Goal: Information Seeking & Learning: Check status

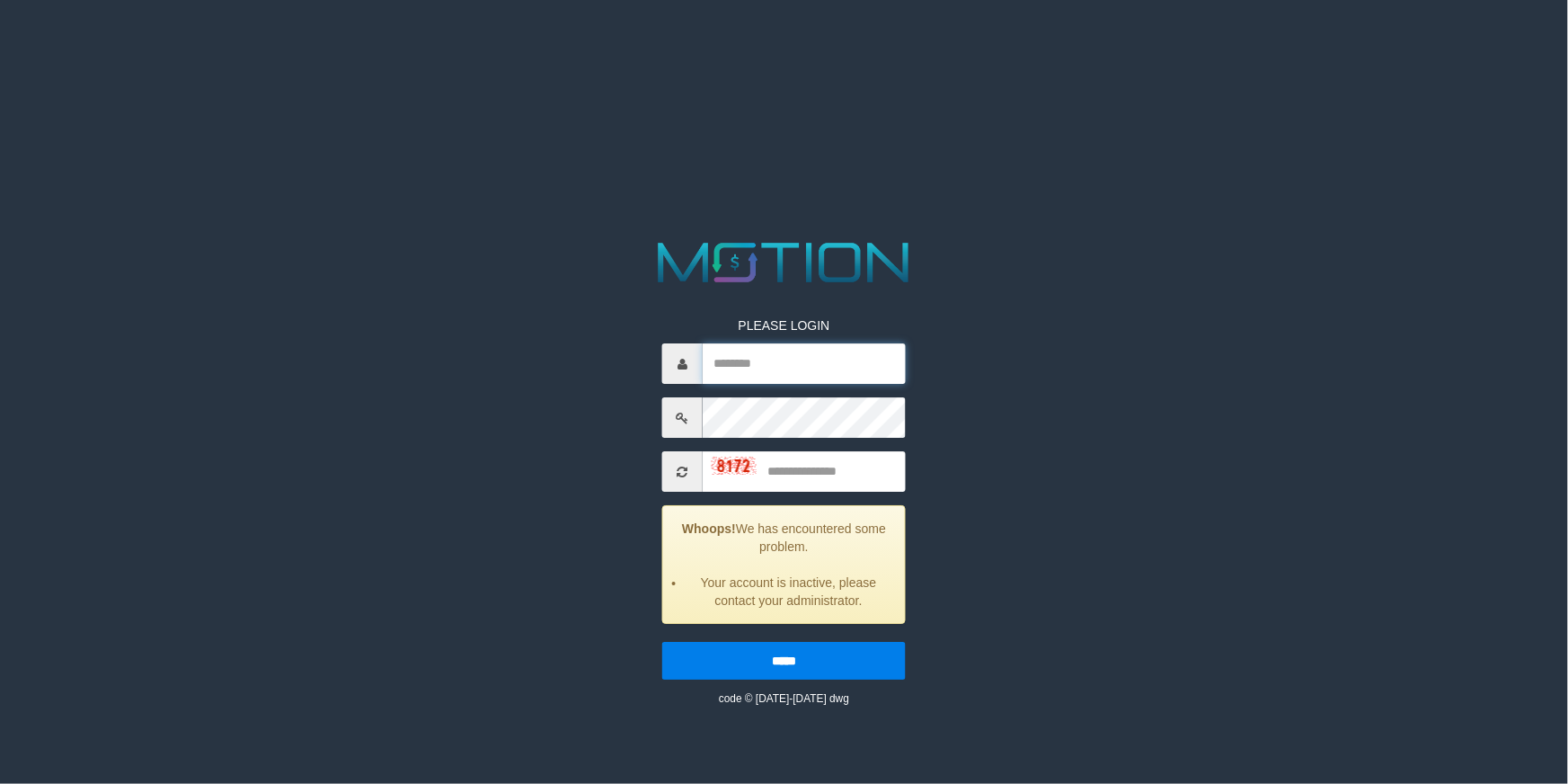
type input "*********"
click at [807, 486] on input "text" at bounding box center [804, 471] width 203 height 40
type input "****"
click at [662, 642] on input "*****" at bounding box center [784, 661] width 243 height 38
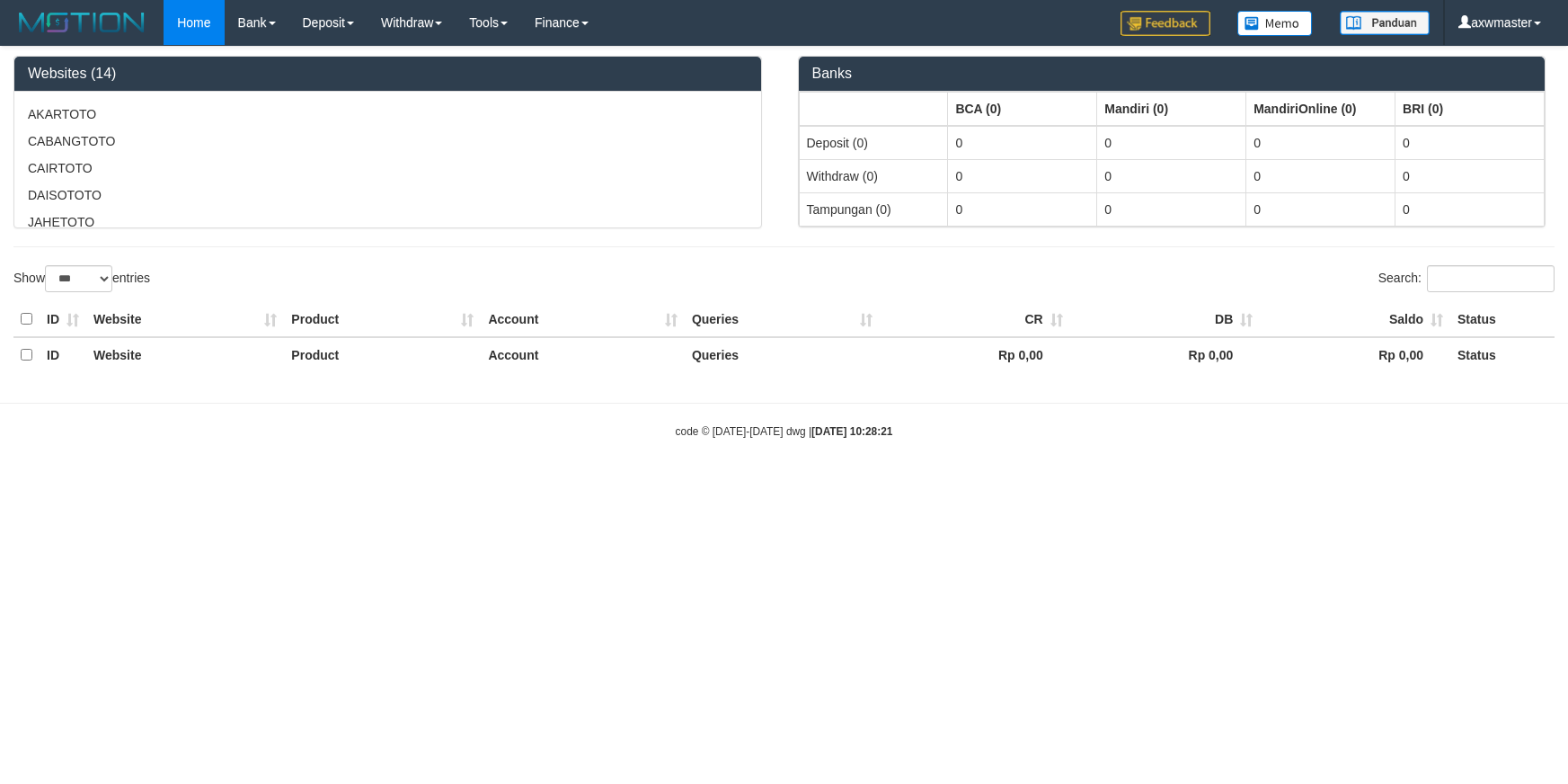
select select "***"
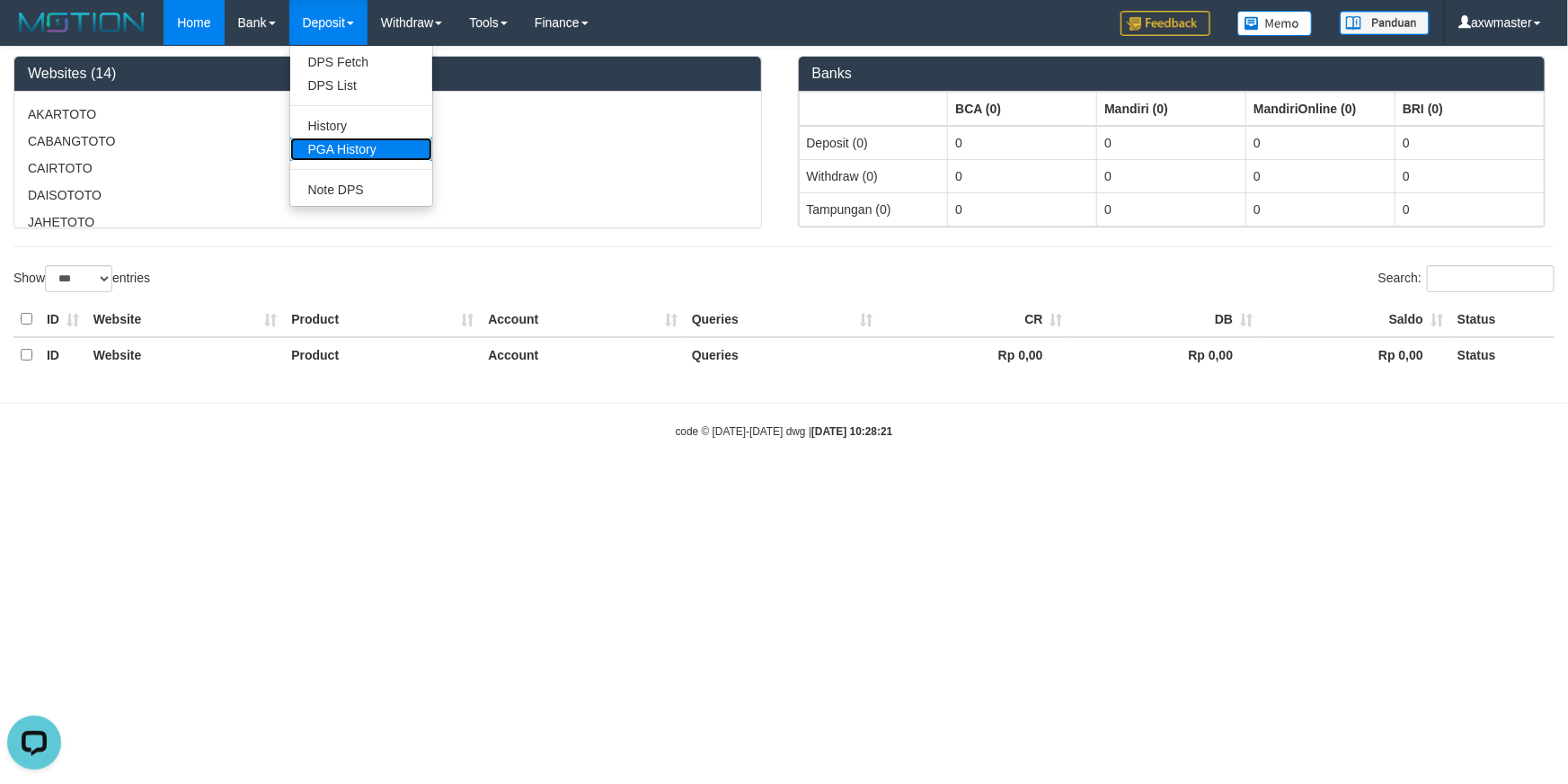
click at [388, 145] on link "PGA History" at bounding box center [360, 148] width 142 height 23
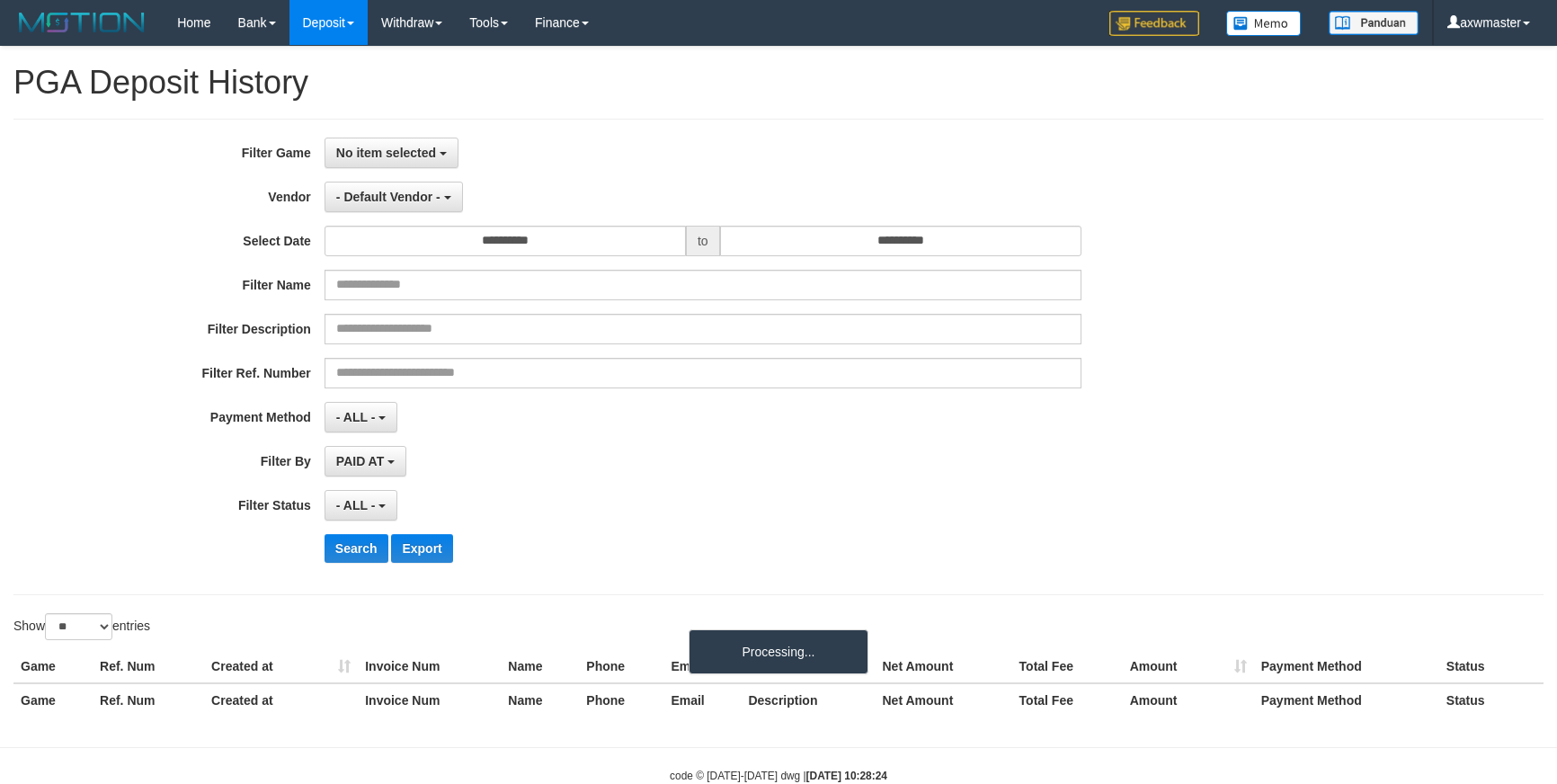
select select
select select "**"
click at [411, 195] on span "- Default Vendor -" at bounding box center [388, 196] width 104 height 14
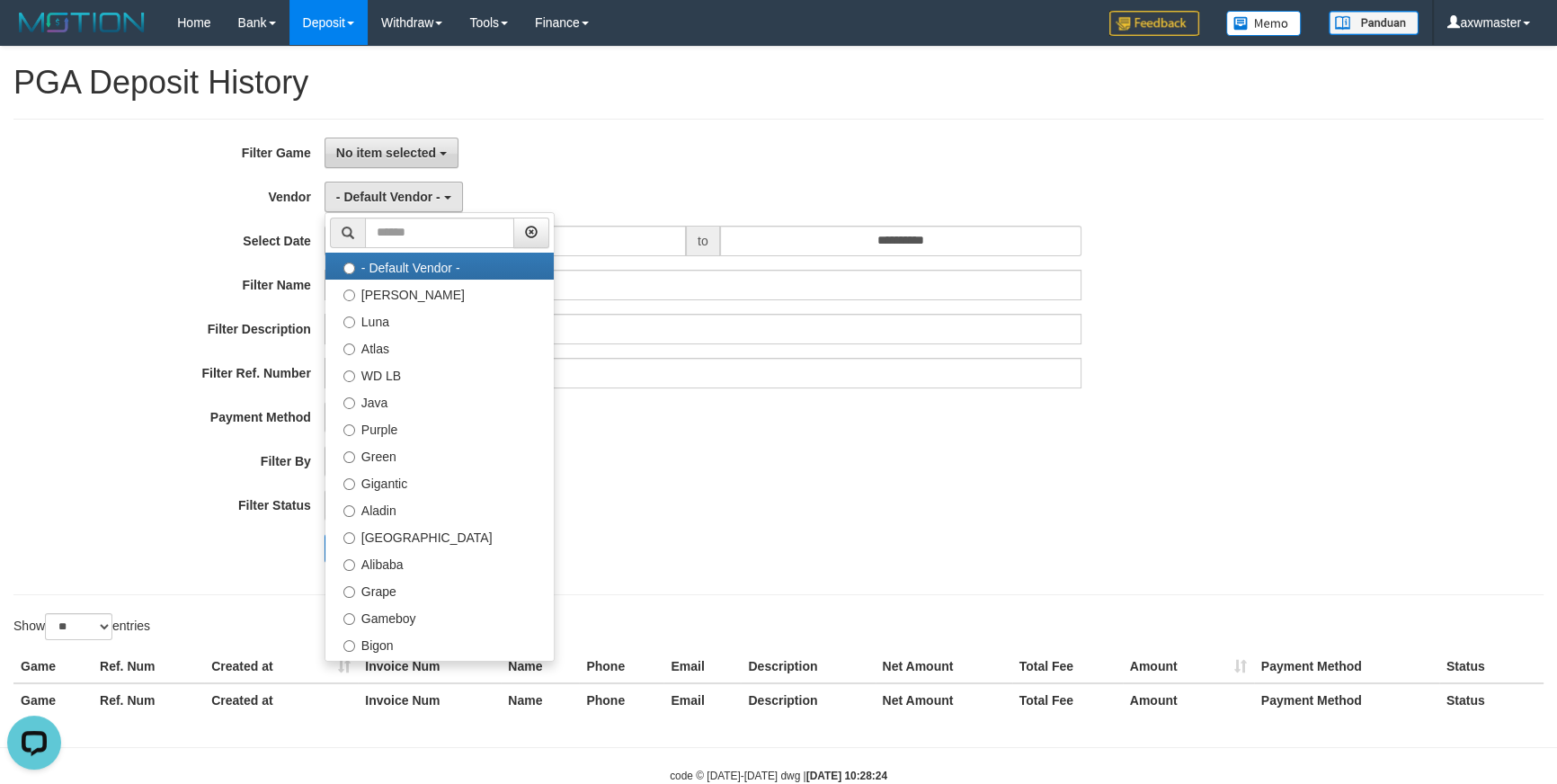
click at [386, 161] on button "No item selected" at bounding box center [392, 152] width 134 height 31
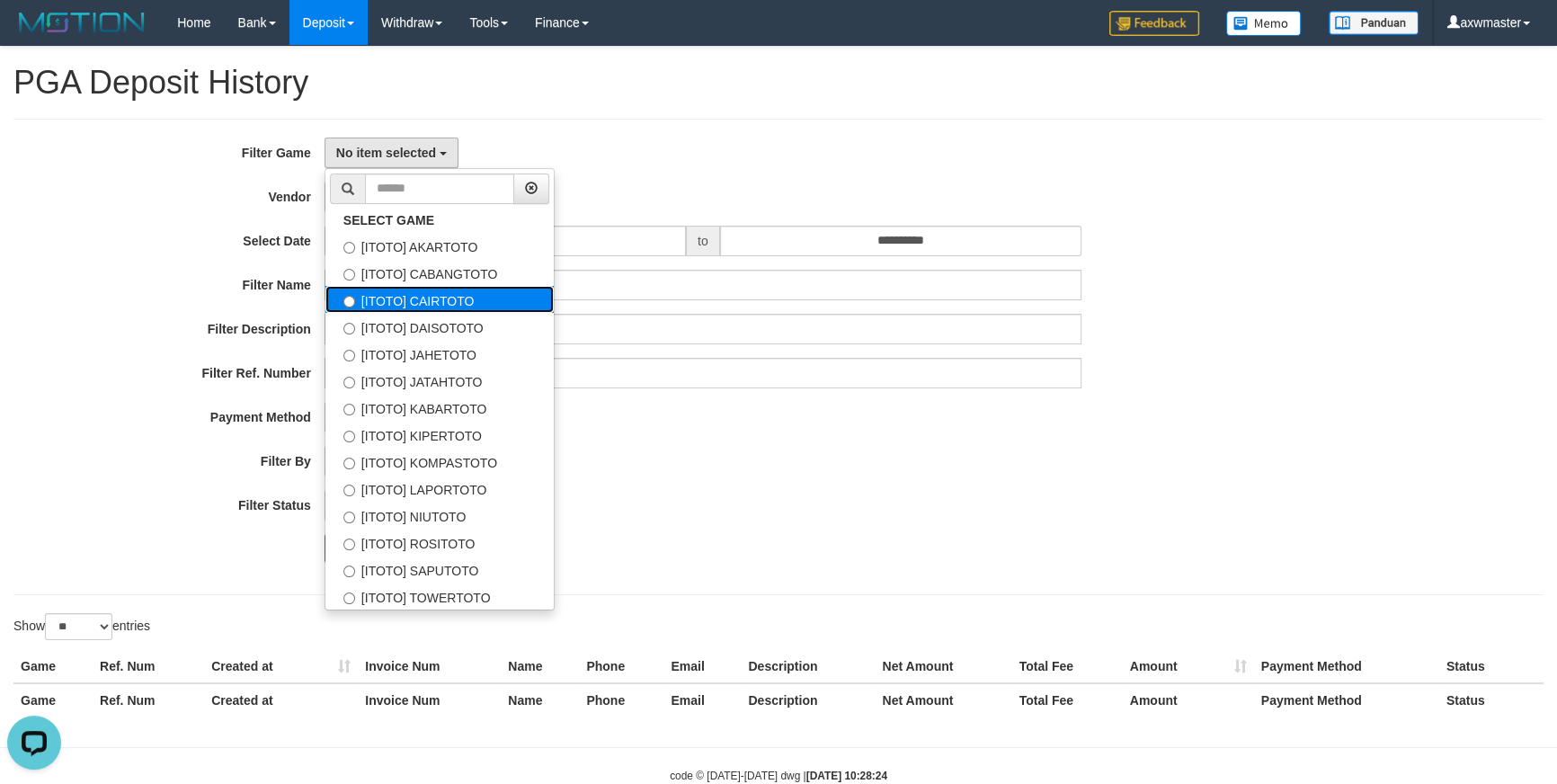
click at [438, 303] on label "[ITOTO] CAIRTOTO" at bounding box center [439, 299] width 228 height 27
select select "***"
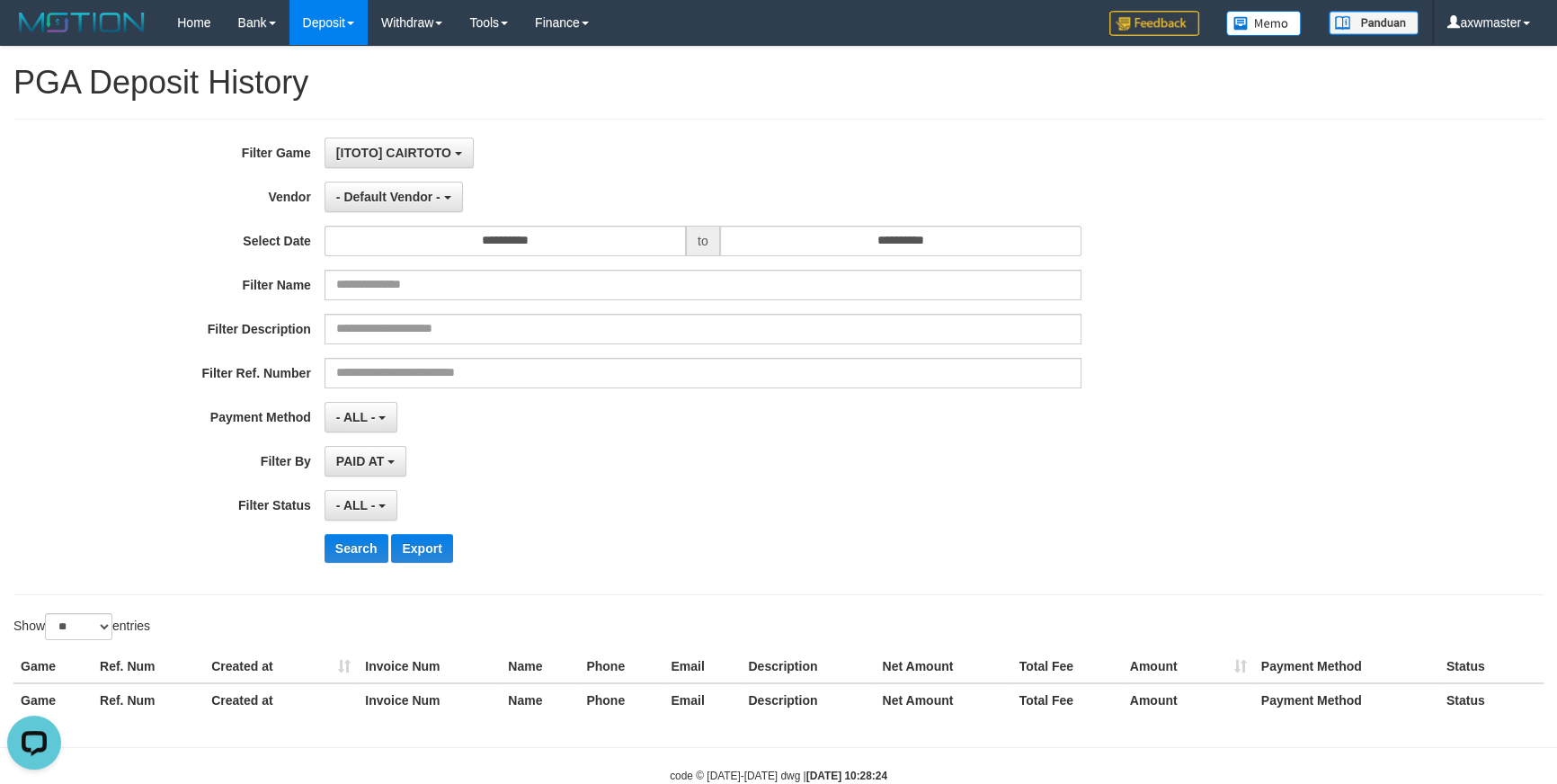
scroll to position [47, 0]
click at [98, 627] on select "** ** ** ***" at bounding box center [79, 626] width 68 height 27
drag, startPoint x: 267, startPoint y: 581, endPoint x: 329, endPoint y: 574, distance: 62.4
click at [267, 581] on div "**********" at bounding box center [778, 356] width 1531 height 476
click at [377, 491] on button "- ALL -" at bounding box center [362, 505] width 73 height 31
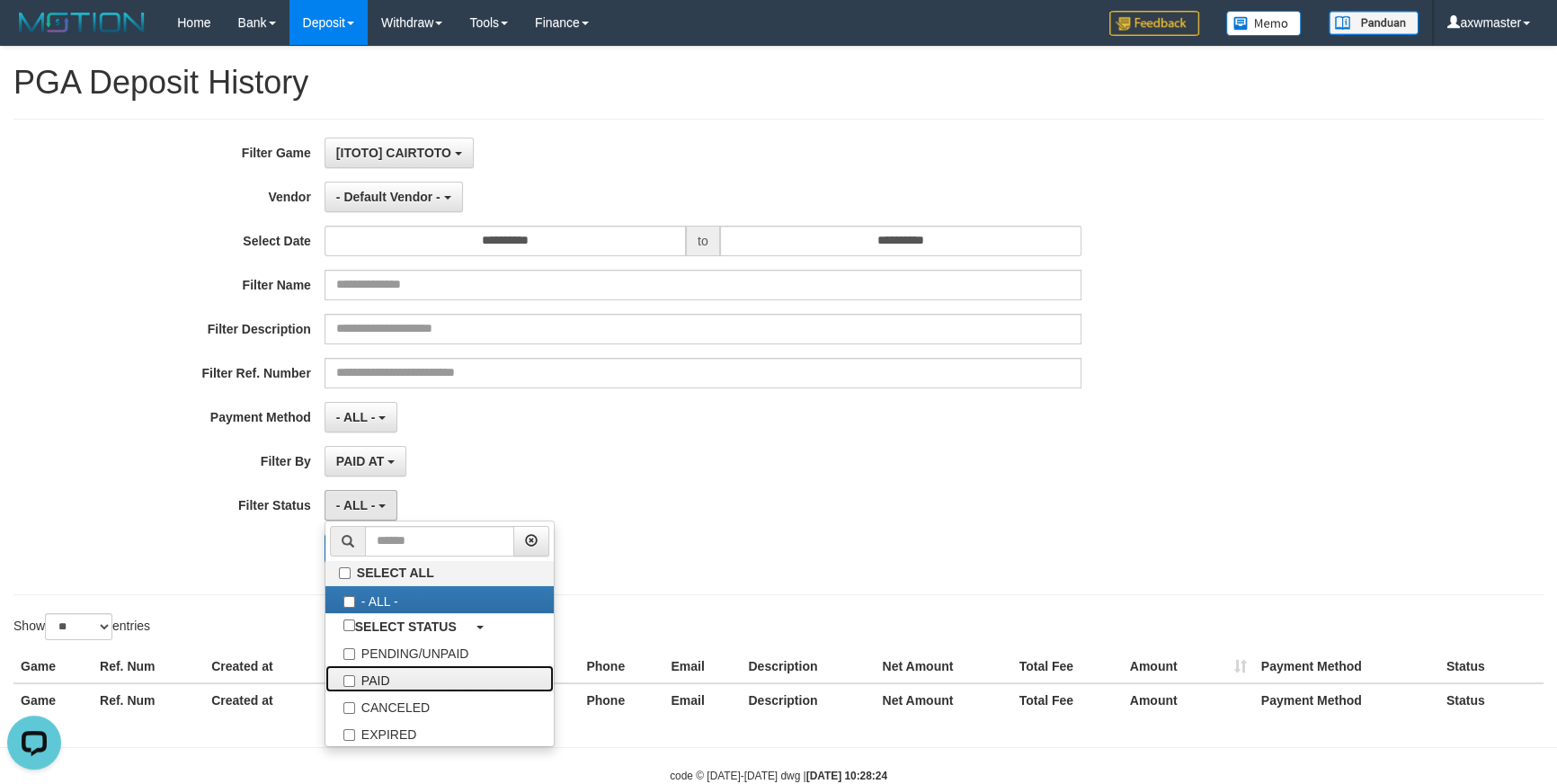
drag, startPoint x: 370, startPoint y: 670, endPoint x: 370, endPoint y: 558, distance: 112.0
click at [369, 666] on label "PAID" at bounding box center [439, 679] width 228 height 27
select select "*"
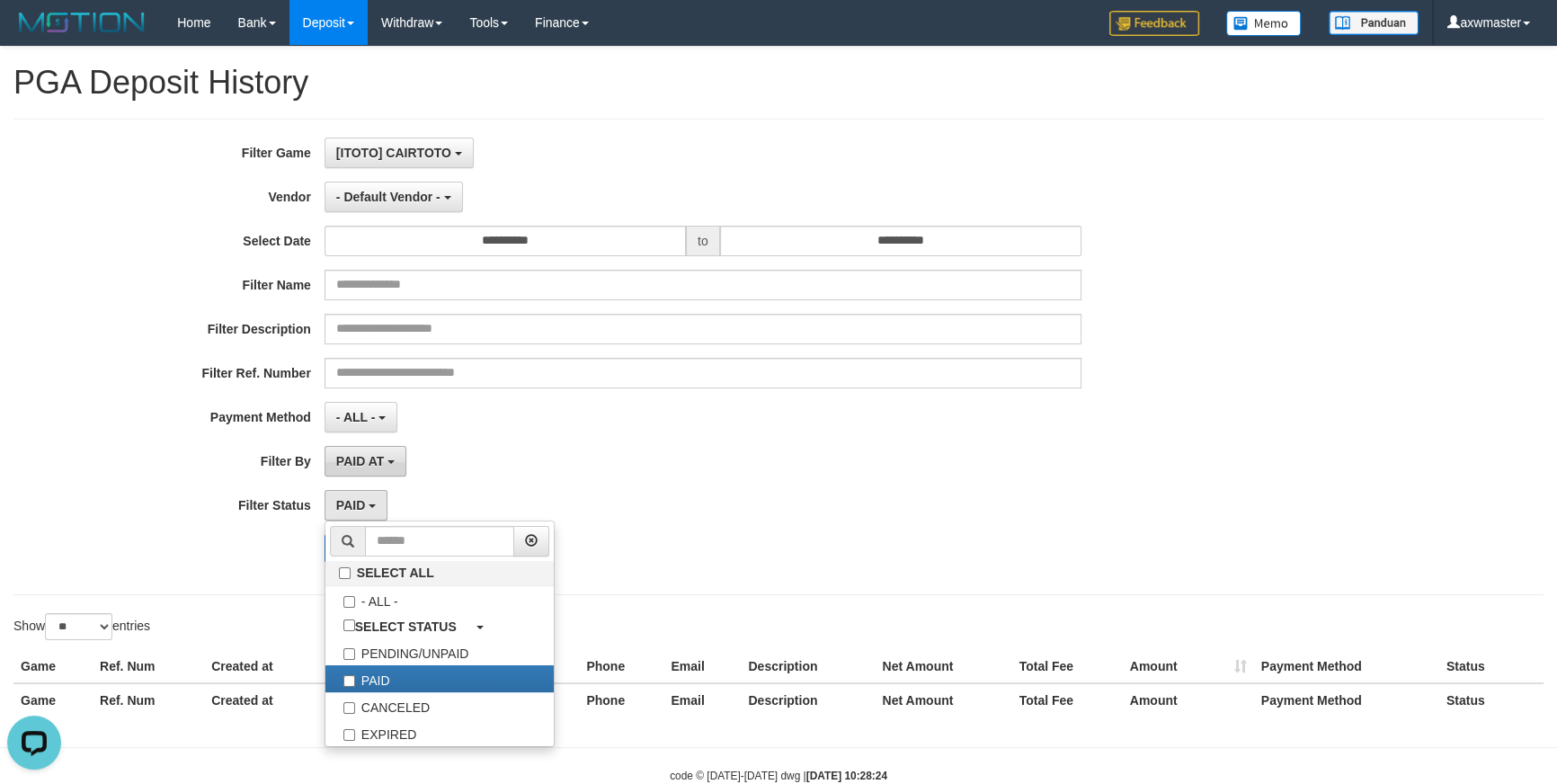
click at [368, 459] on span "PAID AT" at bounding box center [360, 461] width 48 height 14
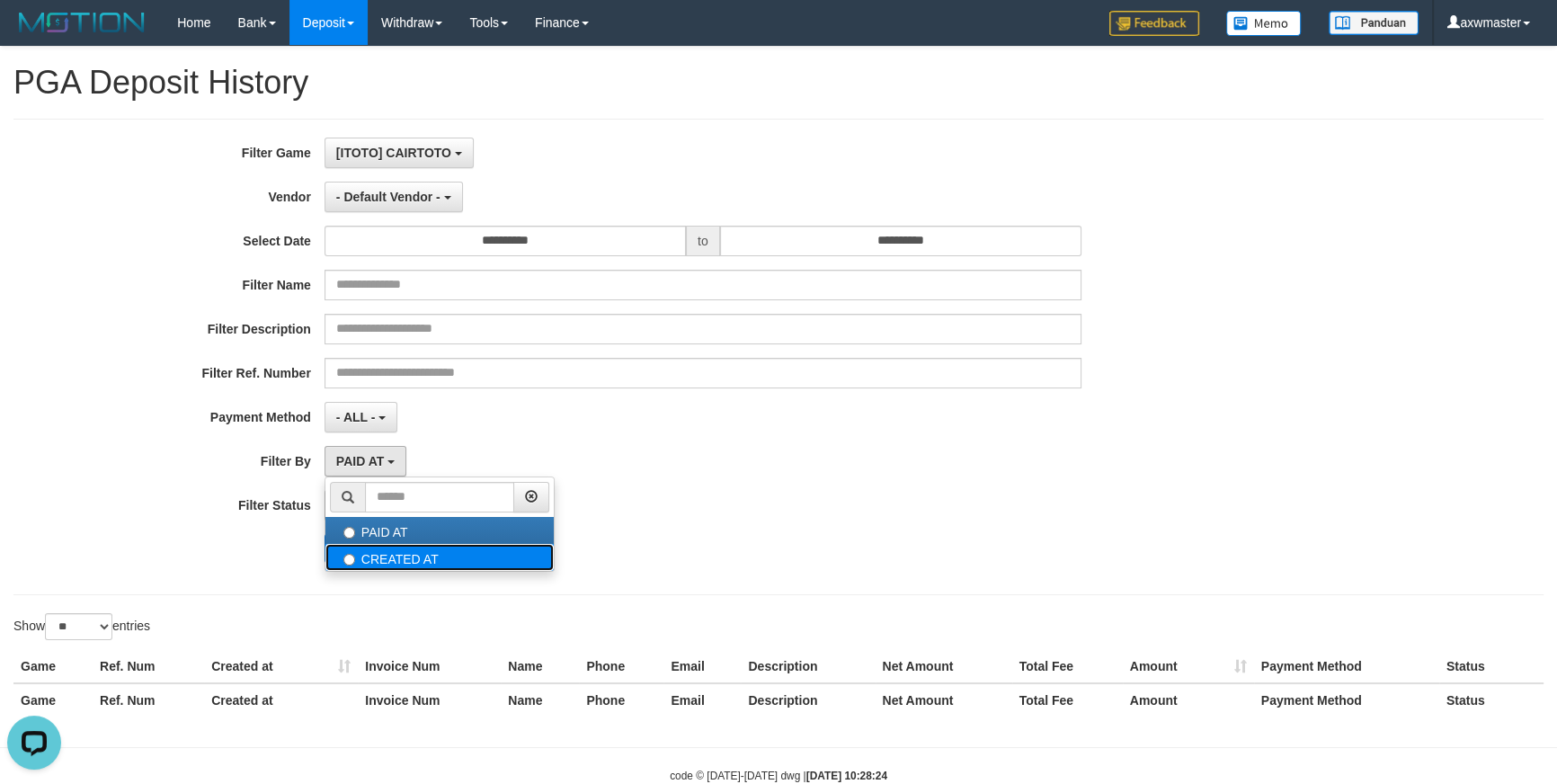
click at [429, 559] on label "CREATED AT" at bounding box center [439, 557] width 228 height 27
select select "*"
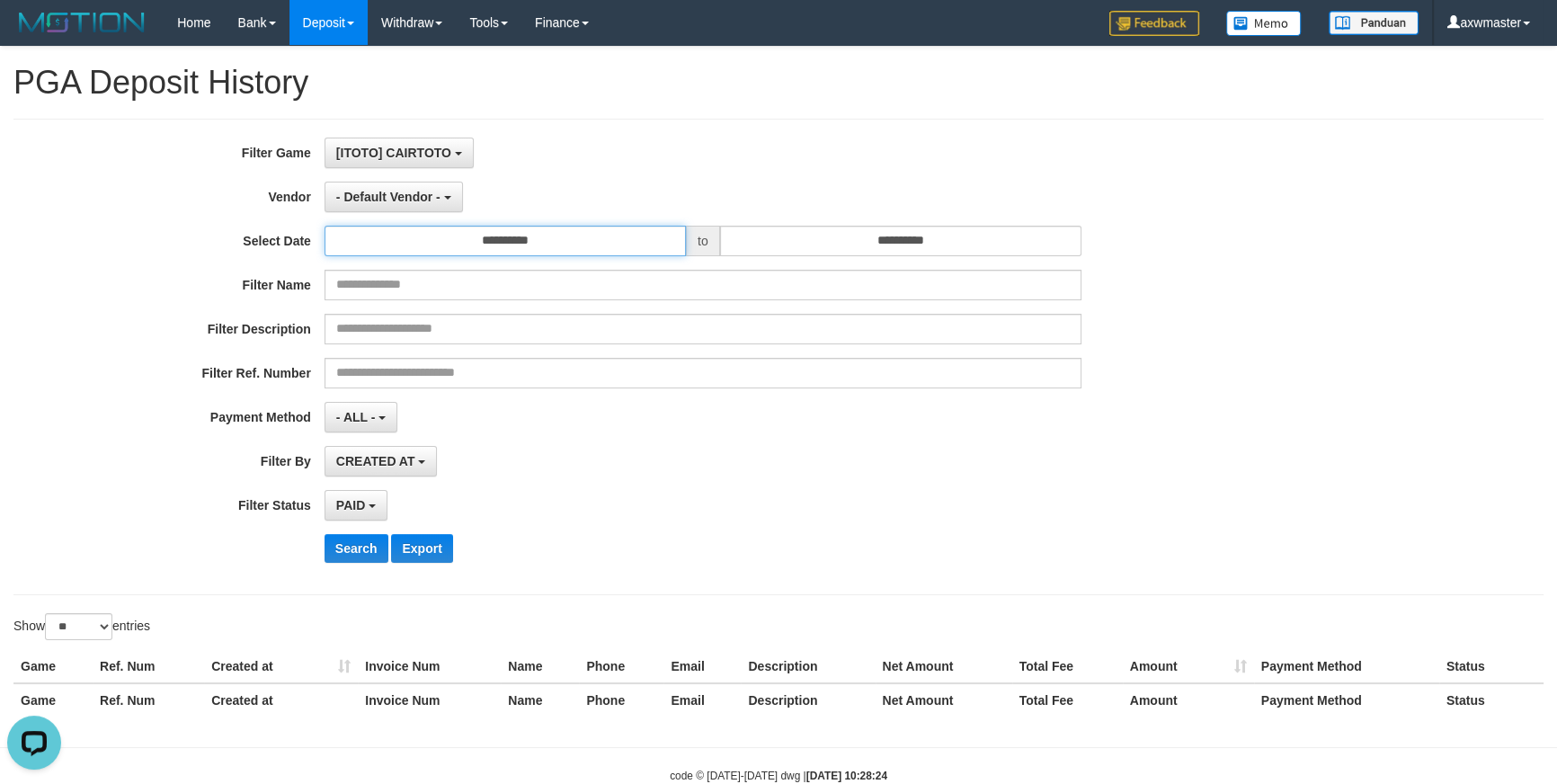
drag, startPoint x: 545, startPoint y: 238, endPoint x: 516, endPoint y: 262, distance: 37.6
click at [541, 238] on input "**********" at bounding box center [505, 240] width 362 height 31
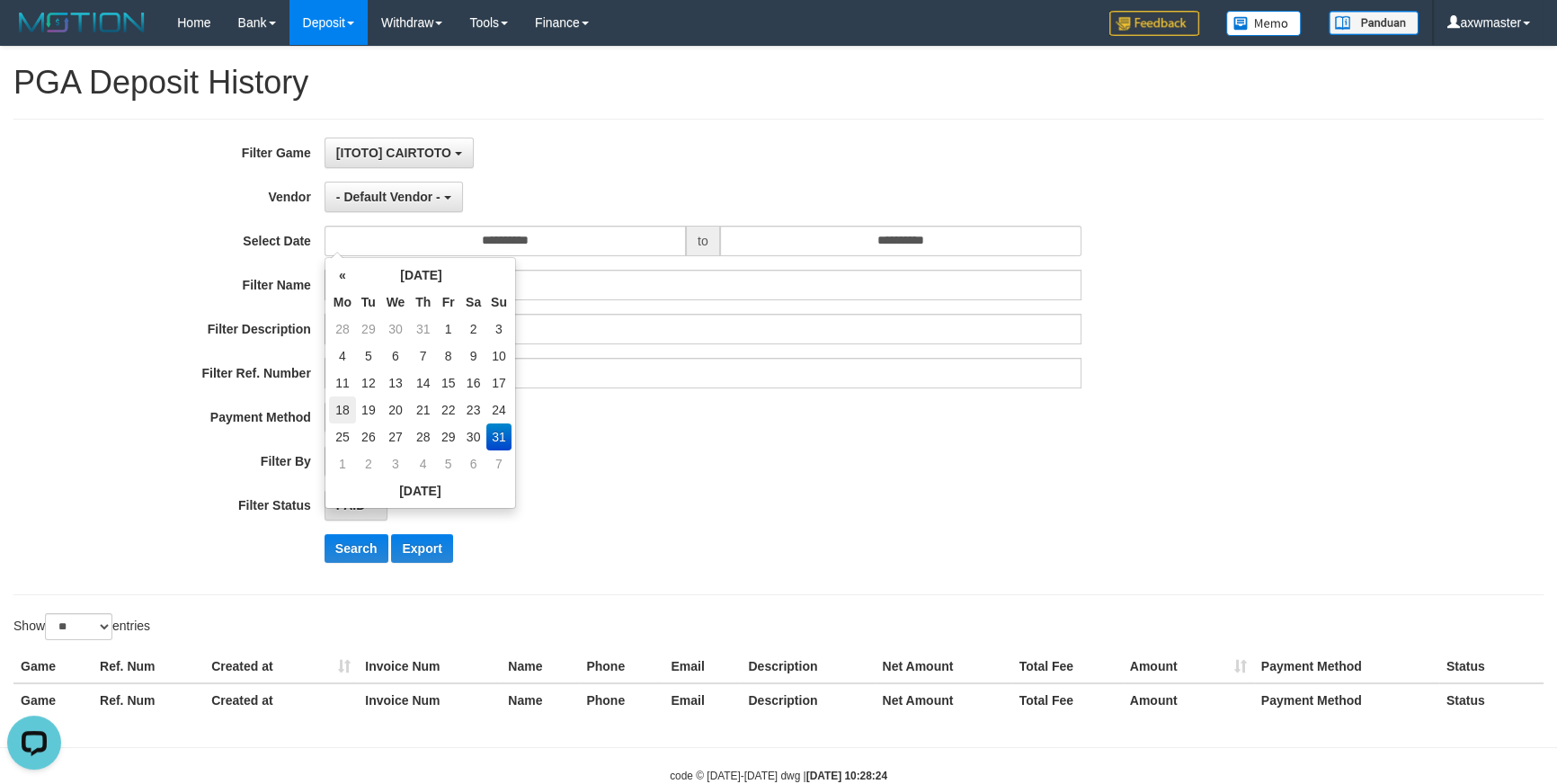
click at [348, 407] on td "18" at bounding box center [342, 409] width 27 height 27
type input "**********"
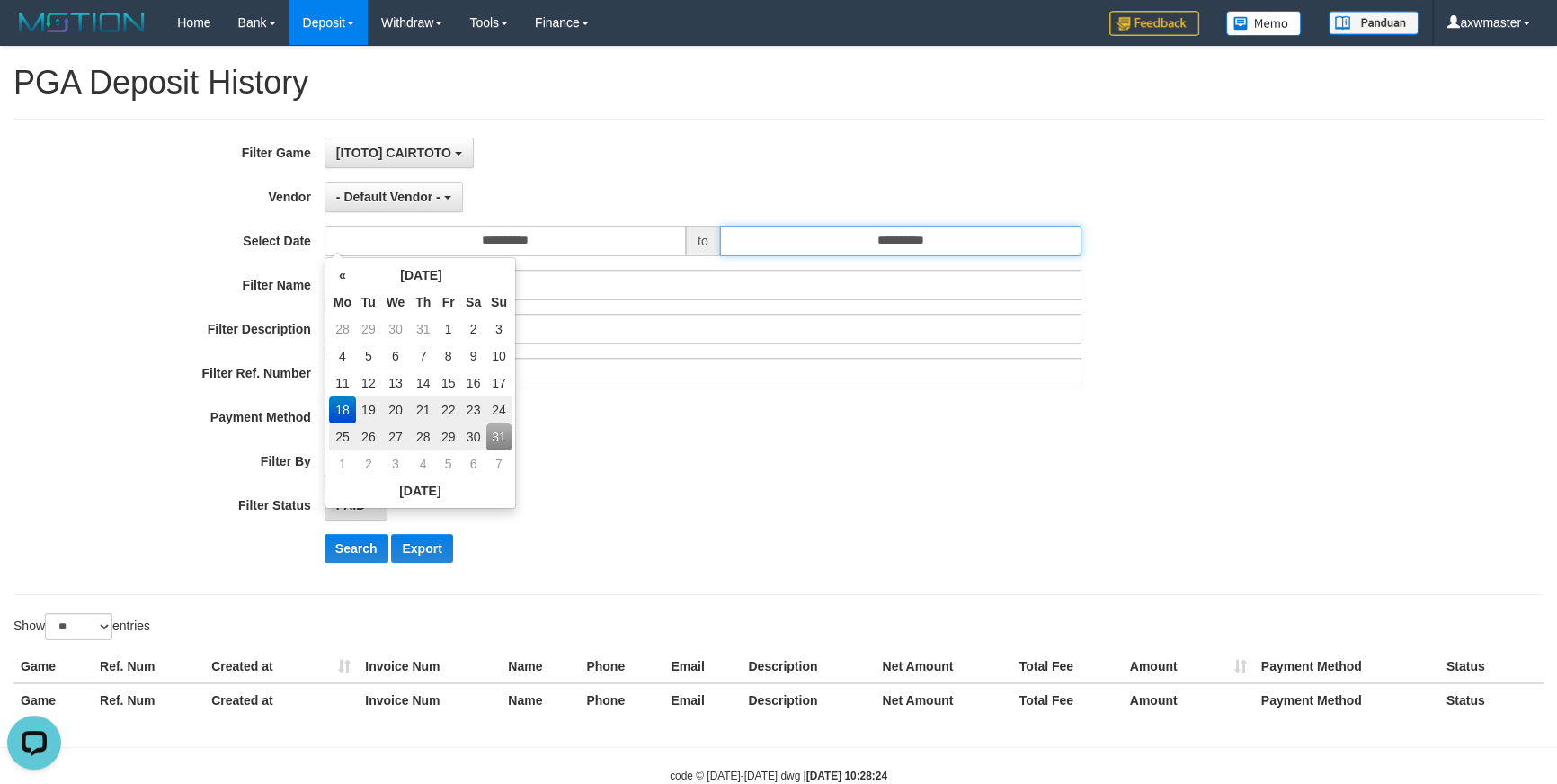
click at [918, 252] on input "**********" at bounding box center [901, 240] width 362 height 31
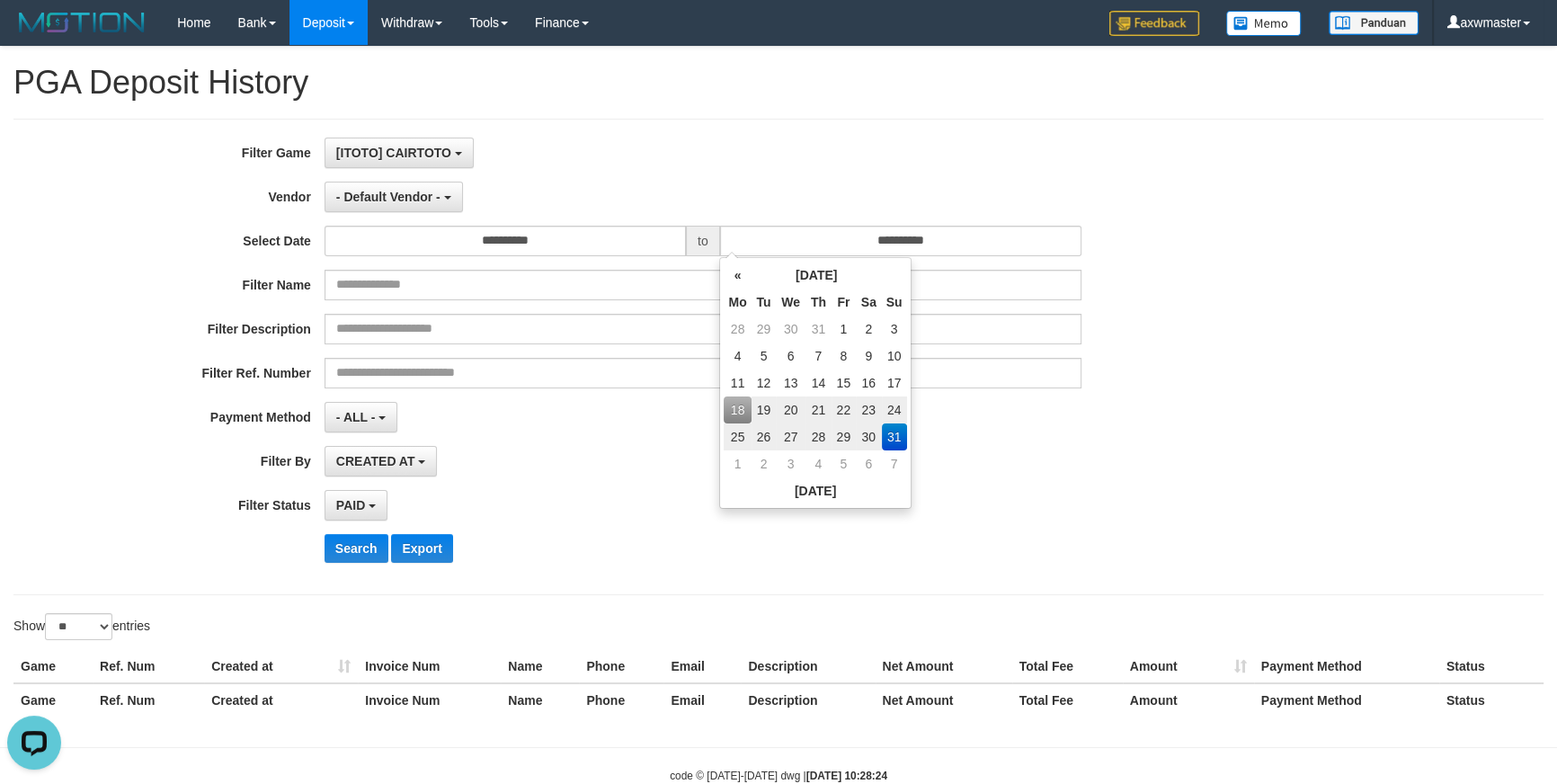
drag, startPoint x: 723, startPoint y: 401, endPoint x: 732, endPoint y: 406, distance: 10.3
click at [722, 401] on div "« [DATE] » Mo Tu We Th Fr Sa Su 28 29 30 31 1 2 3 4 5 6 7 8 9 10 11 12 13 14 15…" at bounding box center [815, 383] width 192 height 252
click at [732, 406] on td "18" at bounding box center [737, 409] width 27 height 27
type input "**********"
drag, startPoint x: 544, startPoint y: 399, endPoint x: 531, endPoint y: 385, distance: 19.1
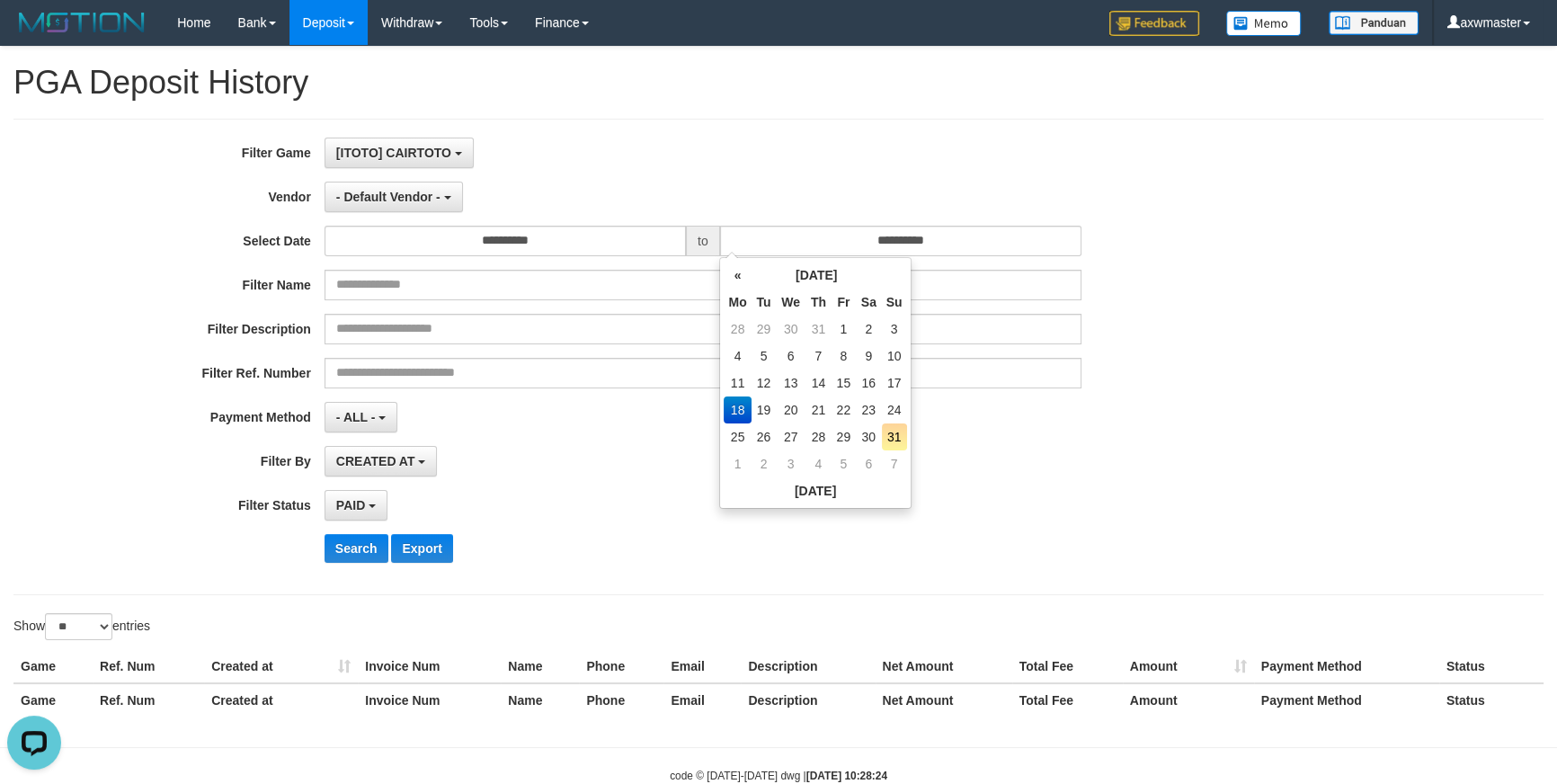
click at [540, 398] on div "**********" at bounding box center [649, 356] width 1298 height 438
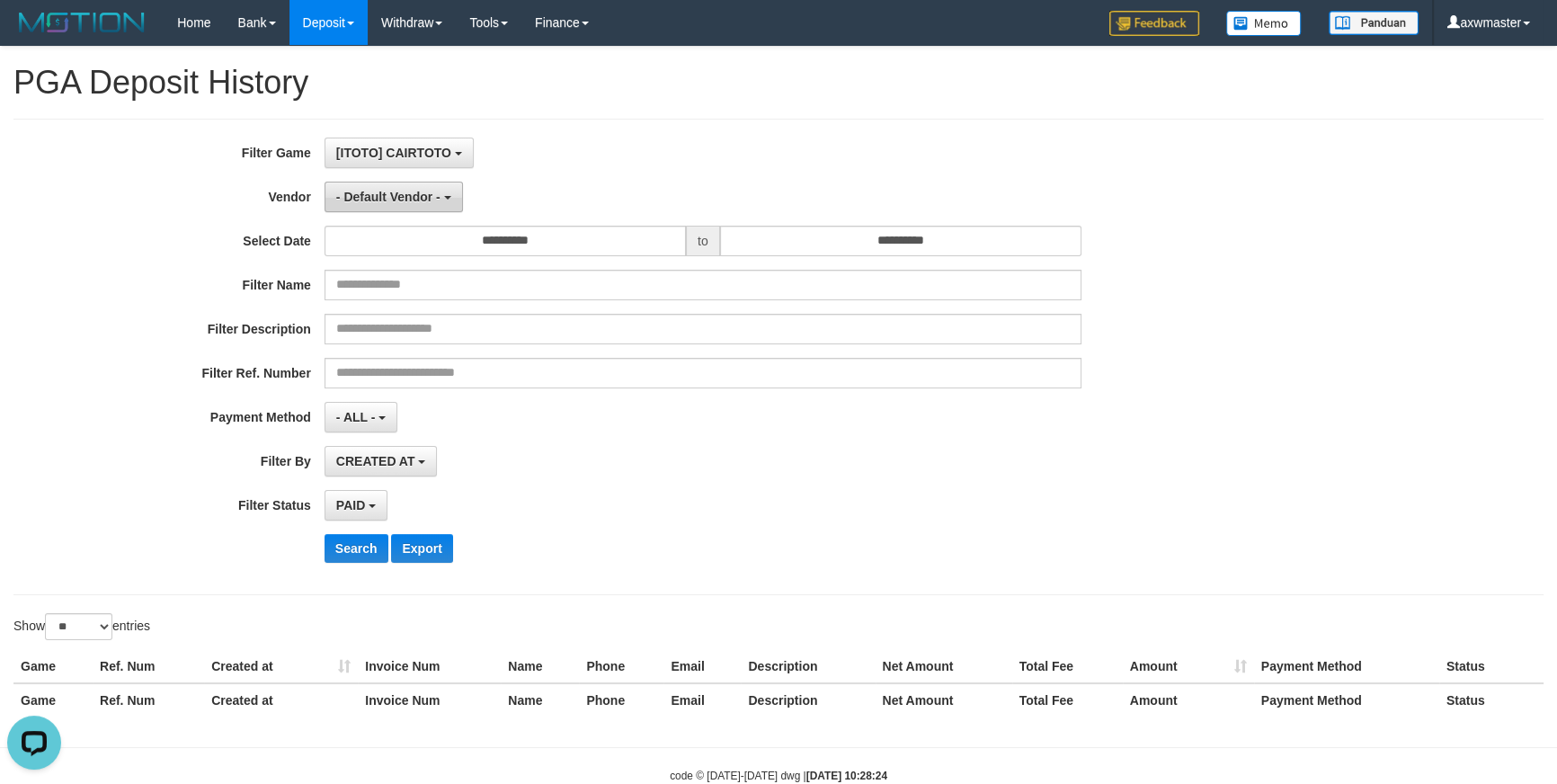
click at [431, 197] on span "- Default Vendor -" at bounding box center [388, 196] width 104 height 14
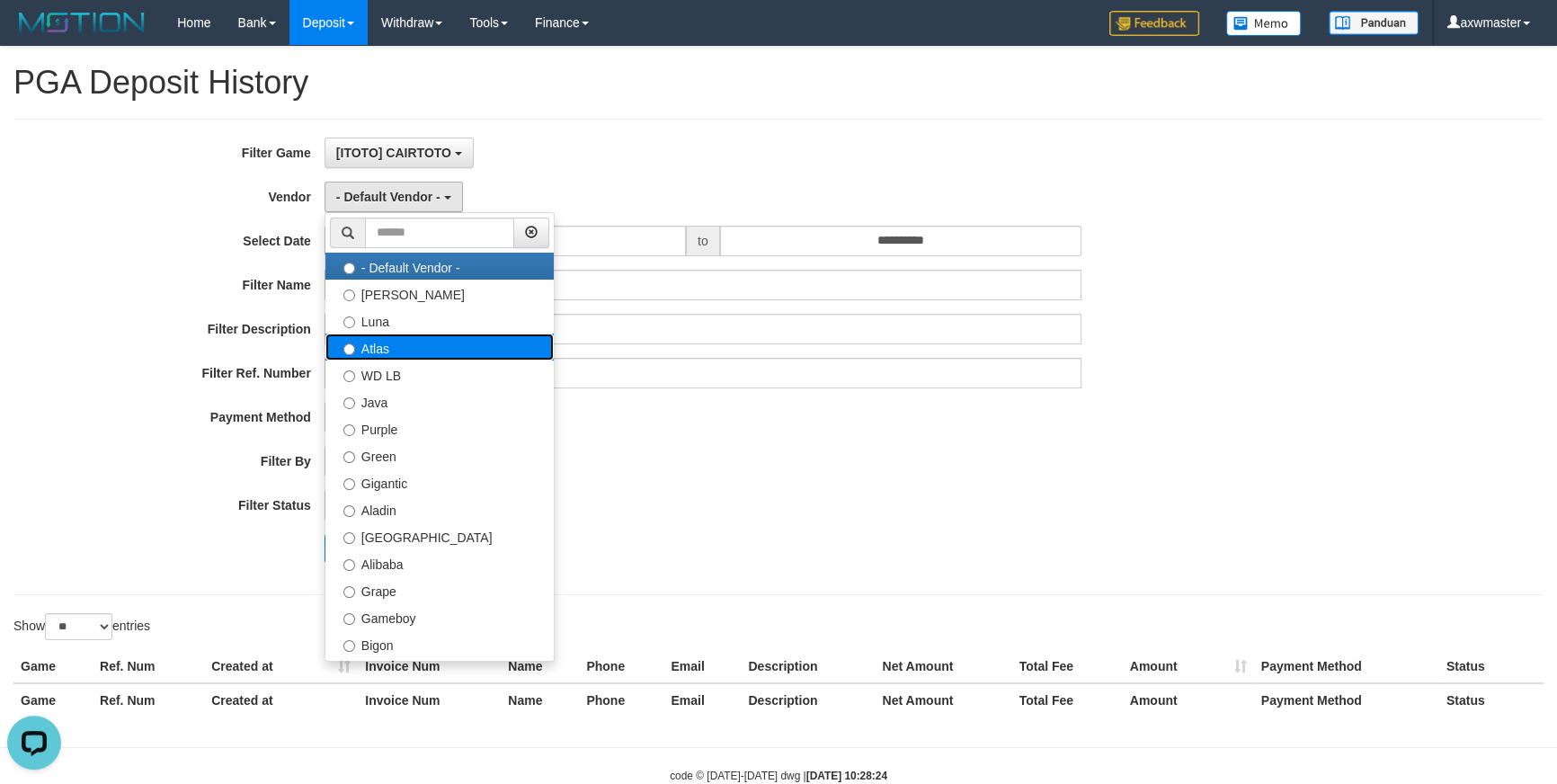
drag, startPoint x: 374, startPoint y: 341, endPoint x: 381, endPoint y: 199, distance: 142.2
click at [374, 340] on label "Atlas" at bounding box center [439, 346] width 228 height 27
select select "**********"
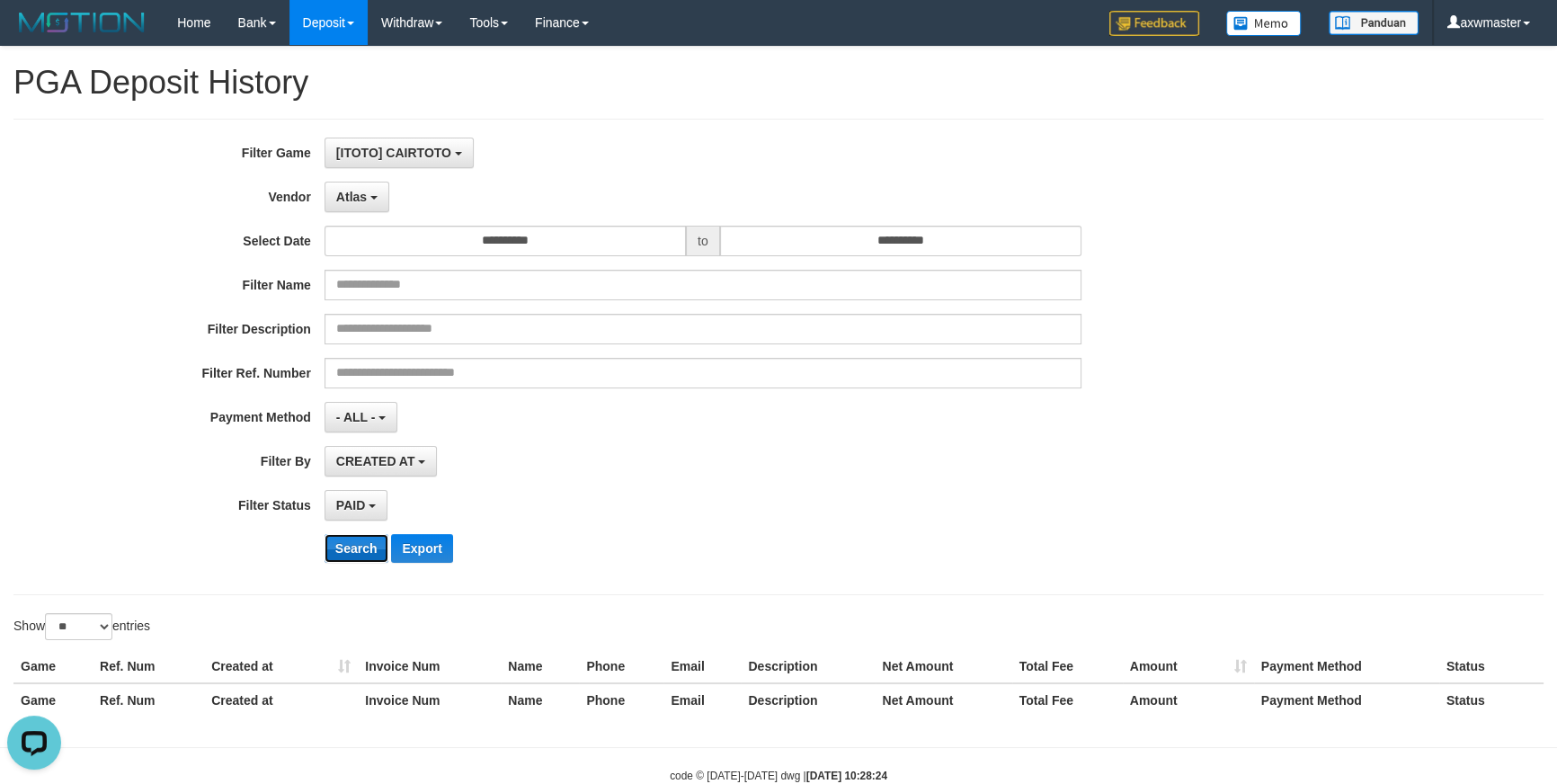
click at [354, 537] on button "Search" at bounding box center [357, 548] width 64 height 29
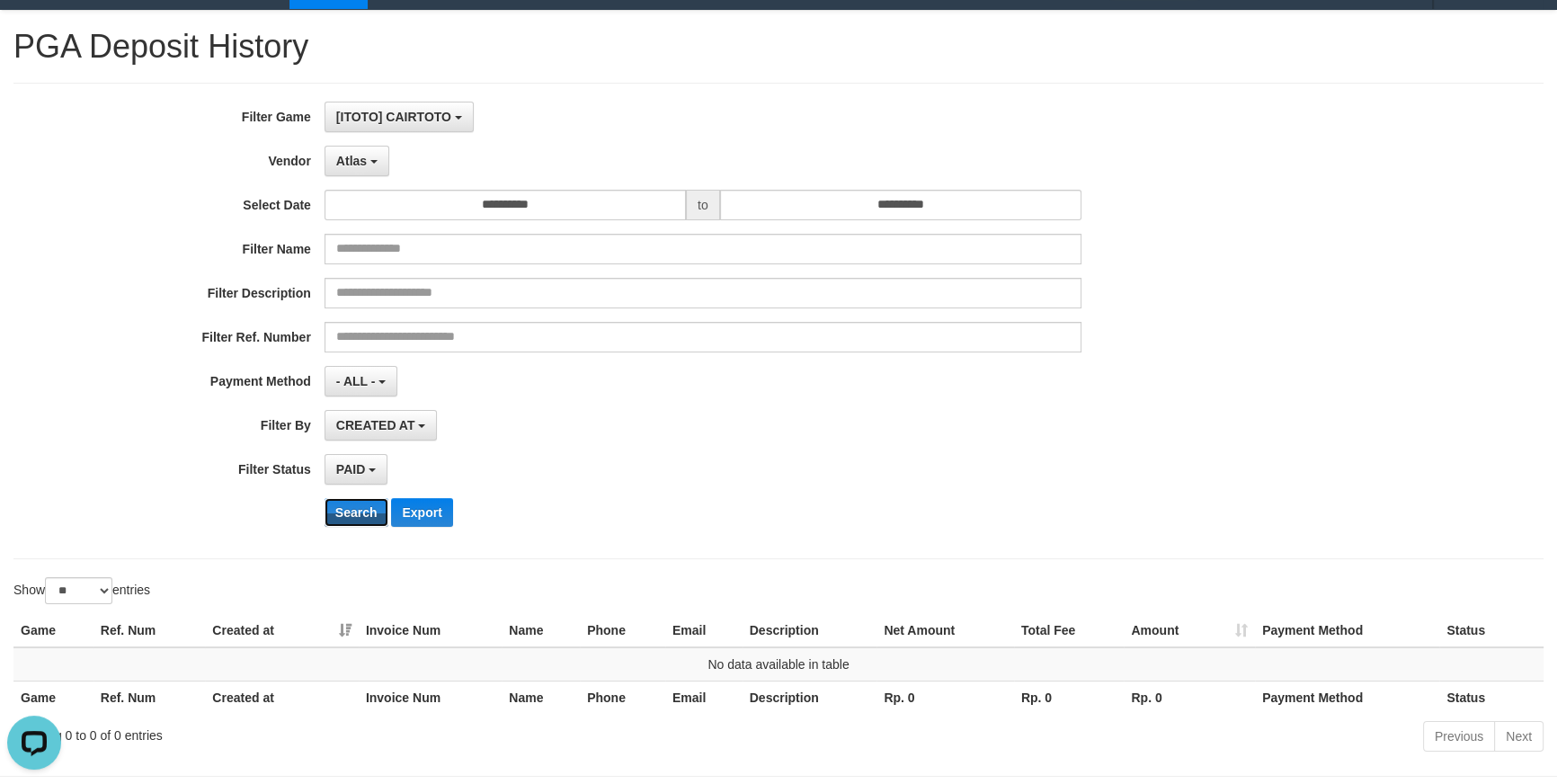
scroll to position [0, 0]
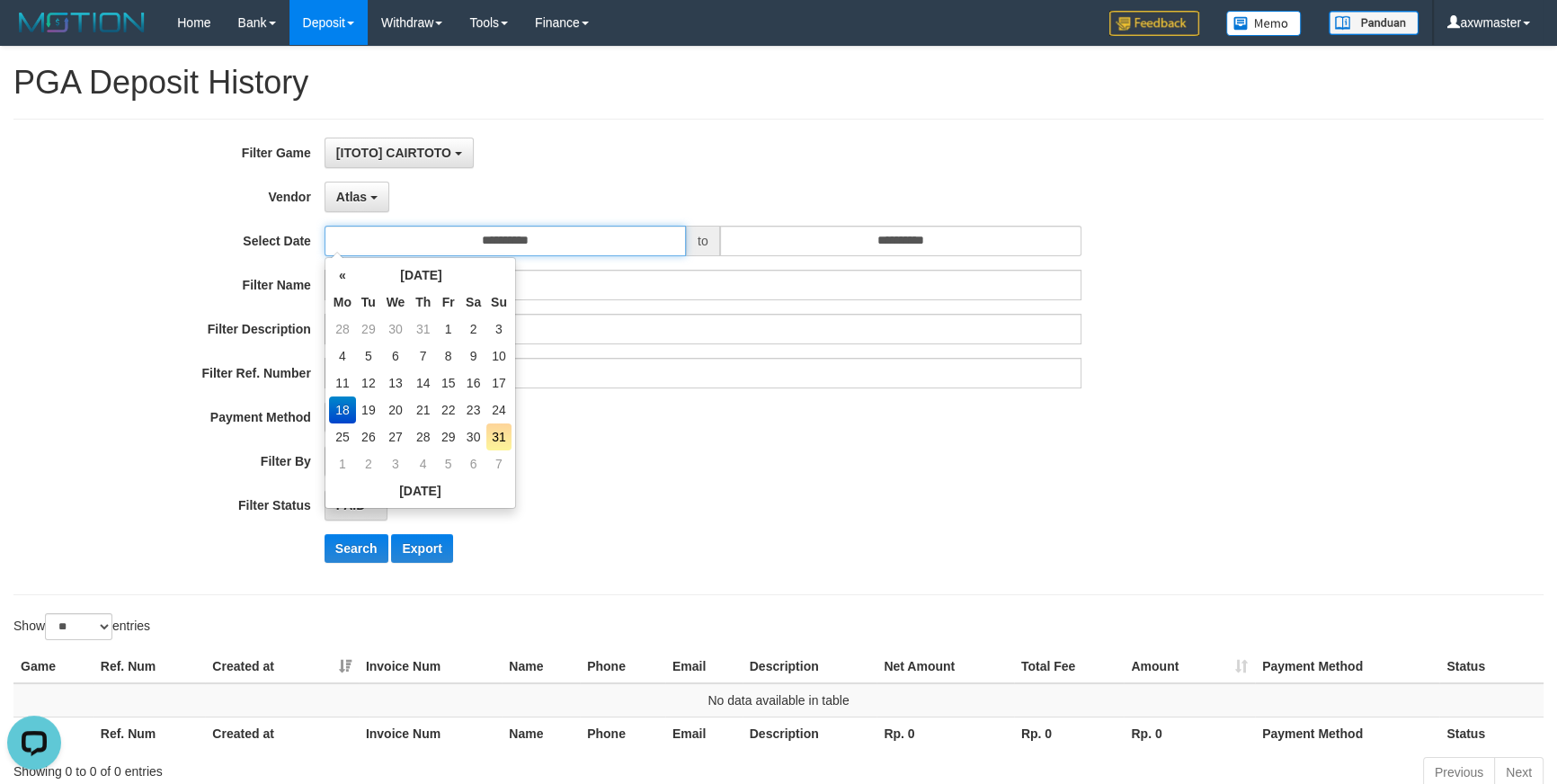
click at [566, 245] on input "**********" at bounding box center [505, 240] width 362 height 31
click at [337, 387] on td "11" at bounding box center [342, 383] width 27 height 27
type input "**********"
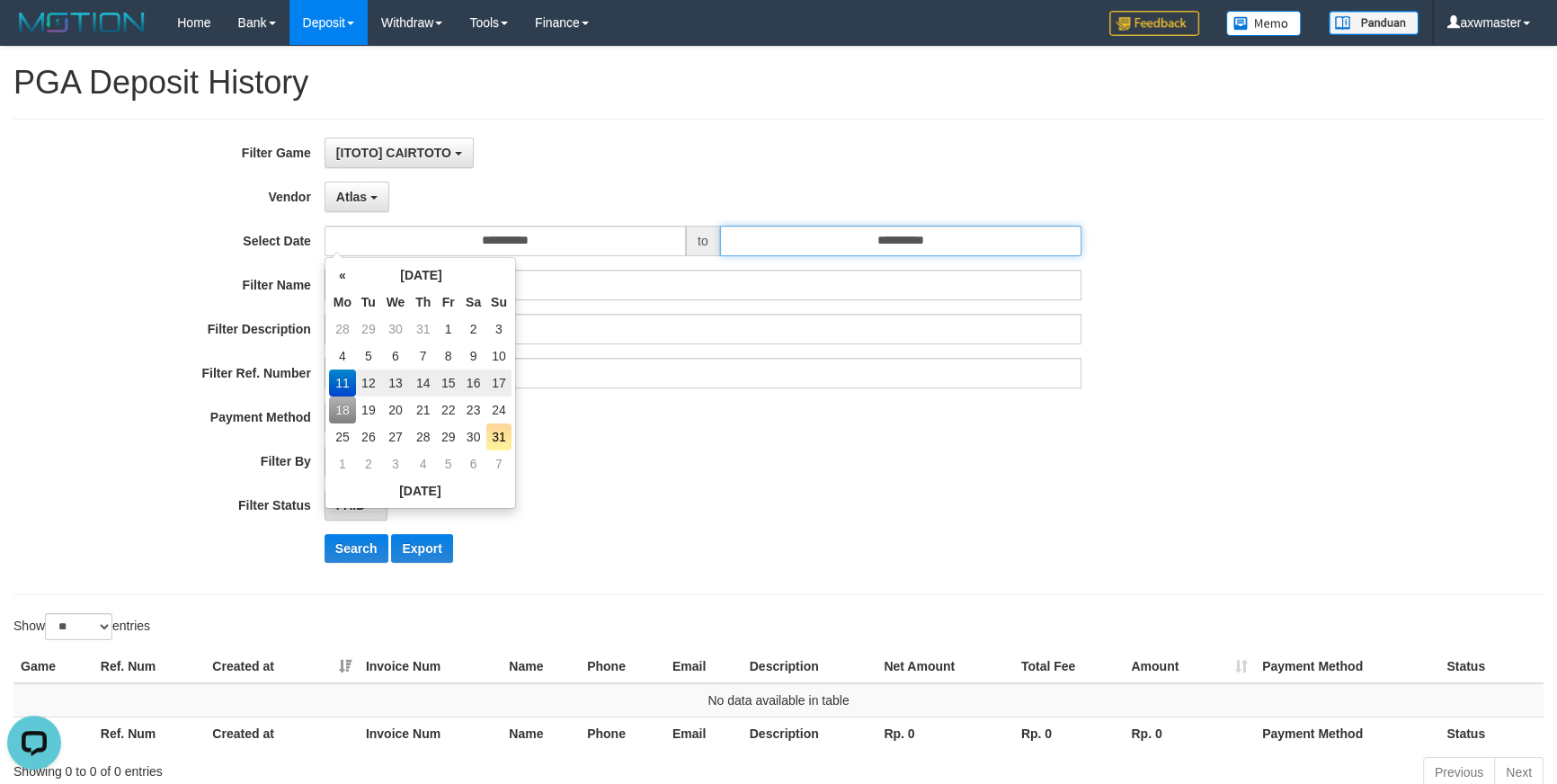
click at [869, 243] on input "**********" at bounding box center [901, 240] width 362 height 31
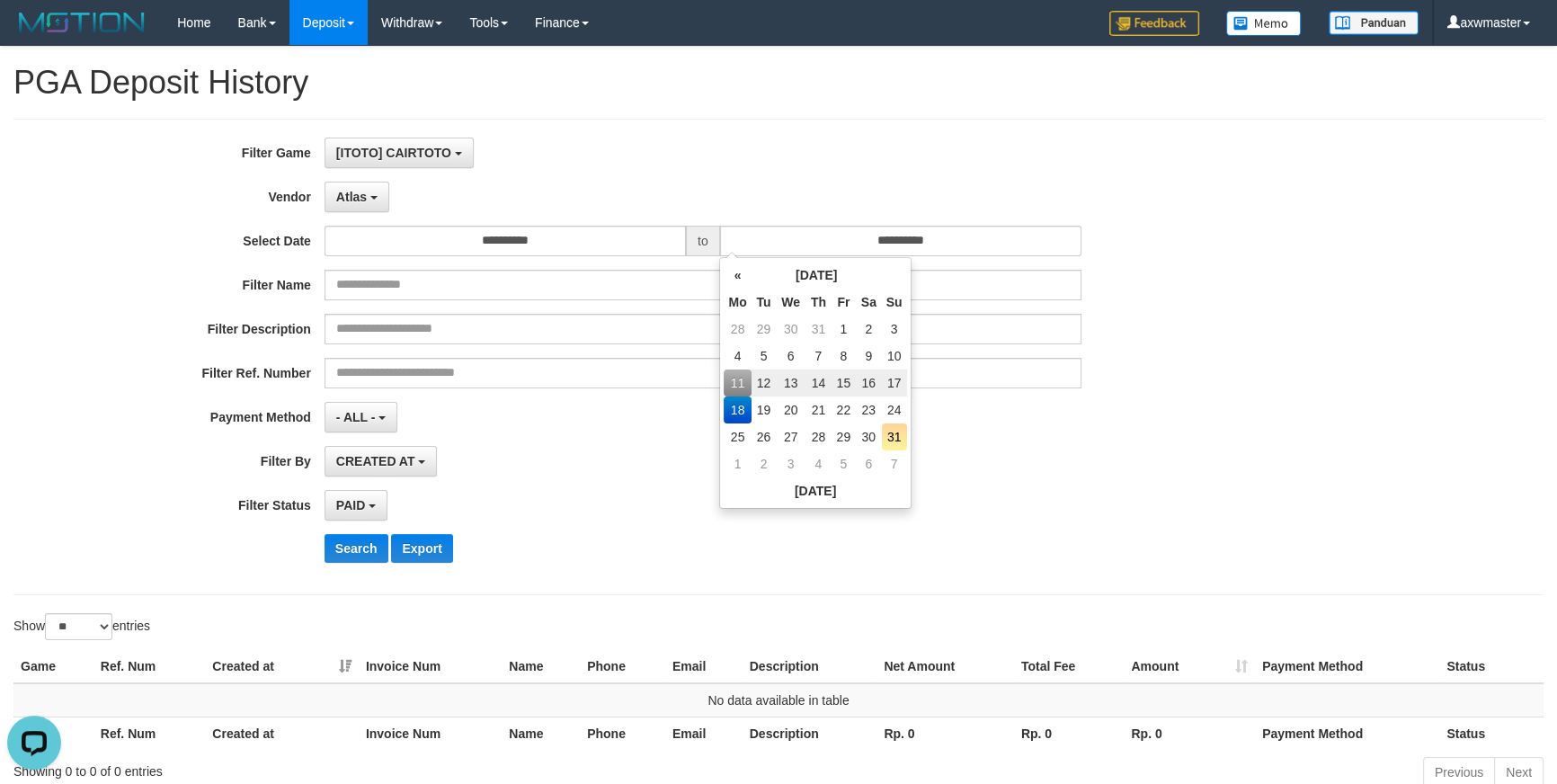
drag, startPoint x: 730, startPoint y: 411, endPoint x: 417, endPoint y: 411, distance: 313.0
click at [729, 411] on td "18" at bounding box center [737, 409] width 27 height 27
click at [370, 551] on button "Search" at bounding box center [357, 548] width 64 height 29
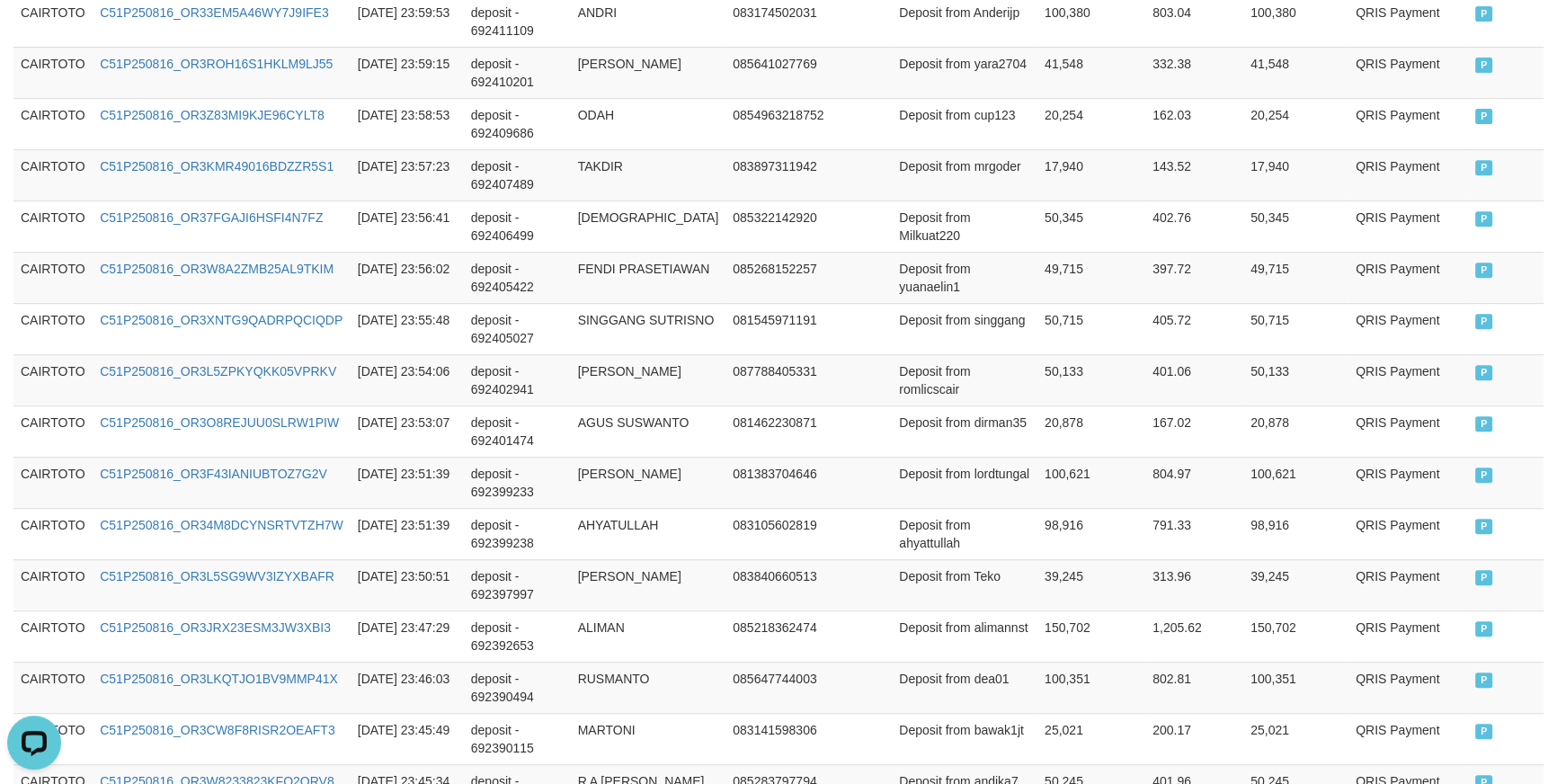
scroll to position [1390, 0]
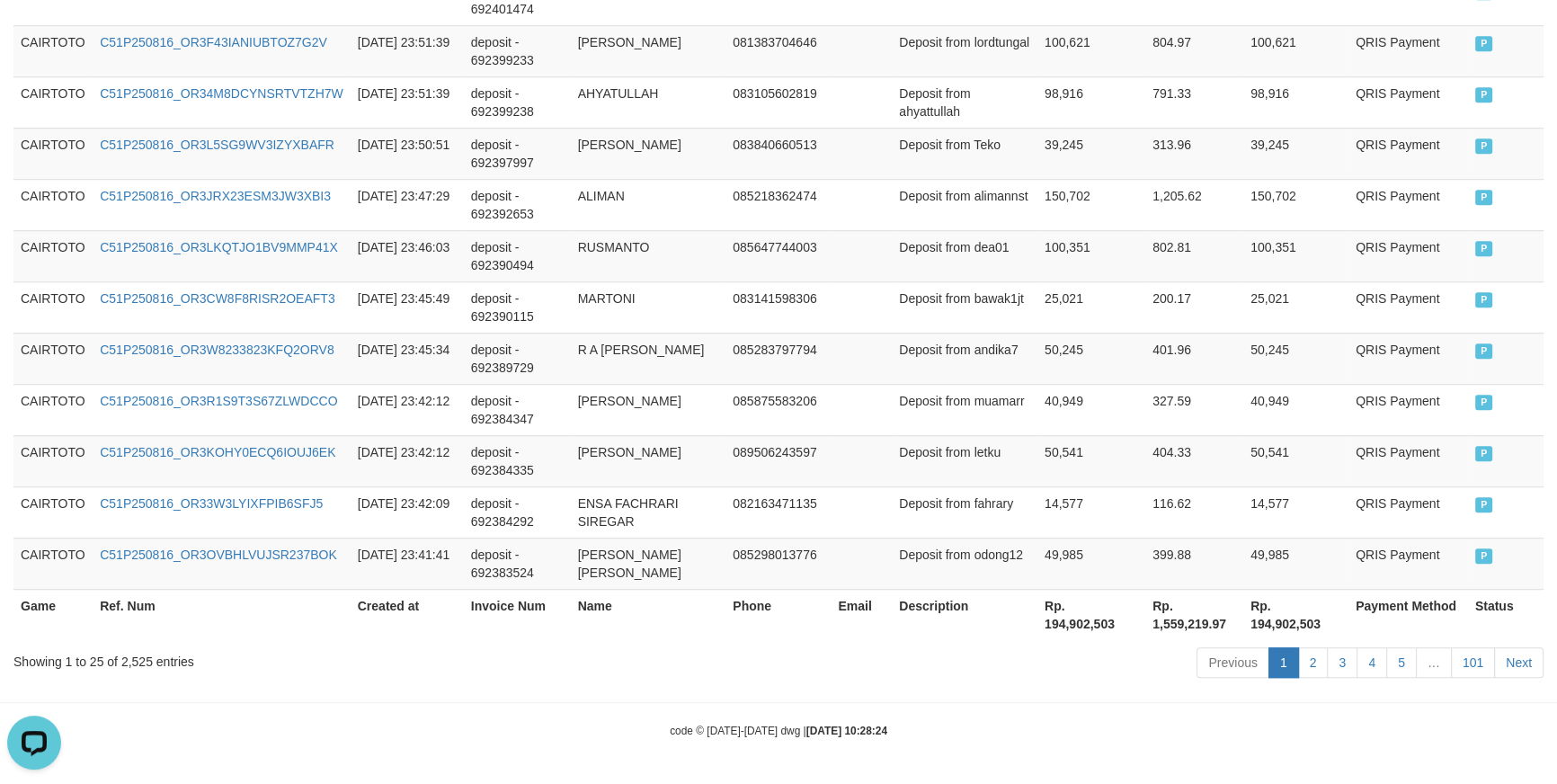
click at [1252, 607] on th "Rp. 194,902,503" at bounding box center [1296, 614] width 105 height 52
click at [1040, 607] on th "Rp. 194,902,503" at bounding box center [1091, 614] width 108 height 52
copy th "194,902,503"
drag, startPoint x: 687, startPoint y: 374, endPoint x: 656, endPoint y: 362, distance: 33.2
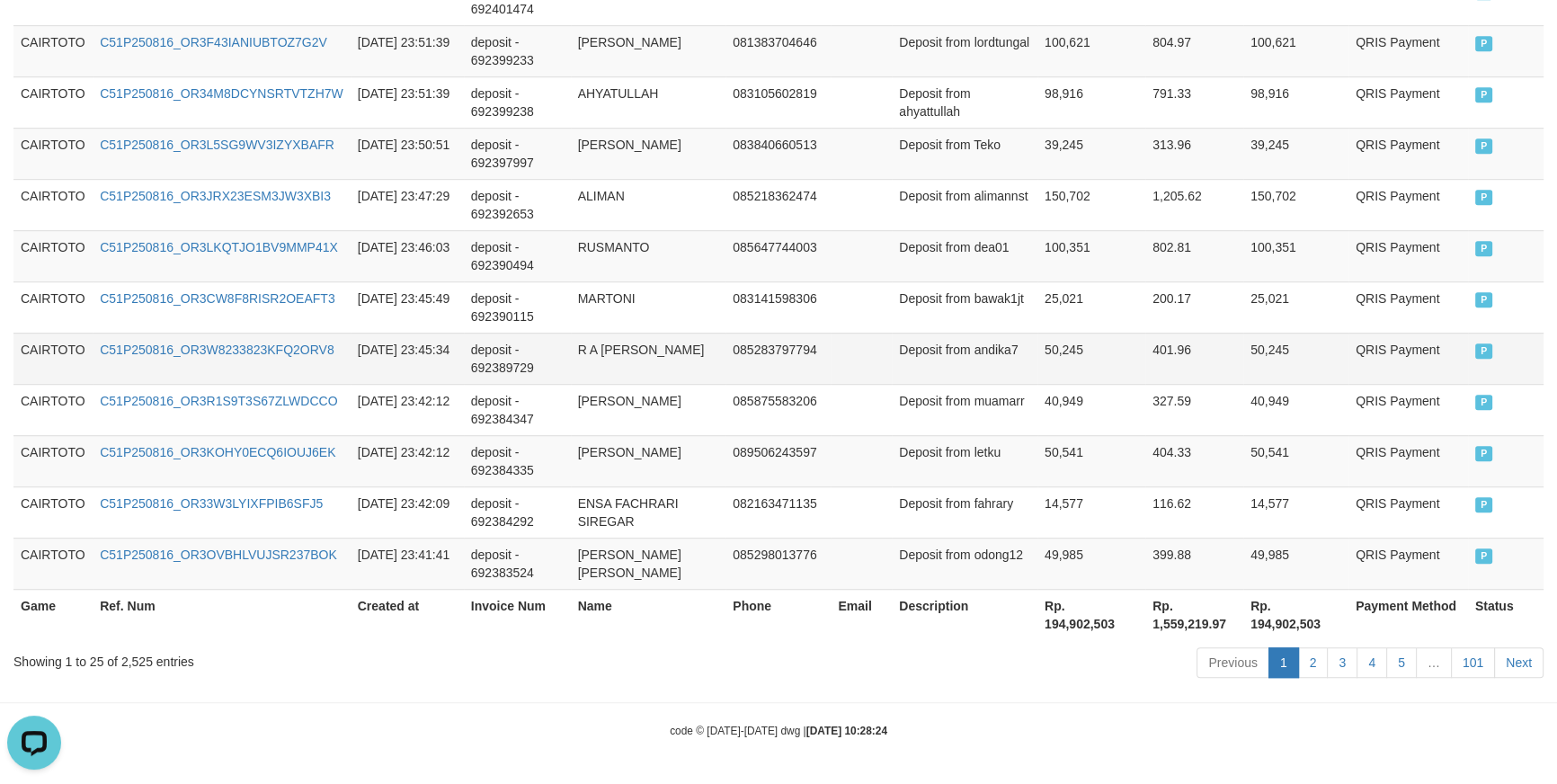
click at [689, 384] on td "[PERSON_NAME]" at bounding box center [649, 409] width 156 height 52
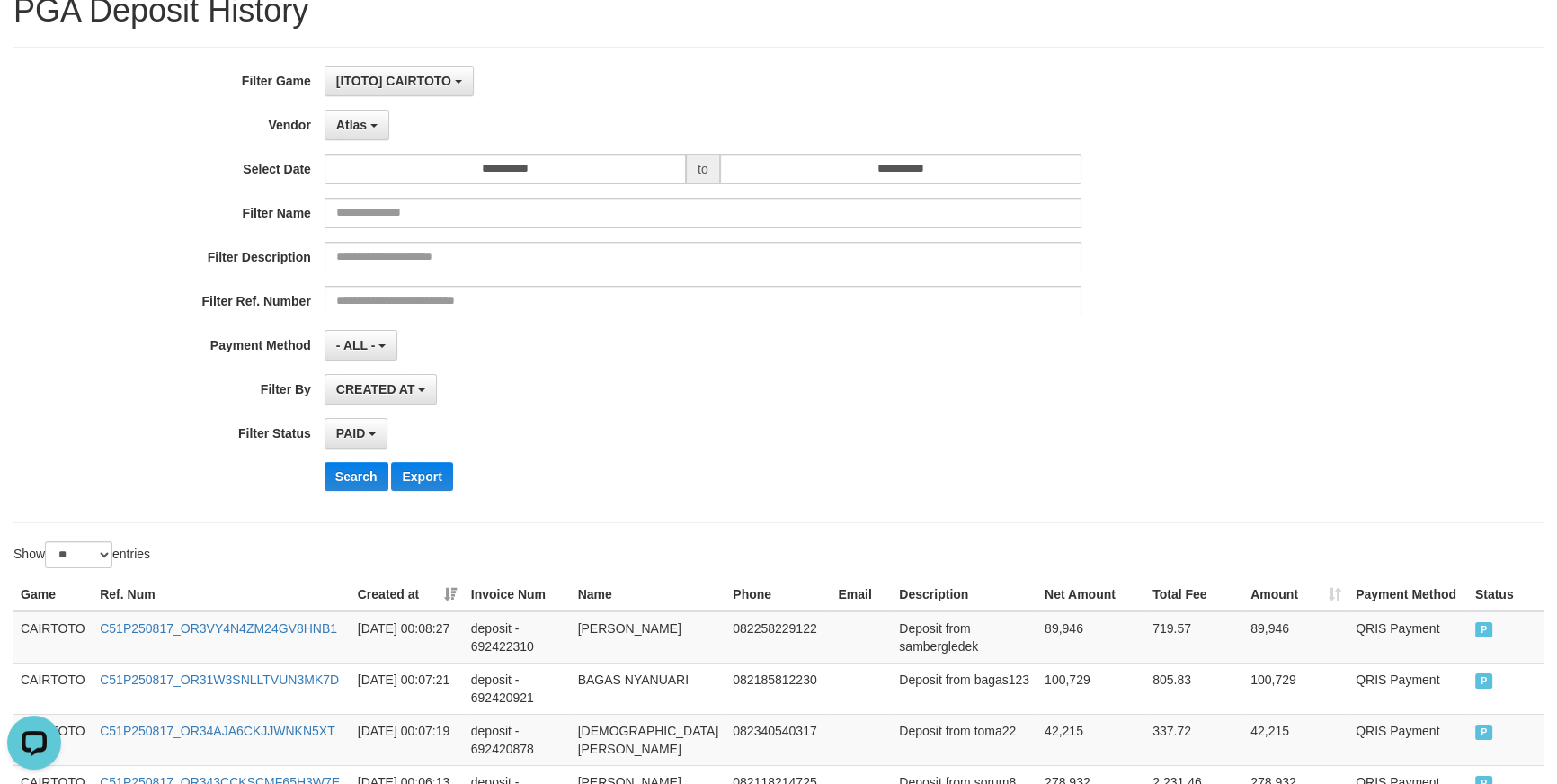
scroll to position [0, 0]
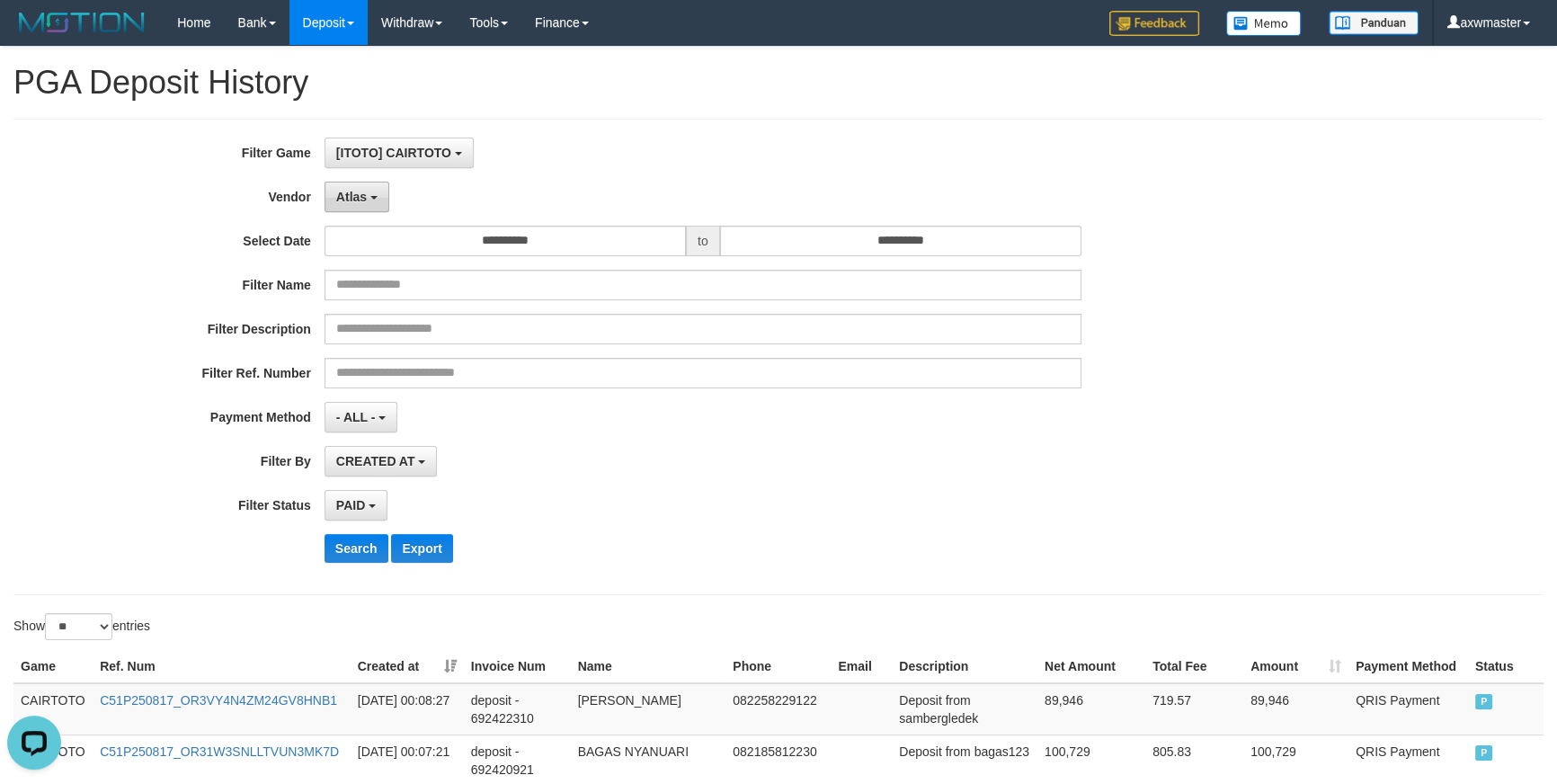
click at [348, 190] on span "Atlas" at bounding box center [351, 196] width 31 height 14
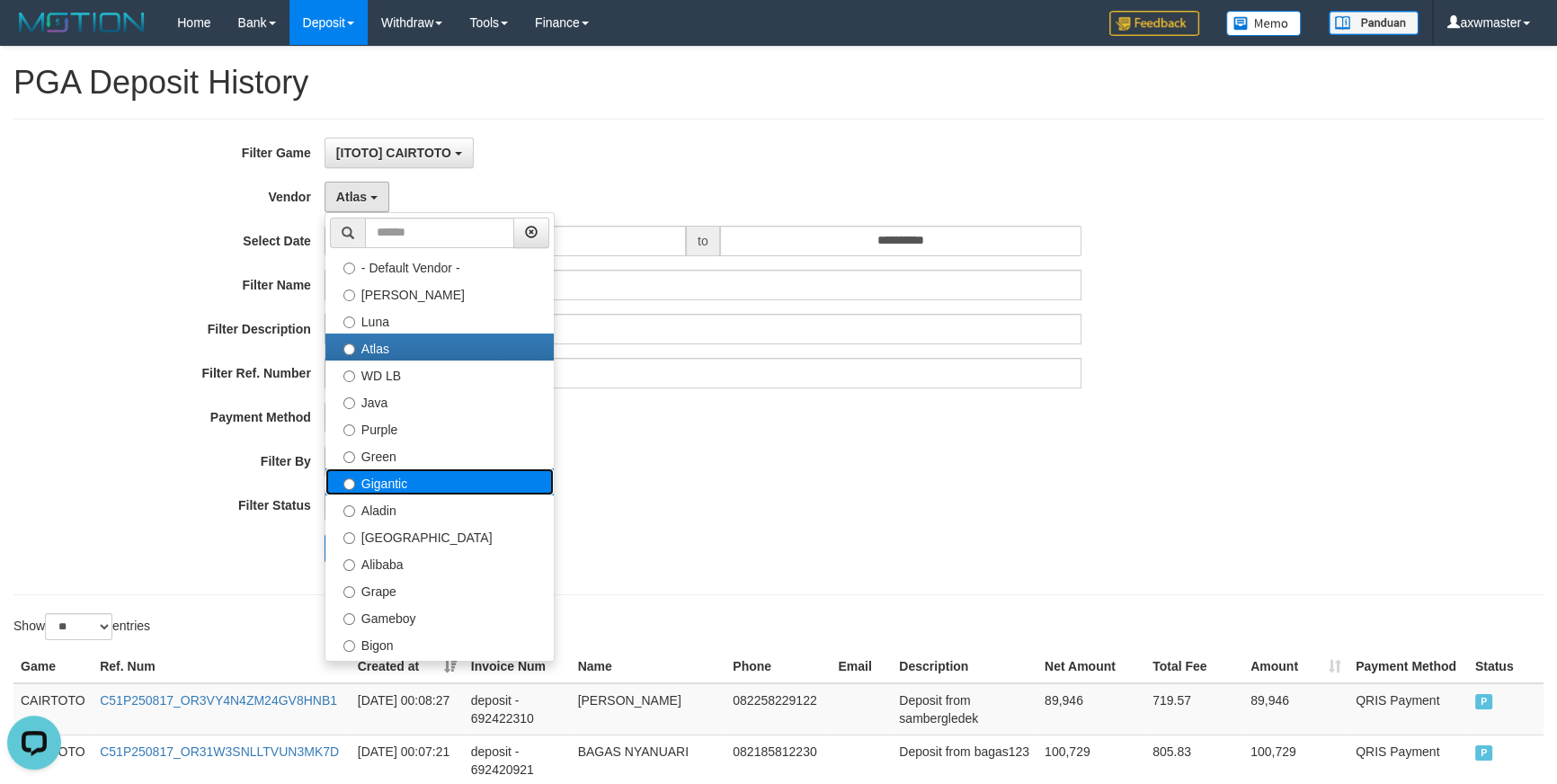
click at [417, 486] on label "Gigantic" at bounding box center [439, 482] width 228 height 27
select select "**********"
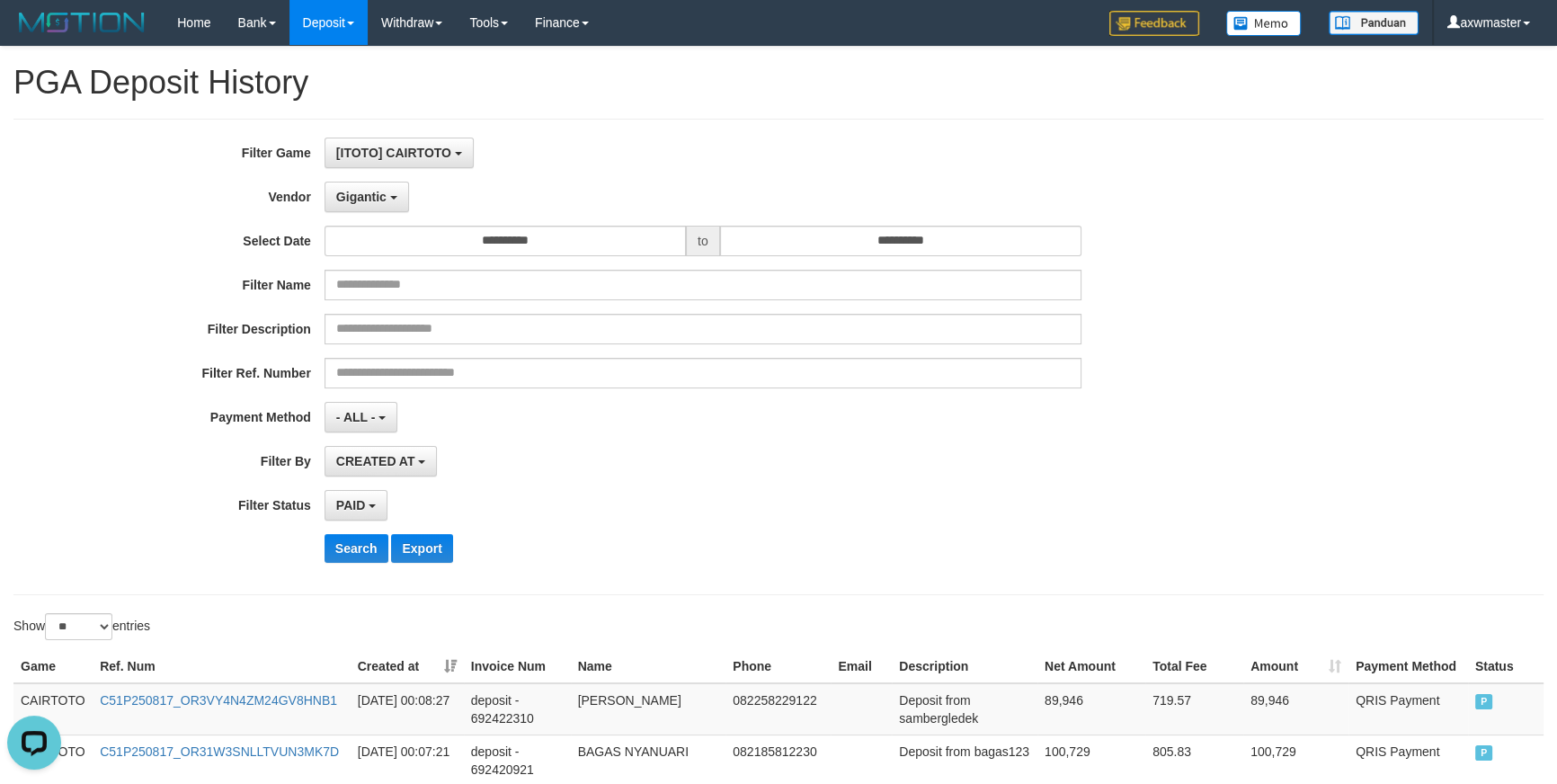
click at [355, 568] on div "**********" at bounding box center [649, 356] width 1298 height 438
click at [361, 560] on button "Search" at bounding box center [357, 548] width 64 height 29
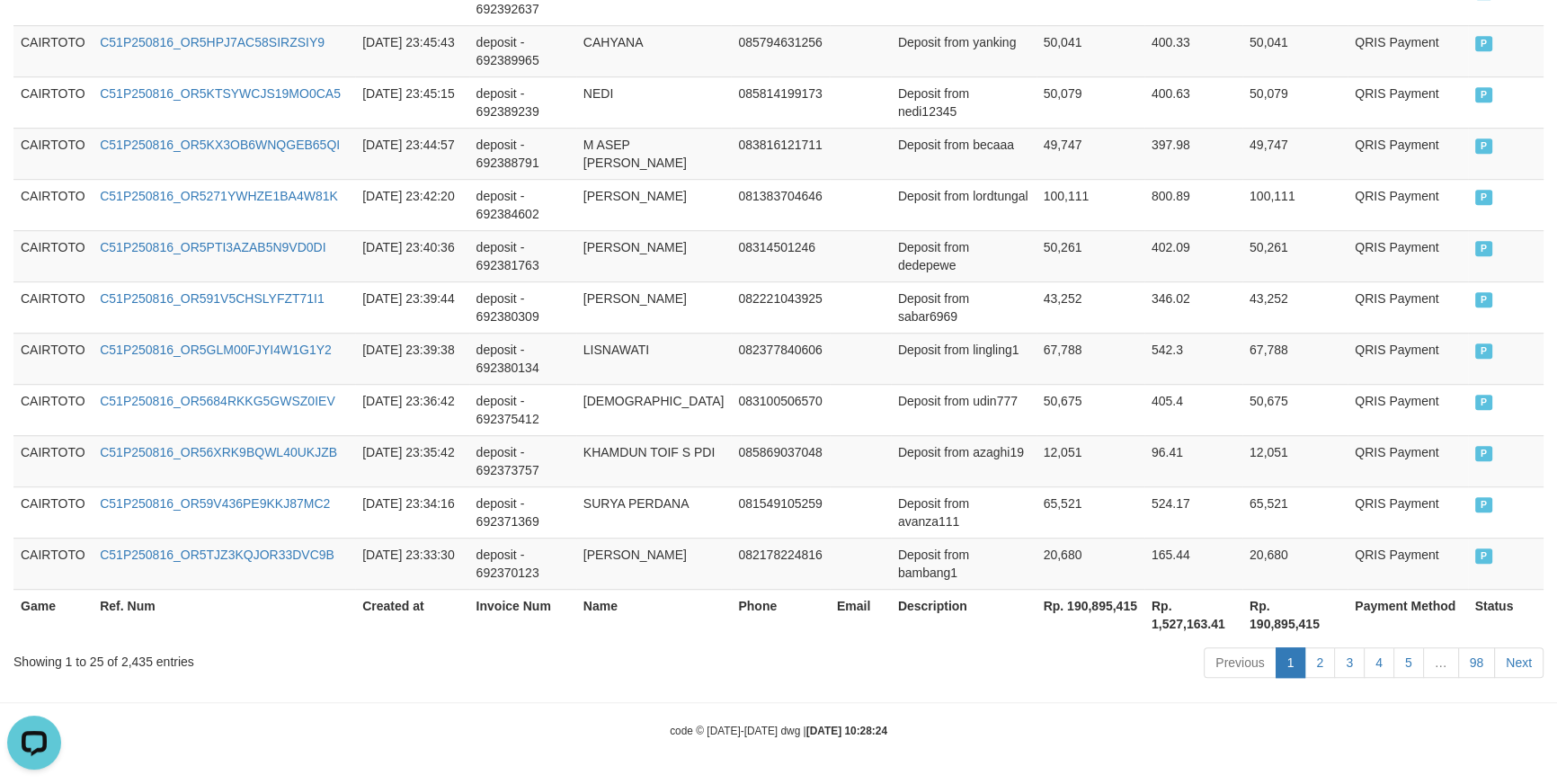
click at [1067, 612] on th "Rp. 190,895,415" at bounding box center [1090, 614] width 108 height 52
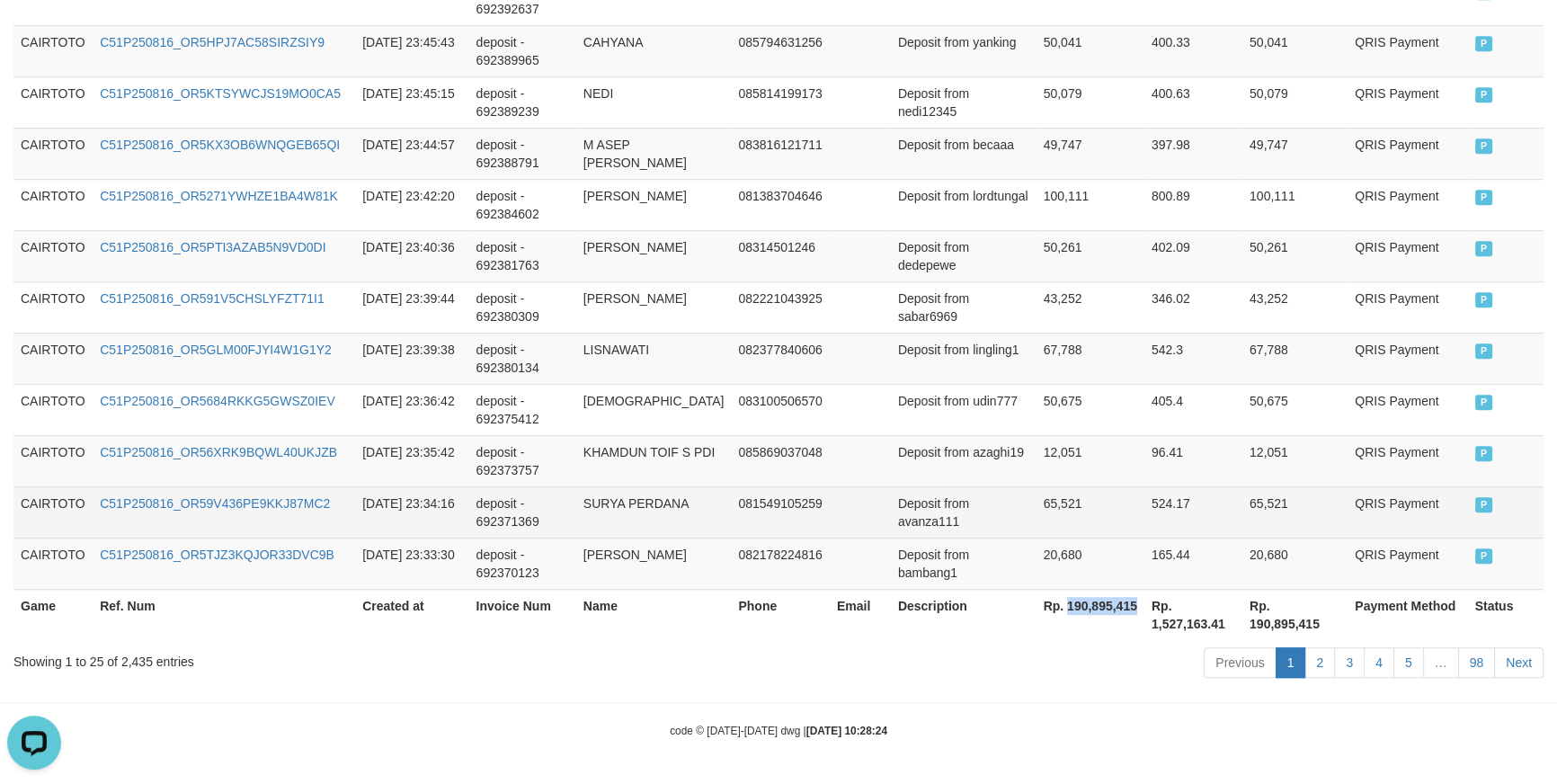
copy th "190,895,415"
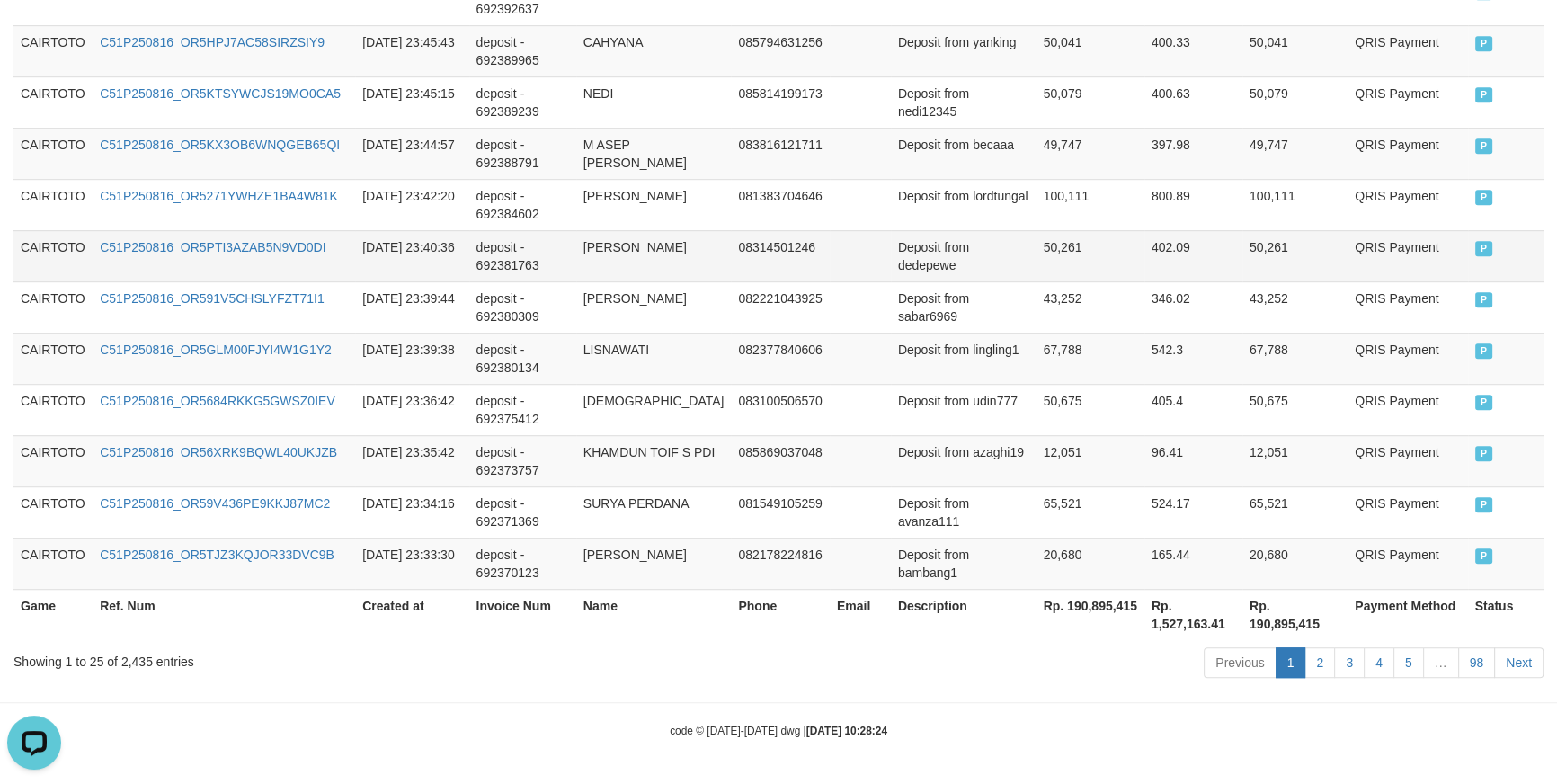
click at [920, 271] on td "Deposit from dedepewe" at bounding box center [963, 255] width 146 height 52
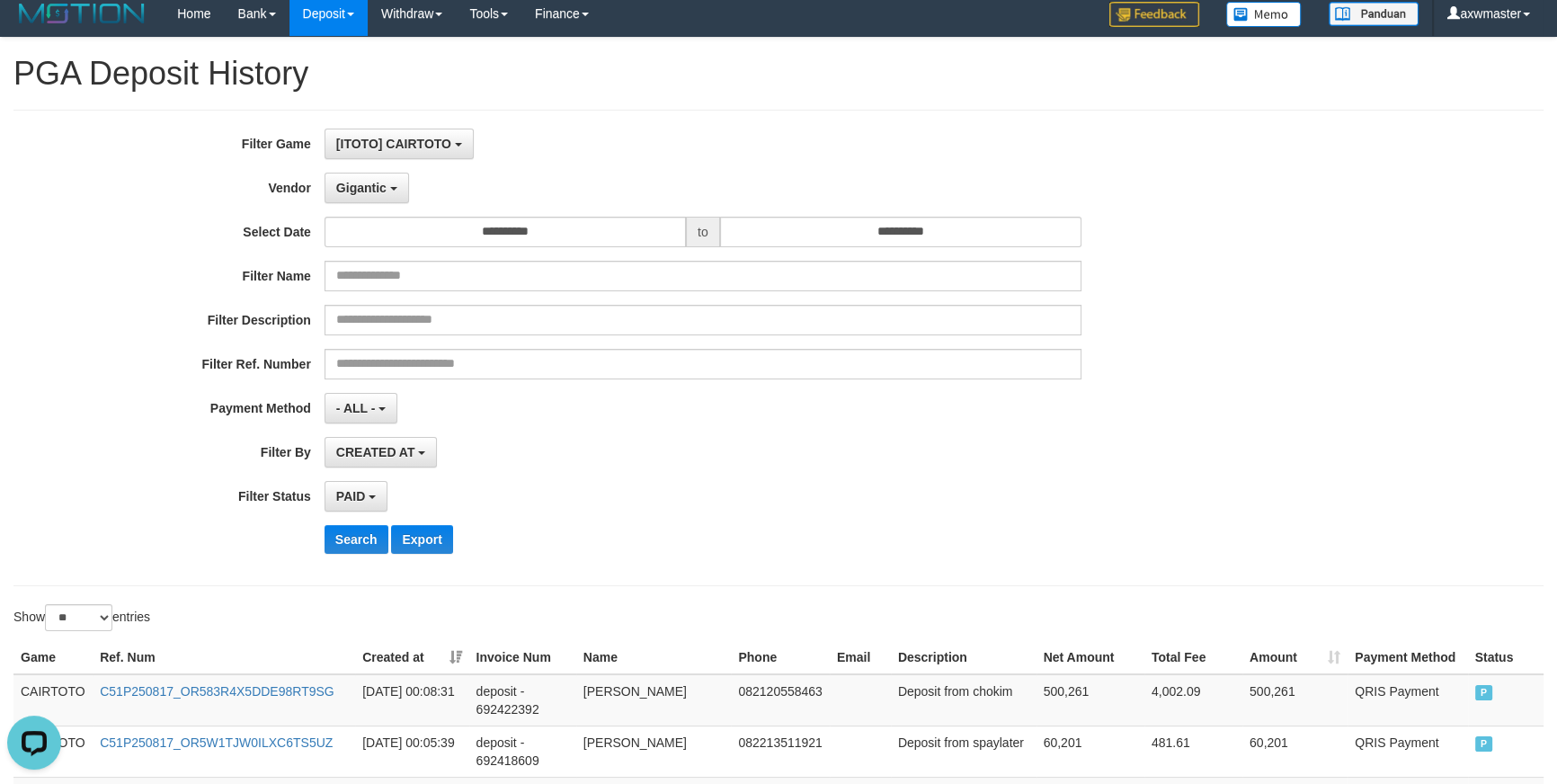
scroll to position [0, 0]
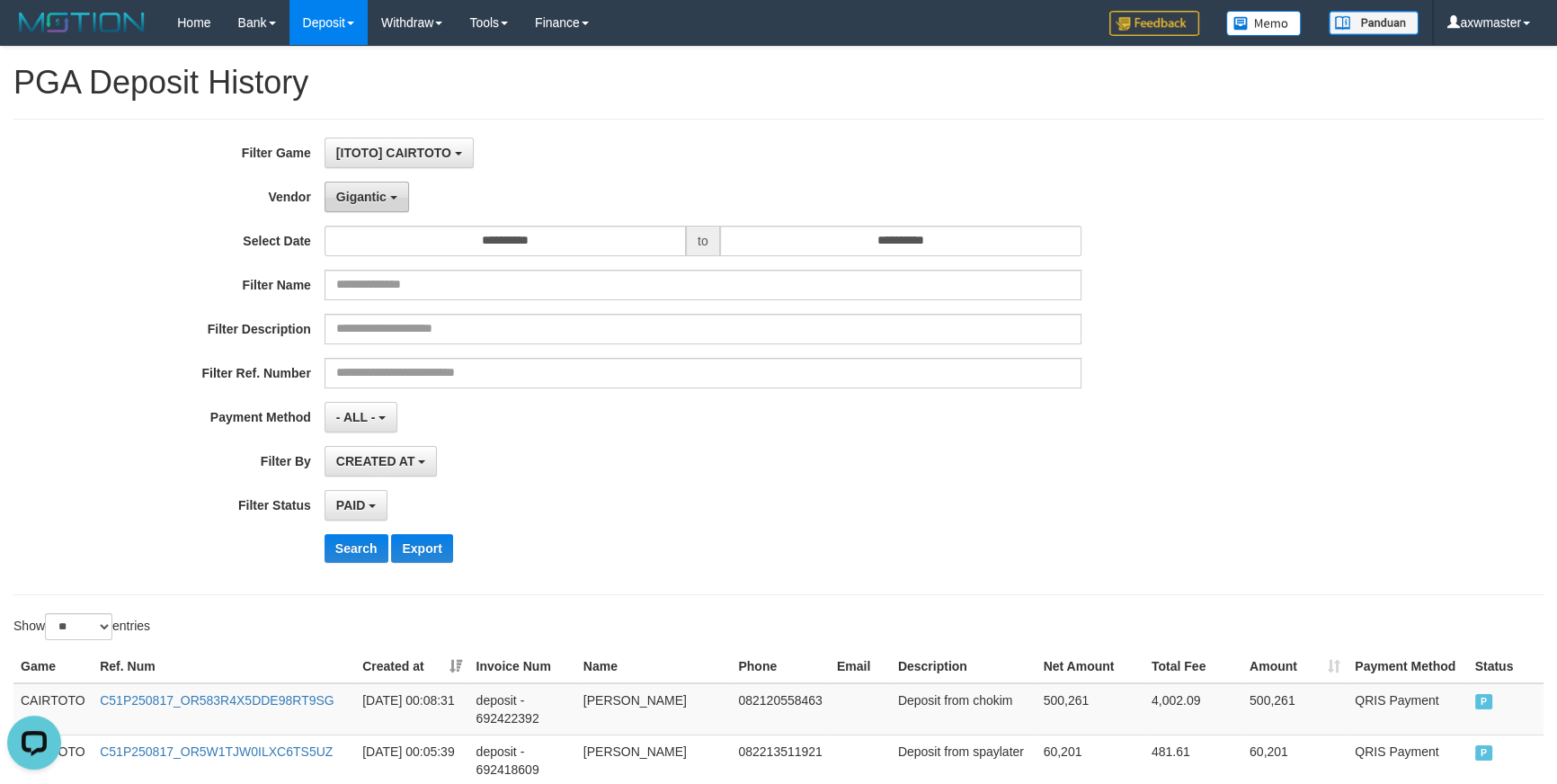
drag, startPoint x: 364, startPoint y: 203, endPoint x: 514, endPoint y: 478, distance: 313.2
click at [364, 205] on button "Gigantic" at bounding box center [367, 196] width 85 height 31
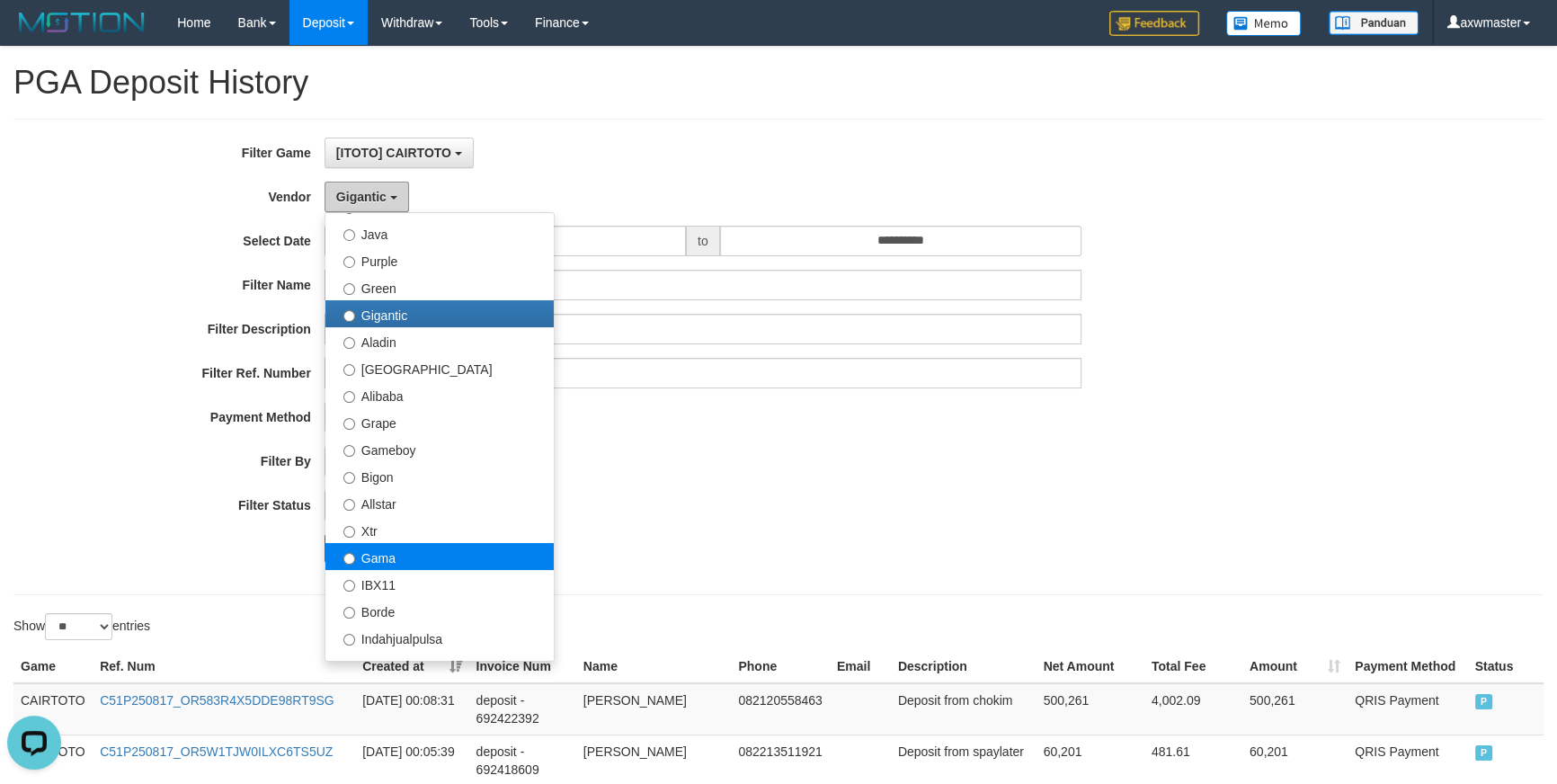
scroll to position [218, 0]
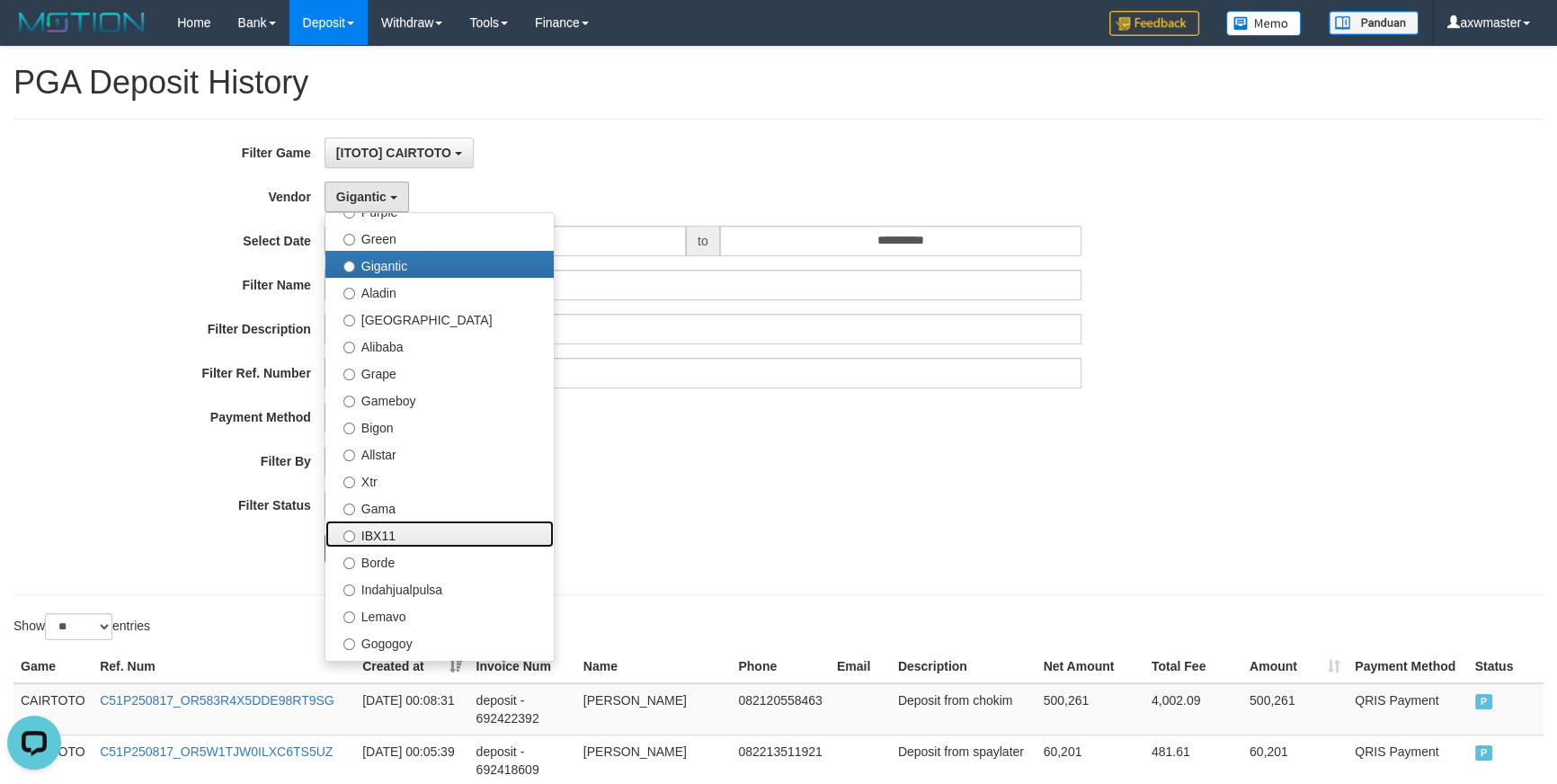
drag, startPoint x: 411, startPoint y: 523, endPoint x: 393, endPoint y: 537, distance: 22.8
click at [411, 520] on label "IBX11" at bounding box center [439, 533] width 228 height 27
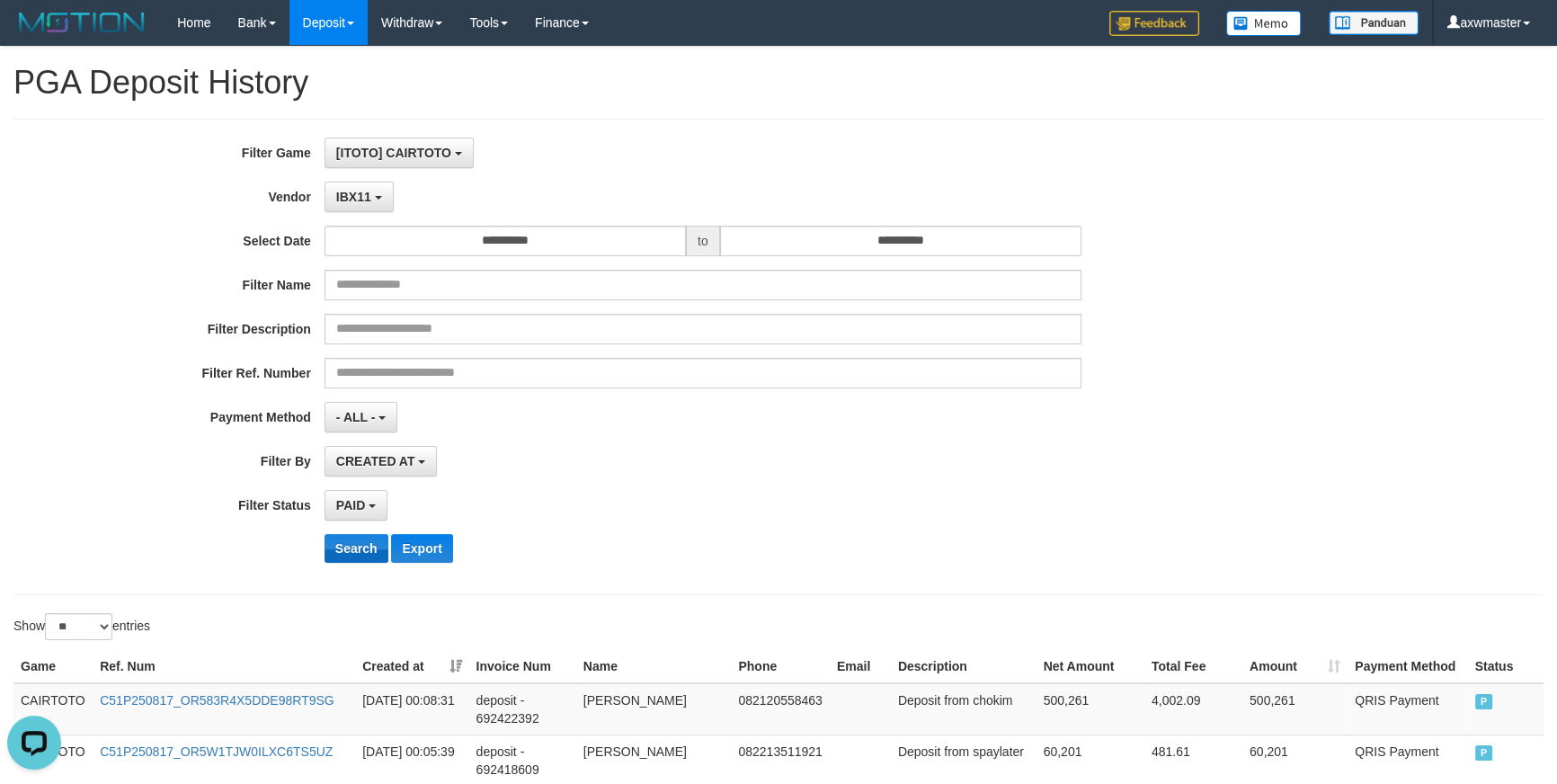
click at [378, 530] on div "**********" at bounding box center [649, 356] width 1298 height 438
click at [341, 540] on button "Search" at bounding box center [357, 548] width 64 height 29
click at [754, 490] on div "PAID SELECT ALL - ALL - SELECT STATUS PENDING/UNPAID PAID CANCELED EXPIRED" at bounding box center [703, 505] width 757 height 31
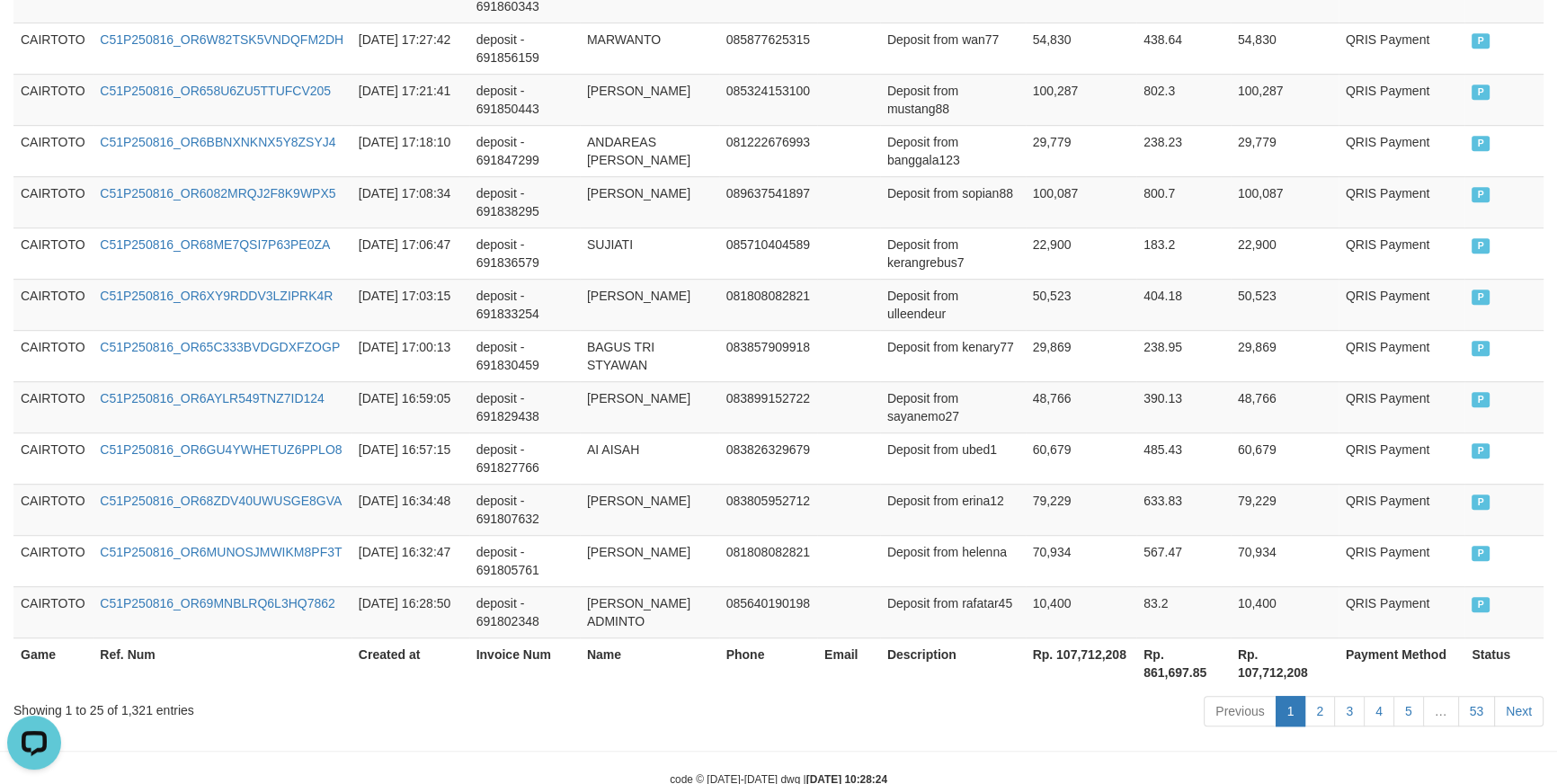
scroll to position [1372, 0]
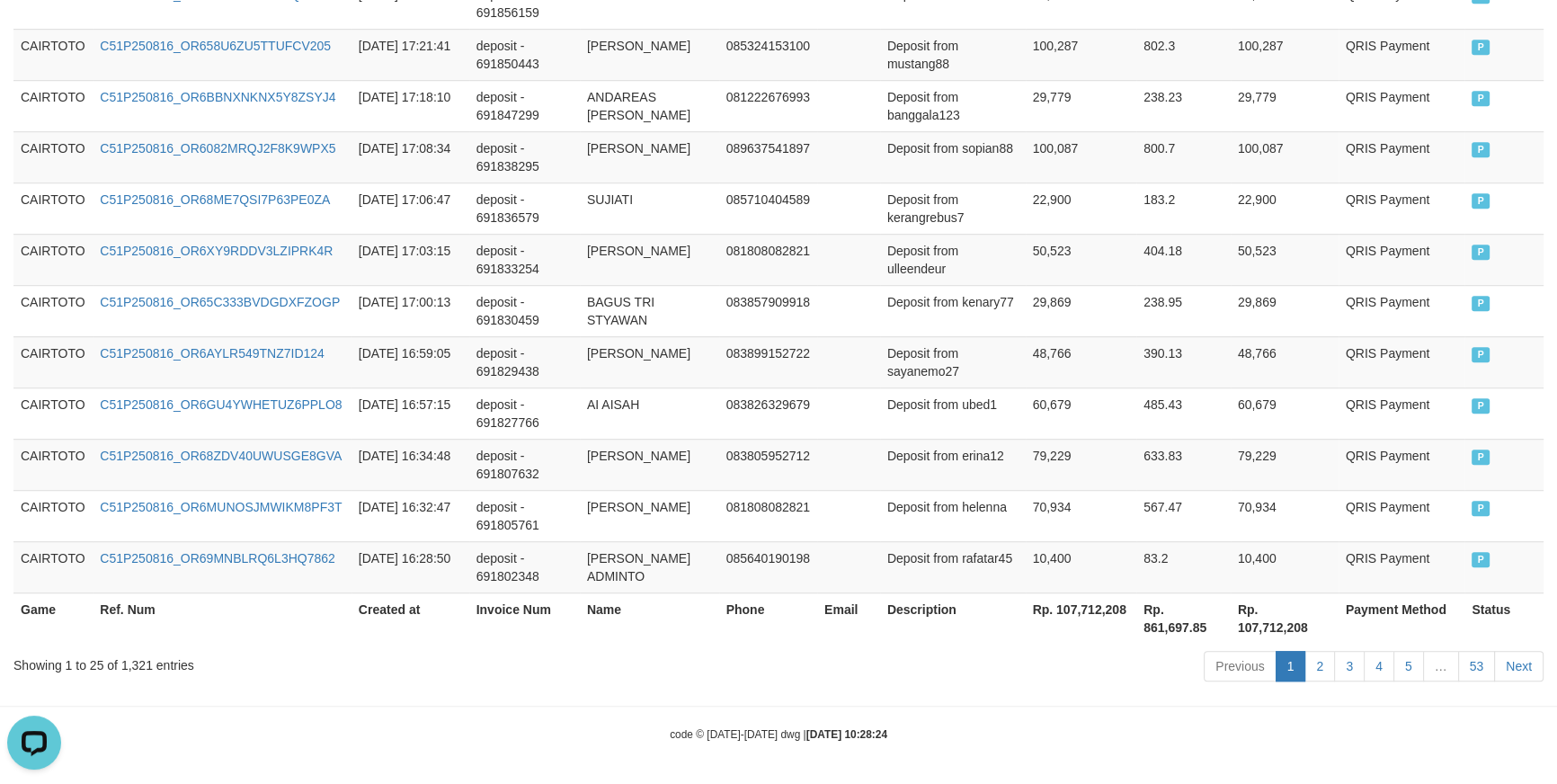
click at [1071, 610] on th "Rp. 107,712,208" at bounding box center [1081, 618] width 112 height 52
copy th "107,712,208"
click at [537, 455] on td "deposit - 691807632" at bounding box center [525, 464] width 111 height 52
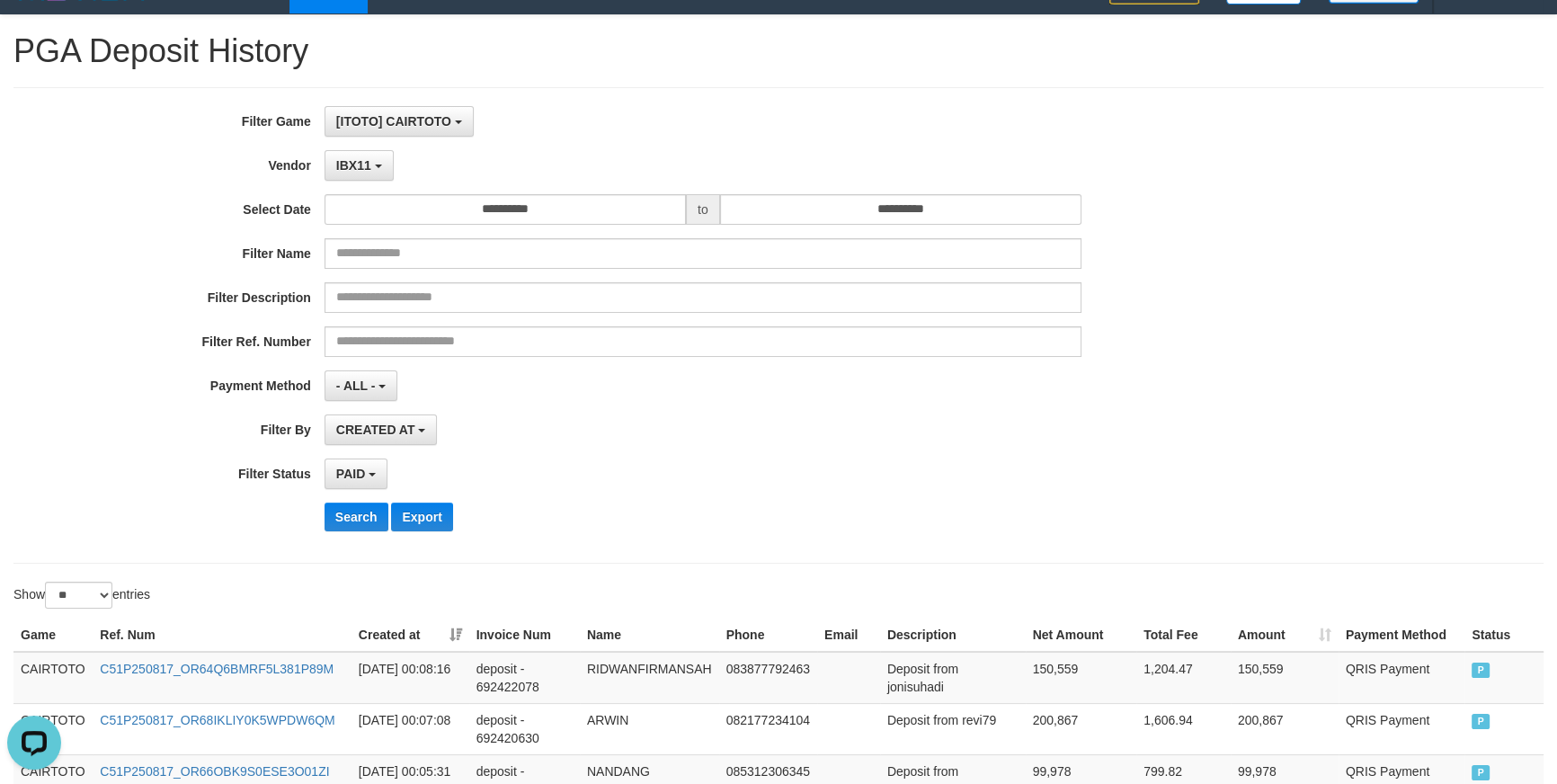
scroll to position [0, 0]
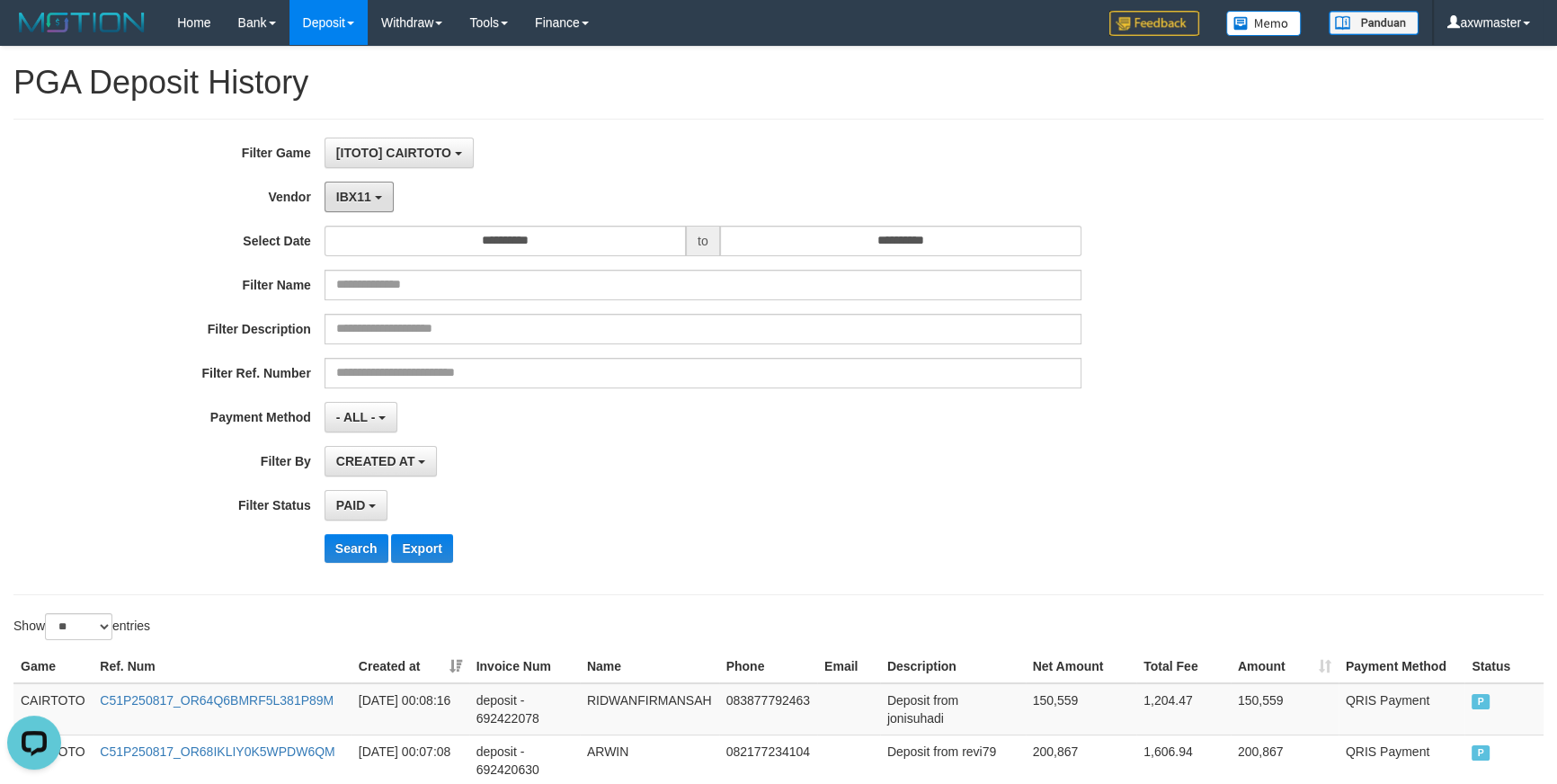
drag, startPoint x: 386, startPoint y: 182, endPoint x: 396, endPoint y: 296, distance: 114.4
click at [385, 182] on button "IBX11" at bounding box center [360, 196] width 69 height 31
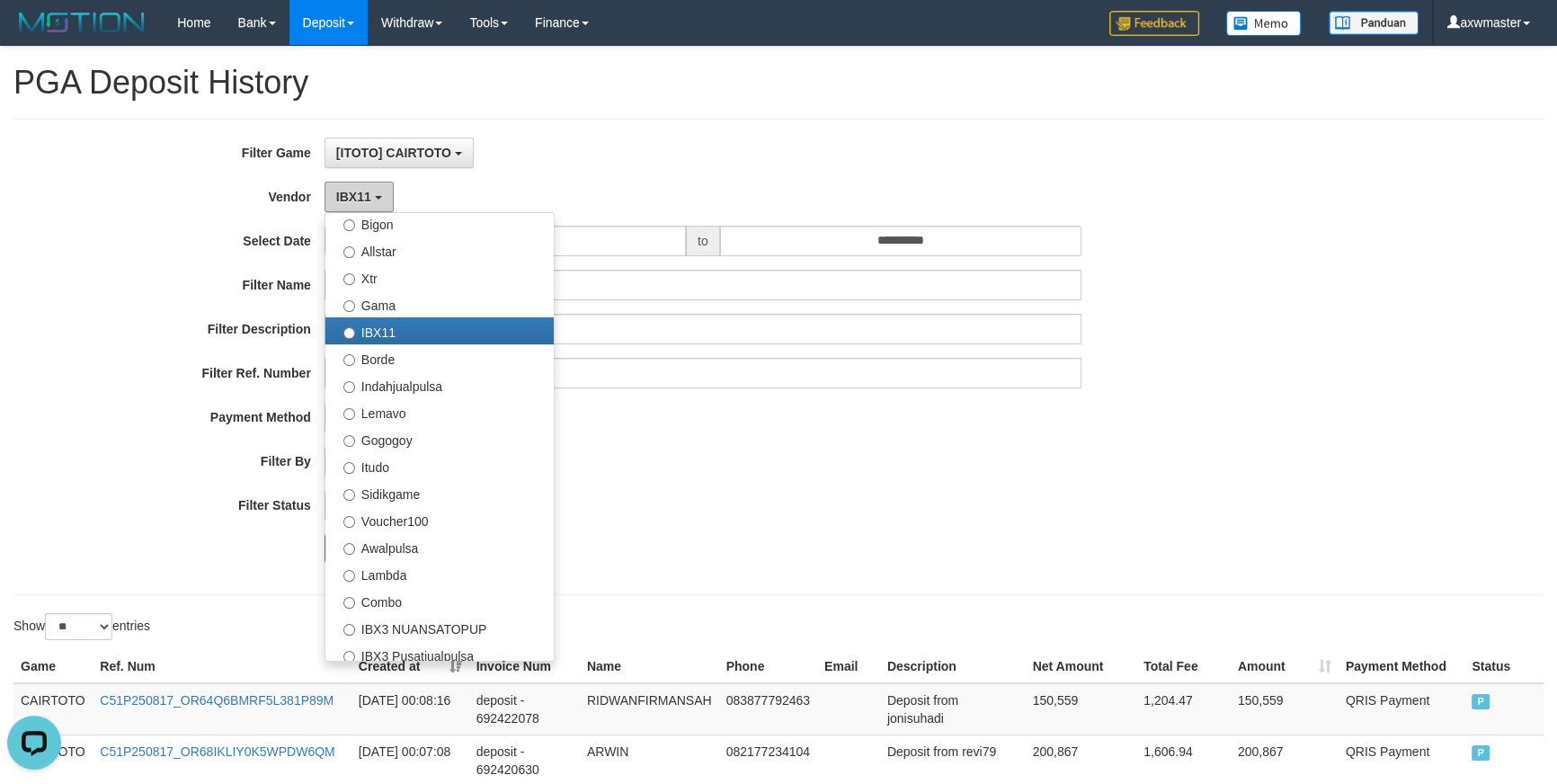
scroll to position [589, 0]
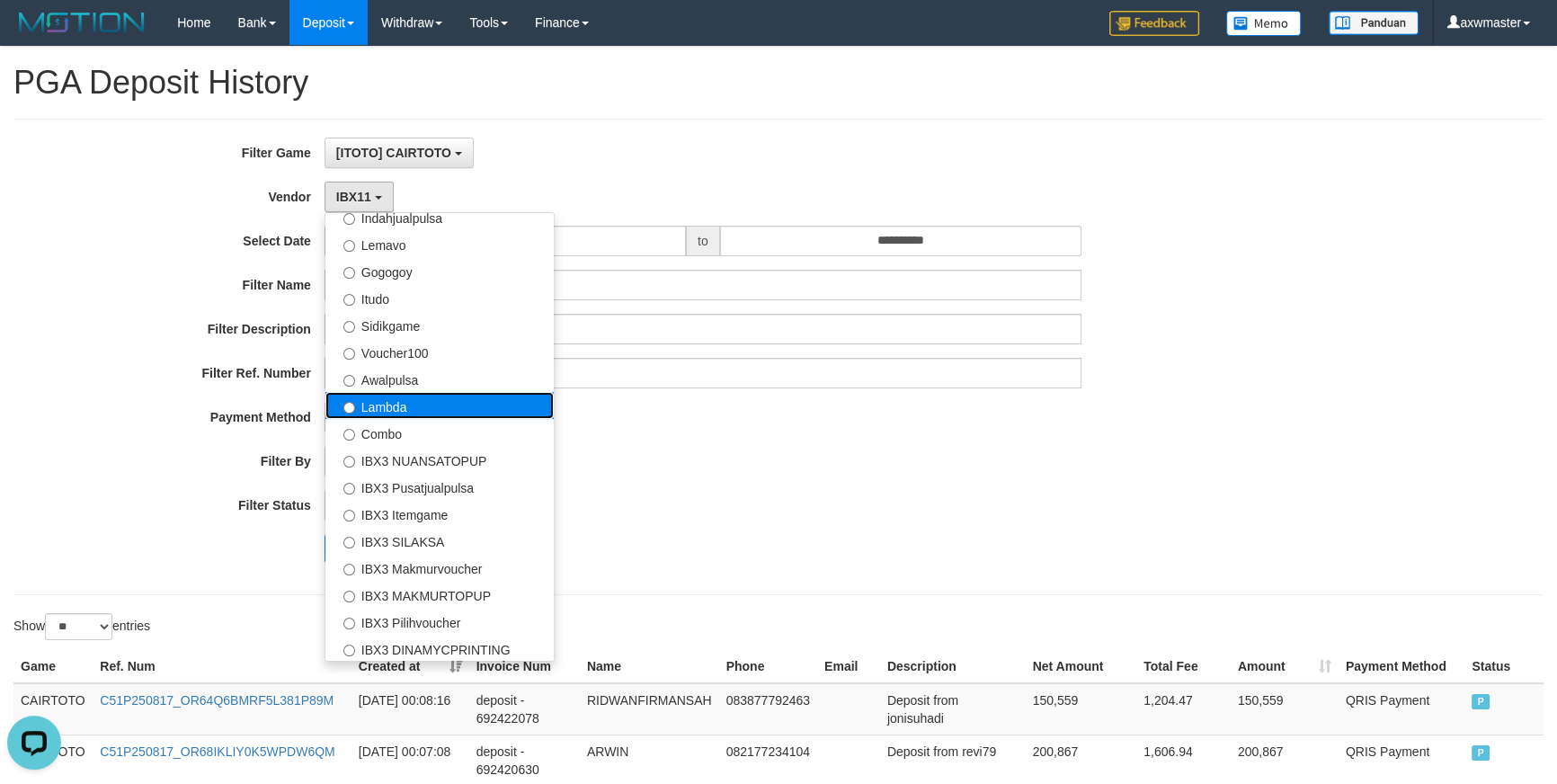
click at [380, 392] on label "Lambda" at bounding box center [439, 405] width 228 height 27
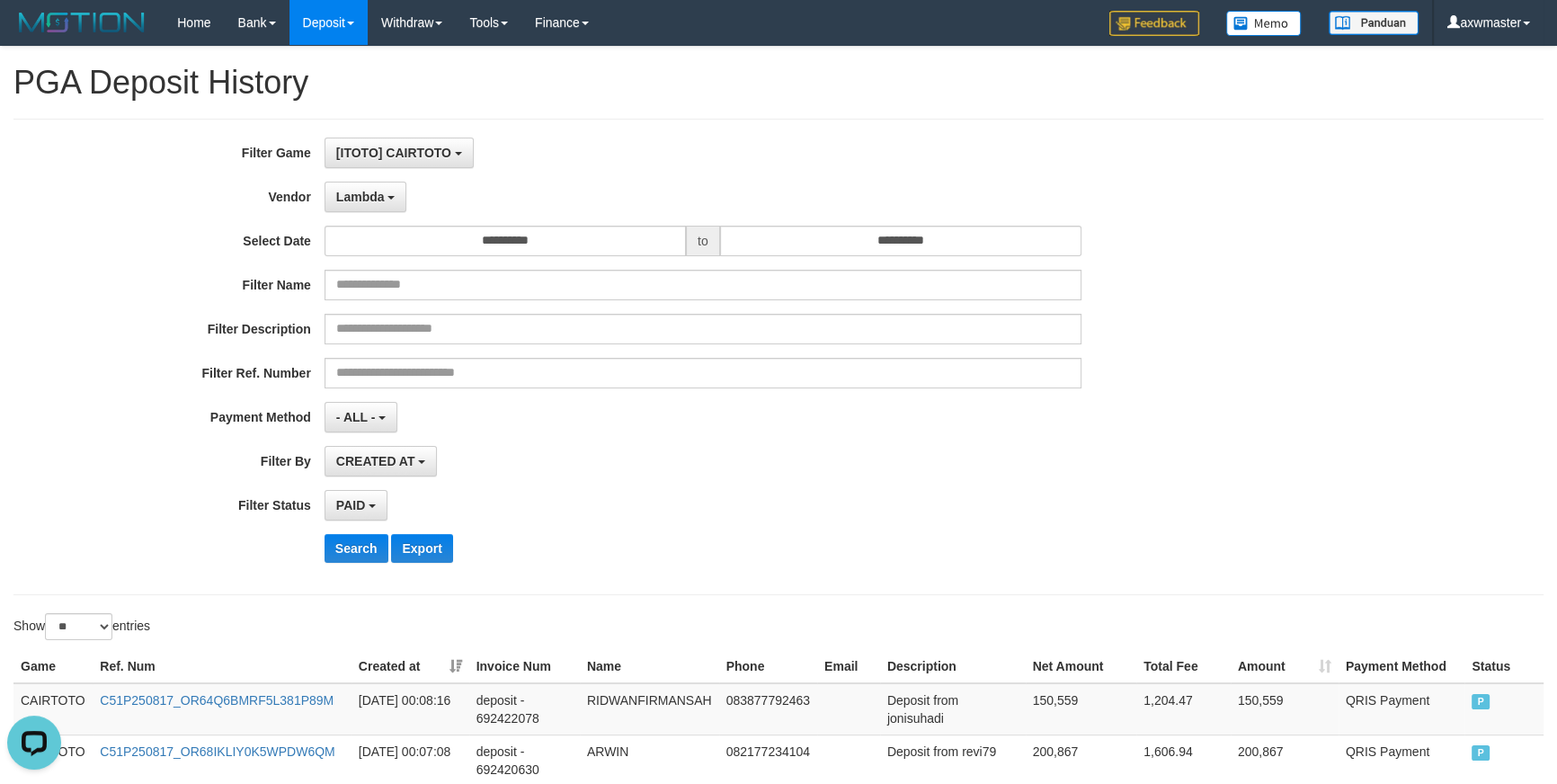
click at [358, 561] on div "**********" at bounding box center [649, 356] width 1298 height 438
click at [748, 552] on div "Search Export" at bounding box center [811, 548] width 974 height 29
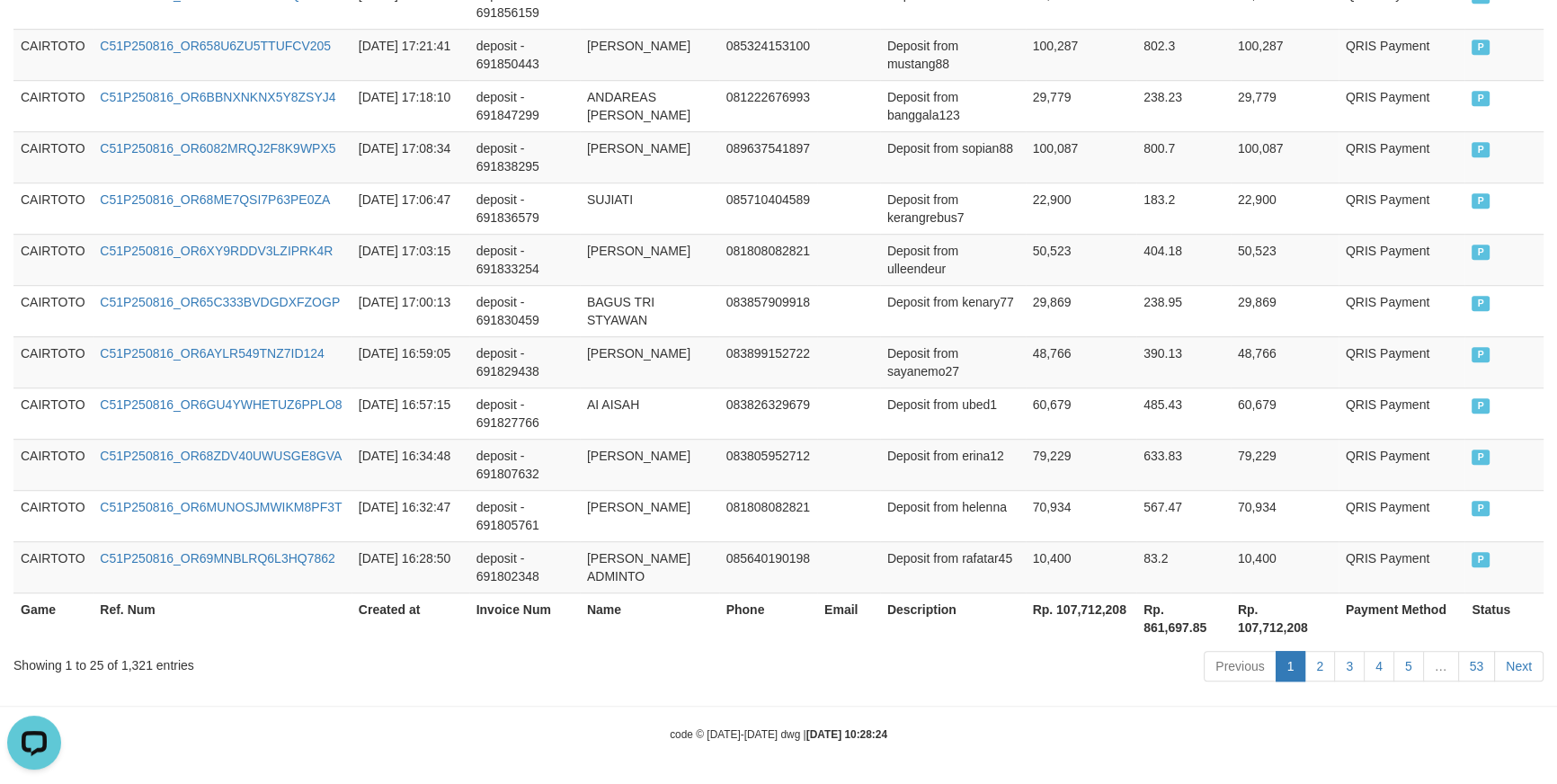
click at [1067, 602] on th "Rp. 107,712,208" at bounding box center [1081, 618] width 112 height 52
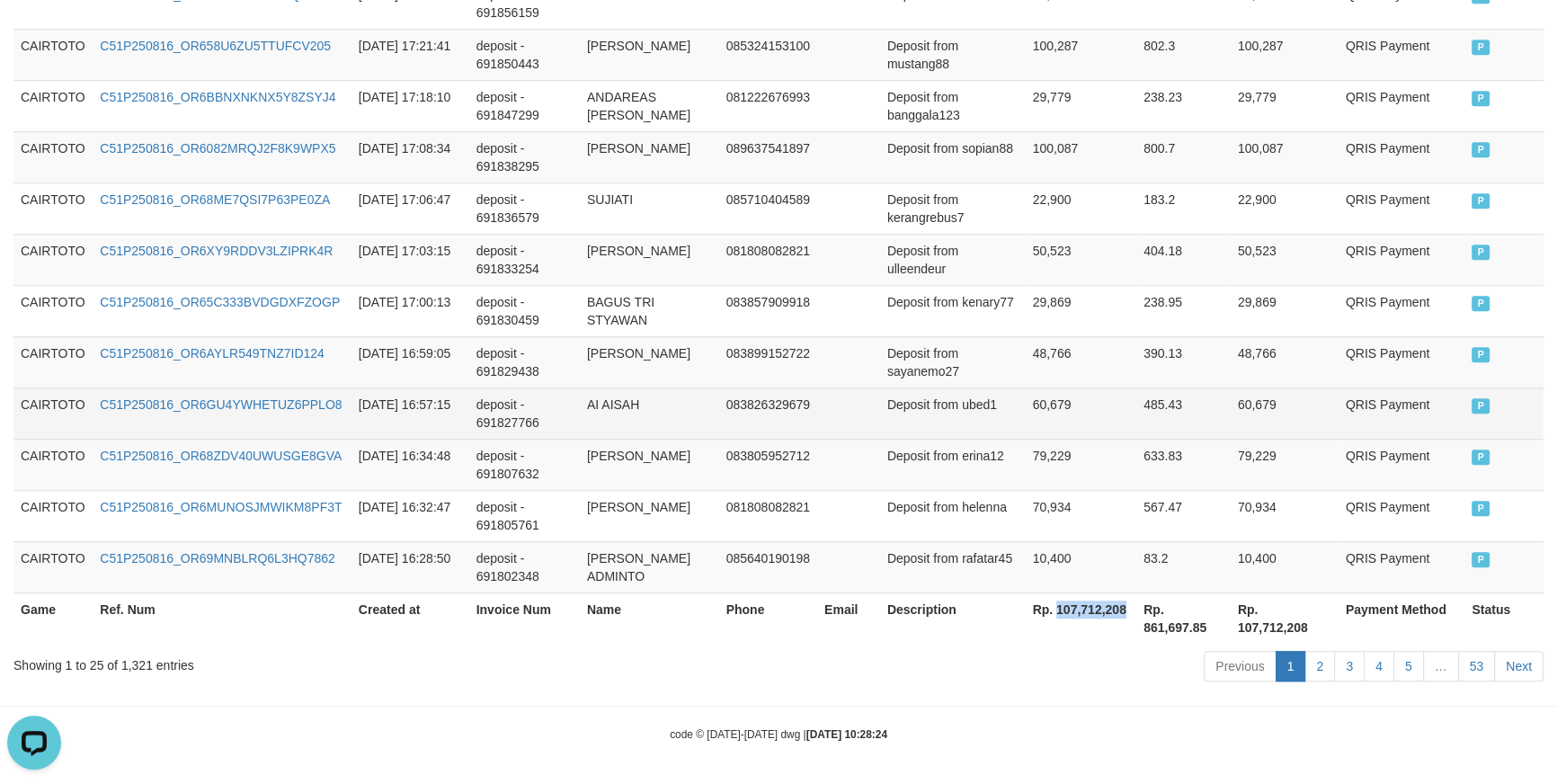
copy th "107,712,208"
click at [719, 429] on td "AI AISAH" at bounding box center [650, 413] width 139 height 52
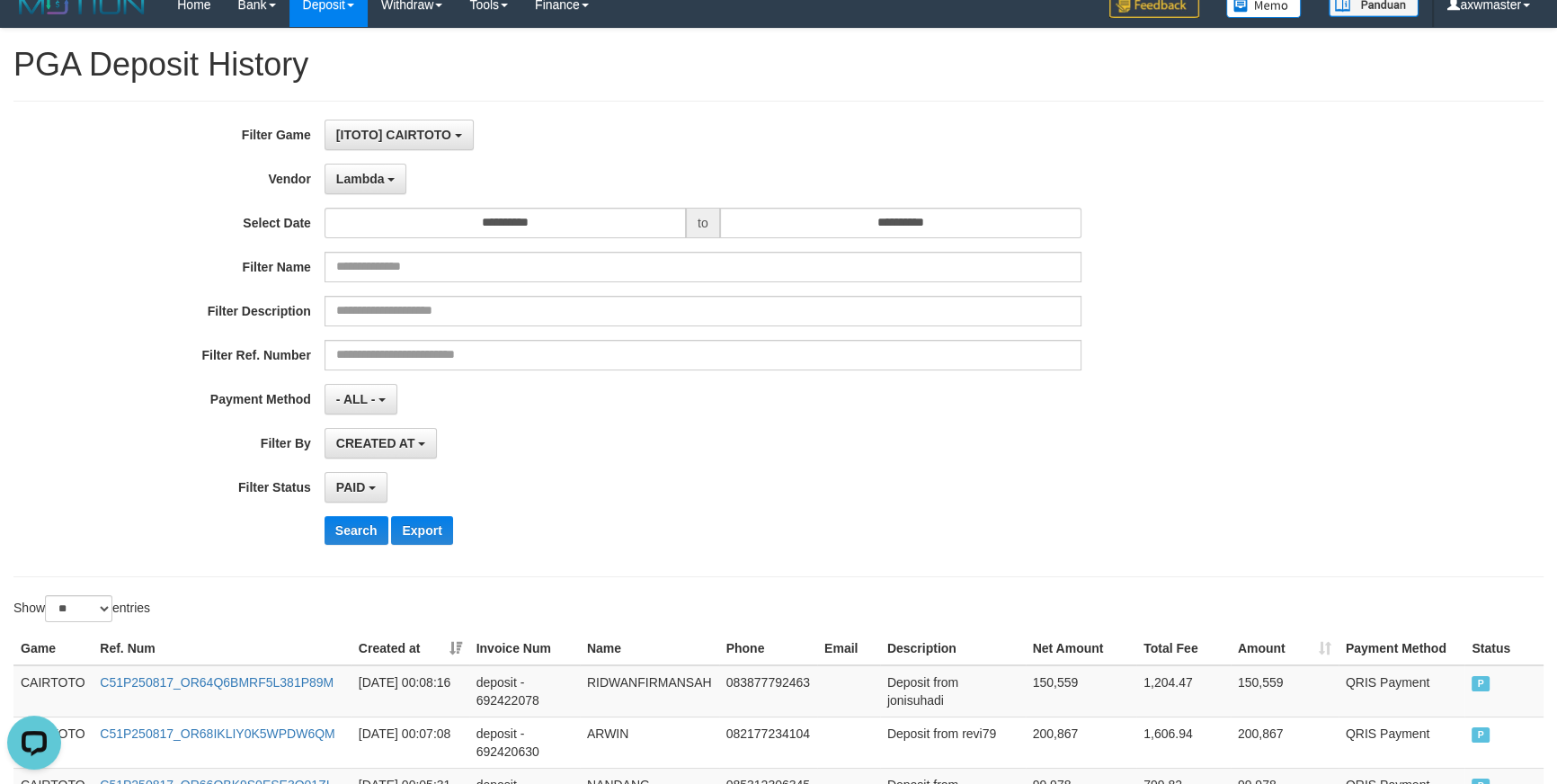
scroll to position [0, 0]
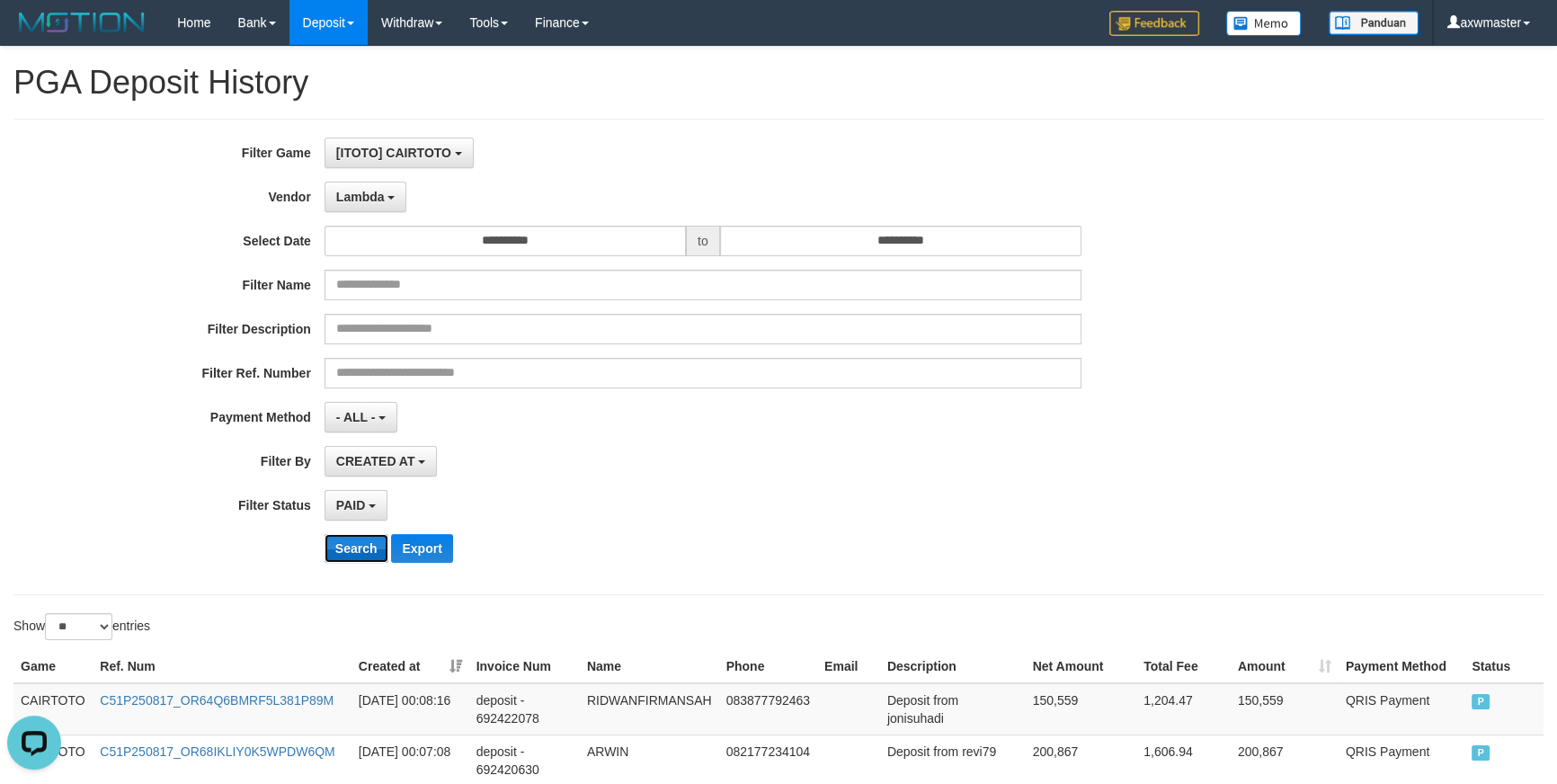
click at [342, 549] on button "Search" at bounding box center [357, 548] width 64 height 29
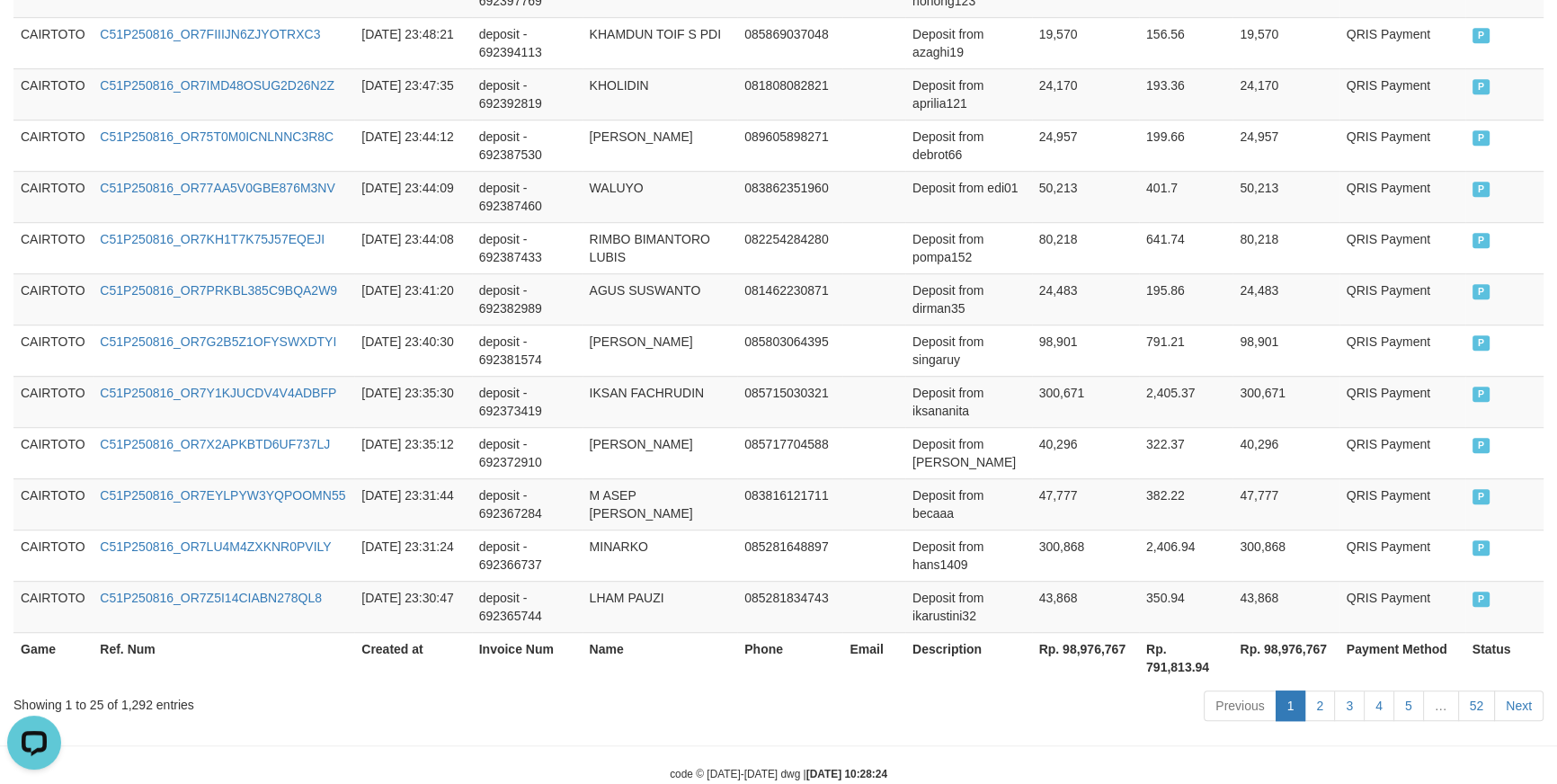
scroll to position [1372, 0]
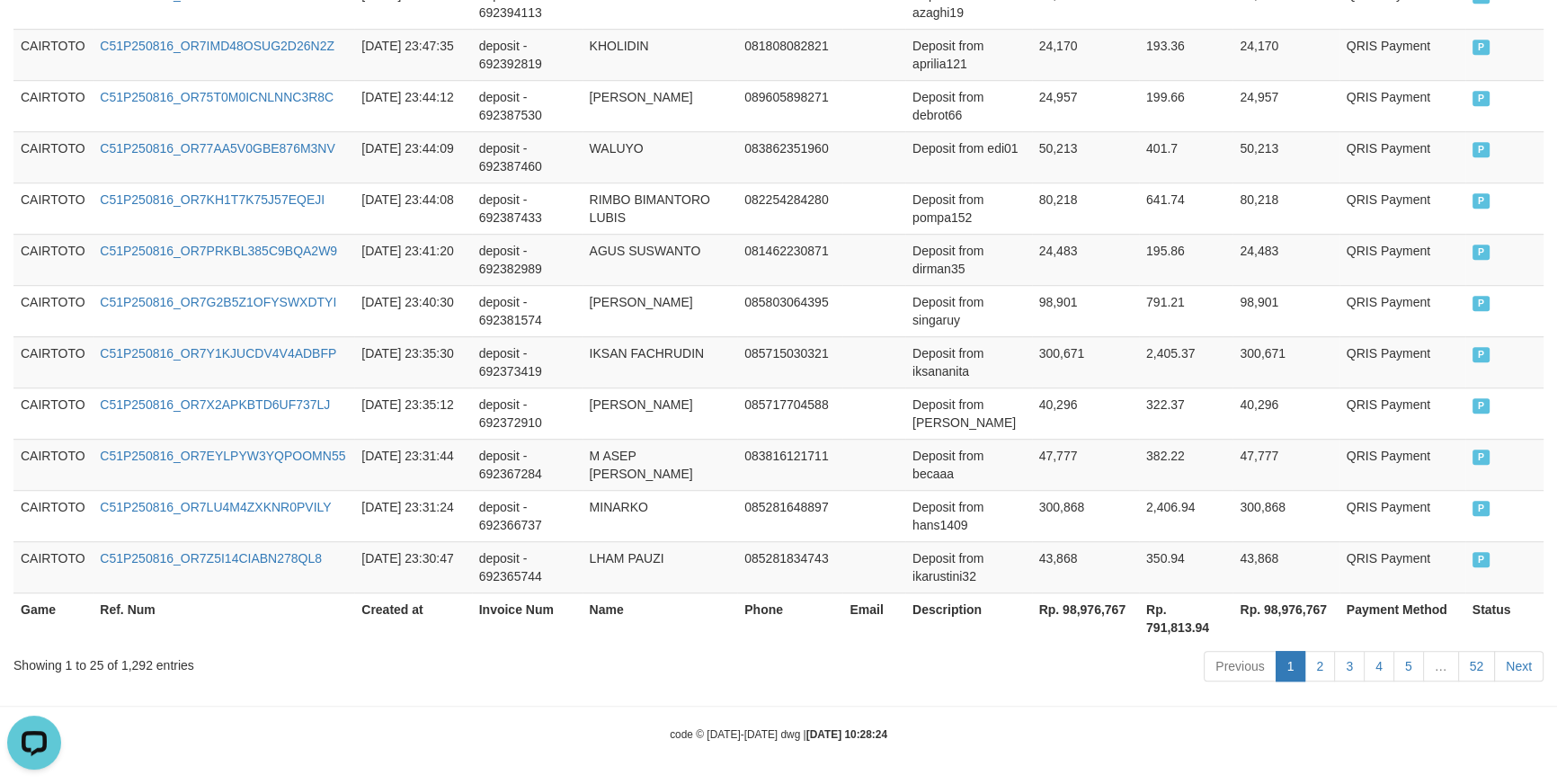
click at [1069, 608] on th "Rp. 98,976,767" at bounding box center [1086, 618] width 107 height 52
copy th "98,976,767"
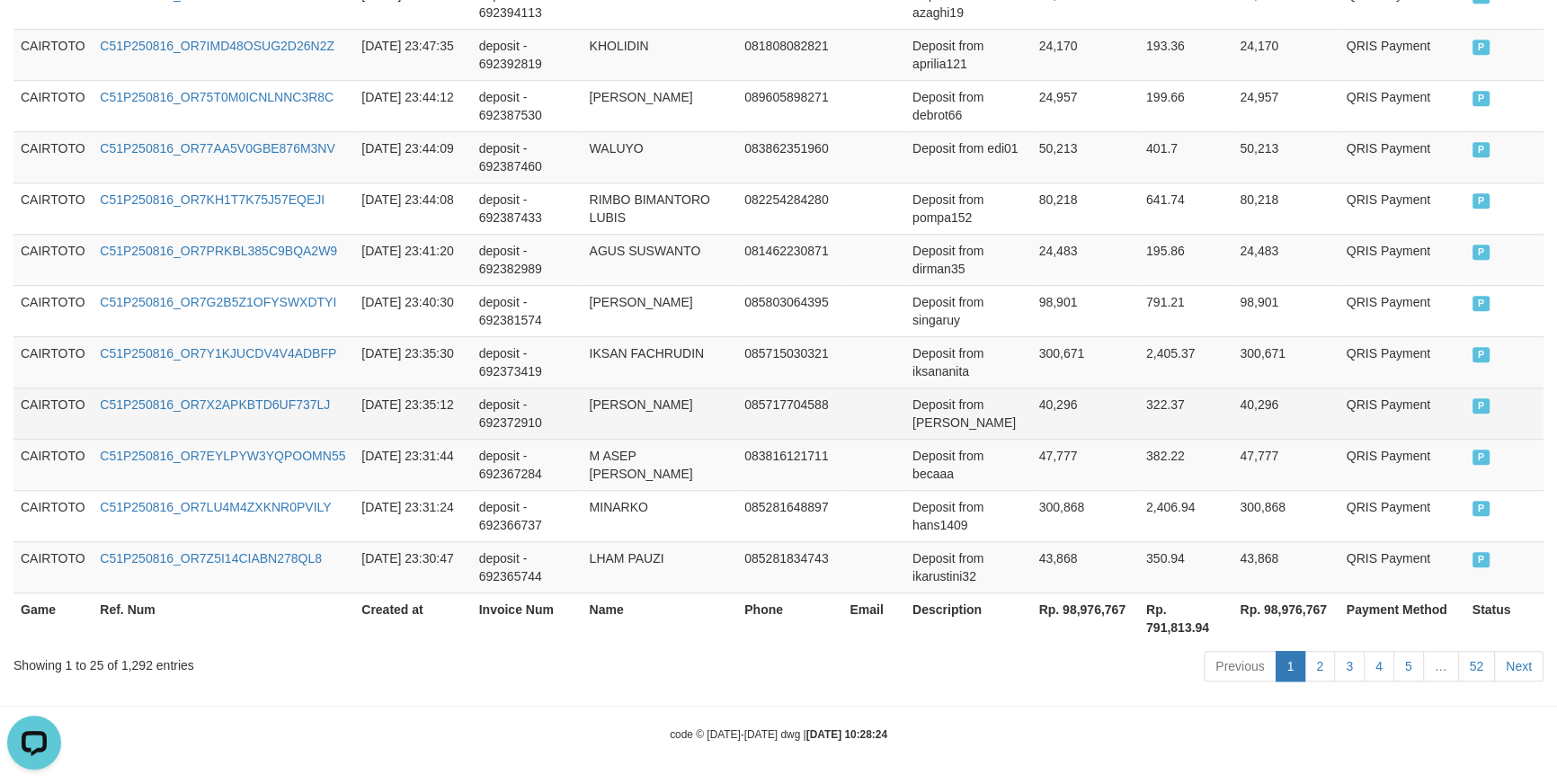
click at [1032, 418] on td "40,296" at bounding box center [1086, 413] width 107 height 52
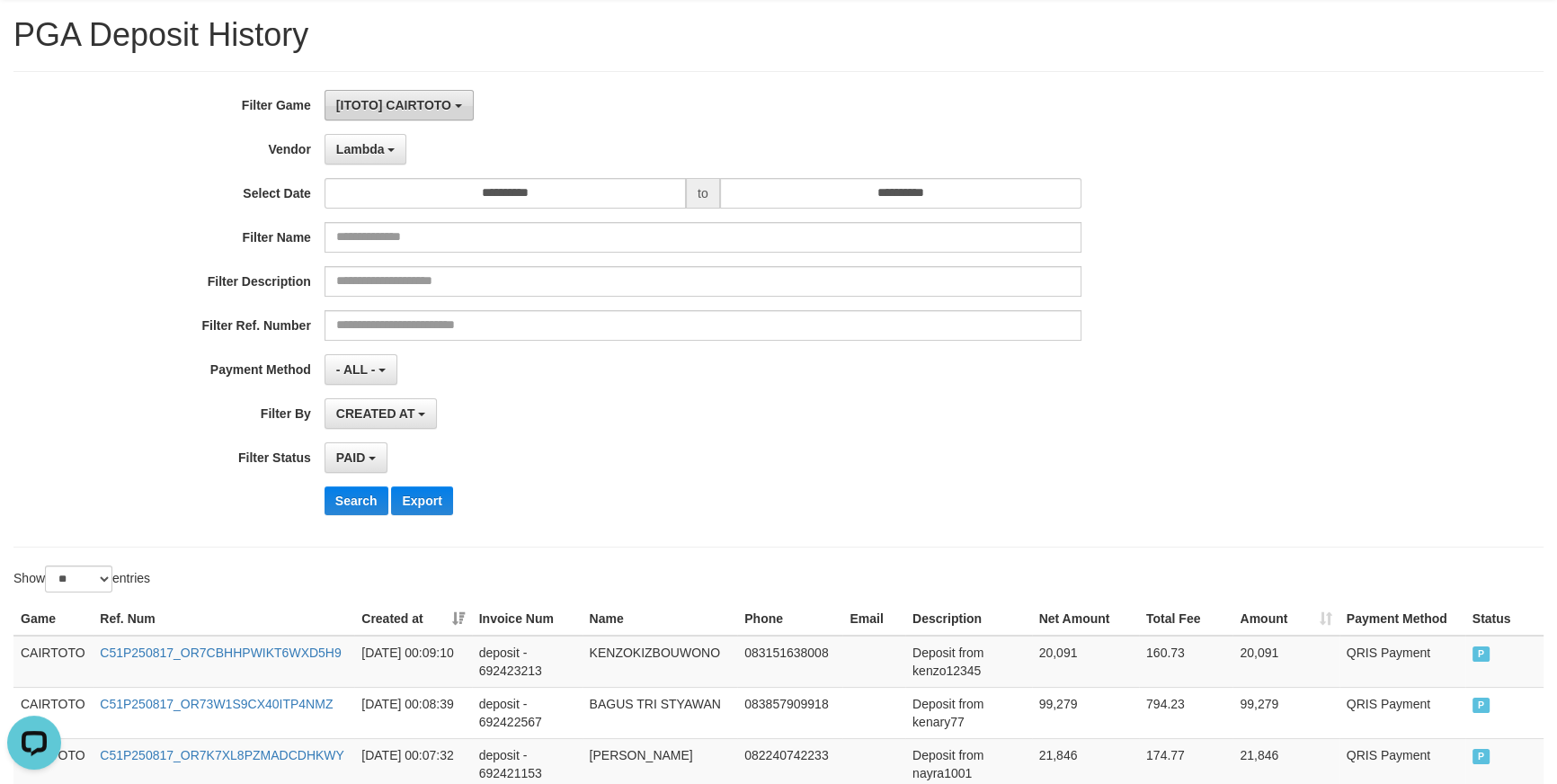
scroll to position [0, 0]
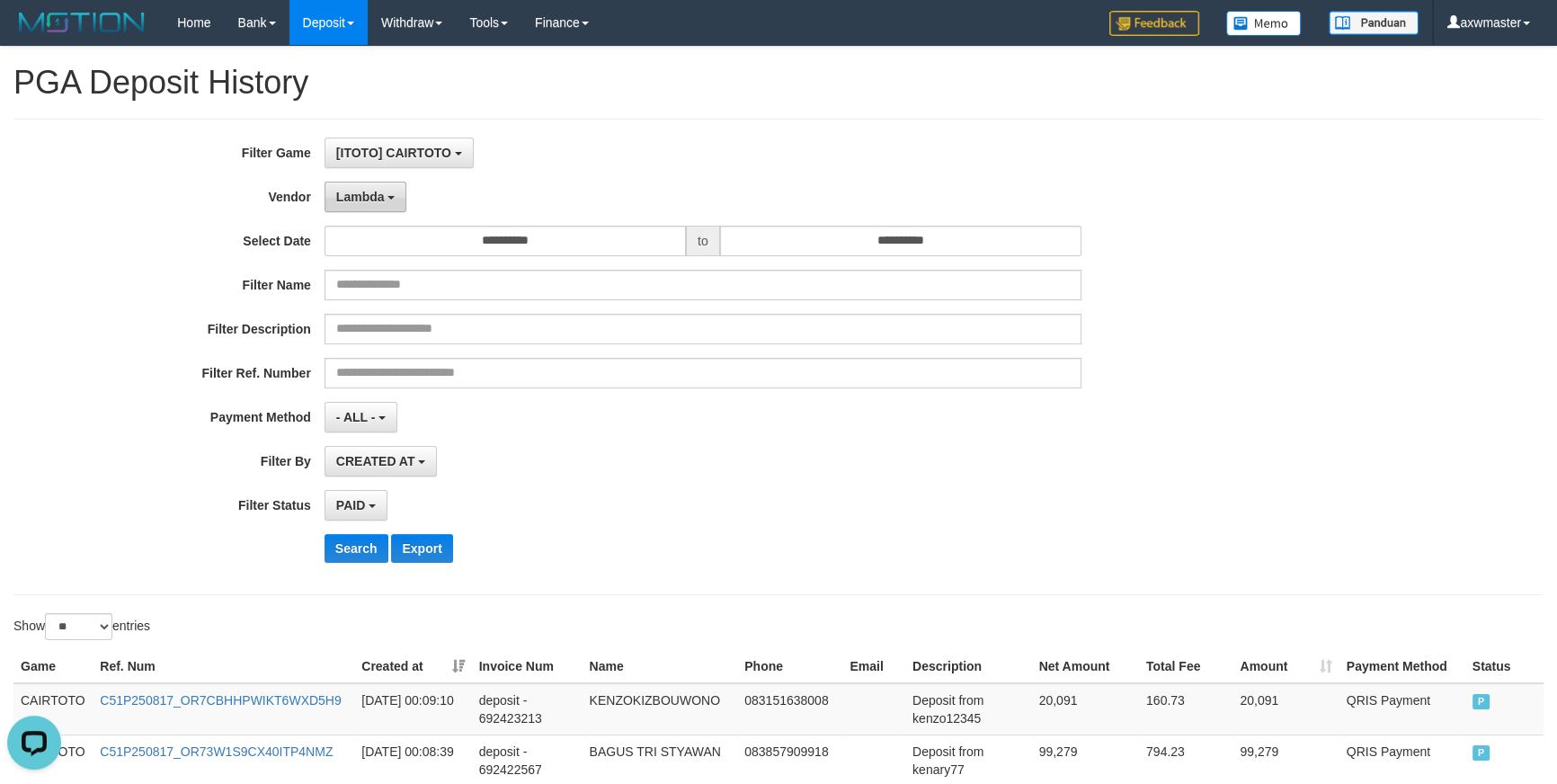
click at [375, 188] on button "Lambda" at bounding box center [366, 196] width 83 height 31
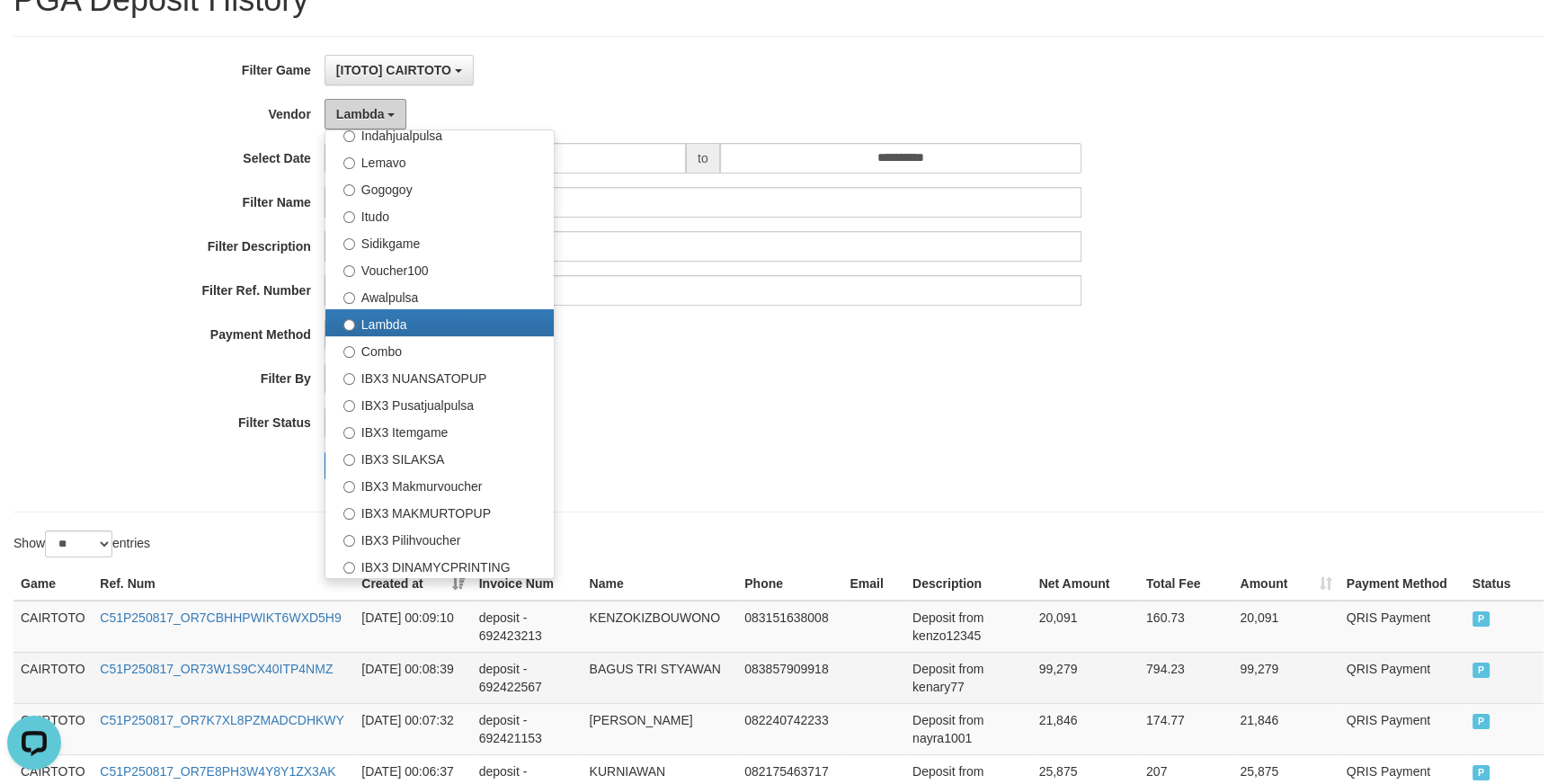
scroll to position [218, 0]
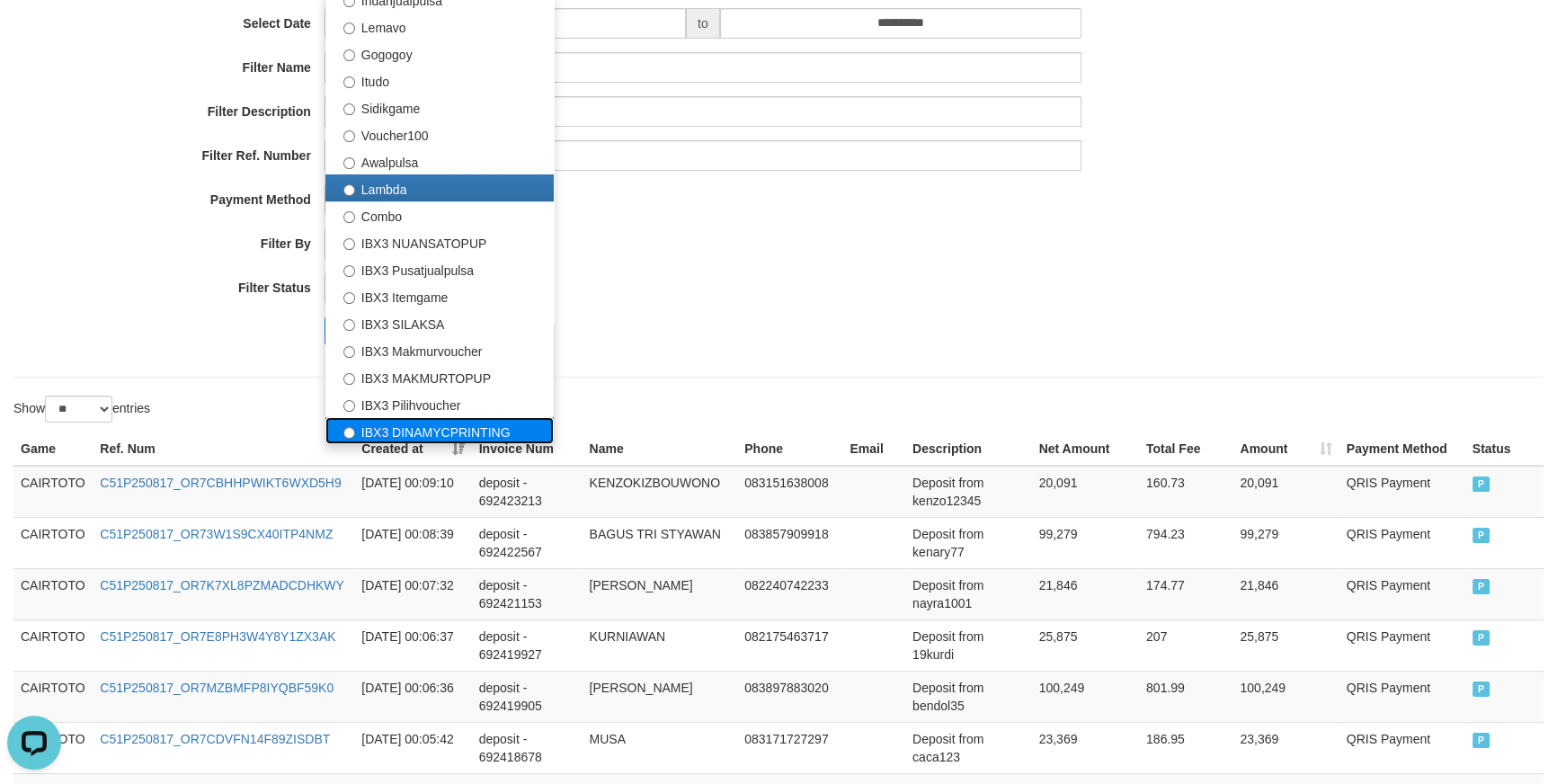
click at [439, 428] on label "IBX3 DINAMYCPRINTING" at bounding box center [439, 430] width 228 height 27
select select "**********"
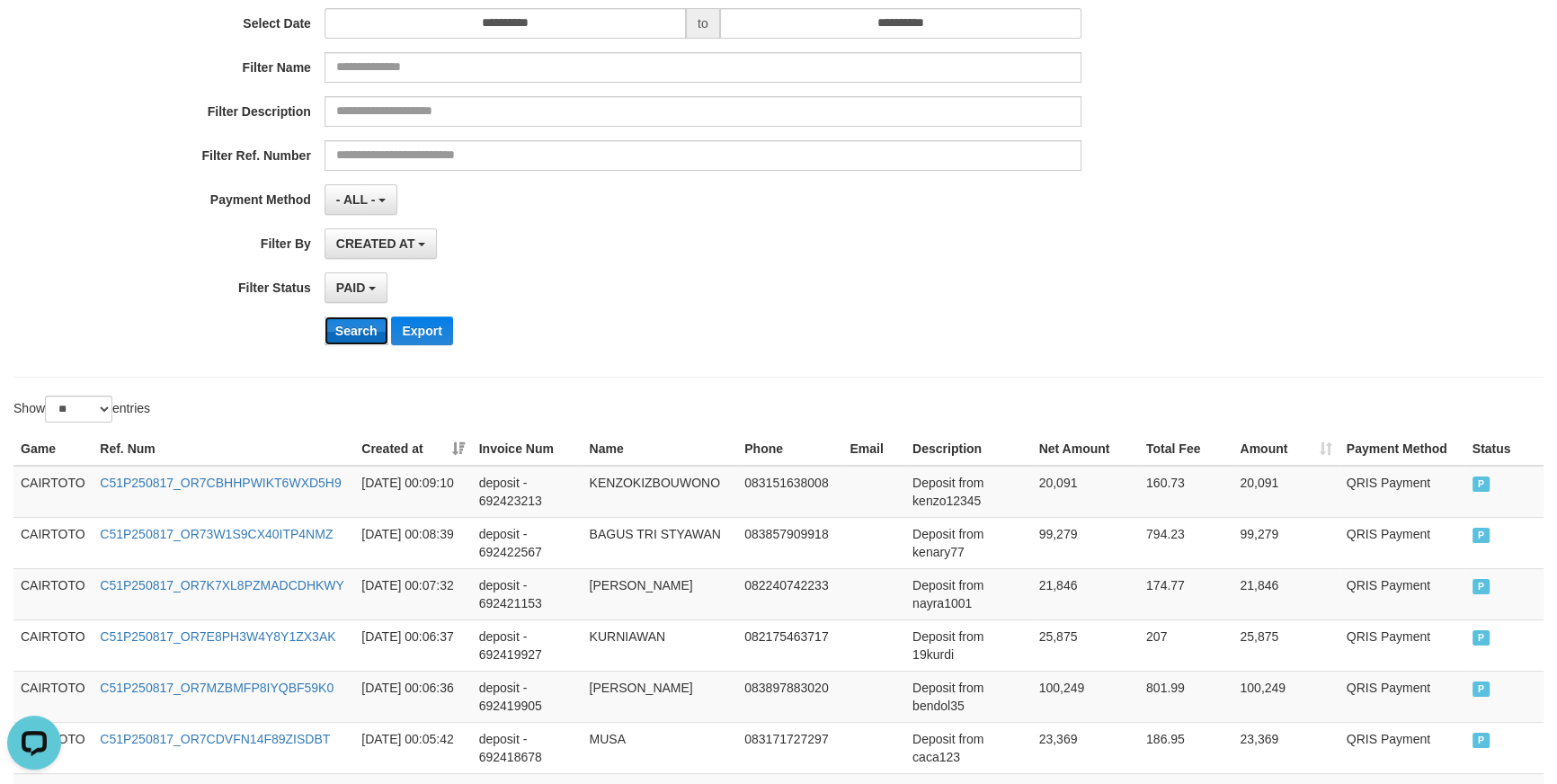
click at [361, 330] on button "Search" at bounding box center [357, 331] width 64 height 29
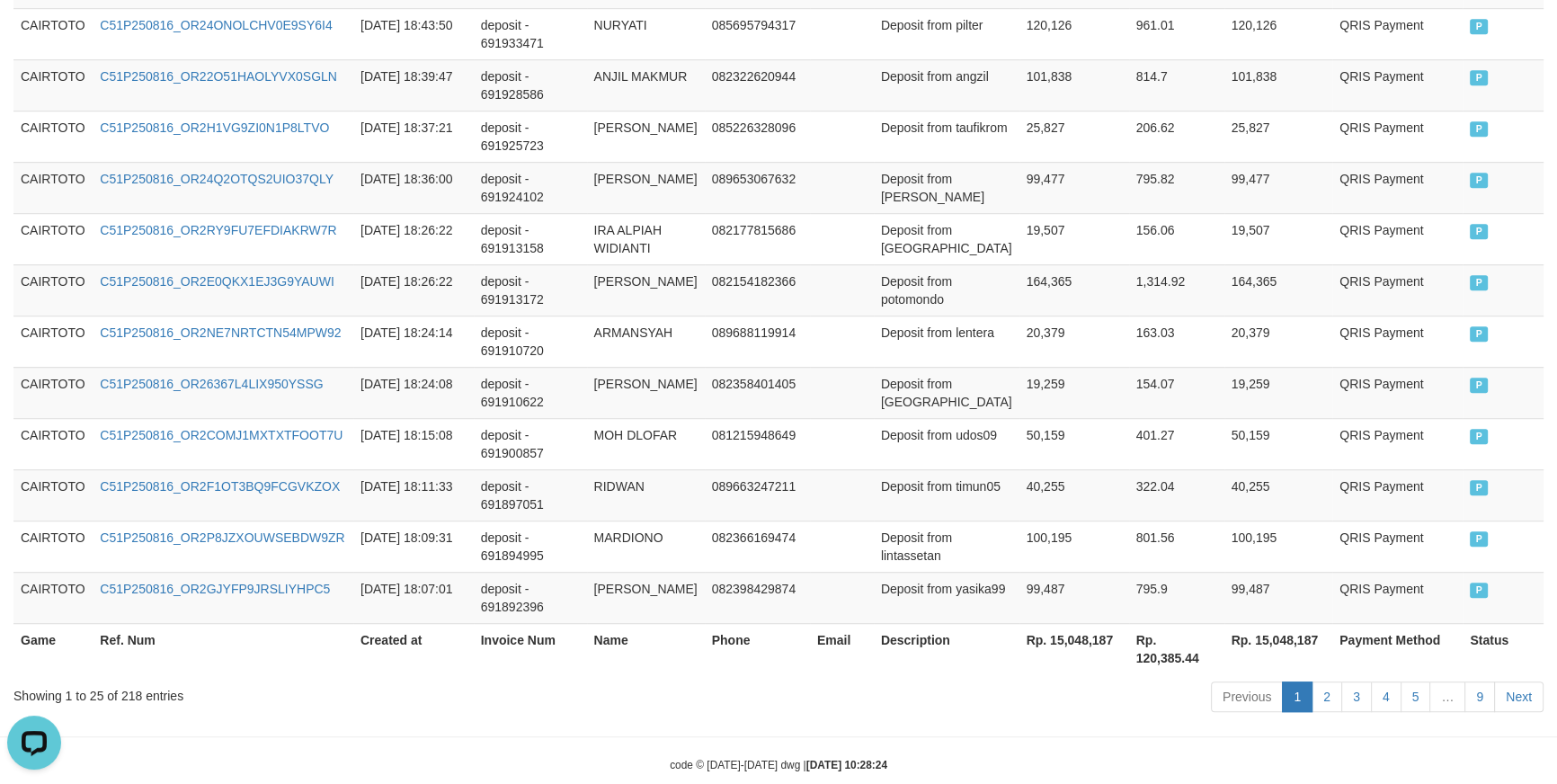
scroll to position [1372, 0]
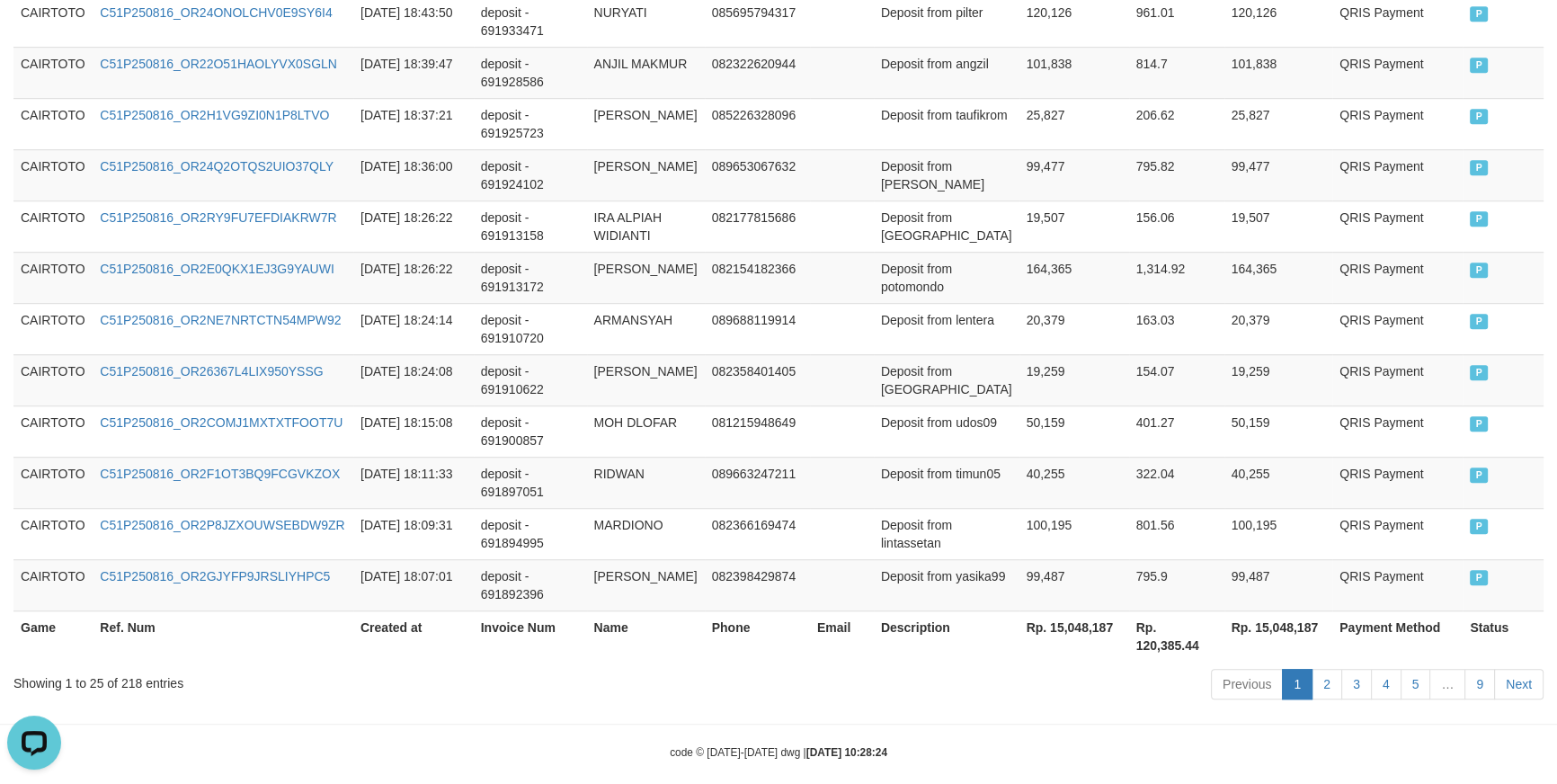
click at [1087, 610] on th "Rp. 15,048,187" at bounding box center [1074, 636] width 110 height 52
copy th "15,048,187"
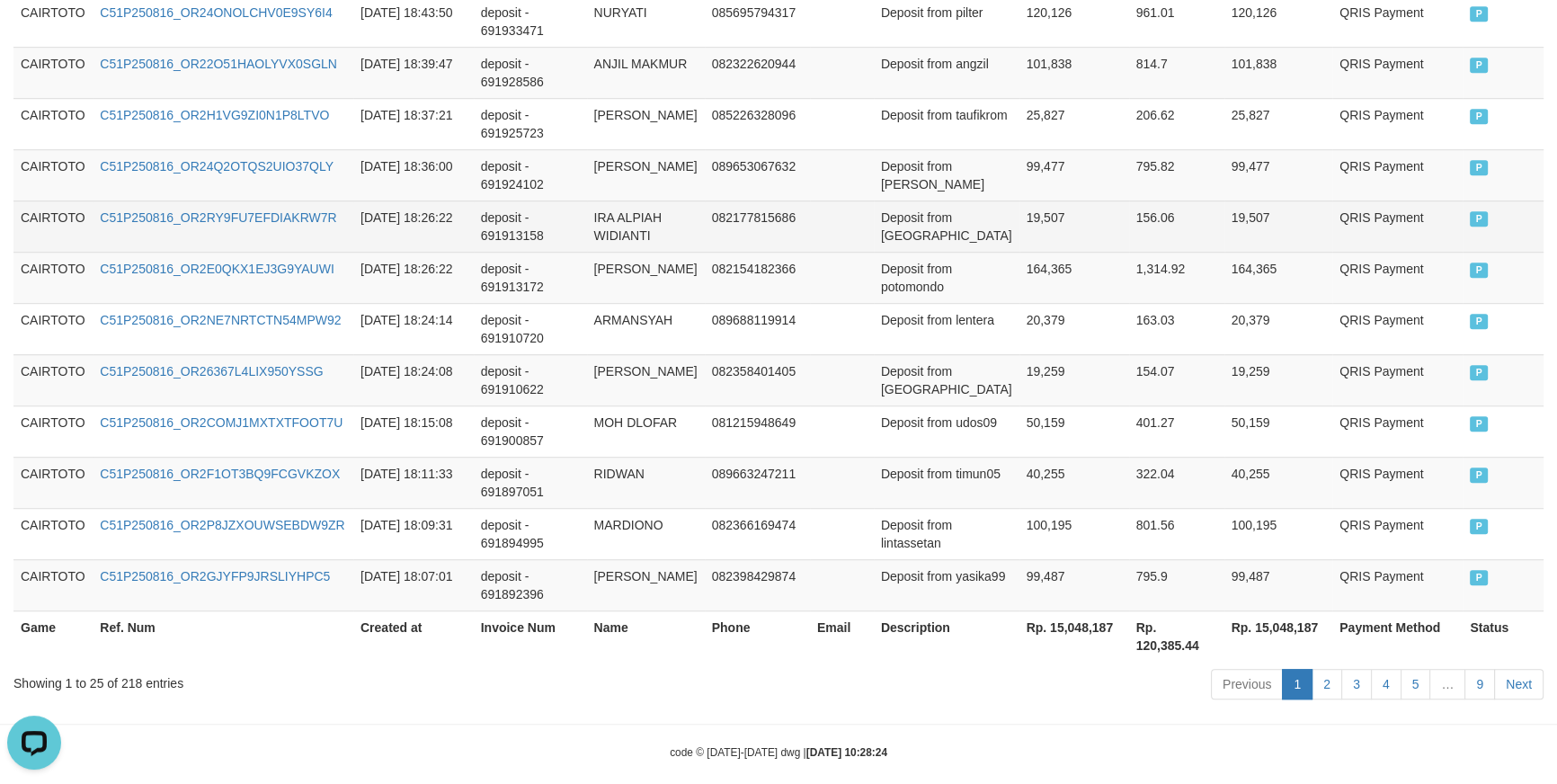
drag, startPoint x: 1037, startPoint y: 216, endPoint x: 1013, endPoint y: 217, distance: 24.0
click at [1038, 217] on td "19,507" at bounding box center [1074, 226] width 110 height 52
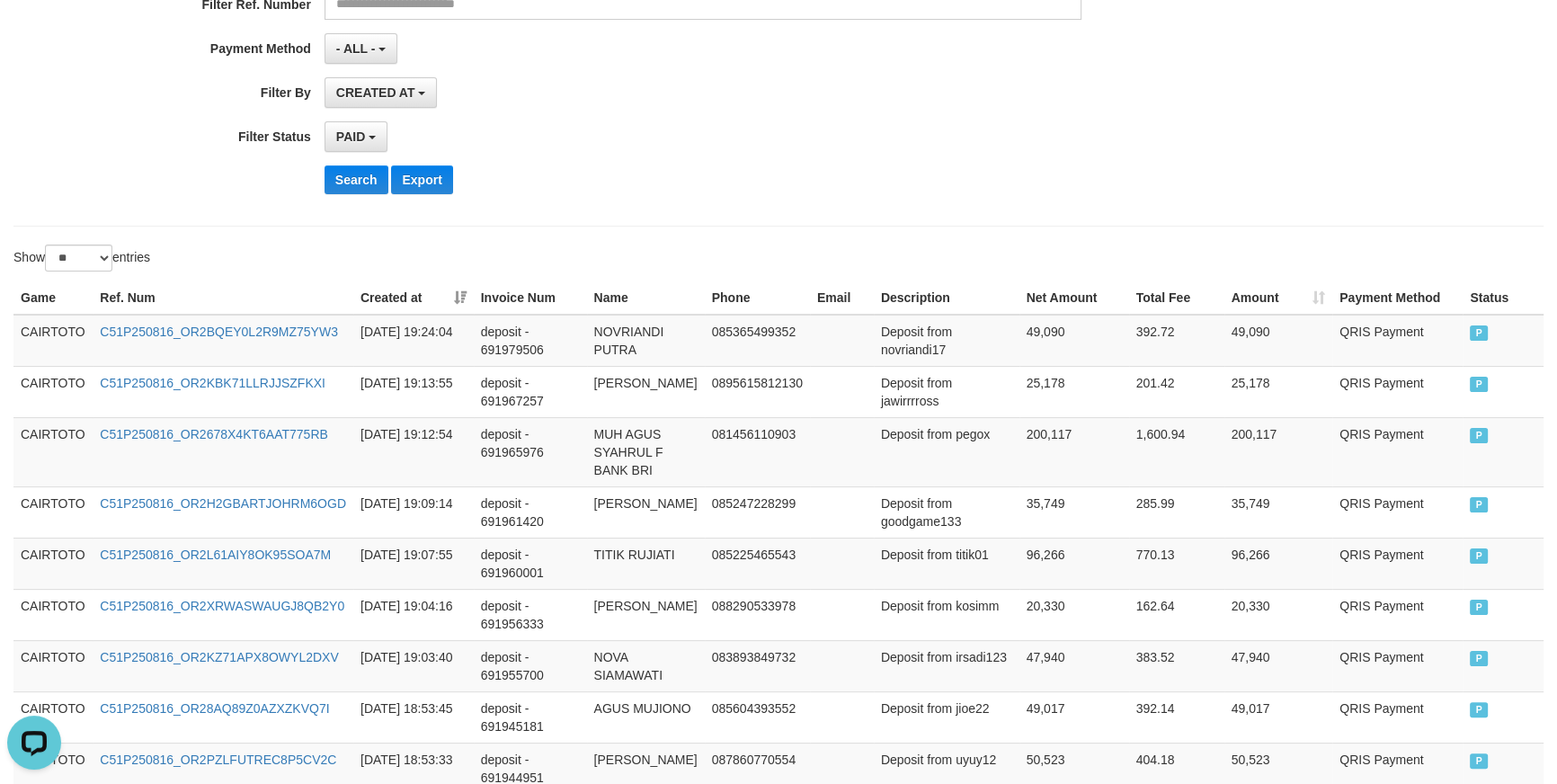
scroll to position [0, 0]
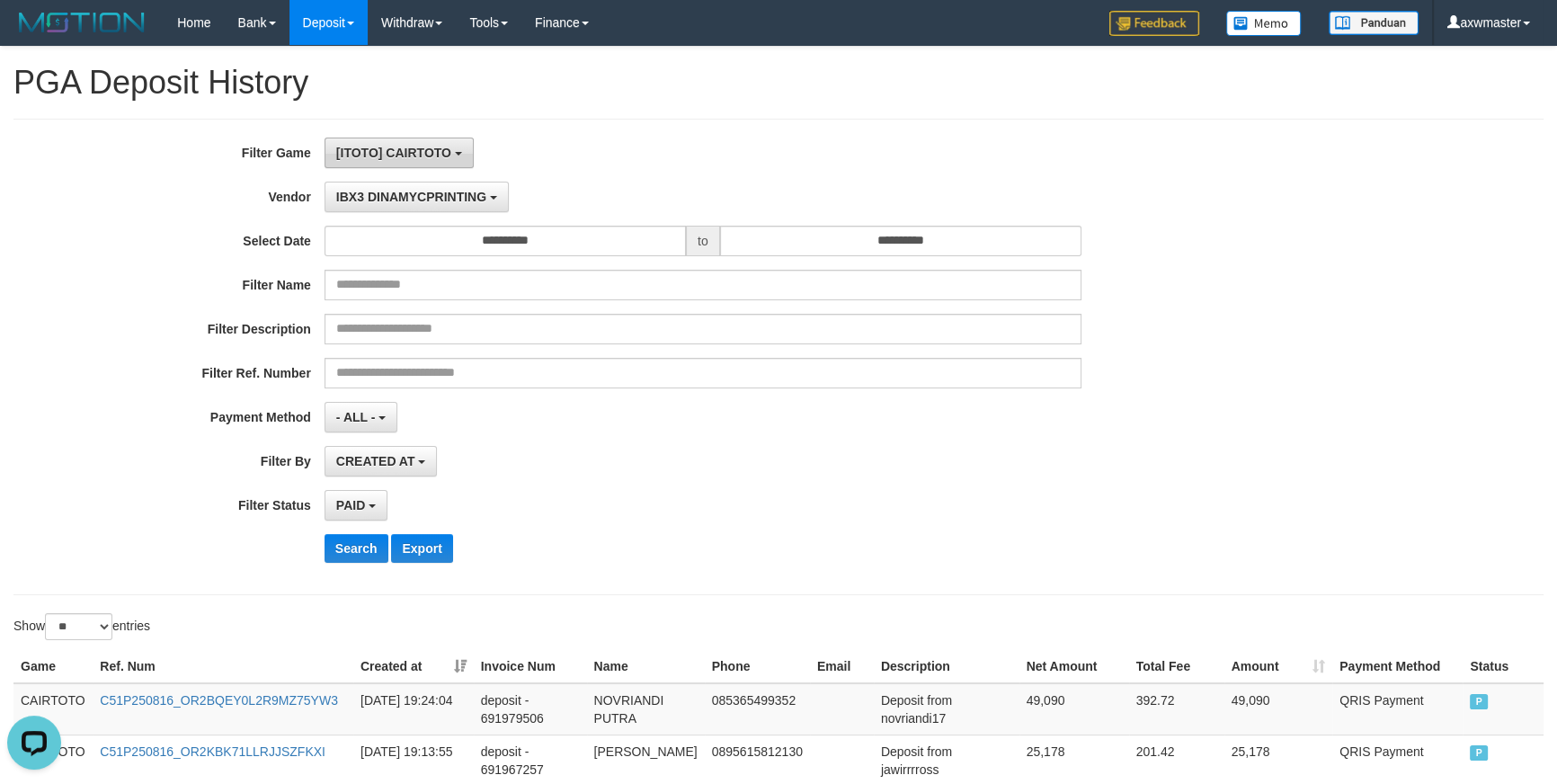
click at [431, 167] on button "[ITOTO] CAIRTOTO" at bounding box center [399, 152] width 149 height 31
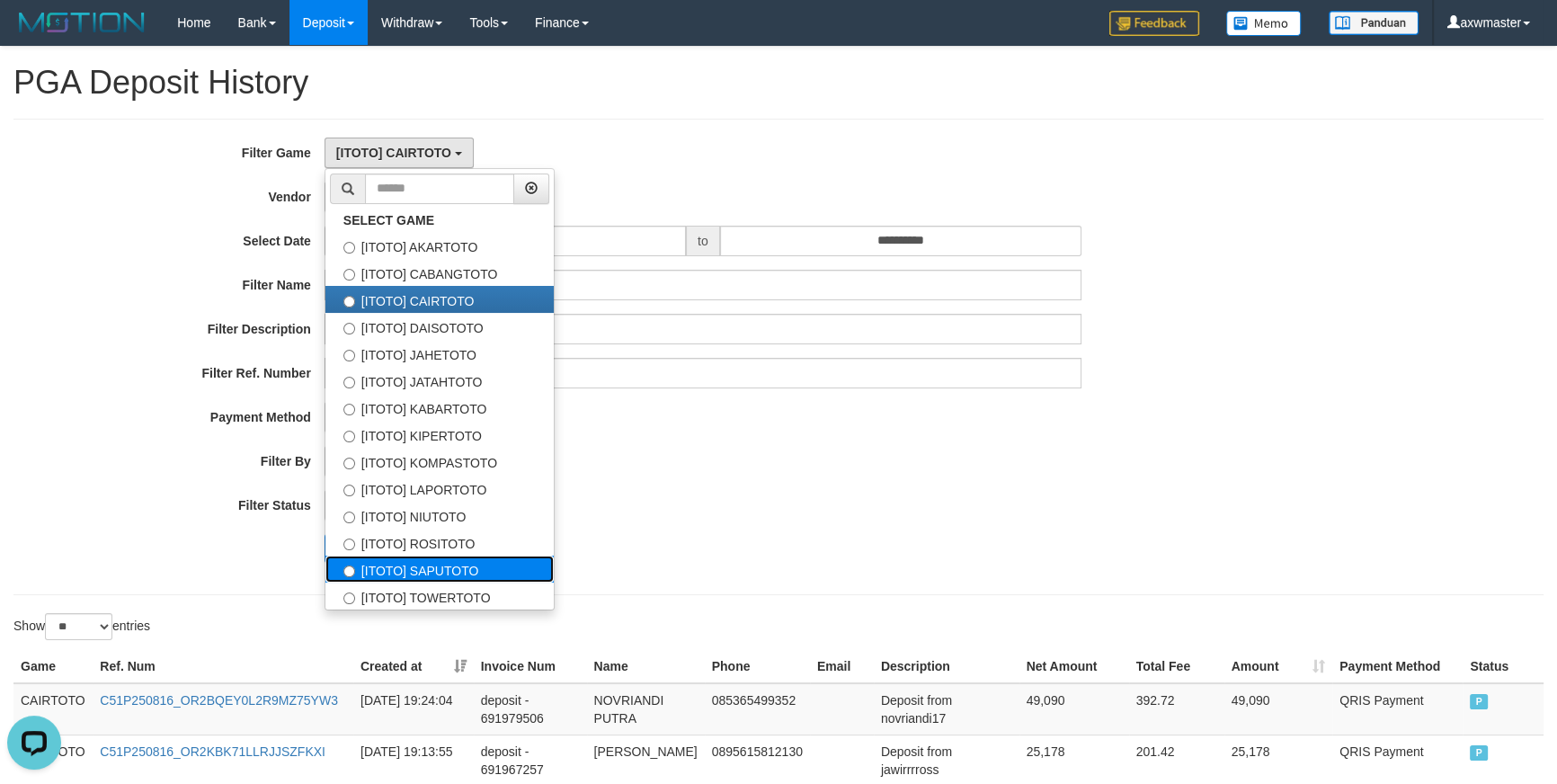
click at [465, 560] on label "[ITOTO] SAPUTOTO" at bounding box center [439, 569] width 228 height 27
select select "***"
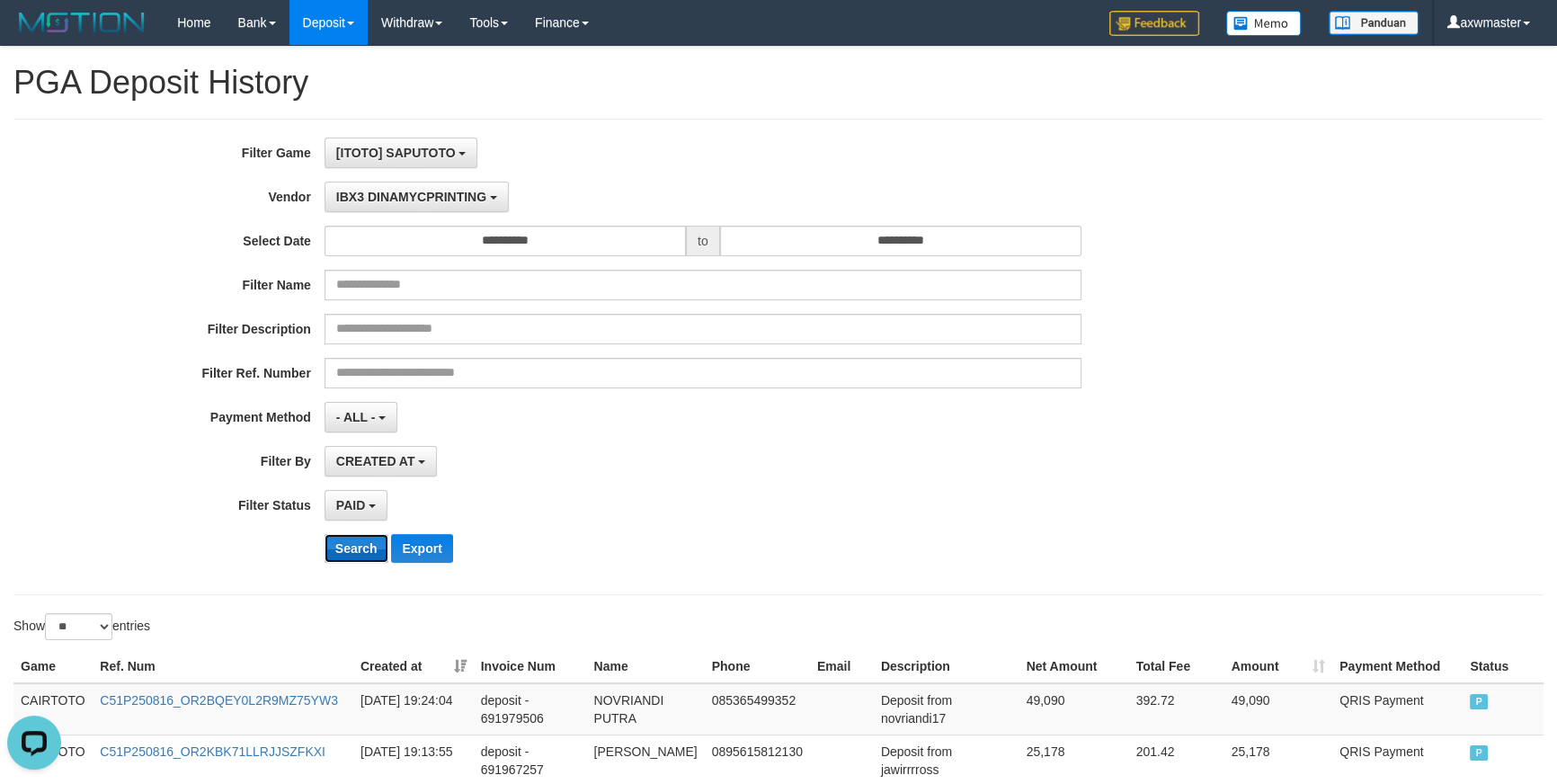
click at [362, 545] on button "Search" at bounding box center [357, 548] width 64 height 29
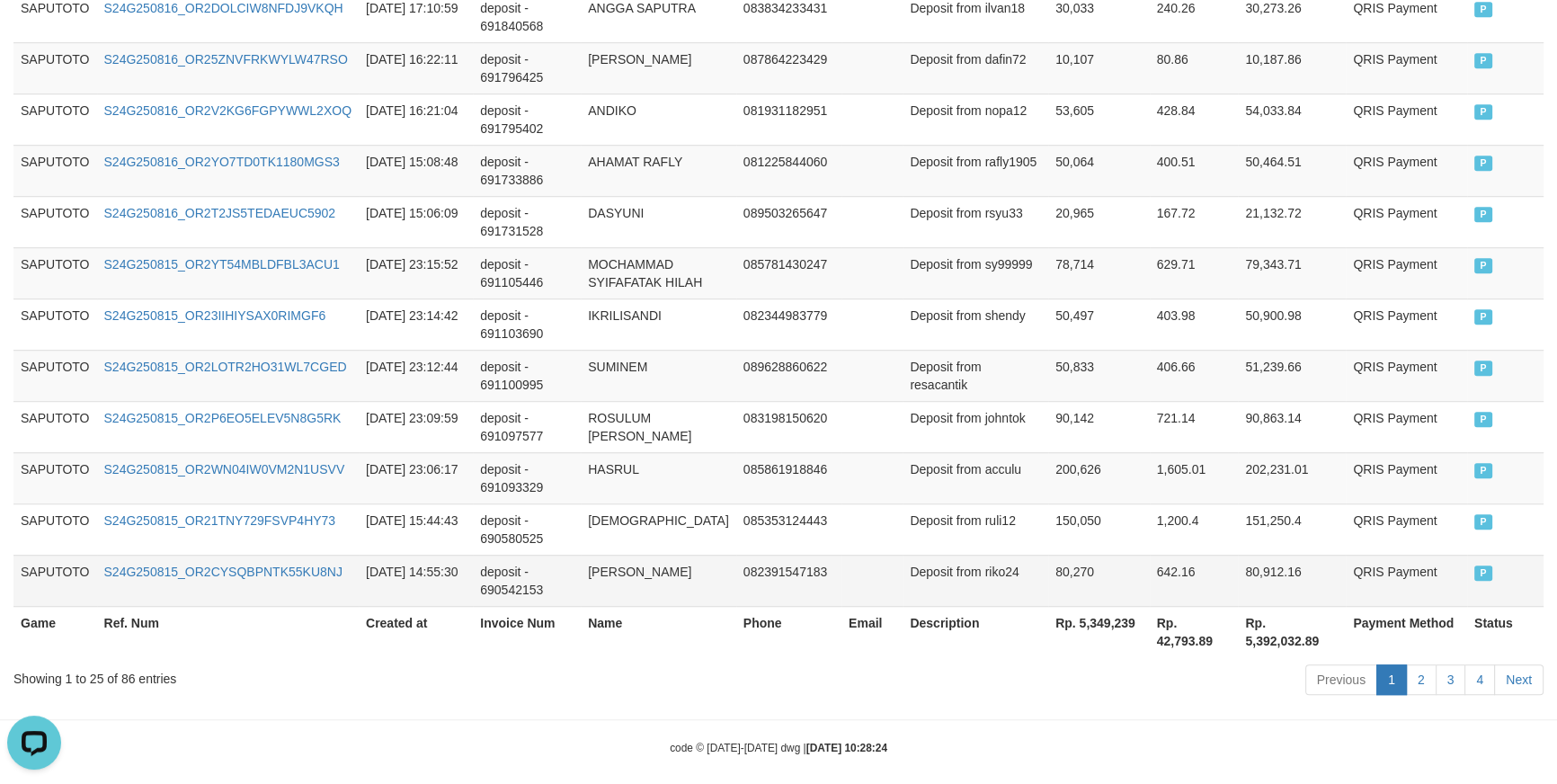
scroll to position [1407, 0]
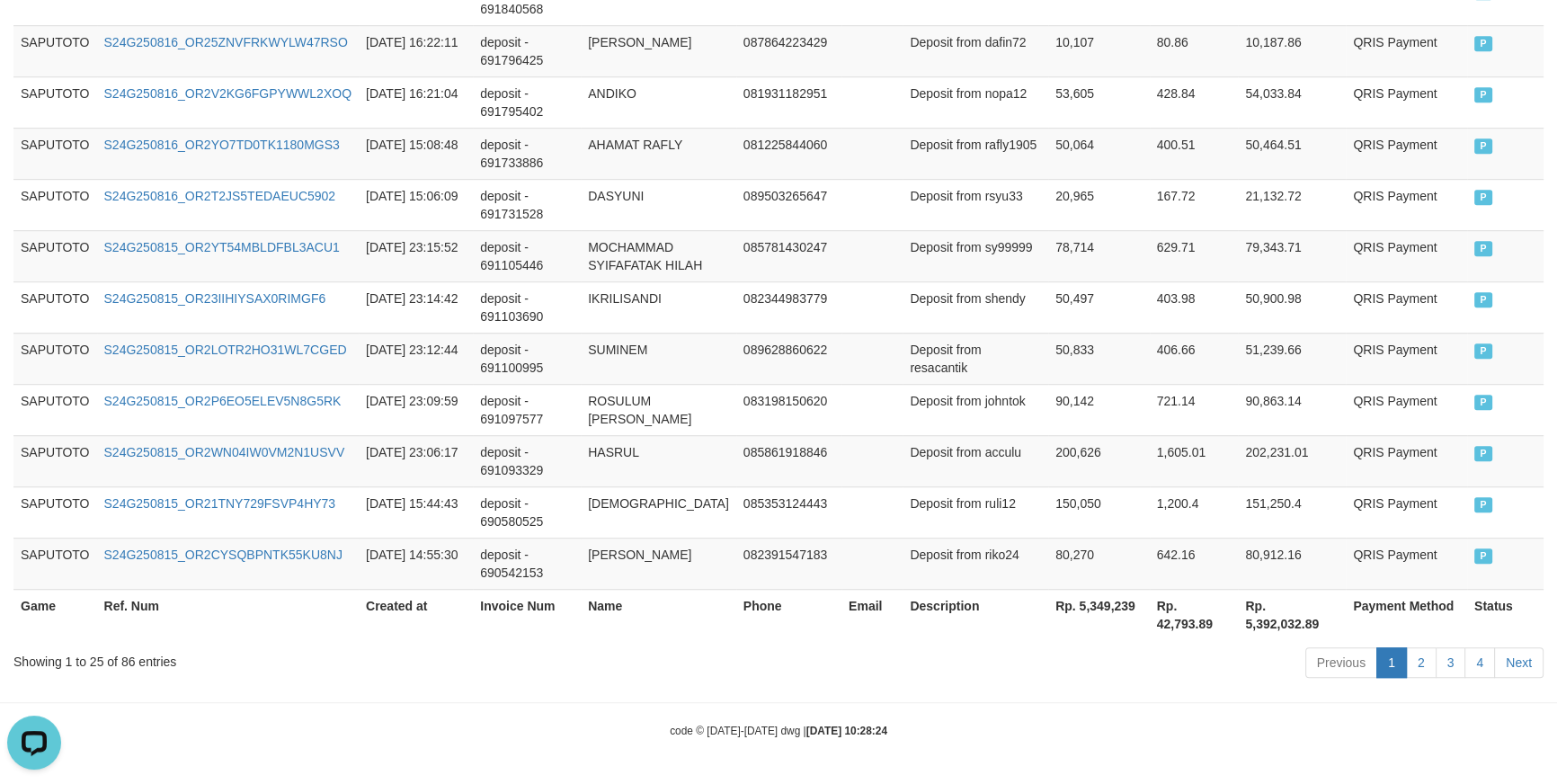
click at [1071, 622] on th "Rp. 5,349,239" at bounding box center [1099, 614] width 101 height 52
copy th "5,349,239"
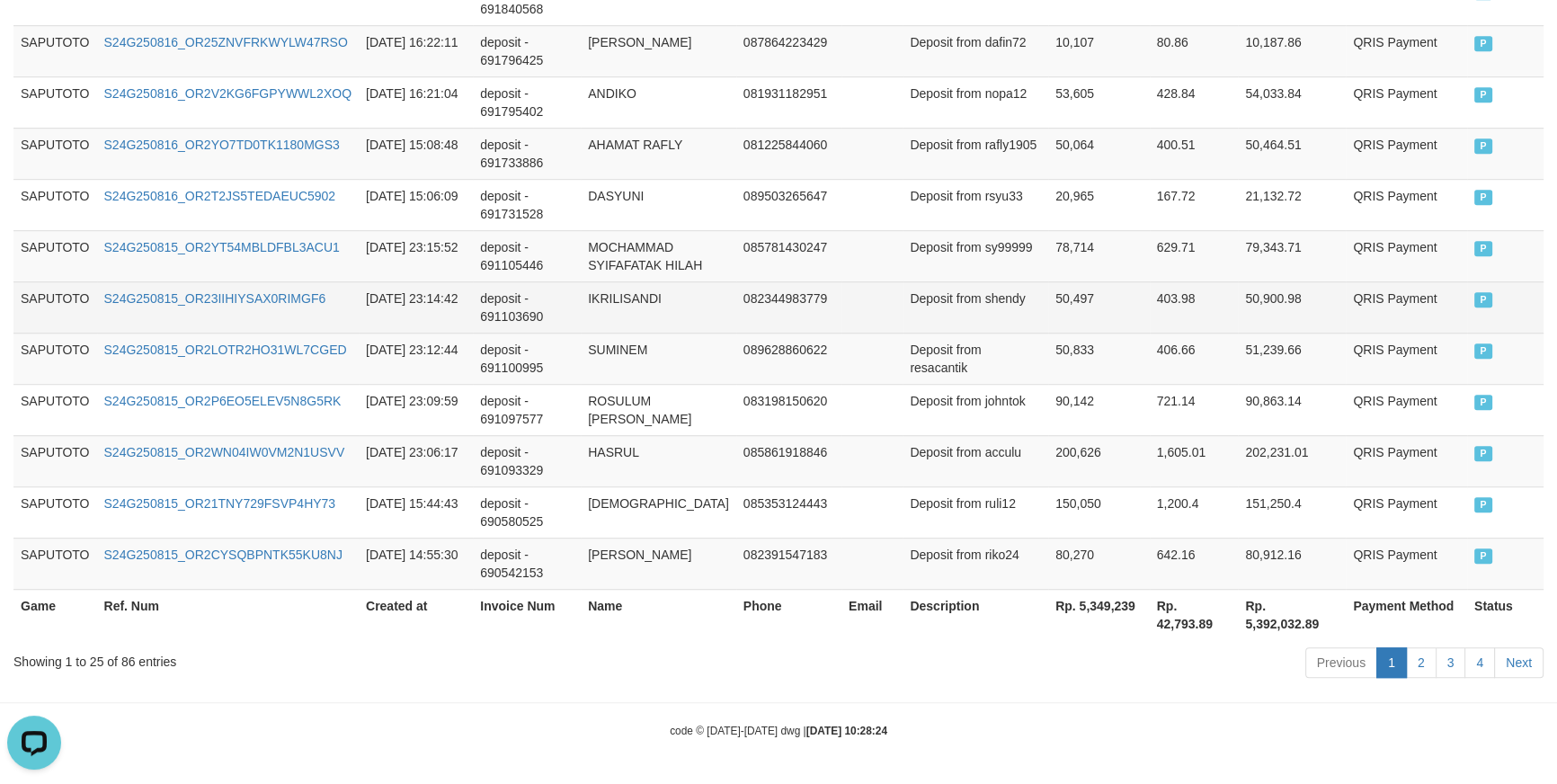
drag, startPoint x: 871, startPoint y: 319, endPoint x: 835, endPoint y: 300, distance: 40.7
click at [870, 315] on td at bounding box center [871, 307] width 61 height 52
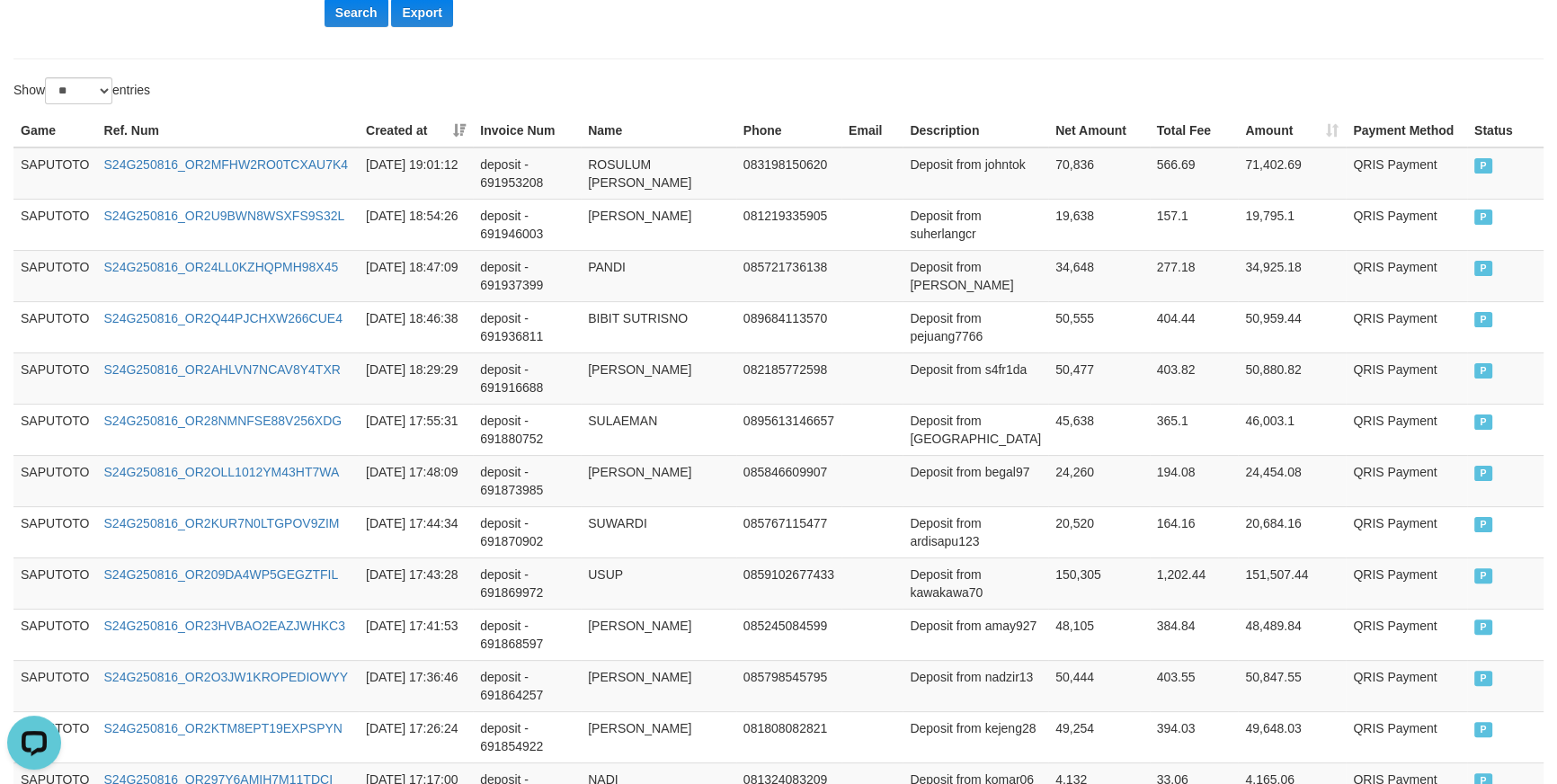
scroll to position [0, 0]
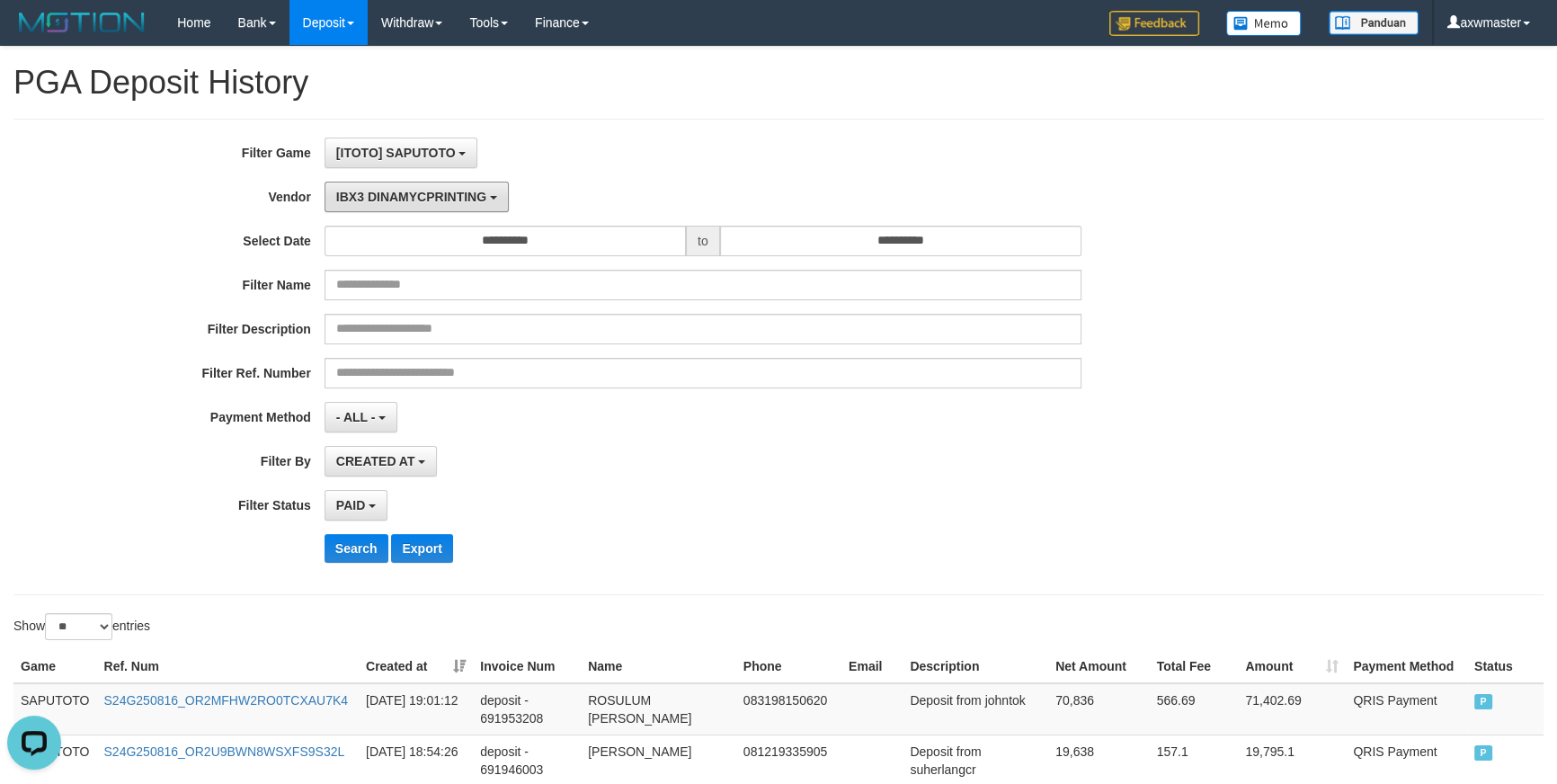
click at [398, 201] on span "IBX3 DINAMYCPRINTING" at bounding box center [411, 196] width 150 height 14
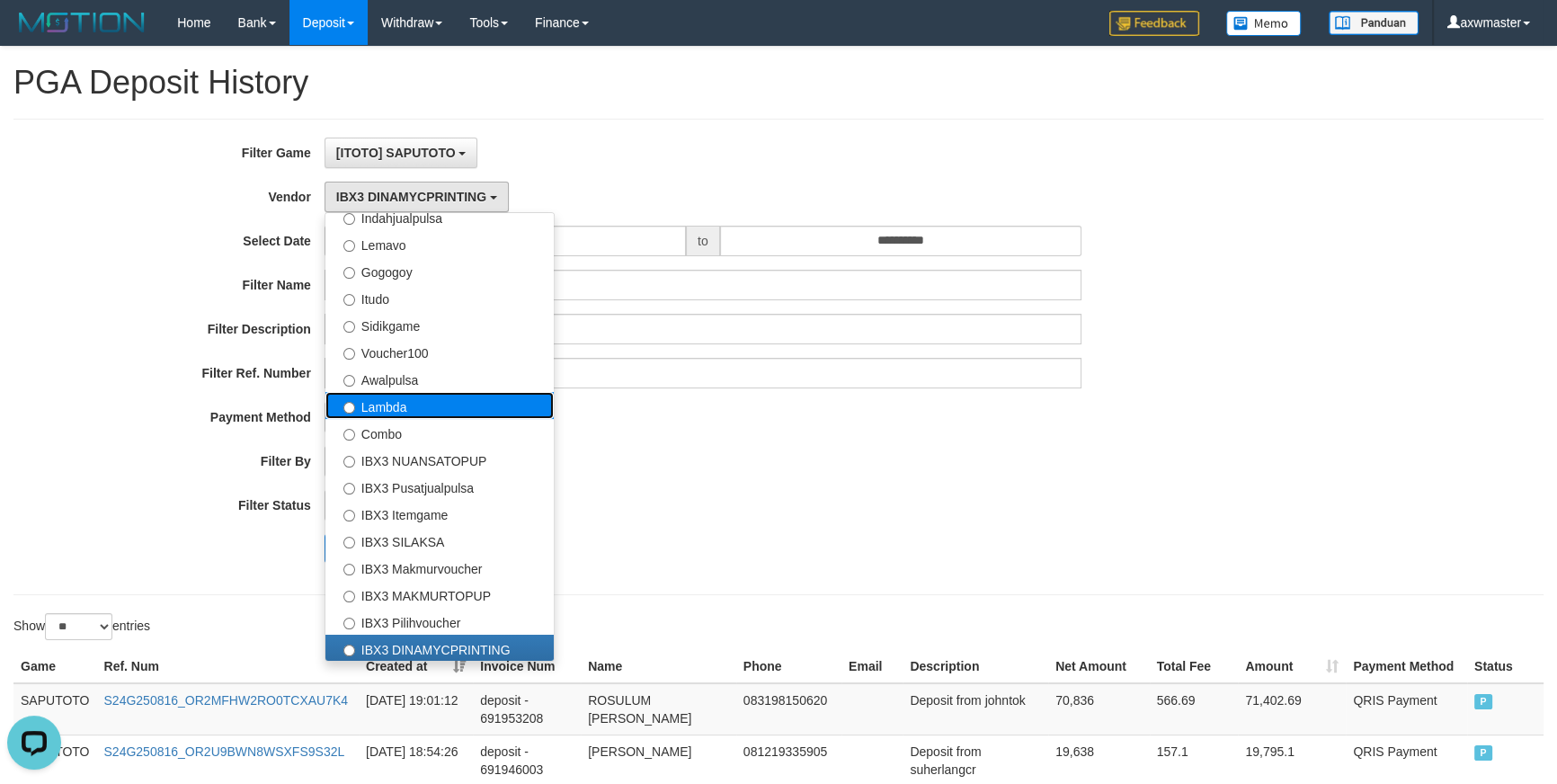
click at [406, 406] on label "Lambda" at bounding box center [439, 405] width 228 height 27
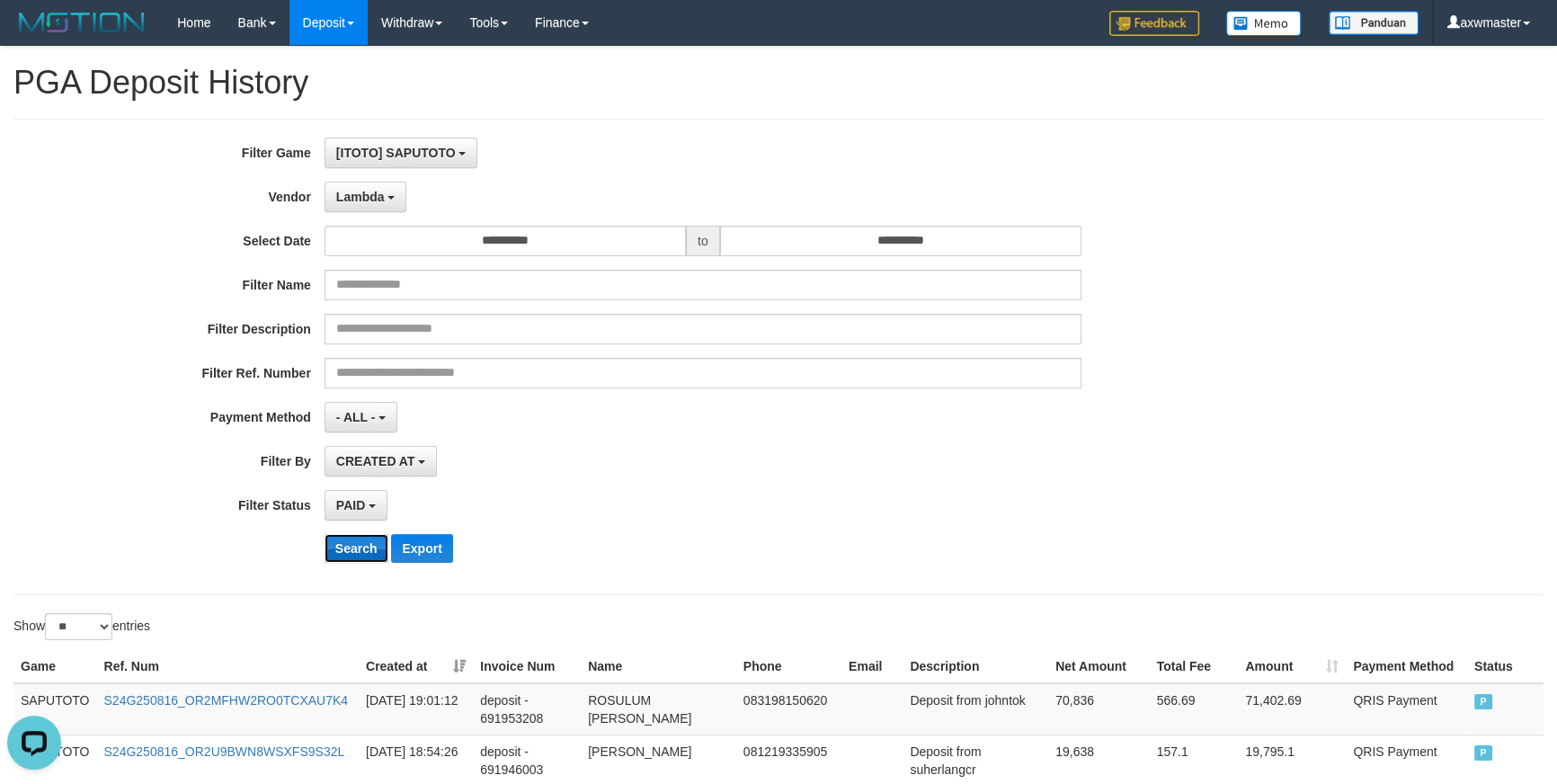
click at [358, 557] on button "Search" at bounding box center [357, 548] width 64 height 29
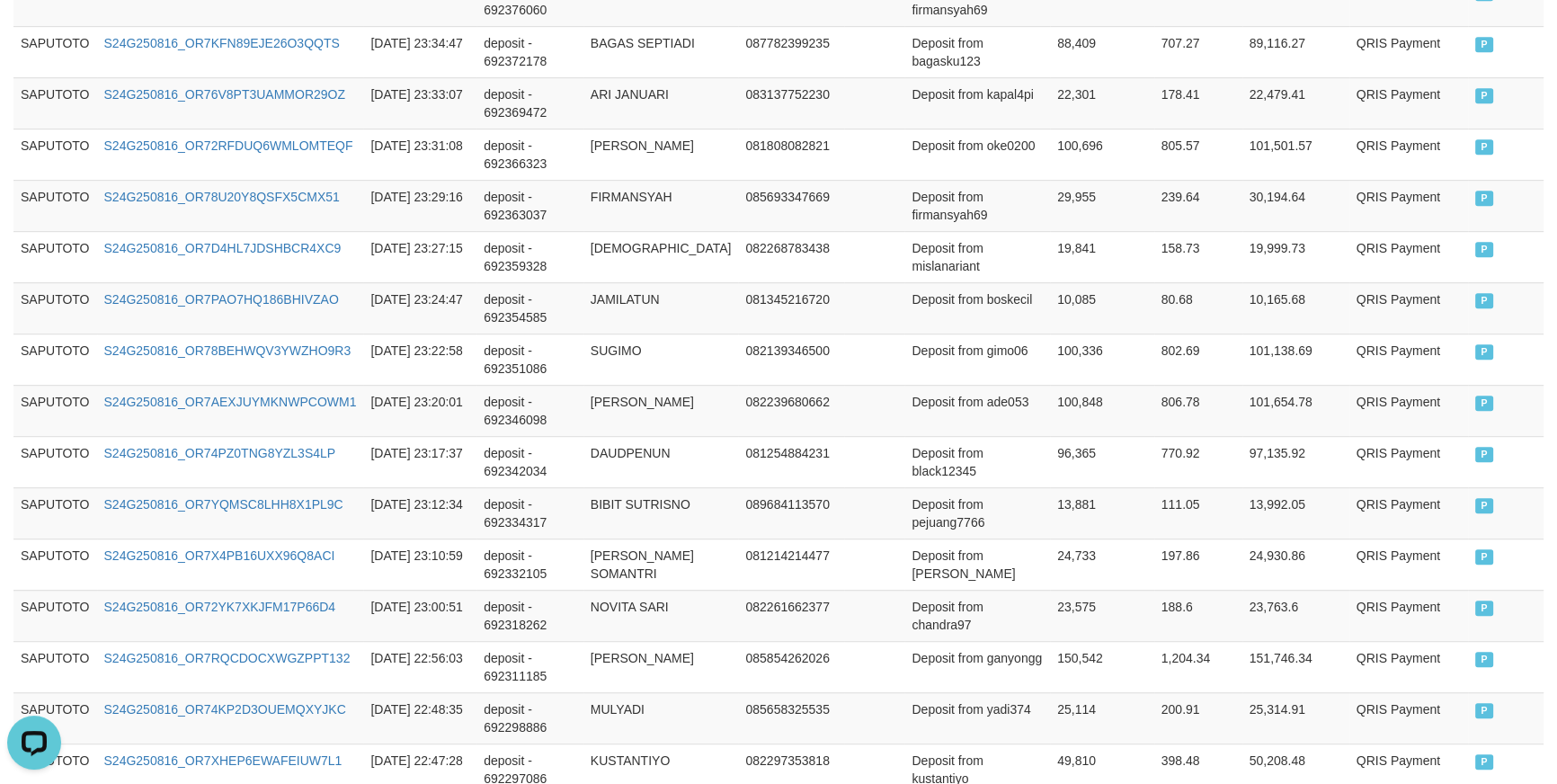
scroll to position [1372, 0]
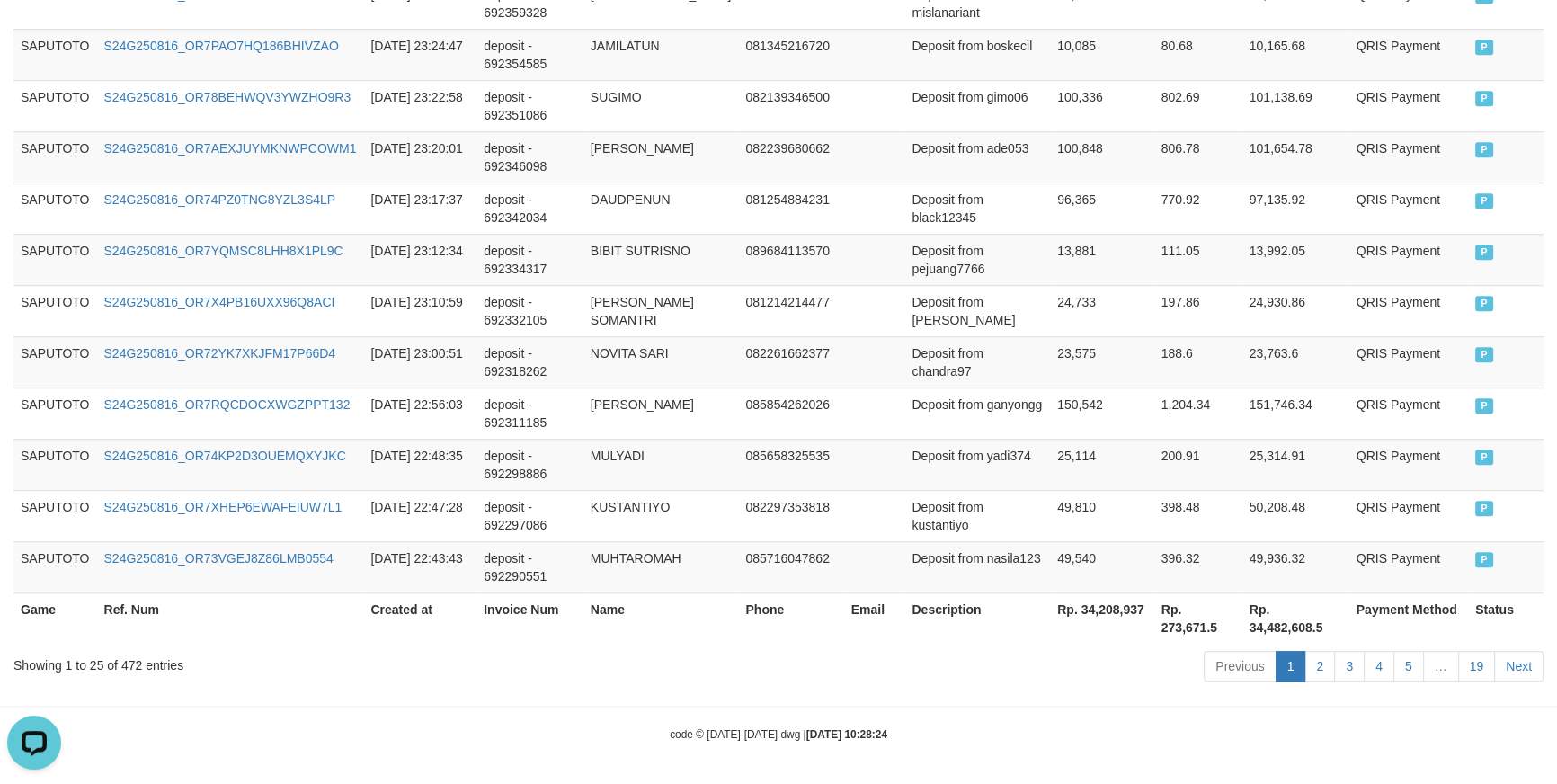
click at [1066, 599] on th "Rp. 34,208,937" at bounding box center [1102, 618] width 104 height 52
drag, startPoint x: 1066, startPoint y: 599, endPoint x: 924, endPoint y: 576, distance: 143.9
click at [1065, 598] on th "Rp. 34,208,937" at bounding box center [1102, 618] width 104 height 52
copy th "34,208,937"
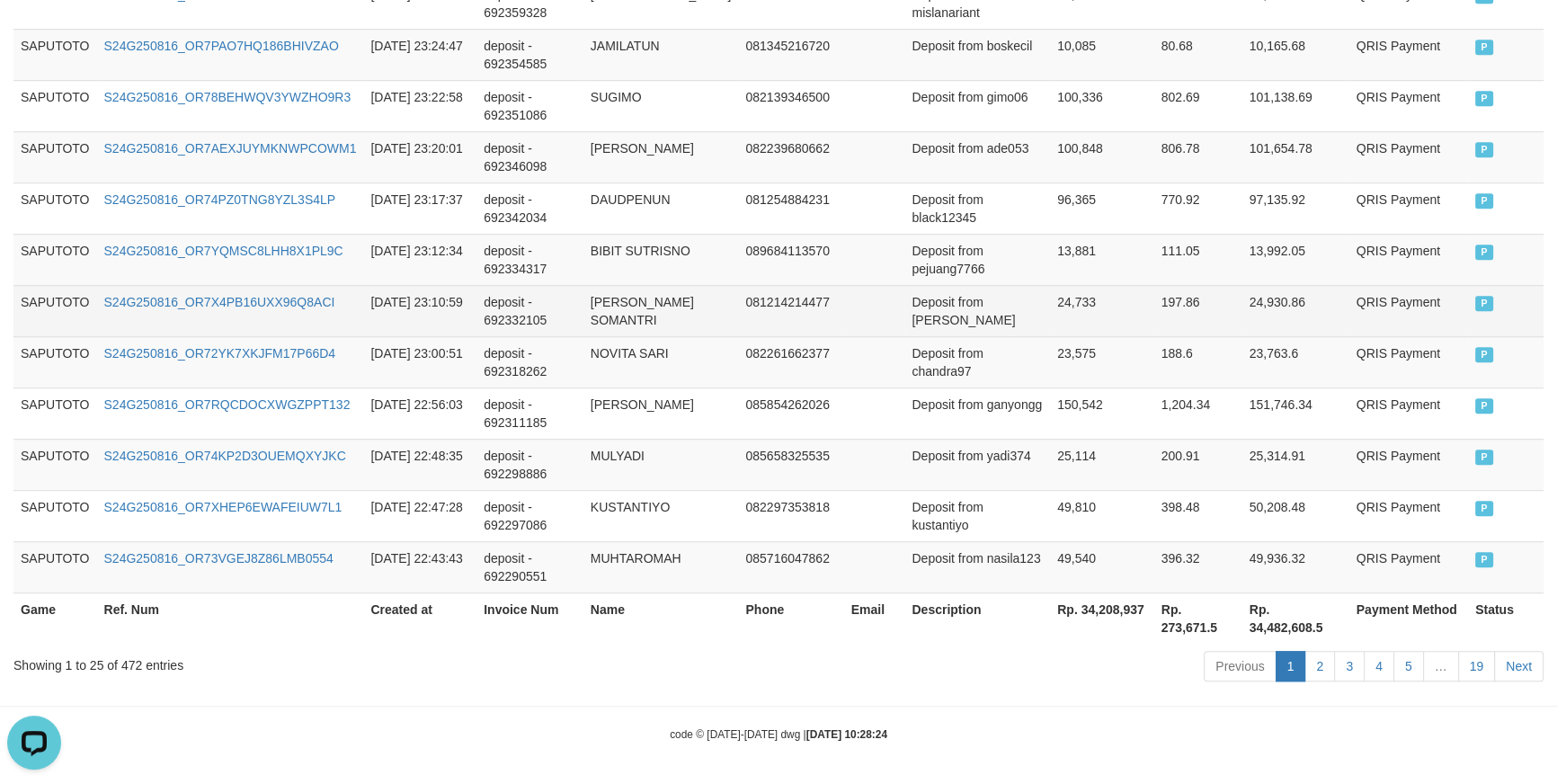
click at [772, 312] on td "081214214477" at bounding box center [791, 311] width 105 height 52
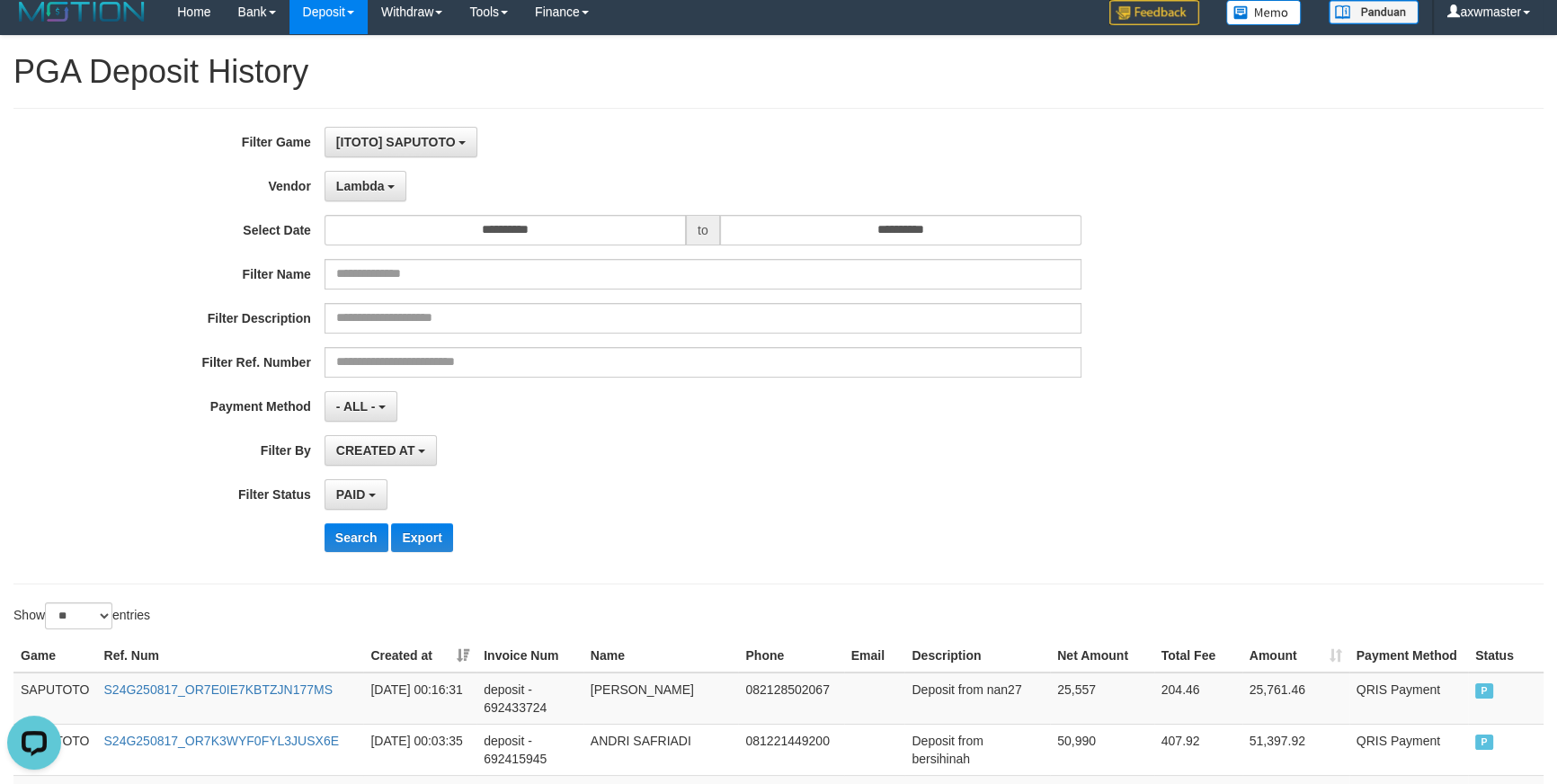
scroll to position [0, 0]
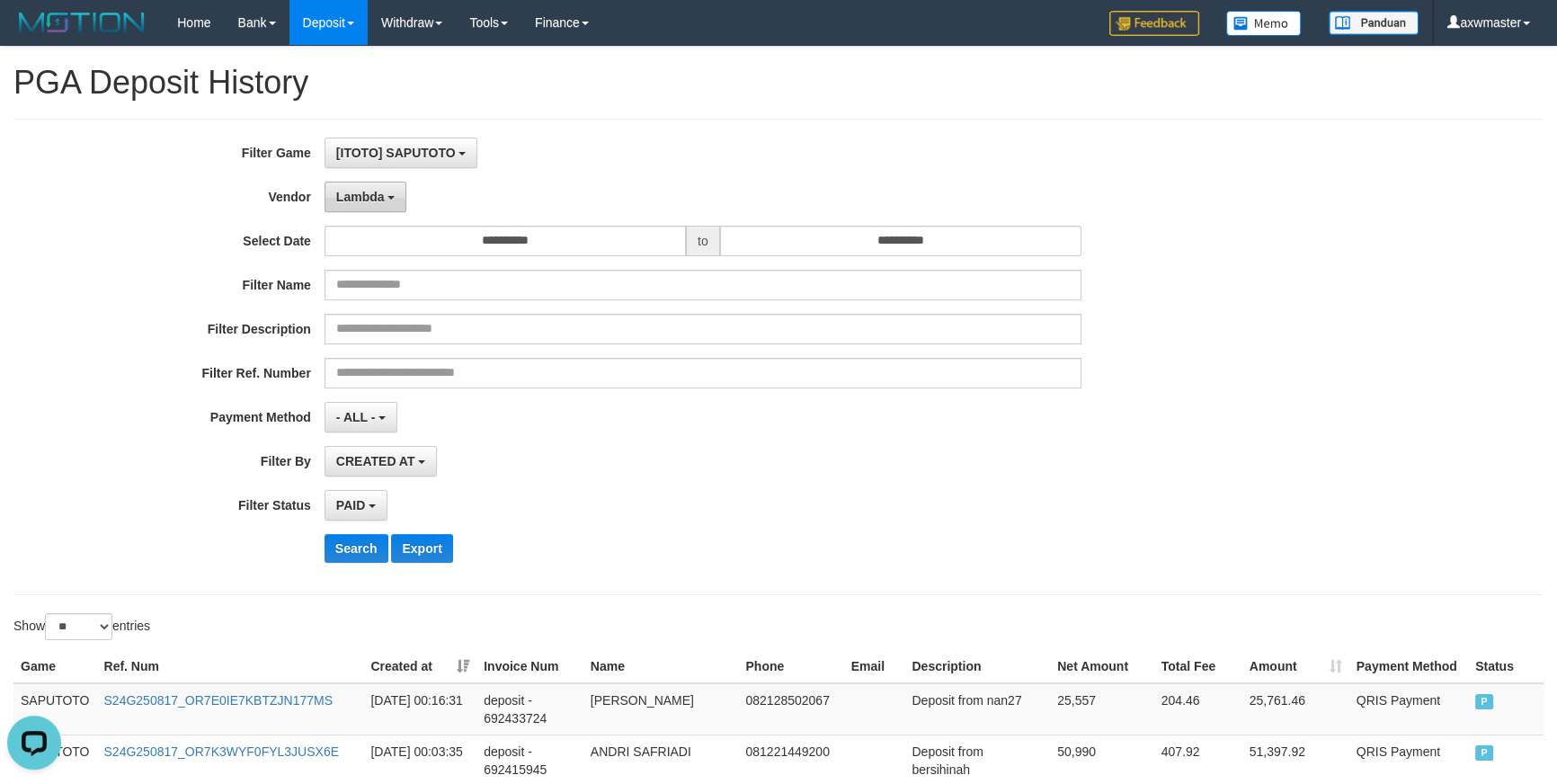
click at [357, 192] on span "Lambda" at bounding box center [361, 196] width 49 height 14
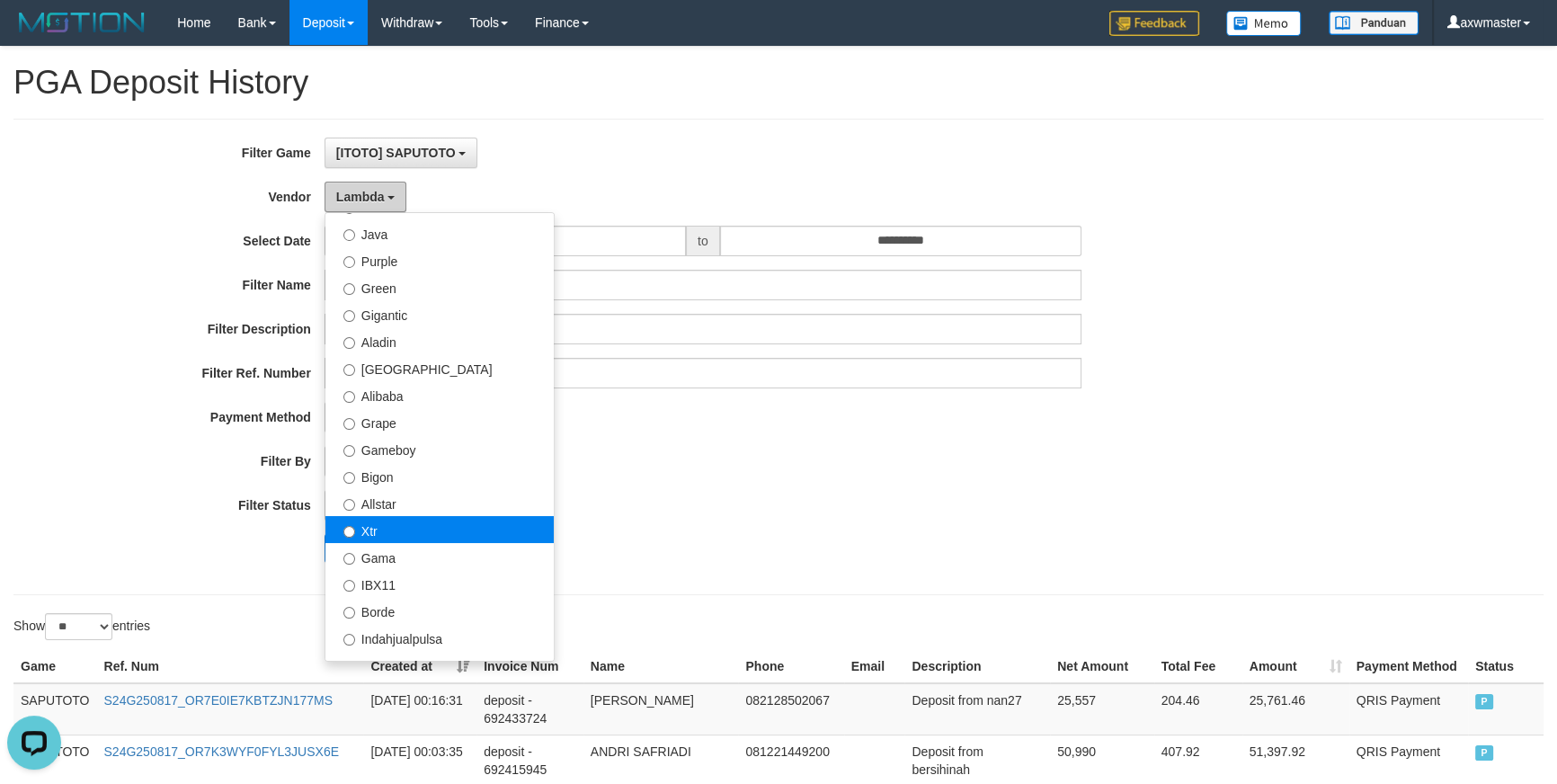
scroll to position [153, 0]
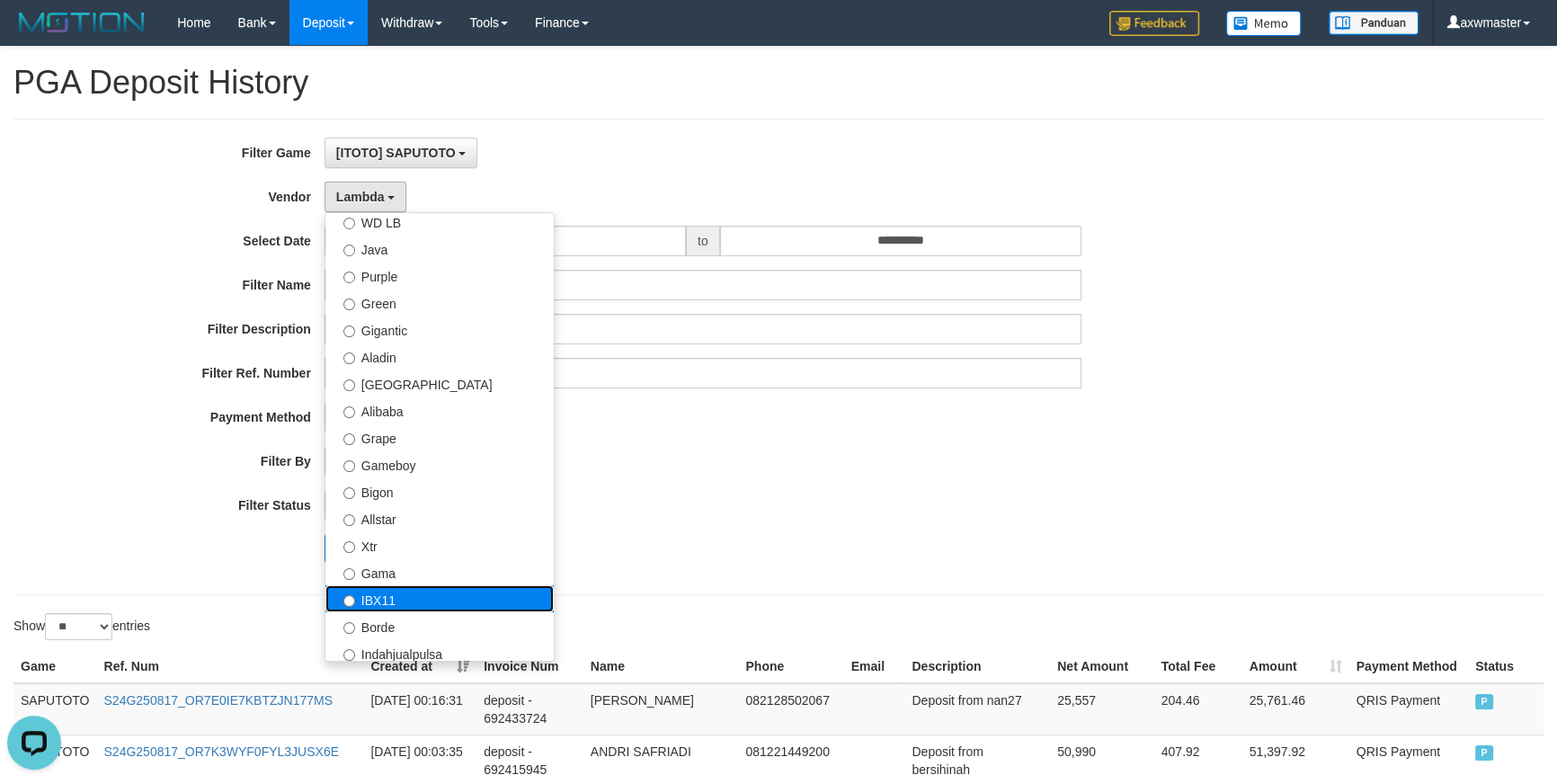
click at [393, 602] on label "IBX11" at bounding box center [439, 598] width 228 height 27
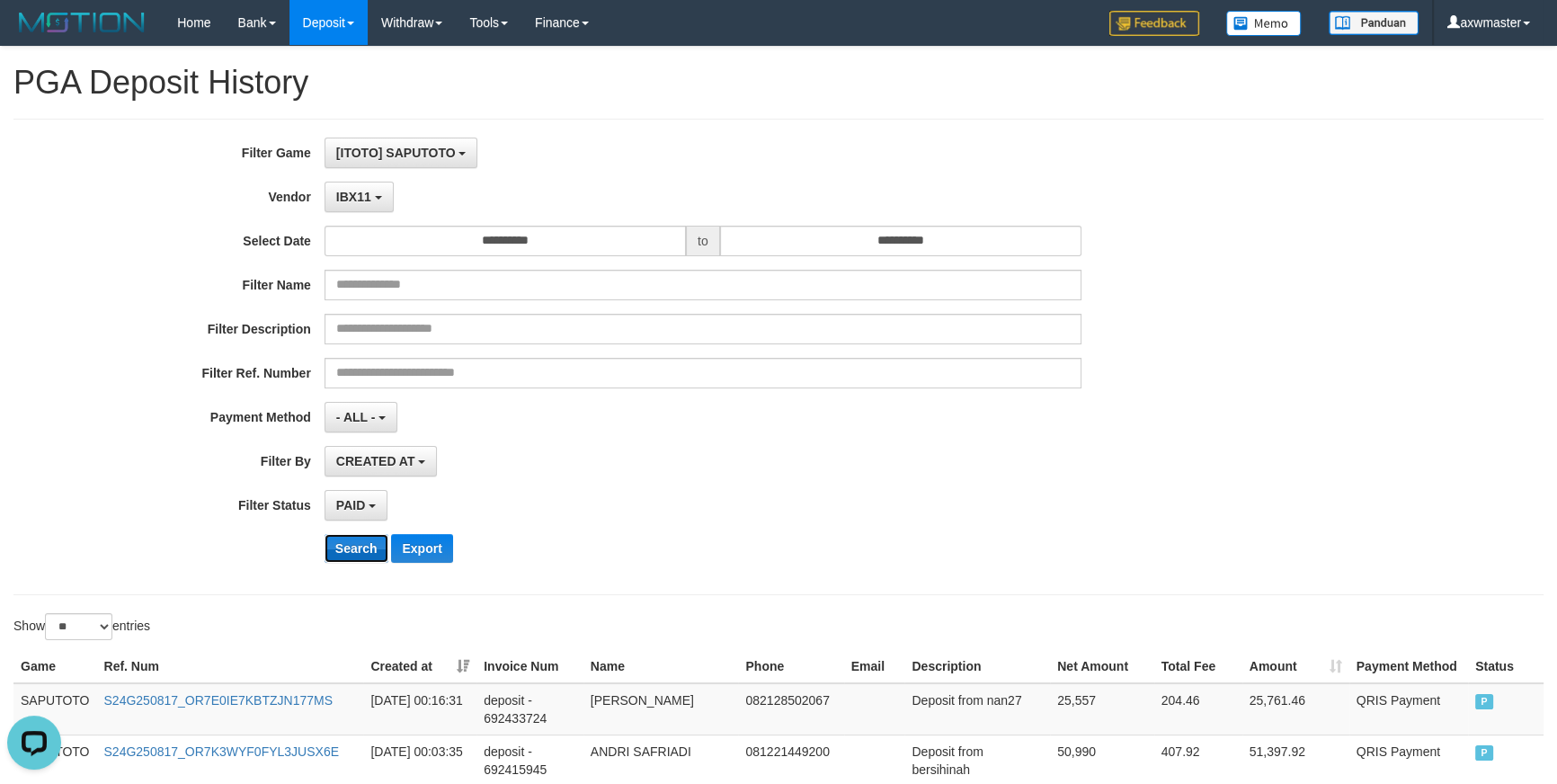
click at [337, 552] on button "Search" at bounding box center [357, 548] width 64 height 29
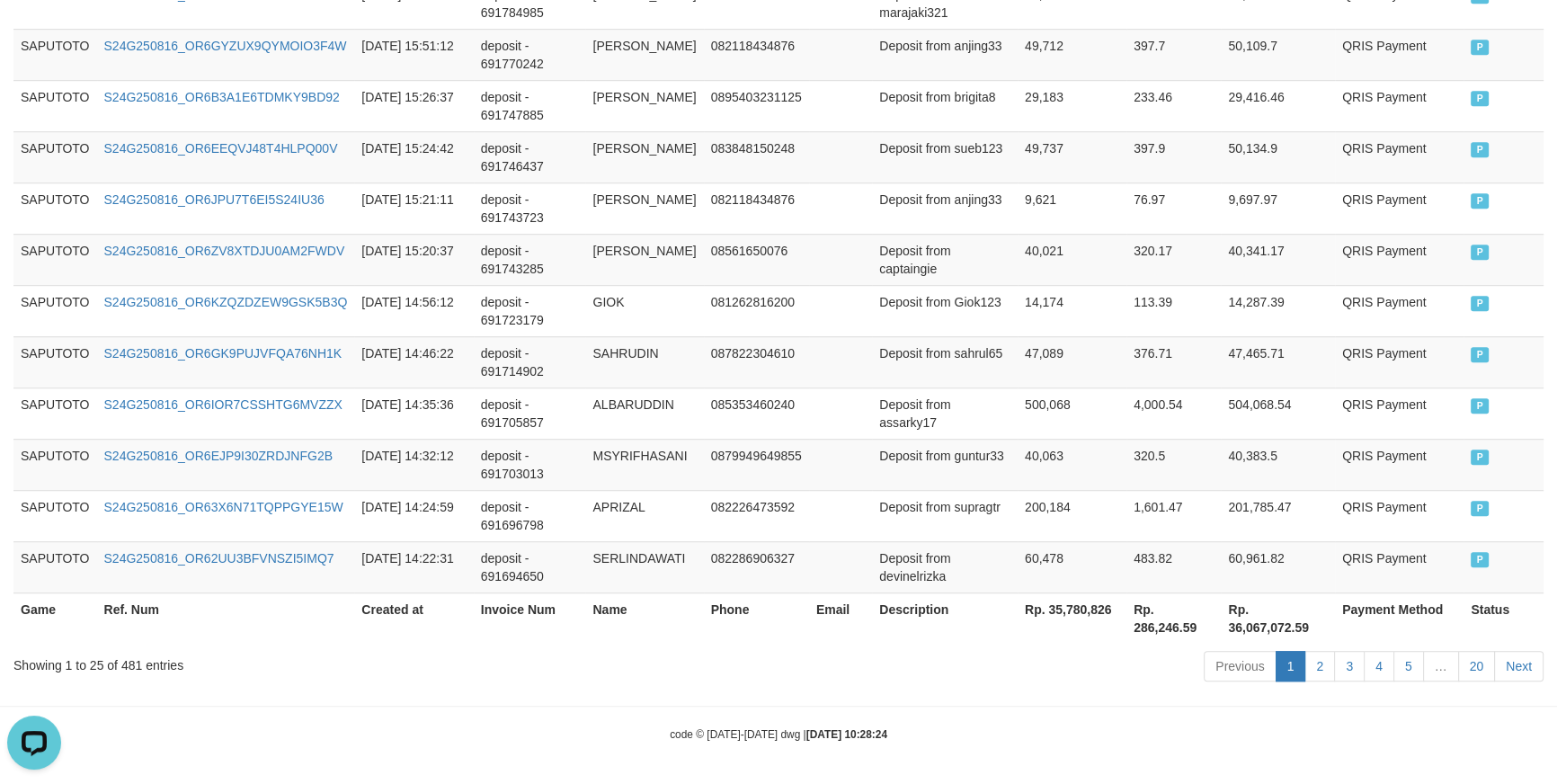
click at [1045, 600] on th "Rp. 35,780,826" at bounding box center [1072, 618] width 109 height 52
click at [1045, 599] on th "Rp. 35,780,826" at bounding box center [1072, 618] width 109 height 52
copy th "35,780,826"
click at [777, 143] on td "083848150248" at bounding box center [757, 157] width 105 height 52
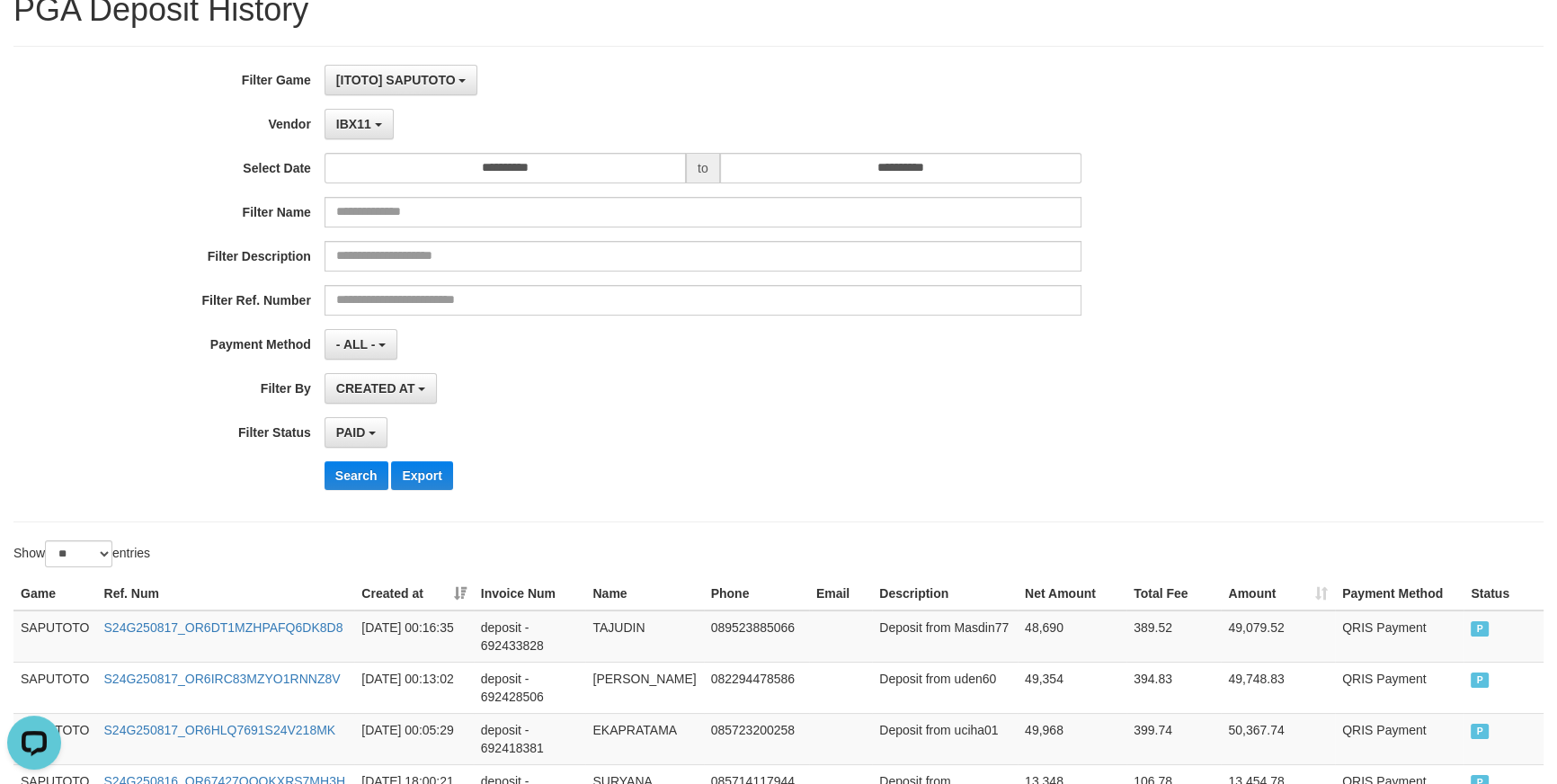
scroll to position [0, 0]
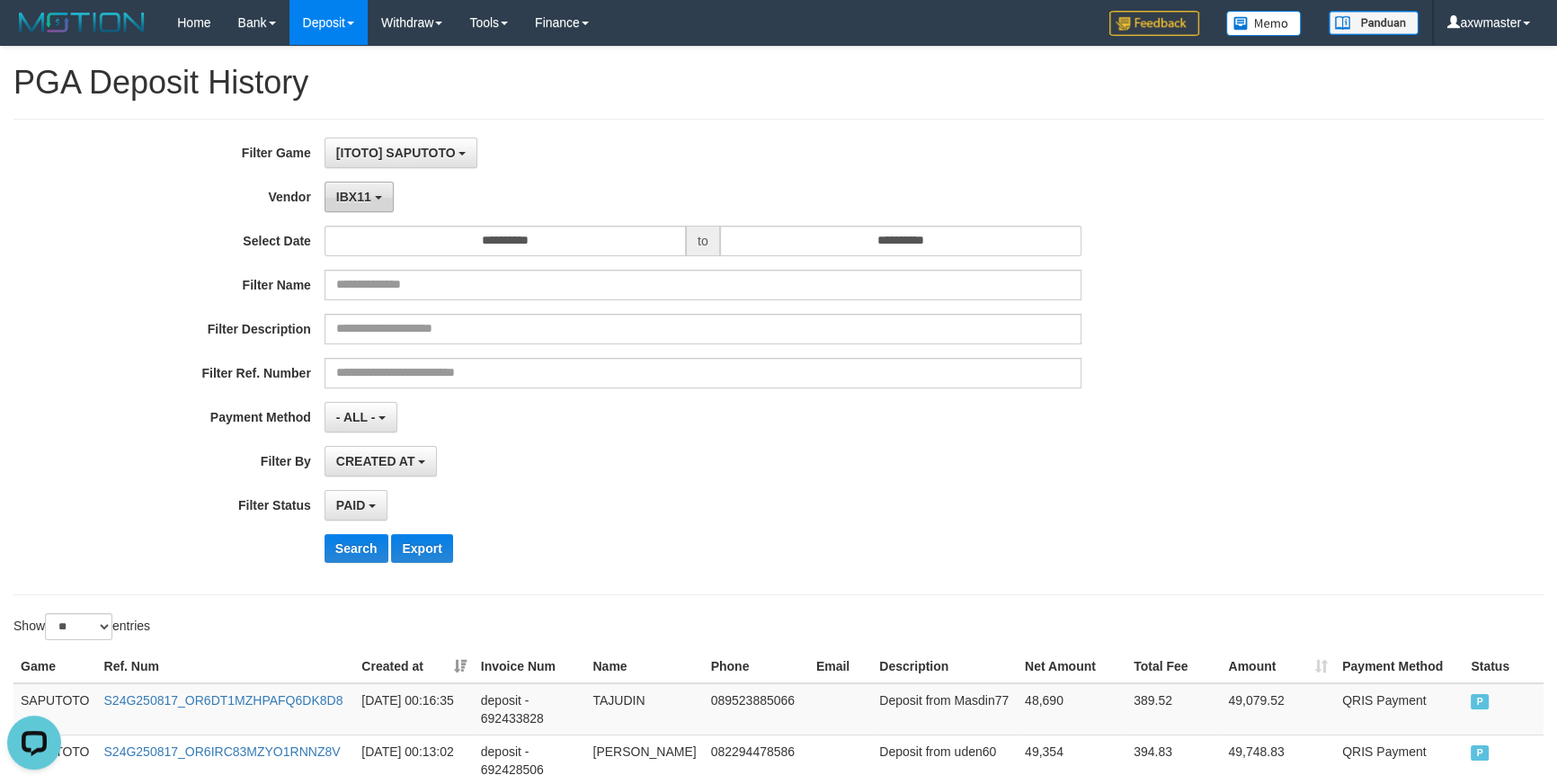
click at [343, 200] on span "IBX11" at bounding box center [353, 196] width 35 height 14
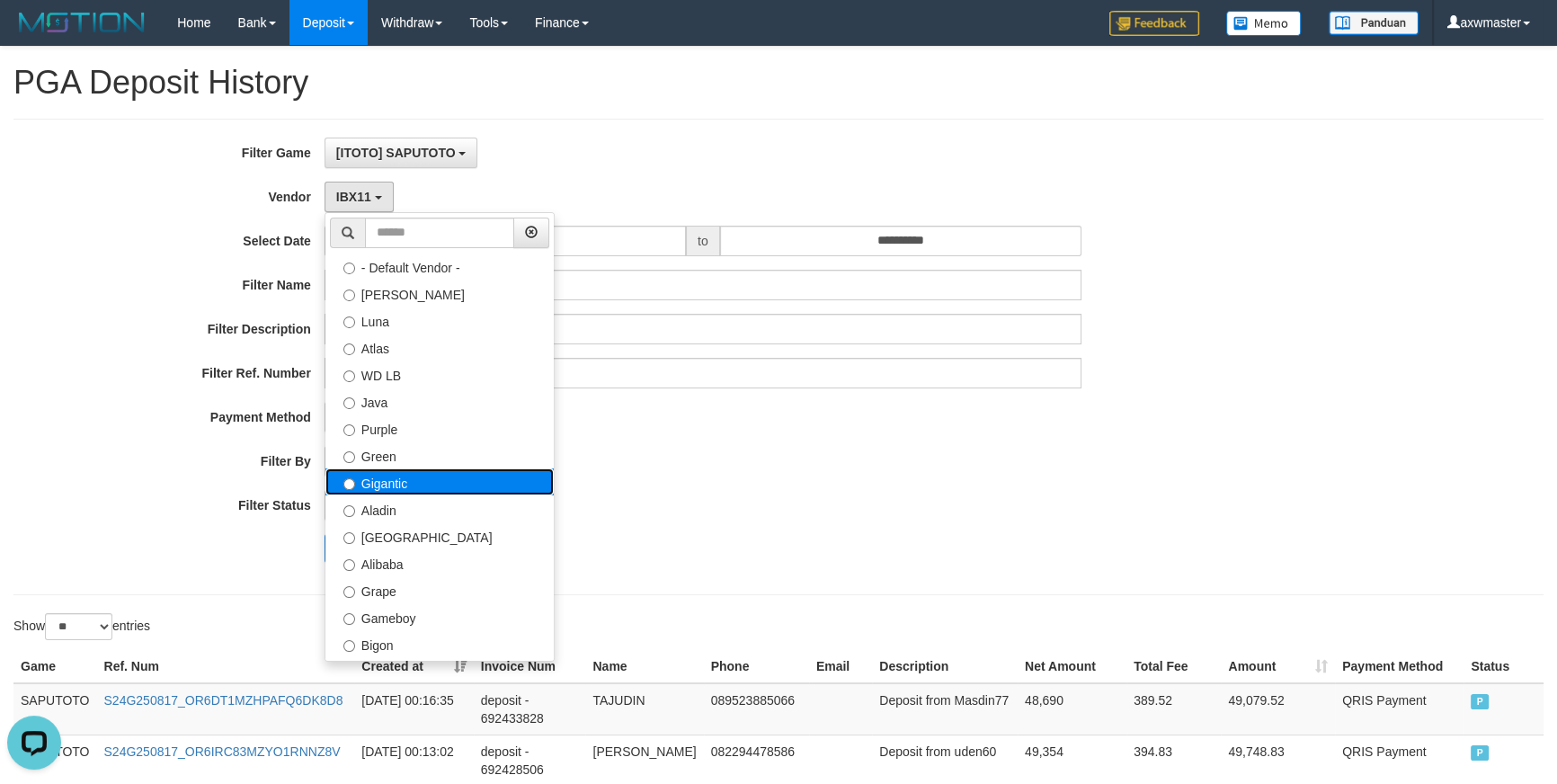
click at [446, 476] on label "Gigantic" at bounding box center [439, 482] width 228 height 27
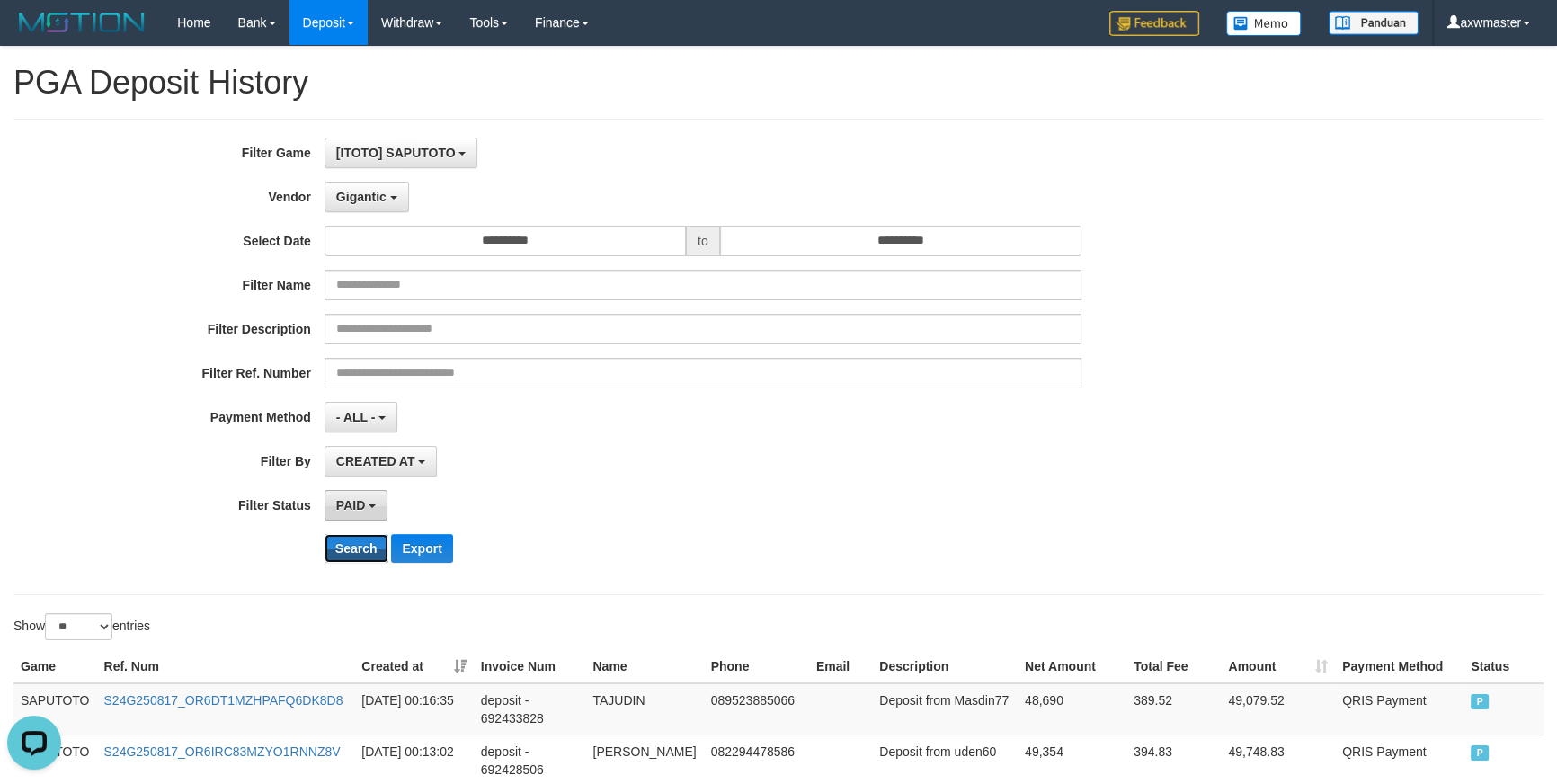
drag, startPoint x: 352, startPoint y: 539, endPoint x: 362, endPoint y: 516, distance: 25.1
click at [353, 539] on button "Search" at bounding box center [357, 548] width 64 height 29
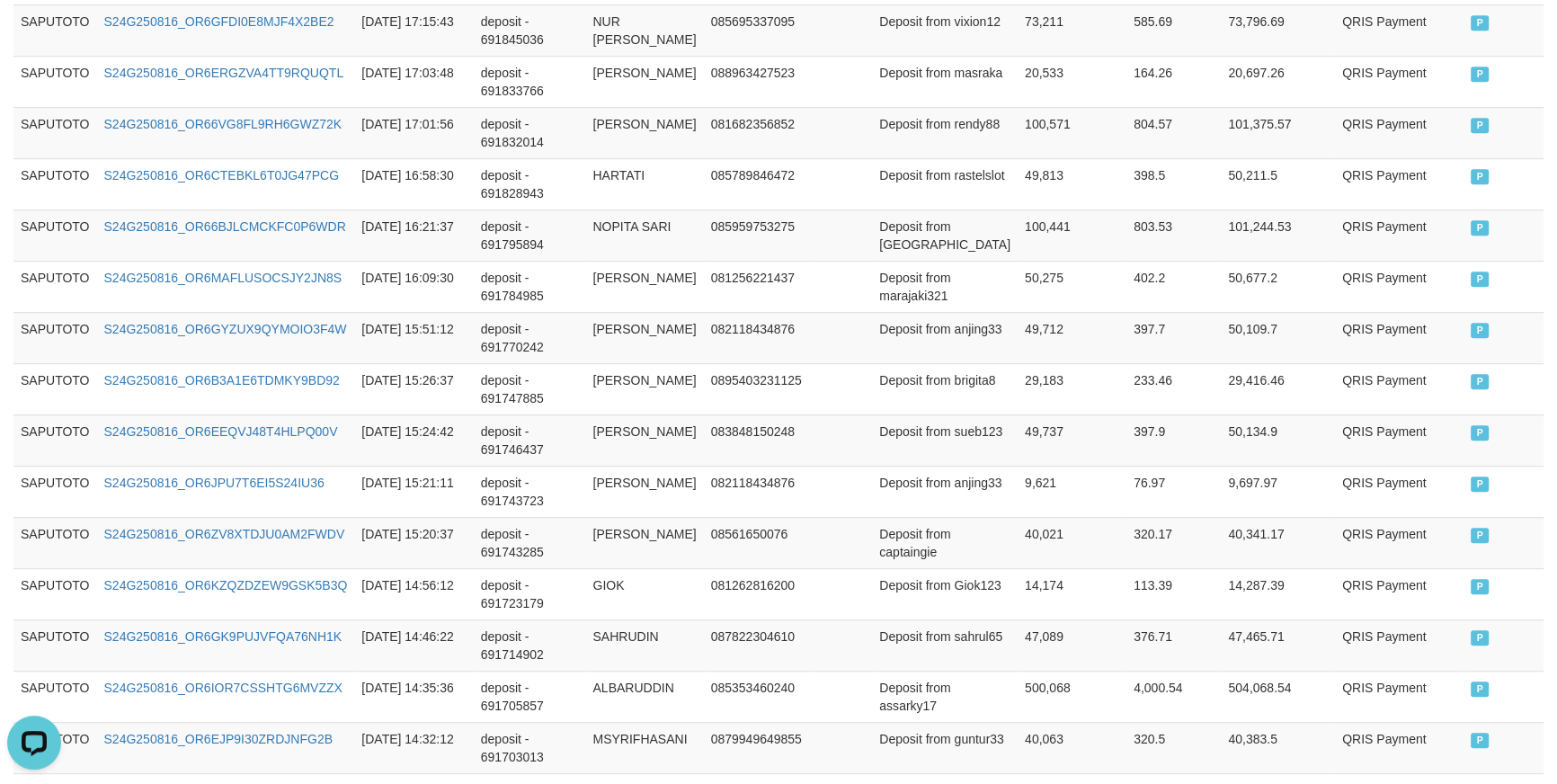
scroll to position [1372, 0]
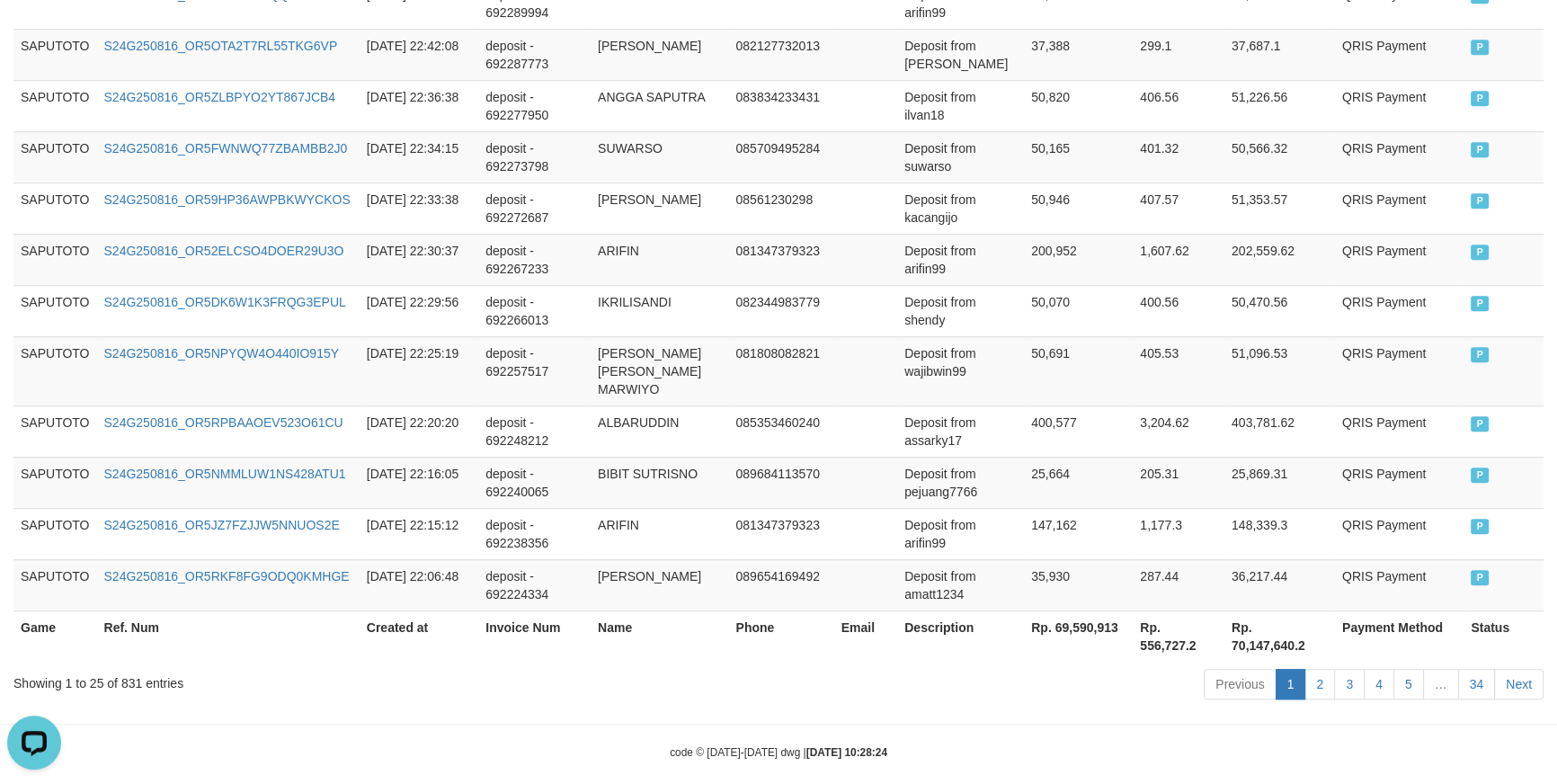
click at [1066, 610] on th "Rp. 69,590,913" at bounding box center [1079, 636] width 109 height 52
click at [1067, 610] on th "Rp. 69,590,913" at bounding box center [1079, 636] width 109 height 52
copy th "69,590,913"
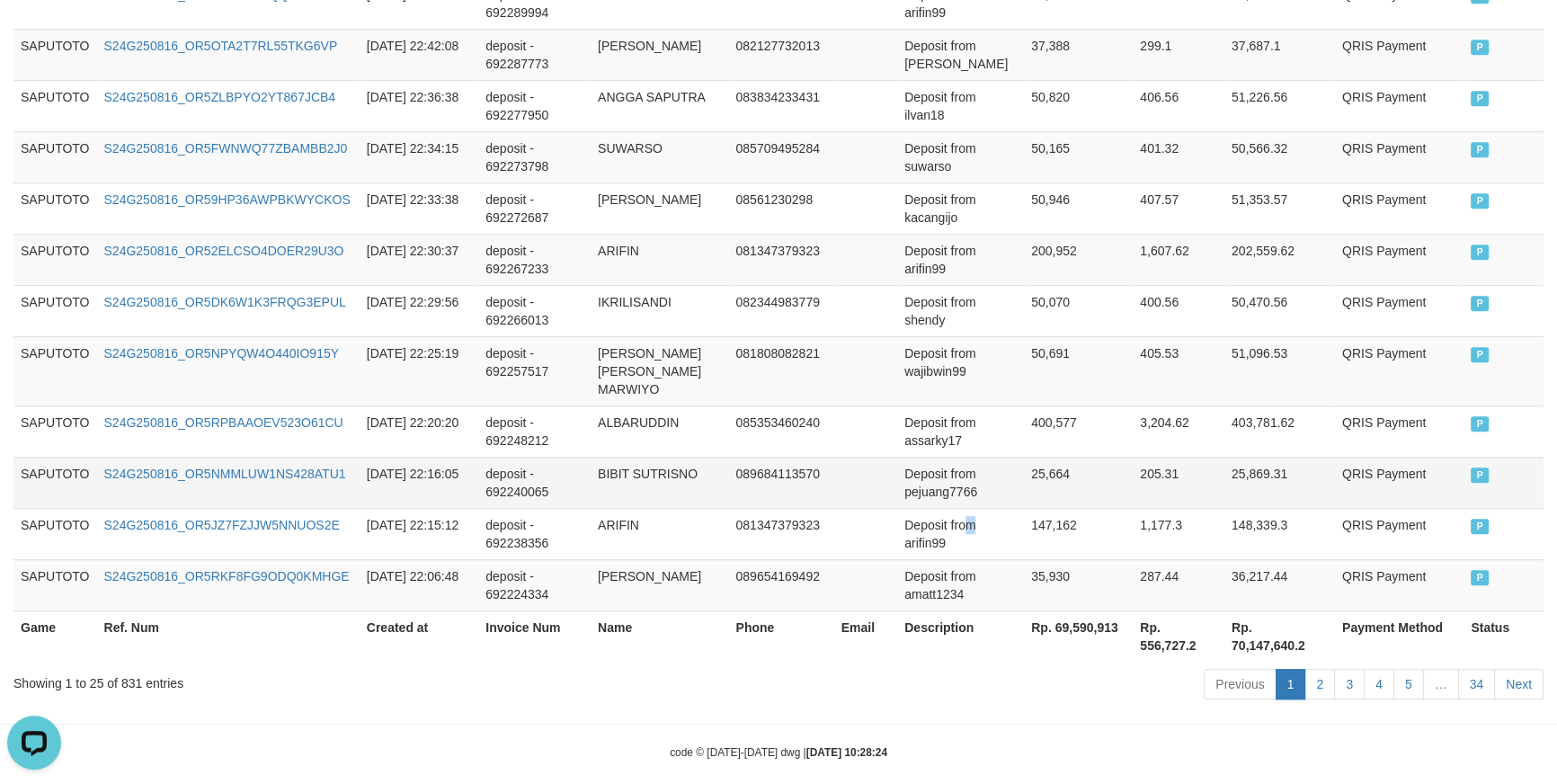
drag, startPoint x: 976, startPoint y: 492, endPoint x: 899, endPoint y: 453, distance: 86.3
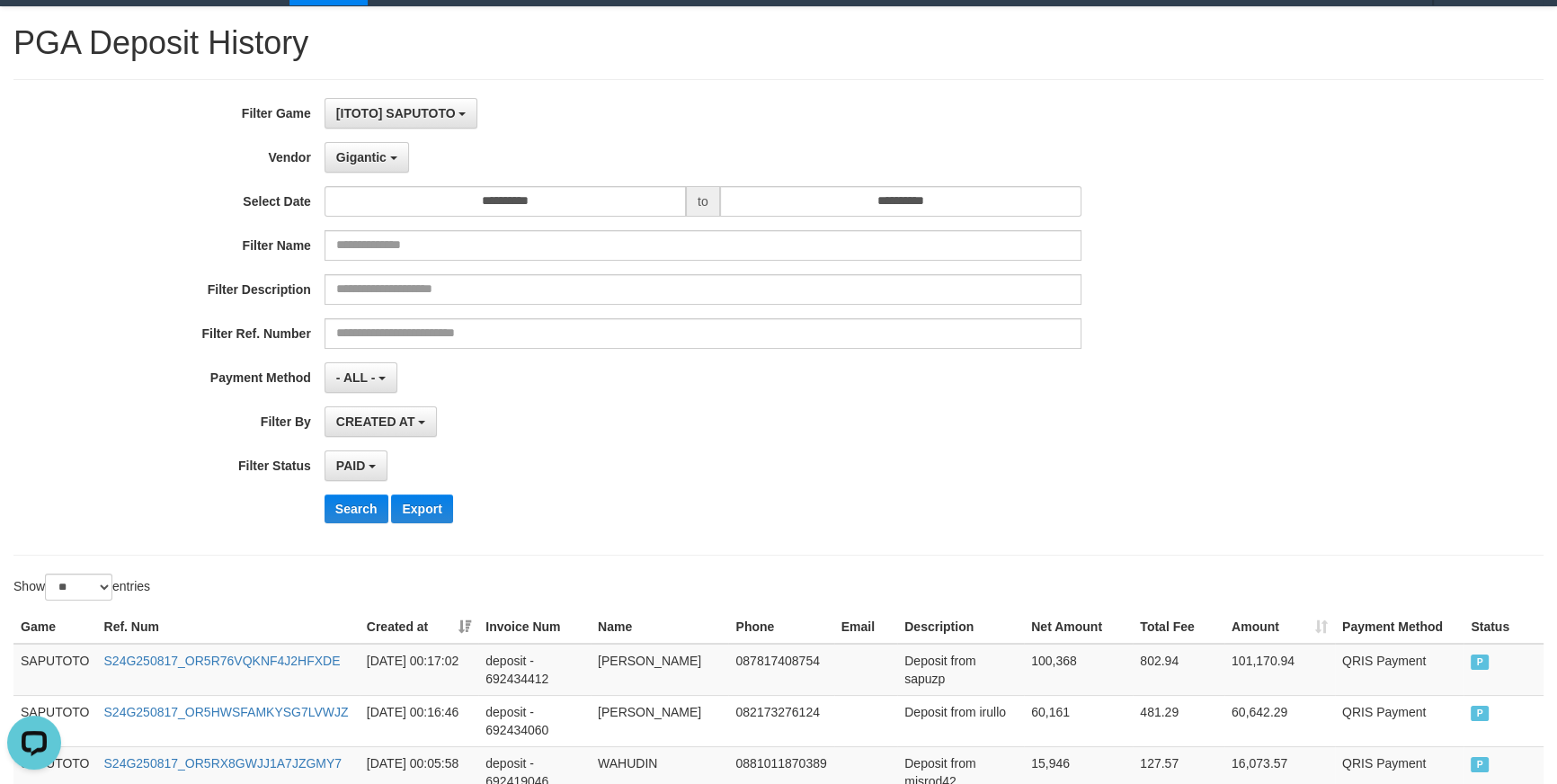
scroll to position [0, 0]
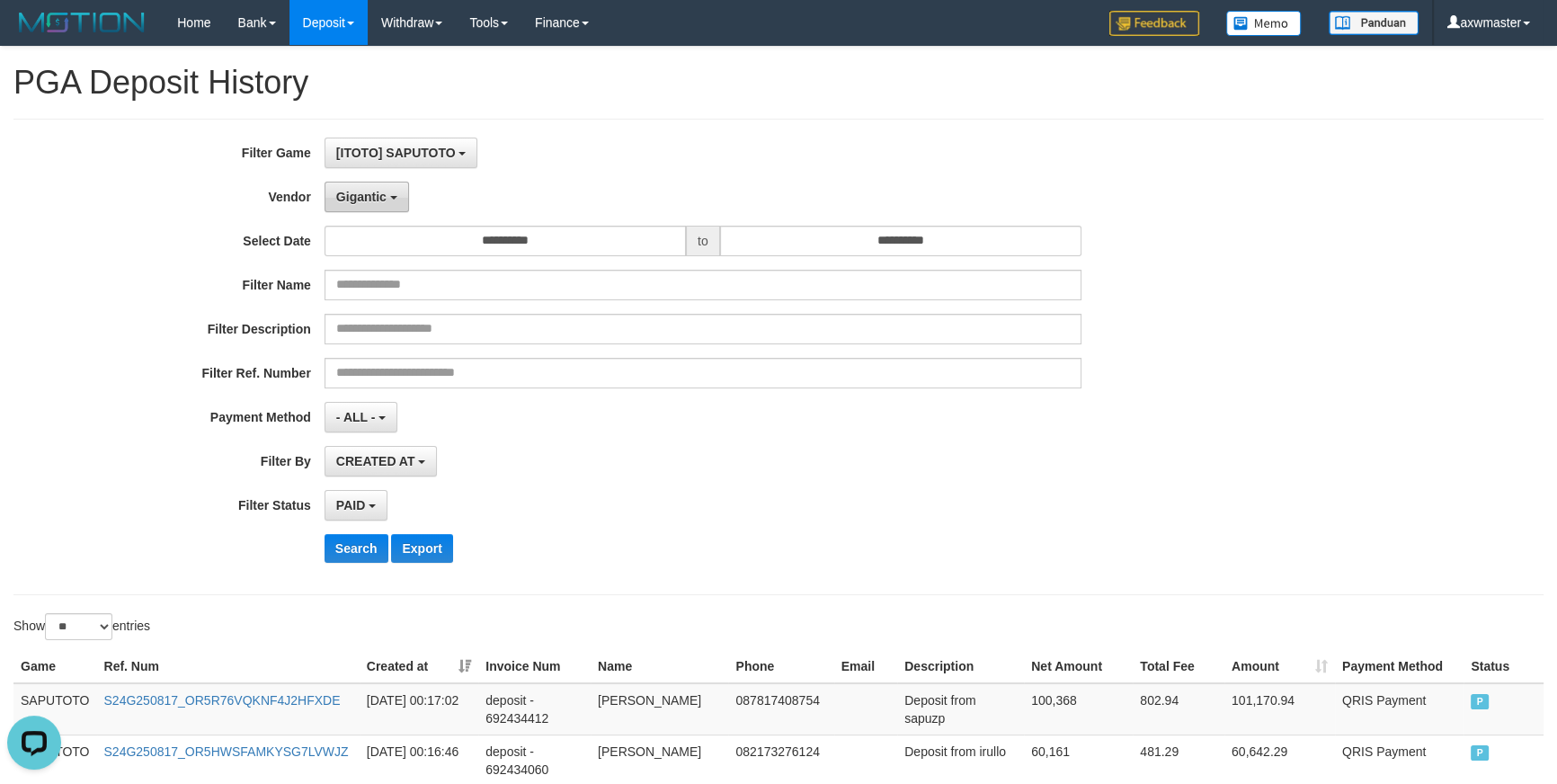
click at [355, 190] on span "Gigantic" at bounding box center [362, 196] width 51 height 14
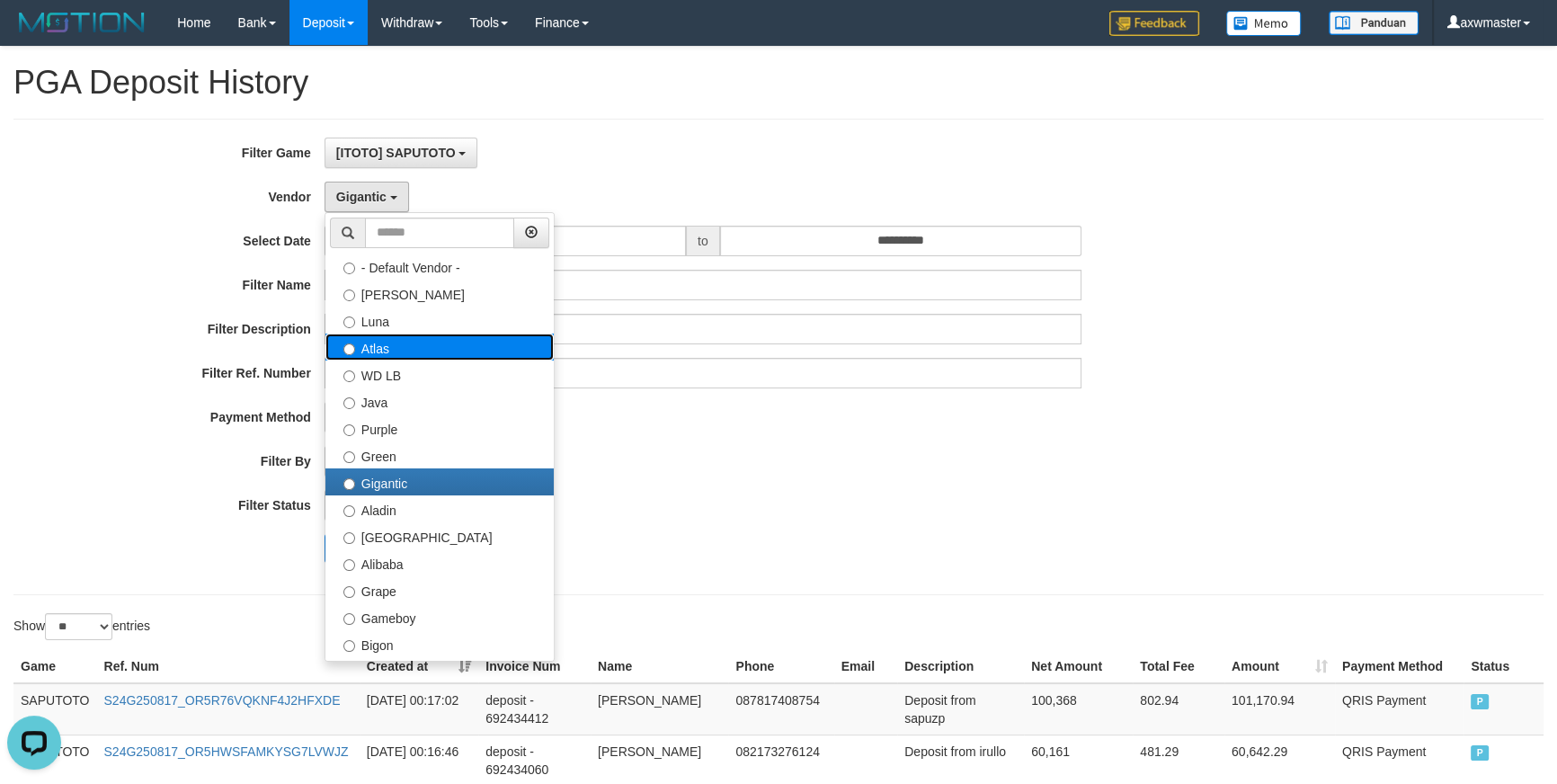
click at [392, 347] on label "Atlas" at bounding box center [439, 346] width 228 height 27
select select "**********"
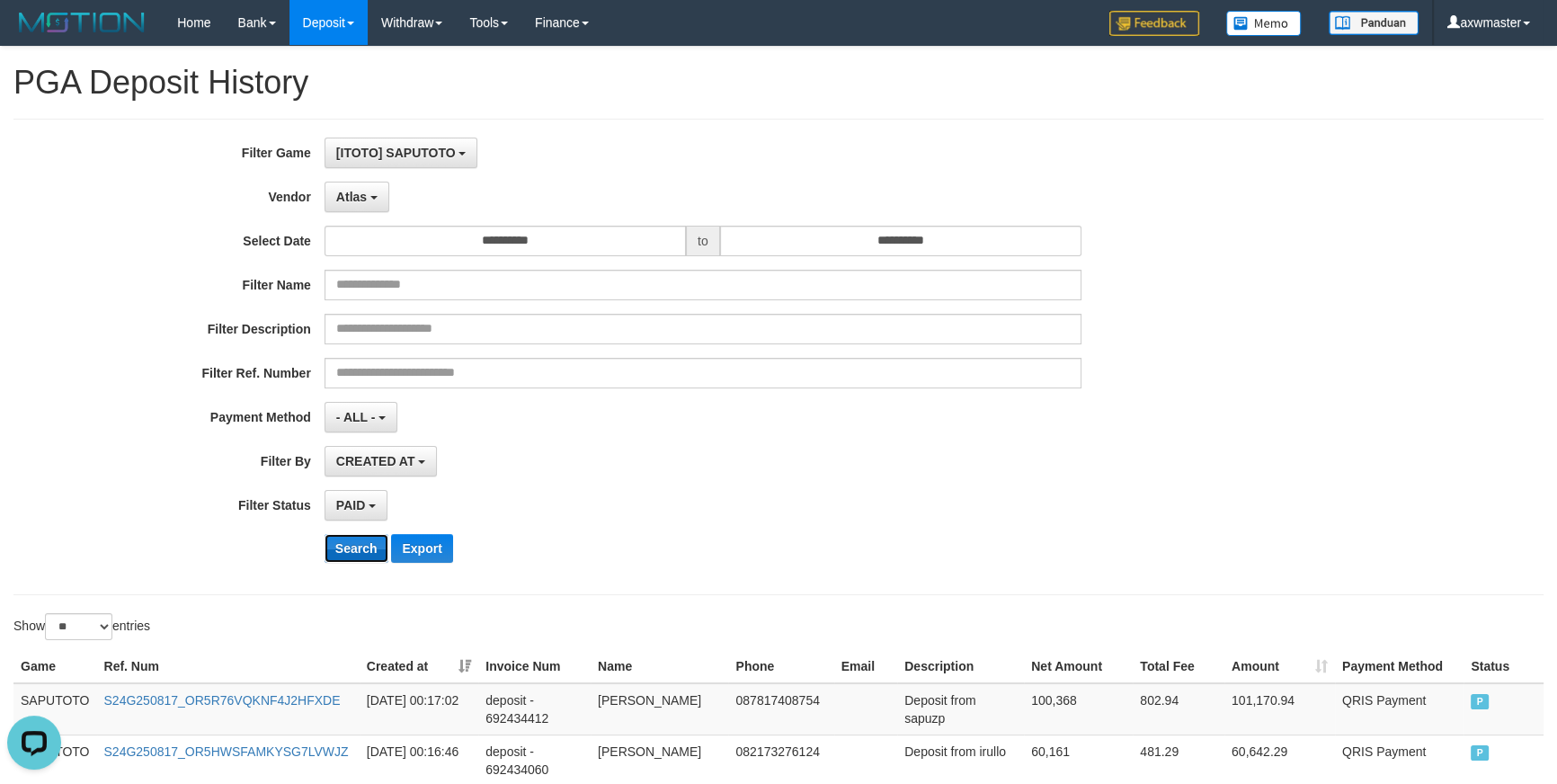
click at [361, 534] on button "Search" at bounding box center [357, 548] width 64 height 29
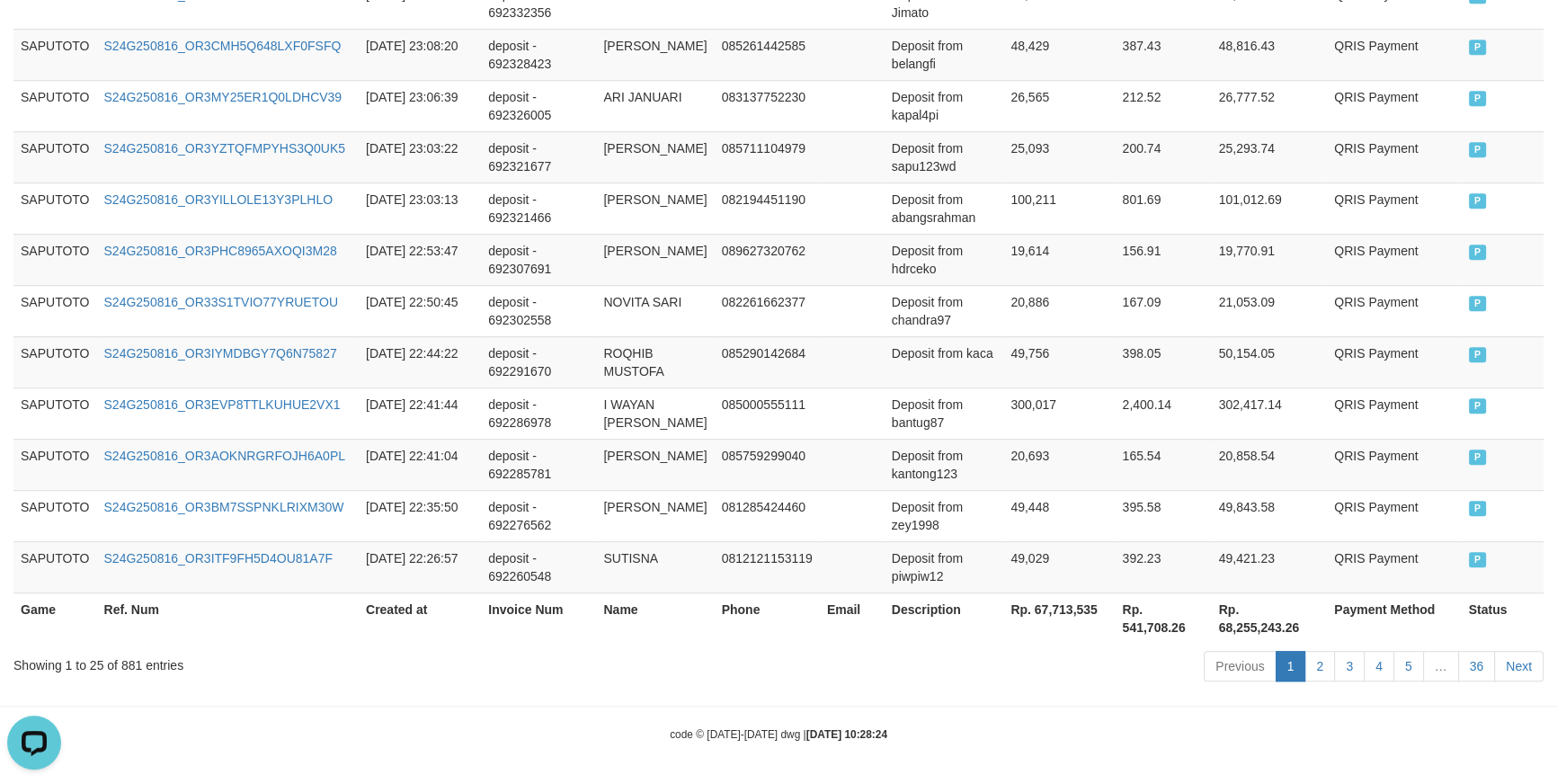
click at [1066, 604] on th "Rp. 67,713,535" at bounding box center [1058, 618] width 112 height 52
drag, startPoint x: 1043, startPoint y: 347, endPoint x: 920, endPoint y: 358, distance: 123.5
click at [1042, 347] on td "49,756" at bounding box center [1058, 361] width 112 height 52
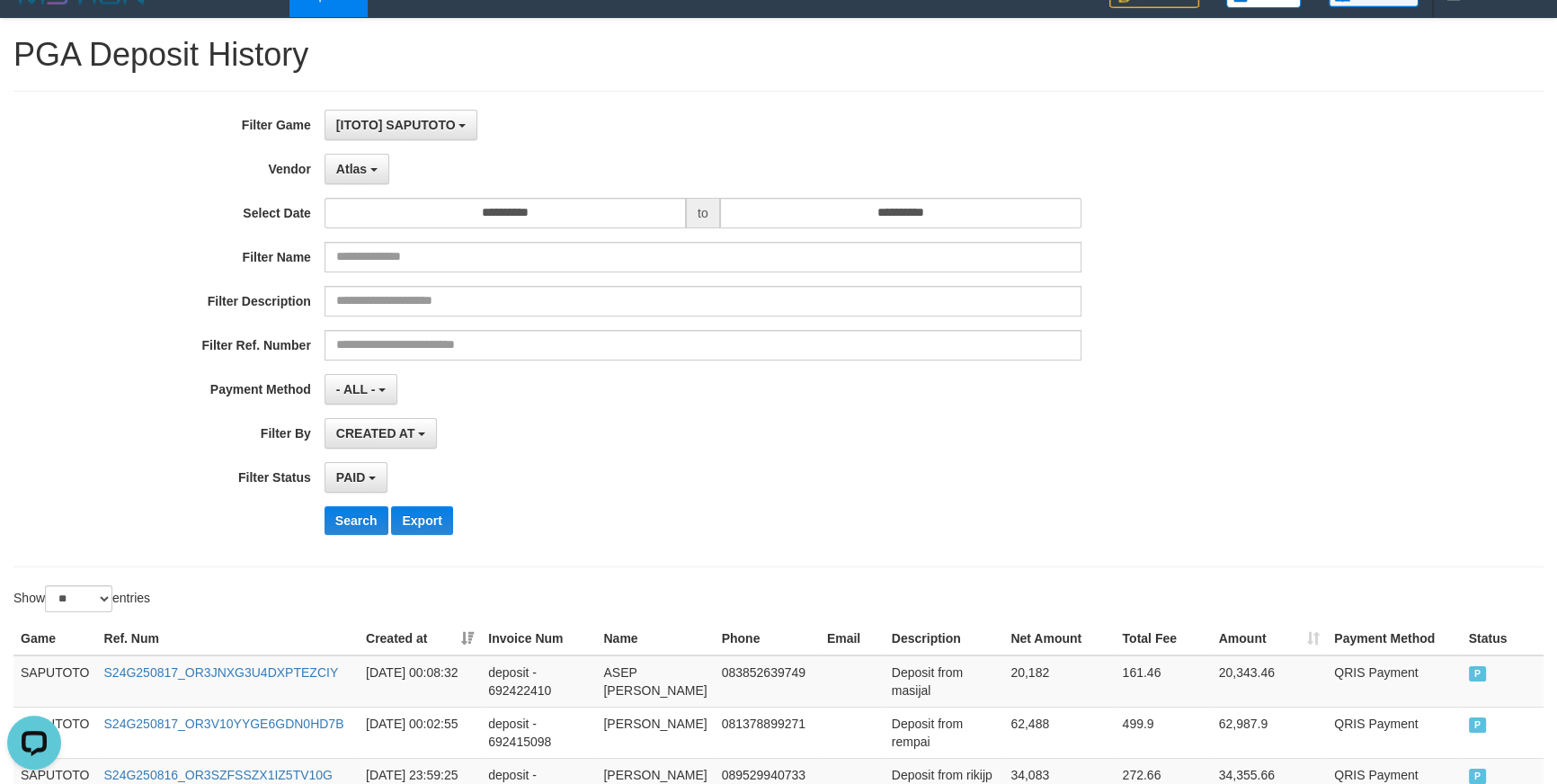
scroll to position [0, 0]
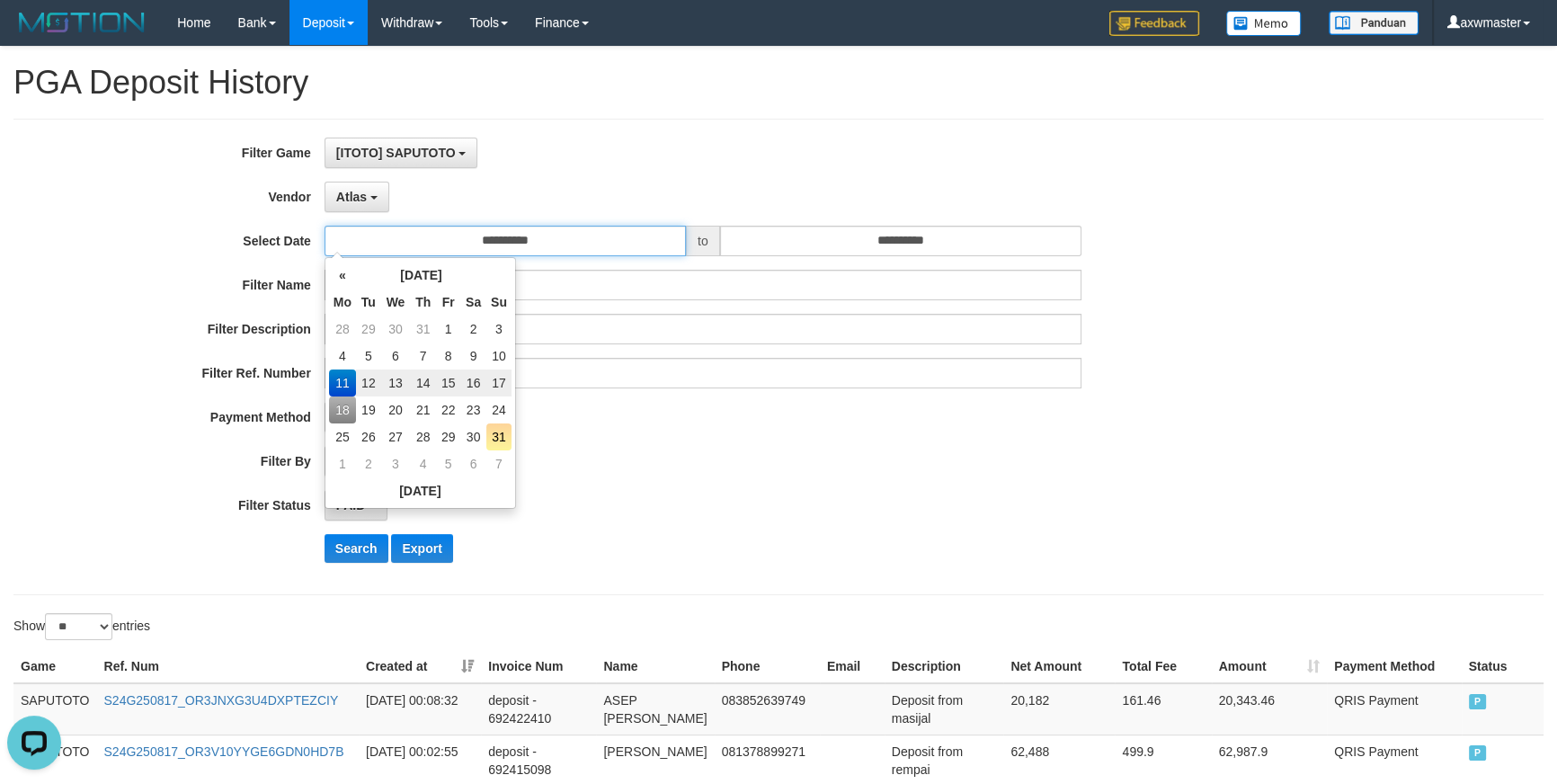
click at [517, 243] on input "**********" at bounding box center [505, 240] width 362 height 31
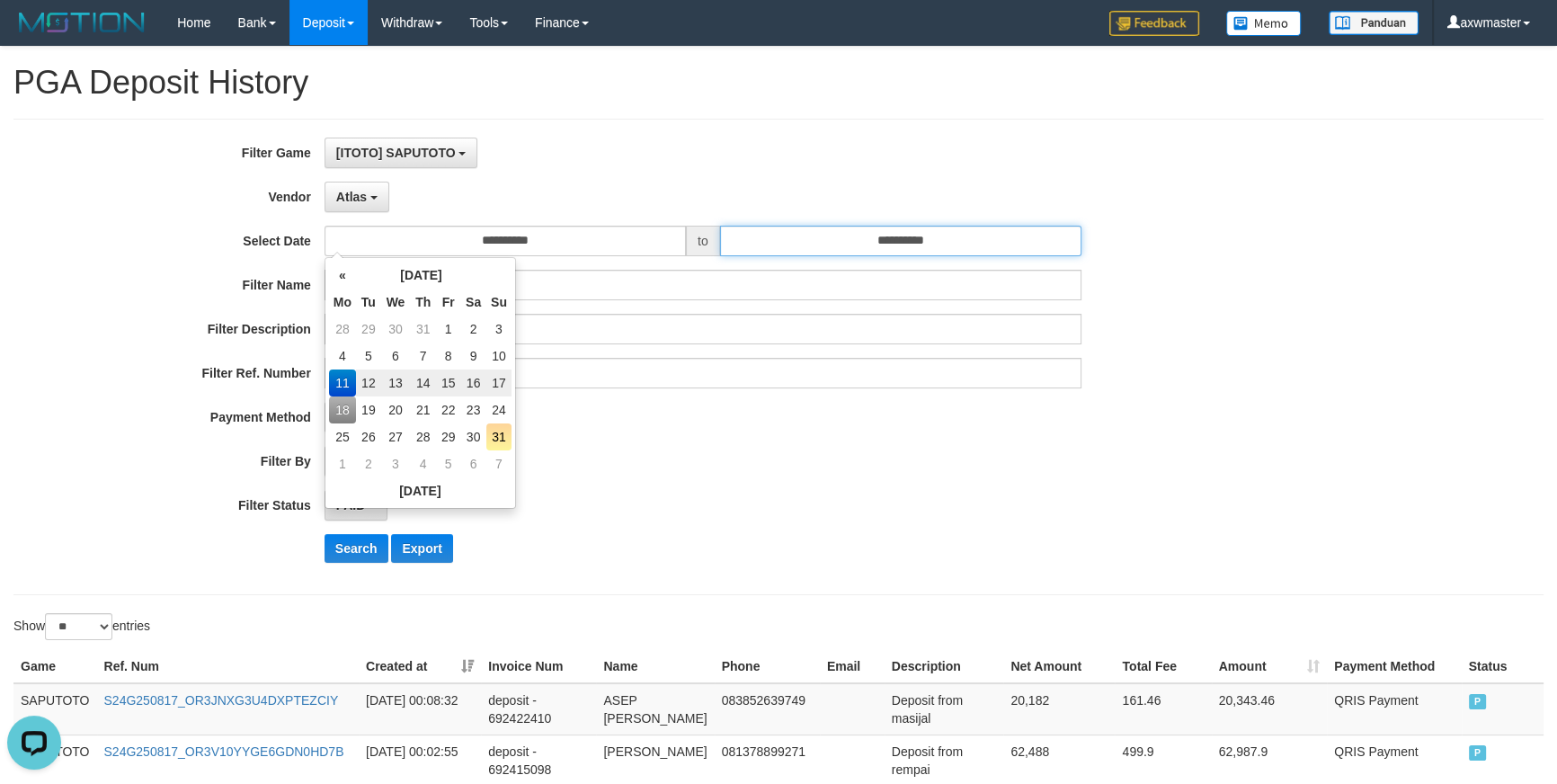
click at [918, 240] on input "**********" at bounding box center [901, 240] width 362 height 31
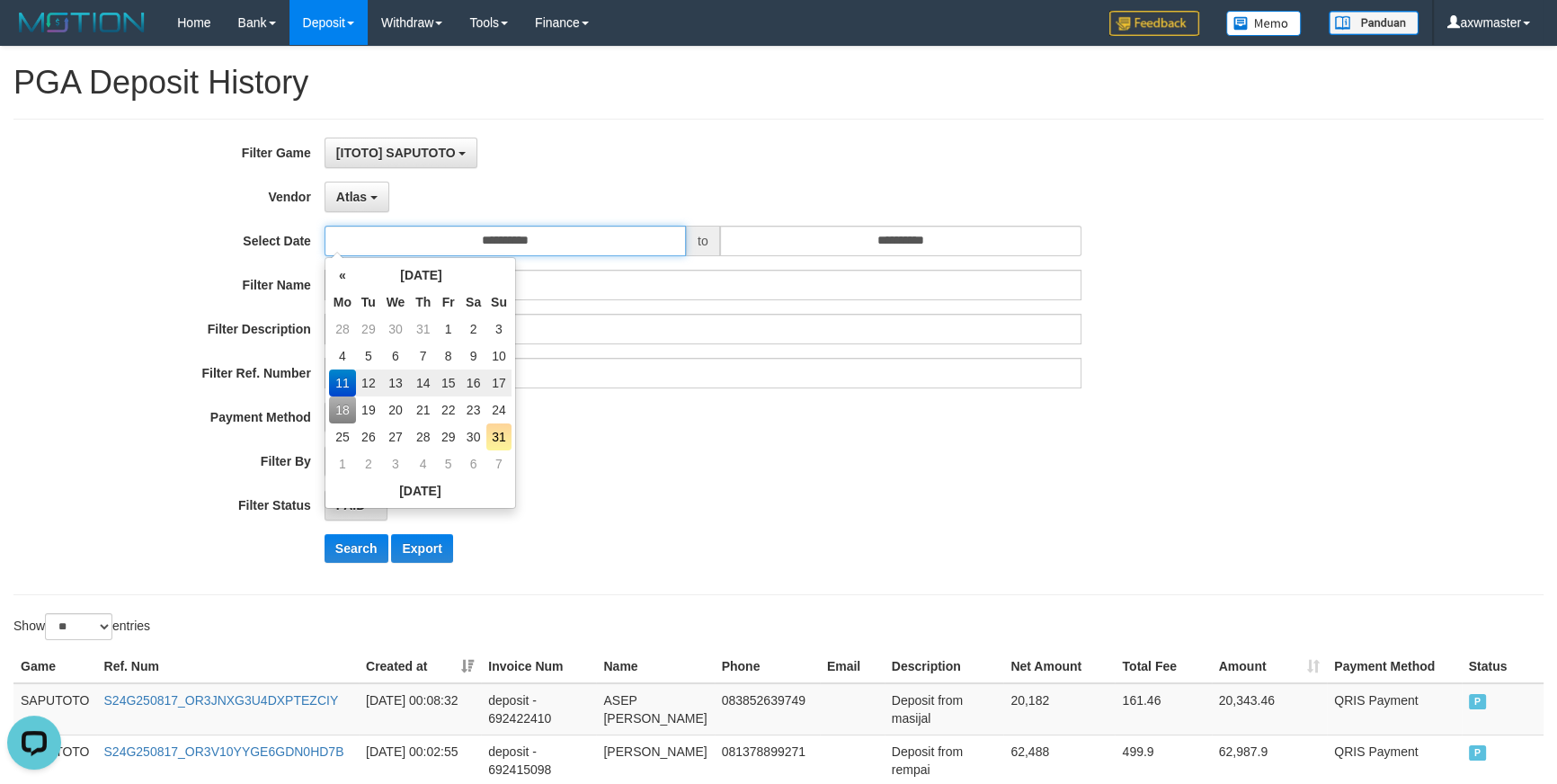
click at [568, 236] on input "**********" at bounding box center [505, 240] width 362 height 31
click at [336, 407] on td "18" at bounding box center [342, 409] width 27 height 27
type input "**********"
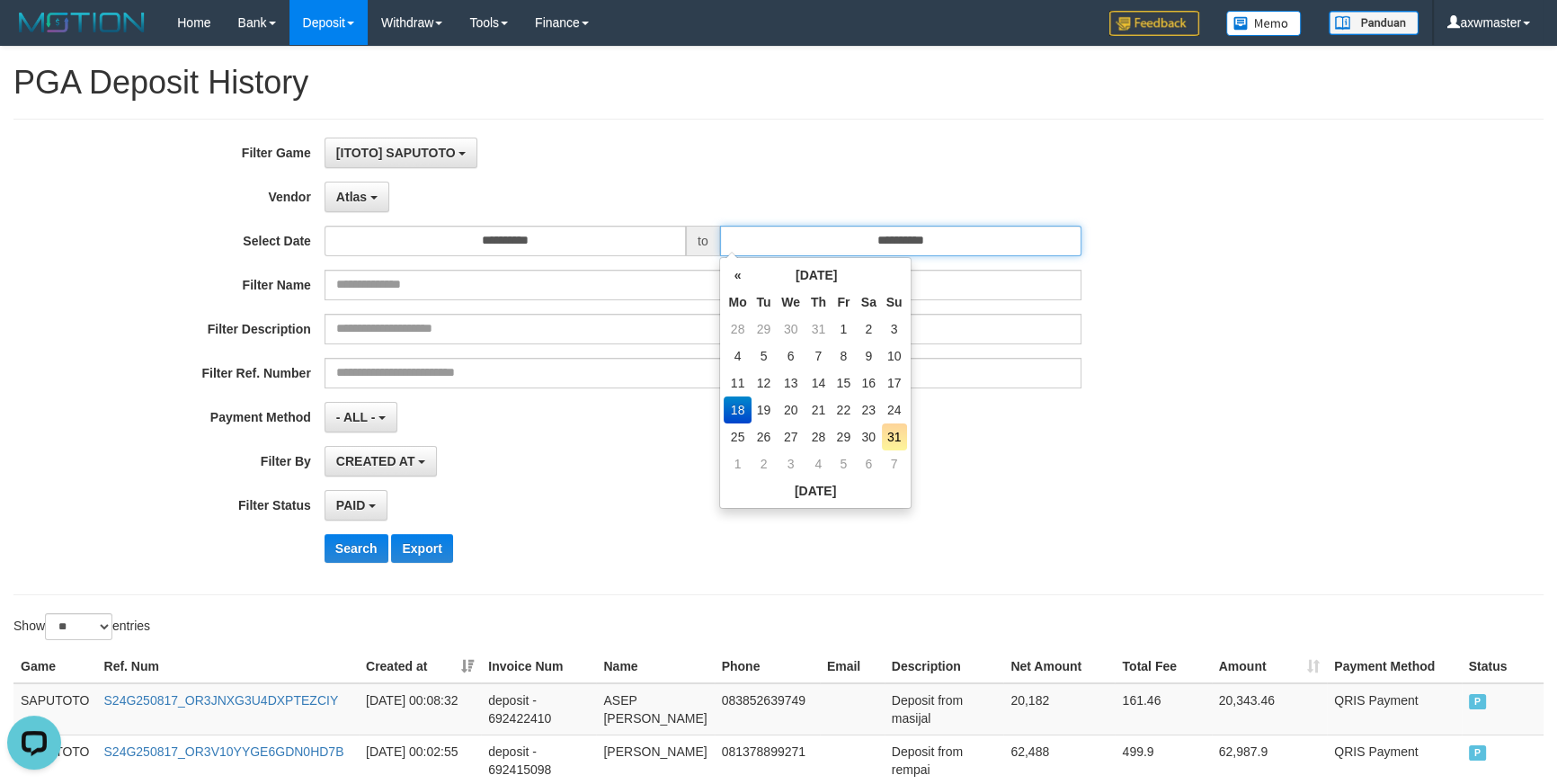
click at [900, 238] on input "**********" at bounding box center [901, 240] width 362 height 31
click at [868, 425] on td "30" at bounding box center [869, 437] width 26 height 27
type input "**********"
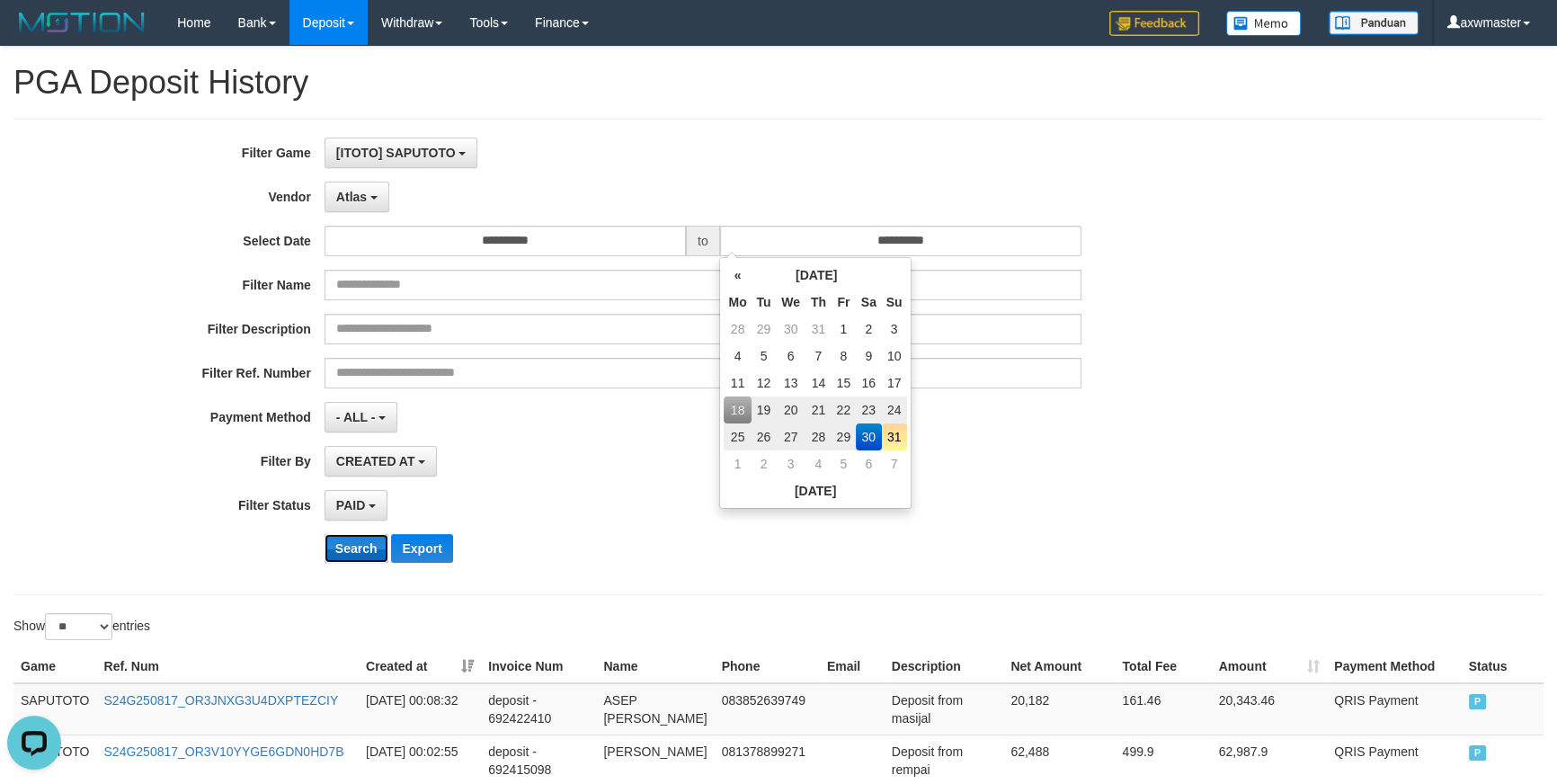
click at [335, 542] on button "Search" at bounding box center [357, 548] width 64 height 29
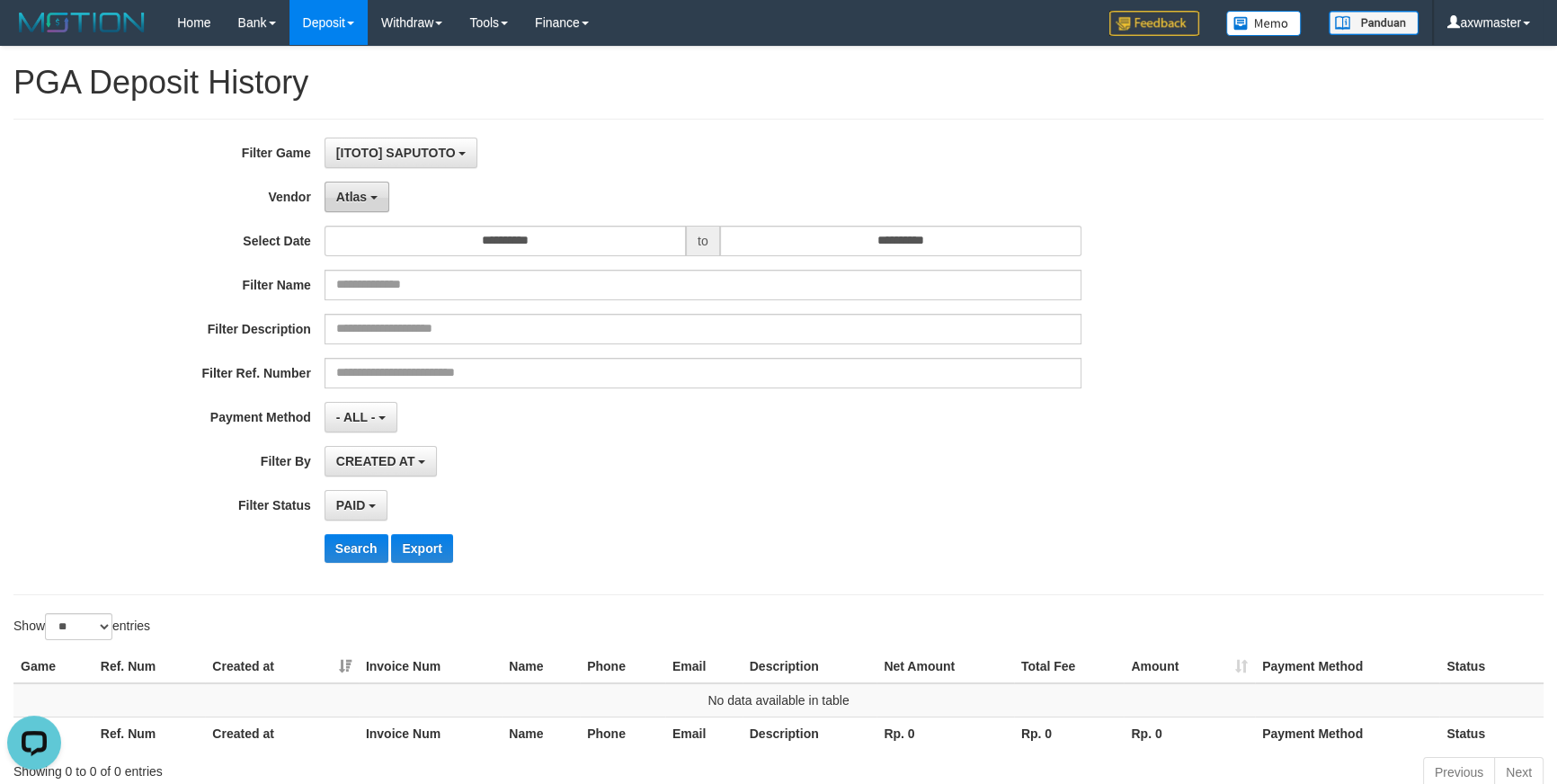
click at [351, 190] on span "Atlas" at bounding box center [351, 196] width 31 height 14
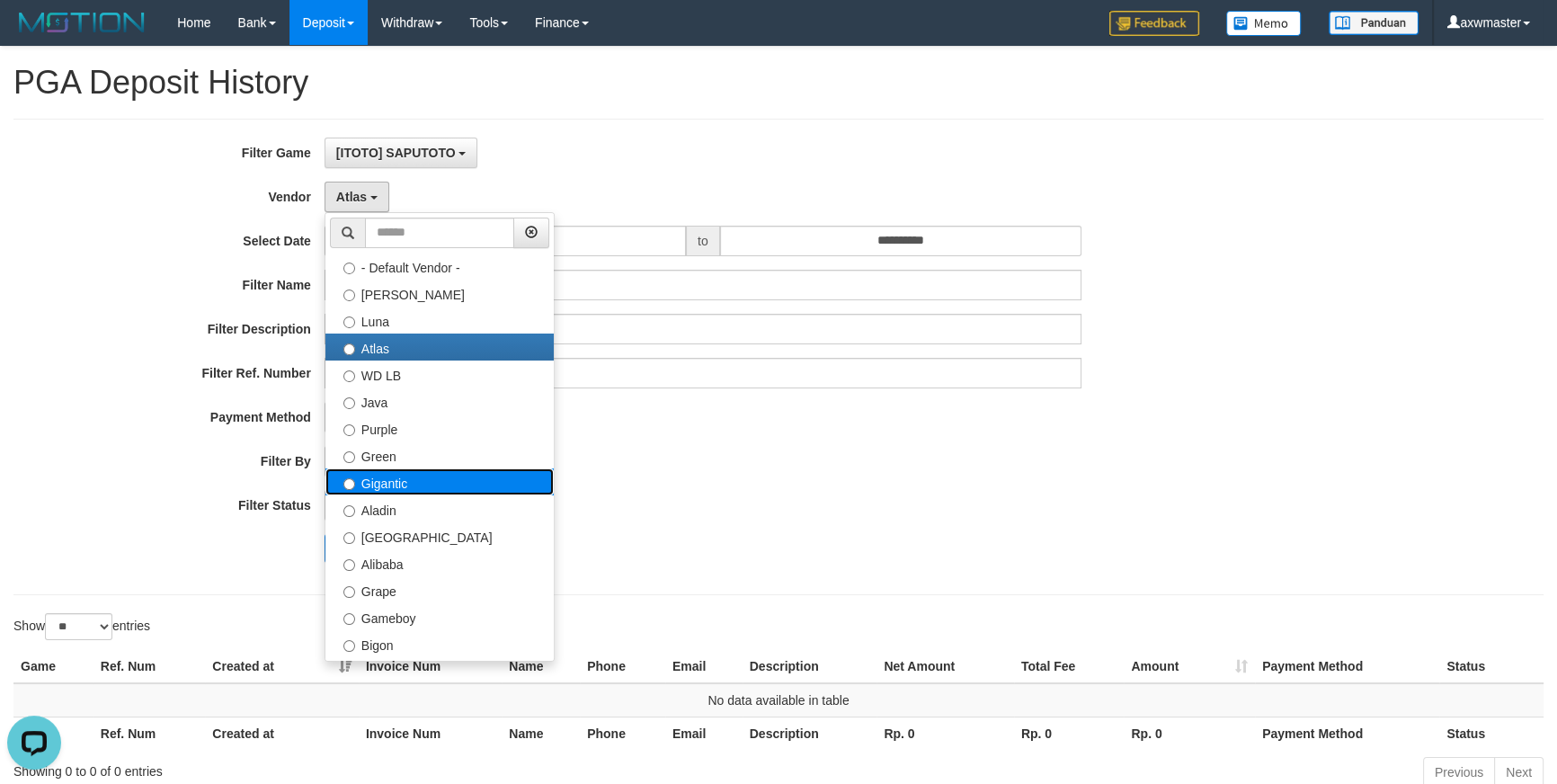
click at [412, 488] on label "Gigantic" at bounding box center [439, 482] width 228 height 27
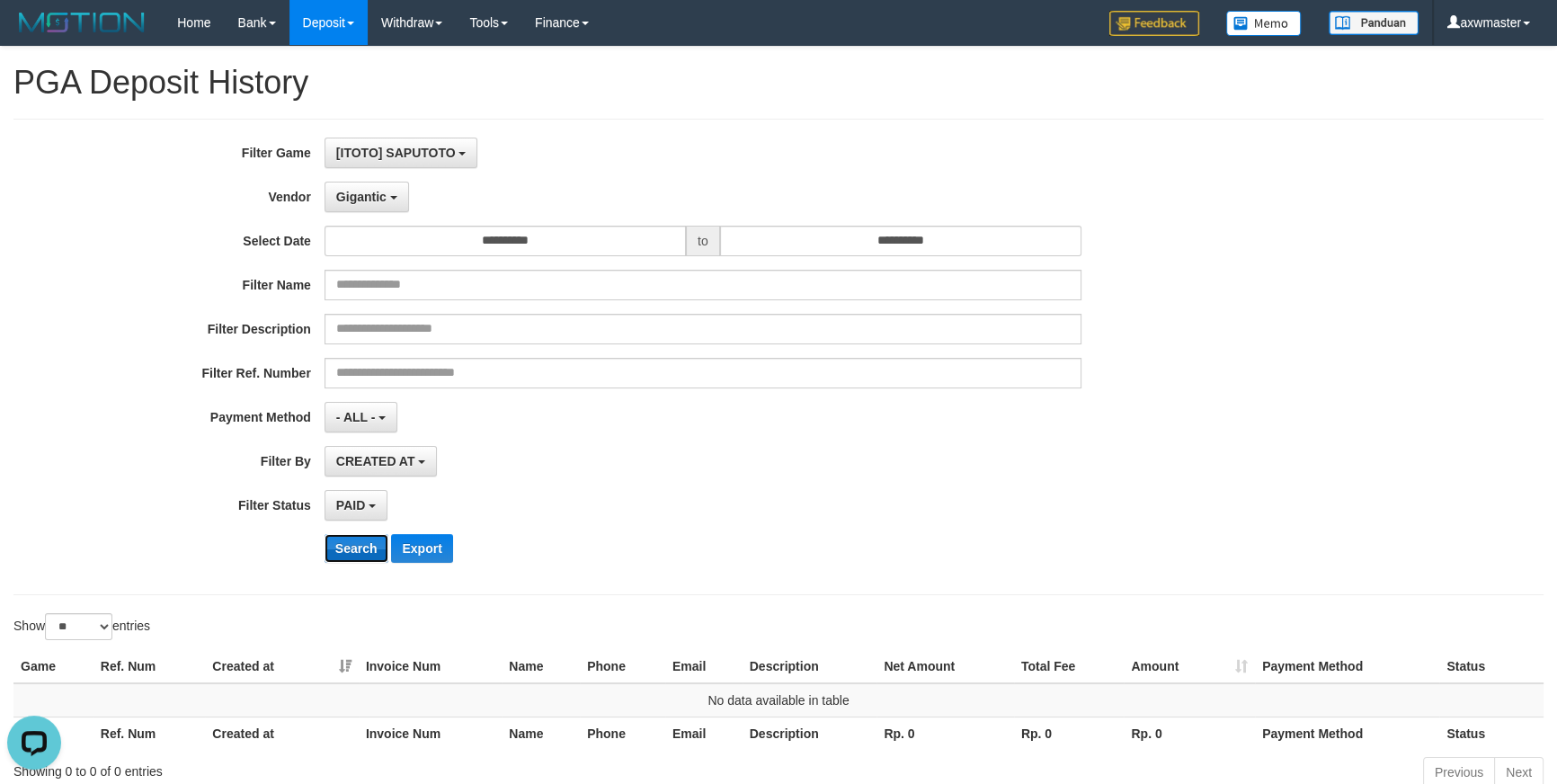
click at [368, 557] on button "Search" at bounding box center [357, 548] width 64 height 29
click at [1488, 376] on div "**********" at bounding box center [778, 356] width 1557 height 438
click at [380, 201] on span "Gigantic" at bounding box center [362, 196] width 51 height 14
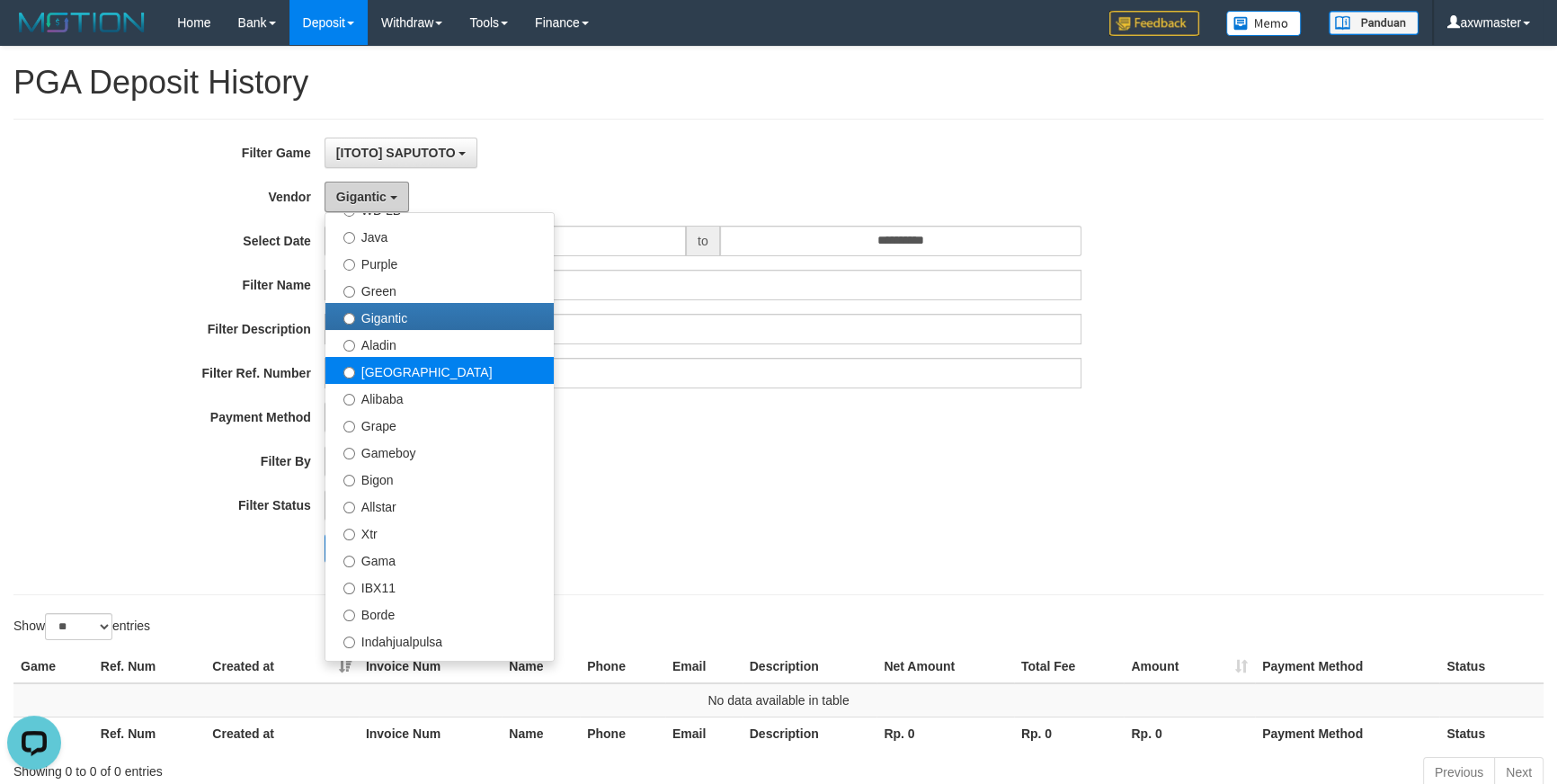
scroll to position [218, 0]
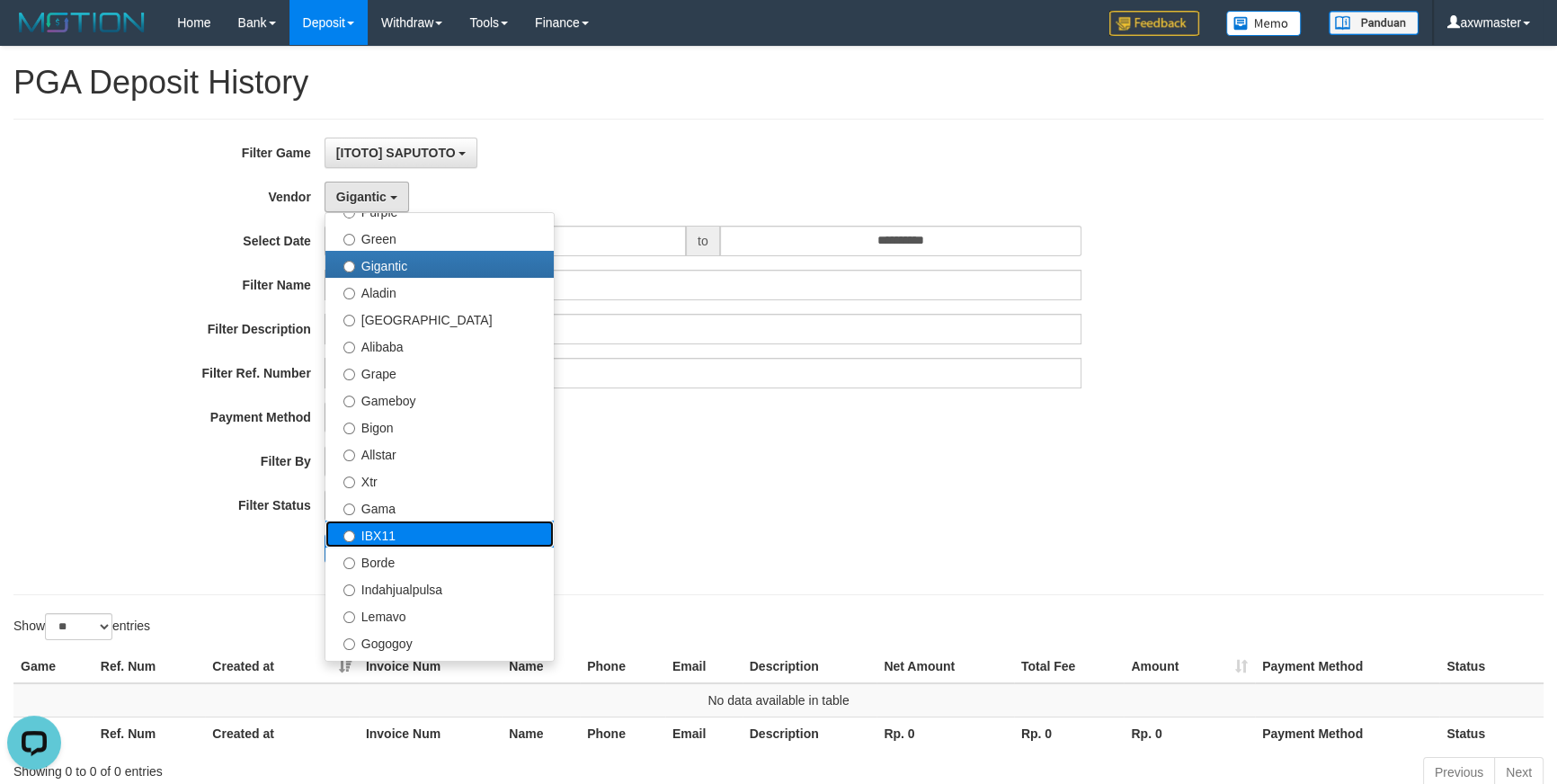
click at [408, 526] on label "IBX11" at bounding box center [439, 533] width 228 height 27
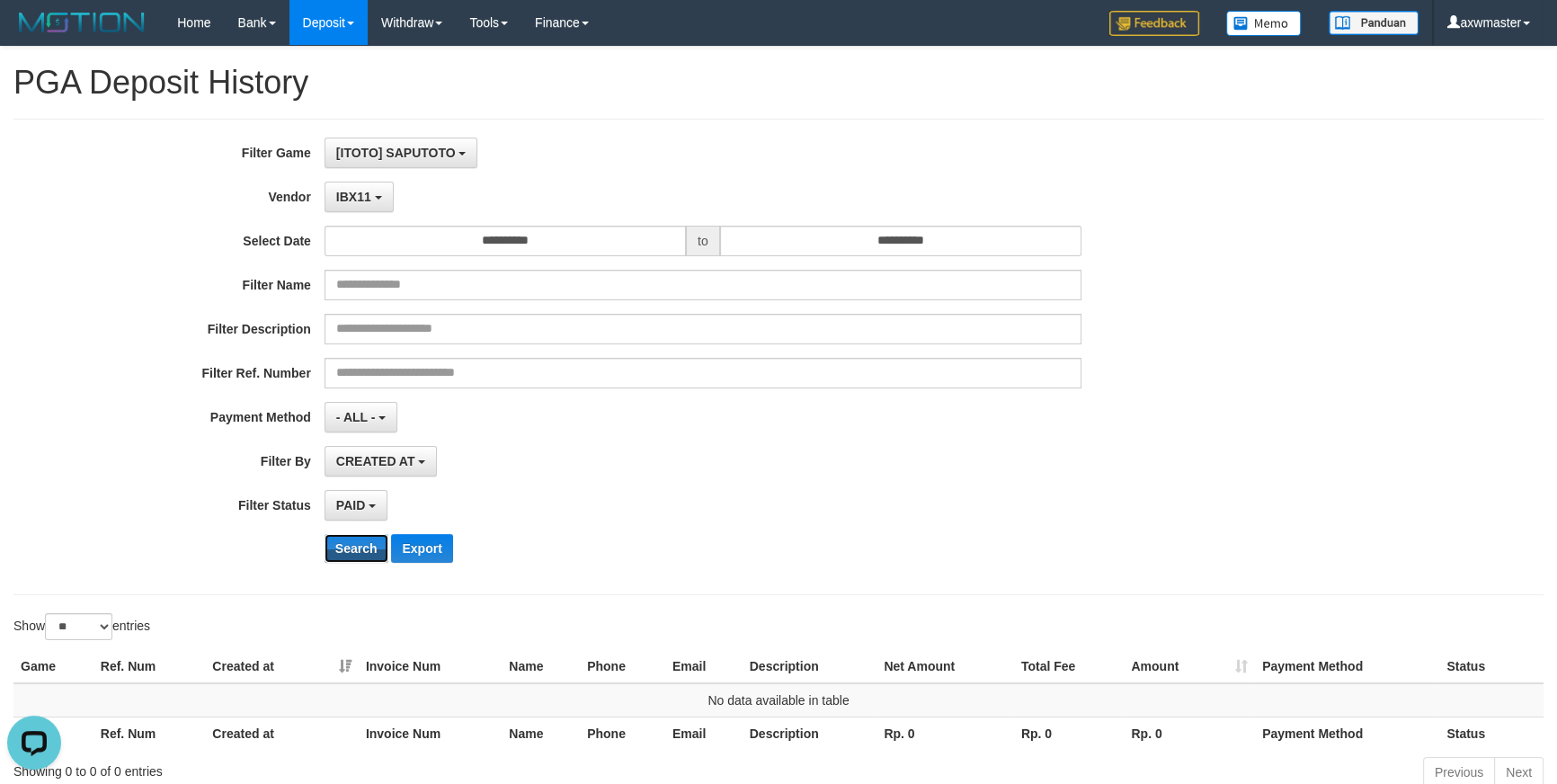
drag, startPoint x: 361, startPoint y: 553, endPoint x: 362, endPoint y: 566, distance: 13.0
click at [362, 553] on button "Search" at bounding box center [357, 548] width 64 height 29
click at [360, 201] on span "IBX11" at bounding box center [353, 196] width 35 height 14
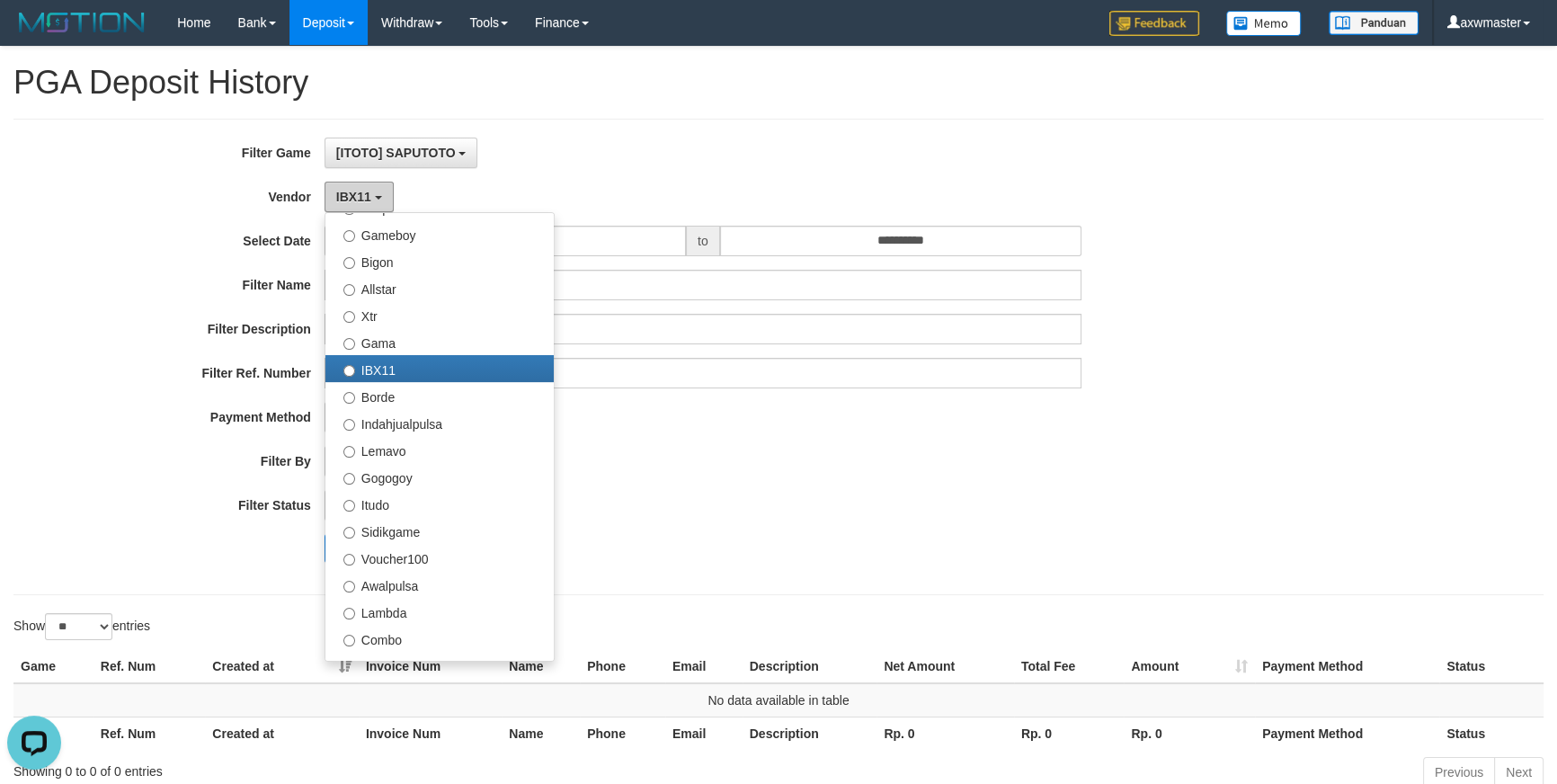
scroll to position [436, 0]
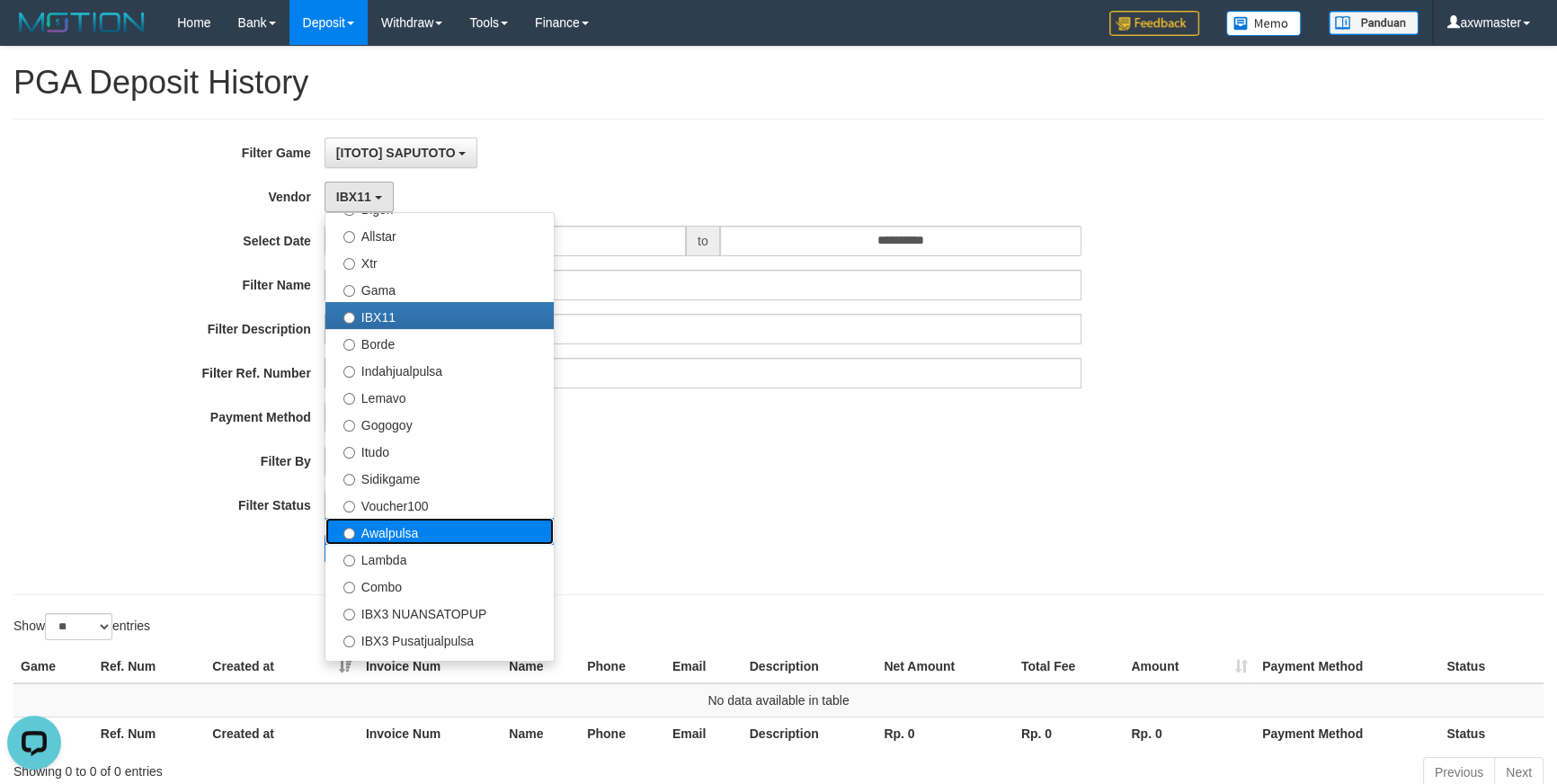
click at [405, 532] on label "Awalpulsa" at bounding box center [439, 530] width 228 height 27
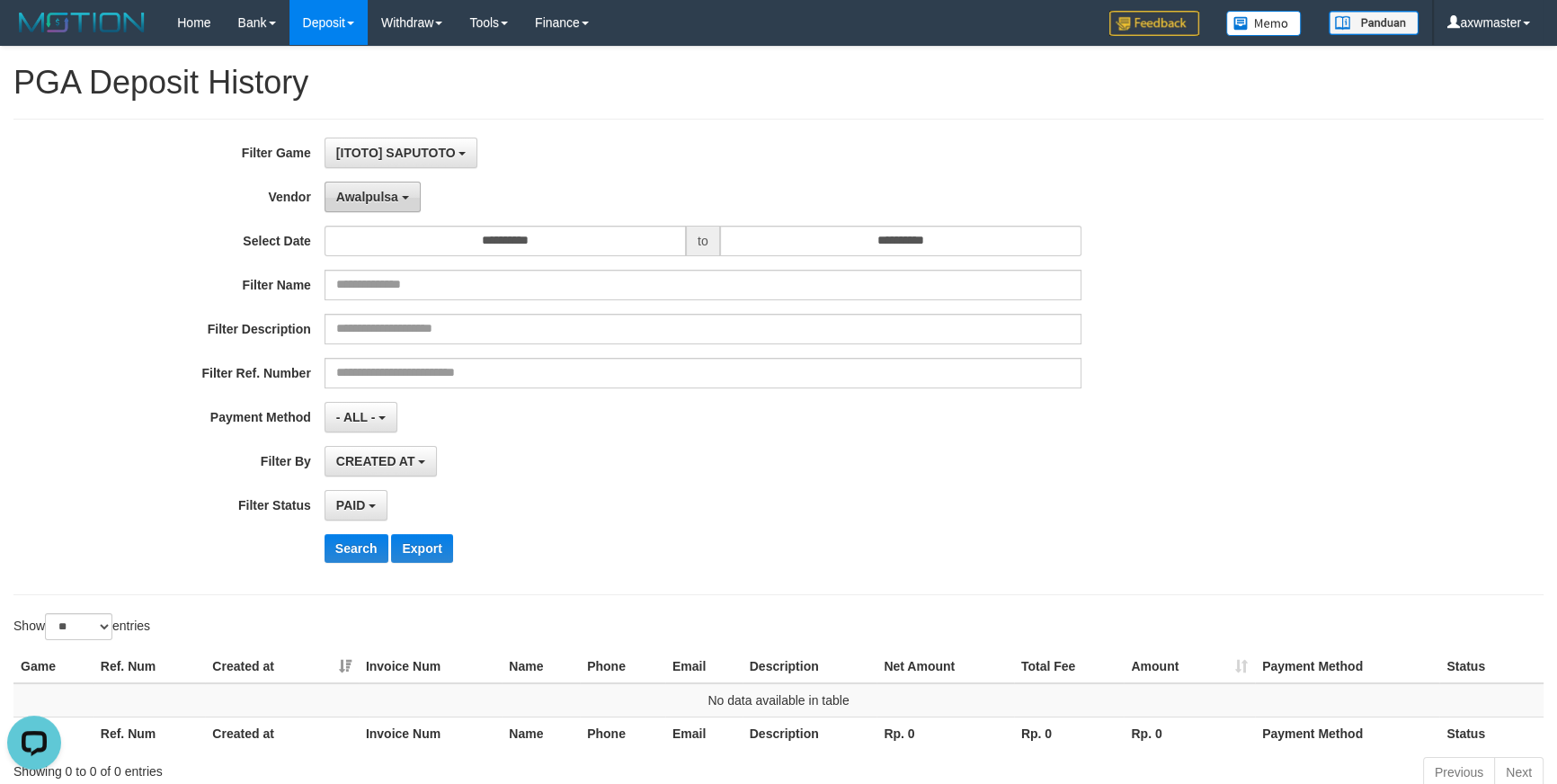
click at [369, 201] on span "Awalpulsa" at bounding box center [367, 196] width 62 height 14
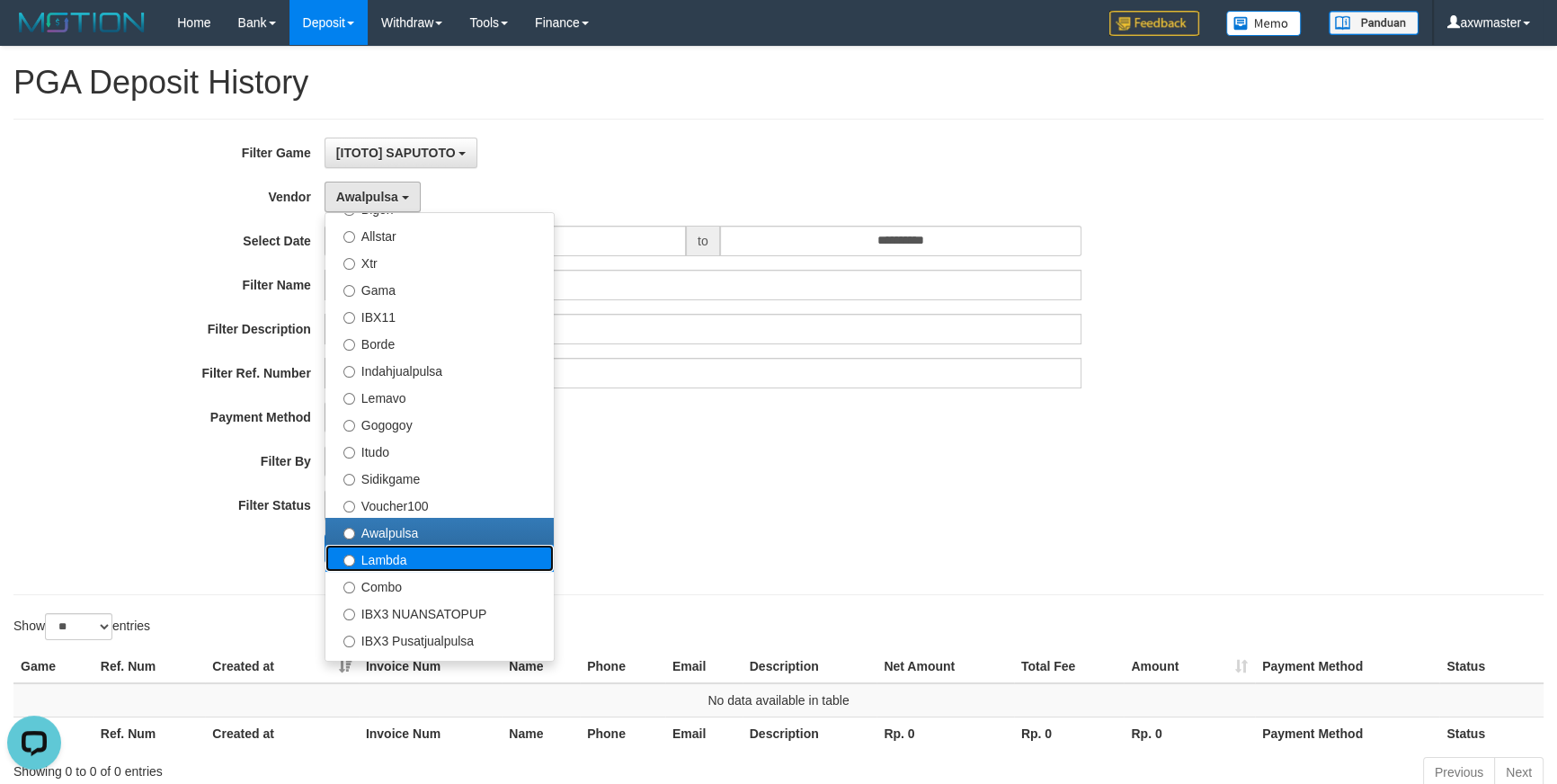
click at [417, 558] on label "Lambda" at bounding box center [439, 558] width 228 height 27
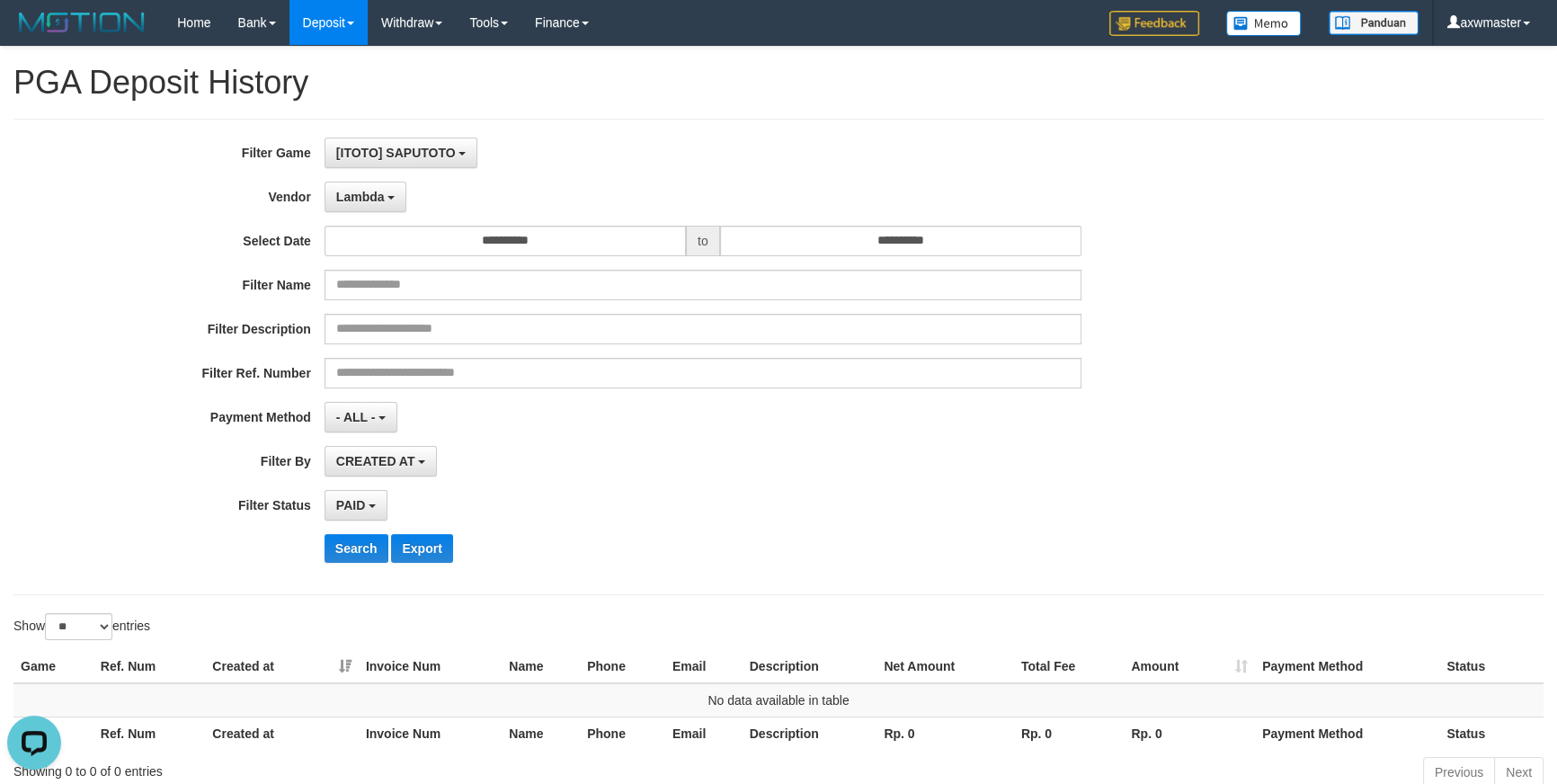
click at [344, 530] on div "**********" at bounding box center [649, 356] width 1298 height 438
drag, startPoint x: 347, startPoint y: 548, endPoint x: 350, endPoint y: 514, distance: 34.1
click at [348, 548] on button "Search" at bounding box center [357, 548] width 64 height 29
click at [373, 192] on span "Lambda" at bounding box center [361, 196] width 49 height 14
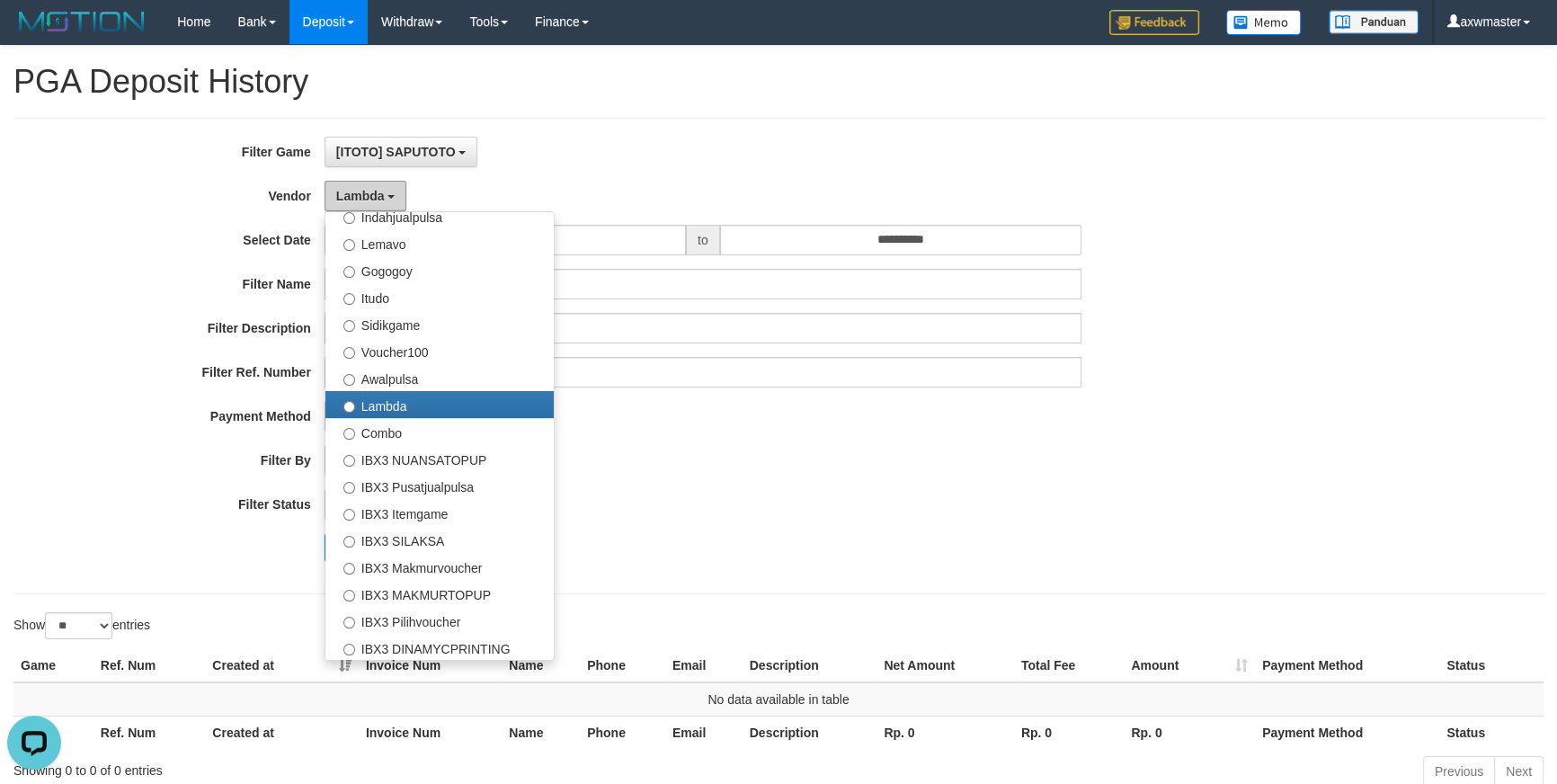
scroll to position [108, 0]
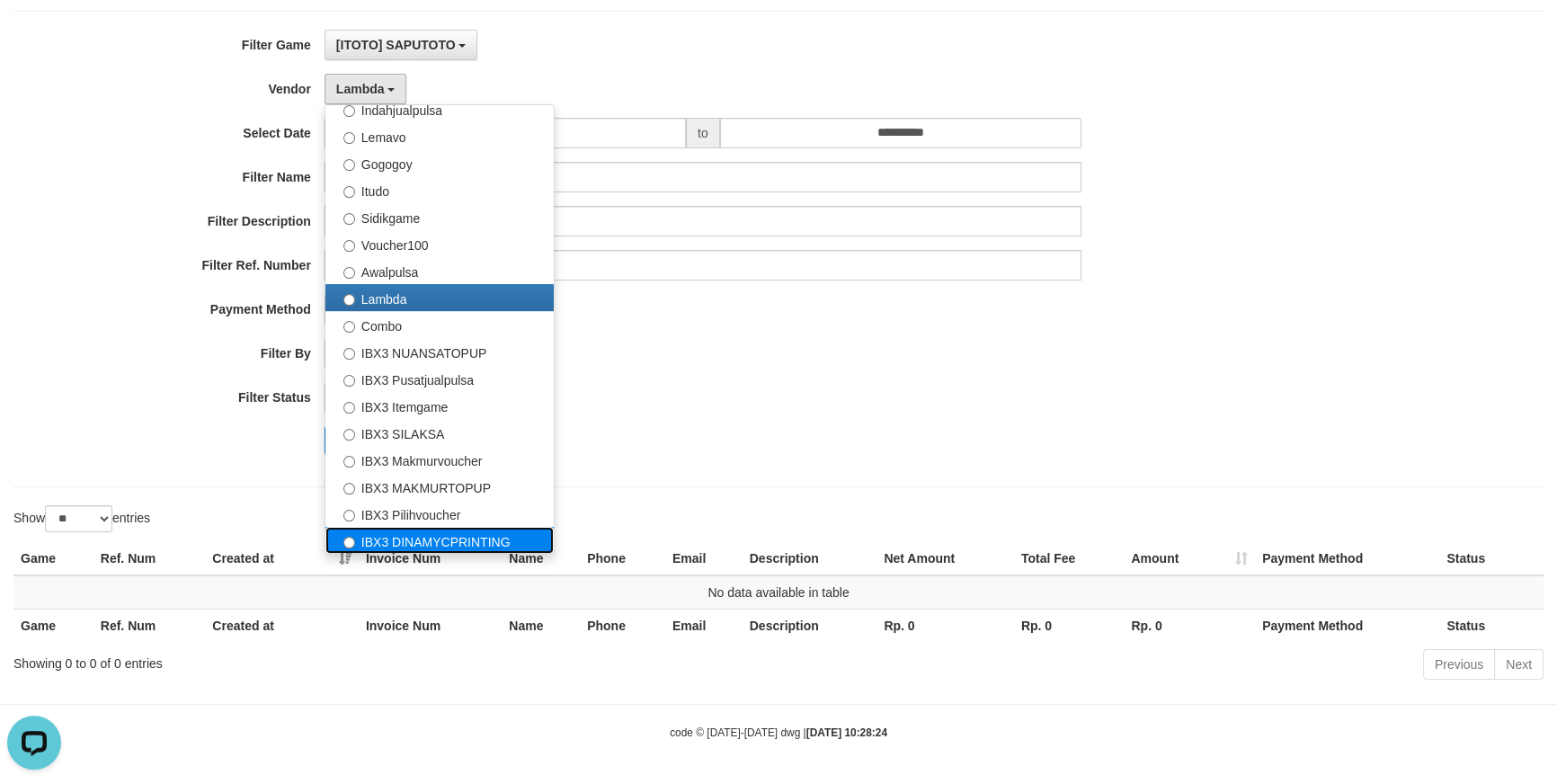
click at [420, 540] on label "IBX3 DINAMYCPRINTING" at bounding box center [439, 540] width 228 height 27
select select "**********"
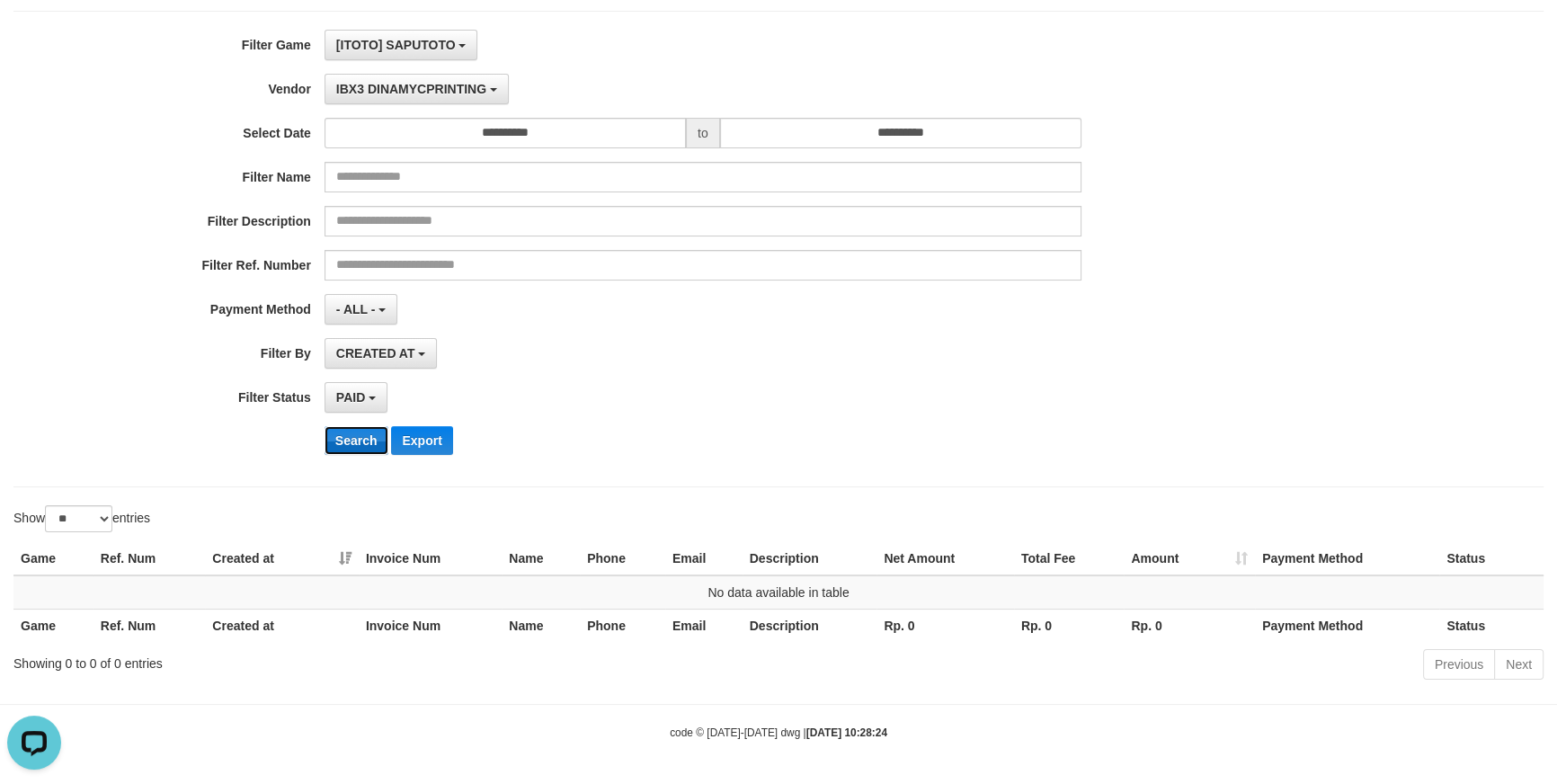
click at [362, 433] on button "Search" at bounding box center [357, 440] width 64 height 29
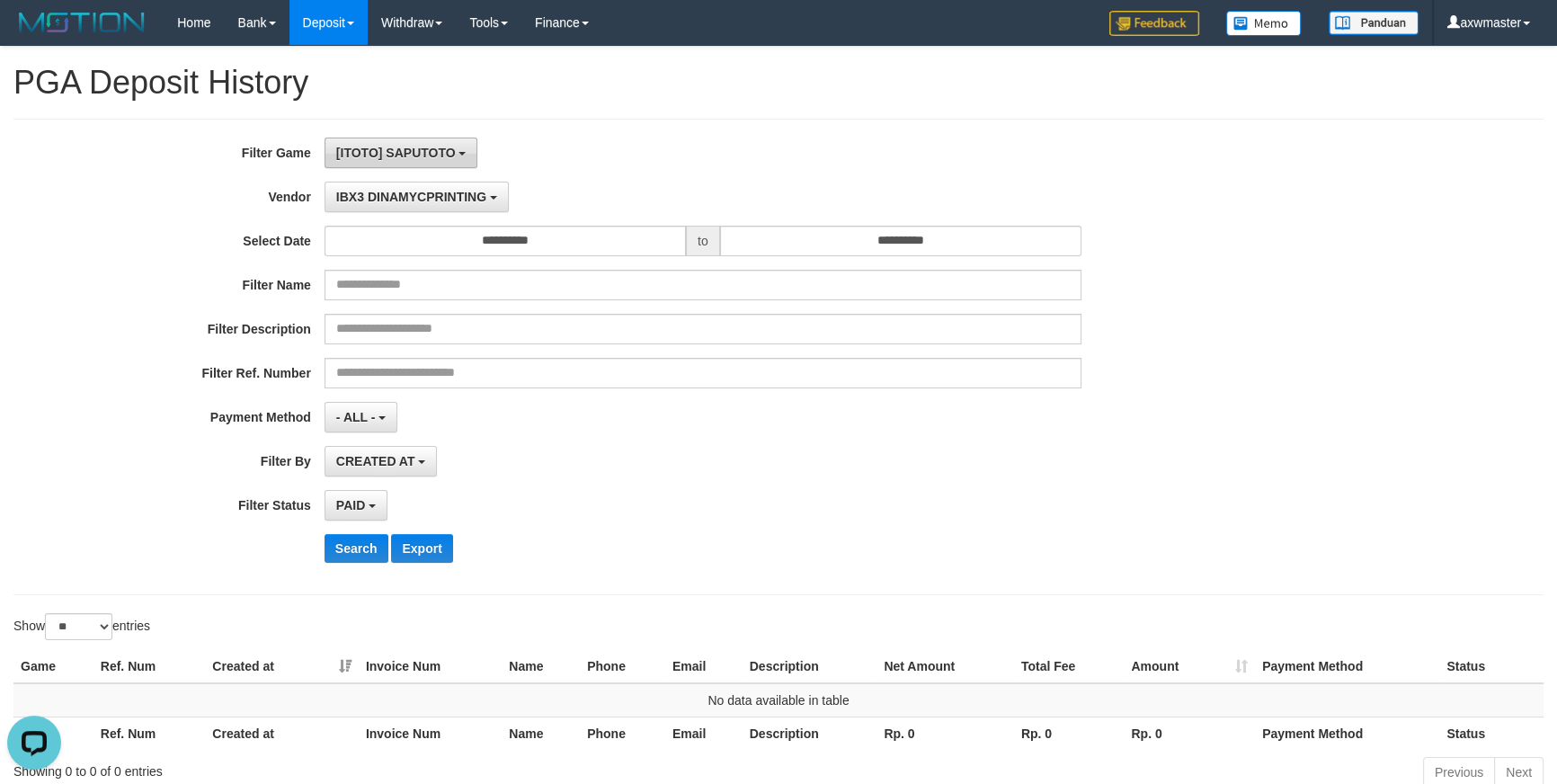
click at [393, 153] on span "[ITOTO] SAPUTOTO" at bounding box center [395, 152] width 119 height 14
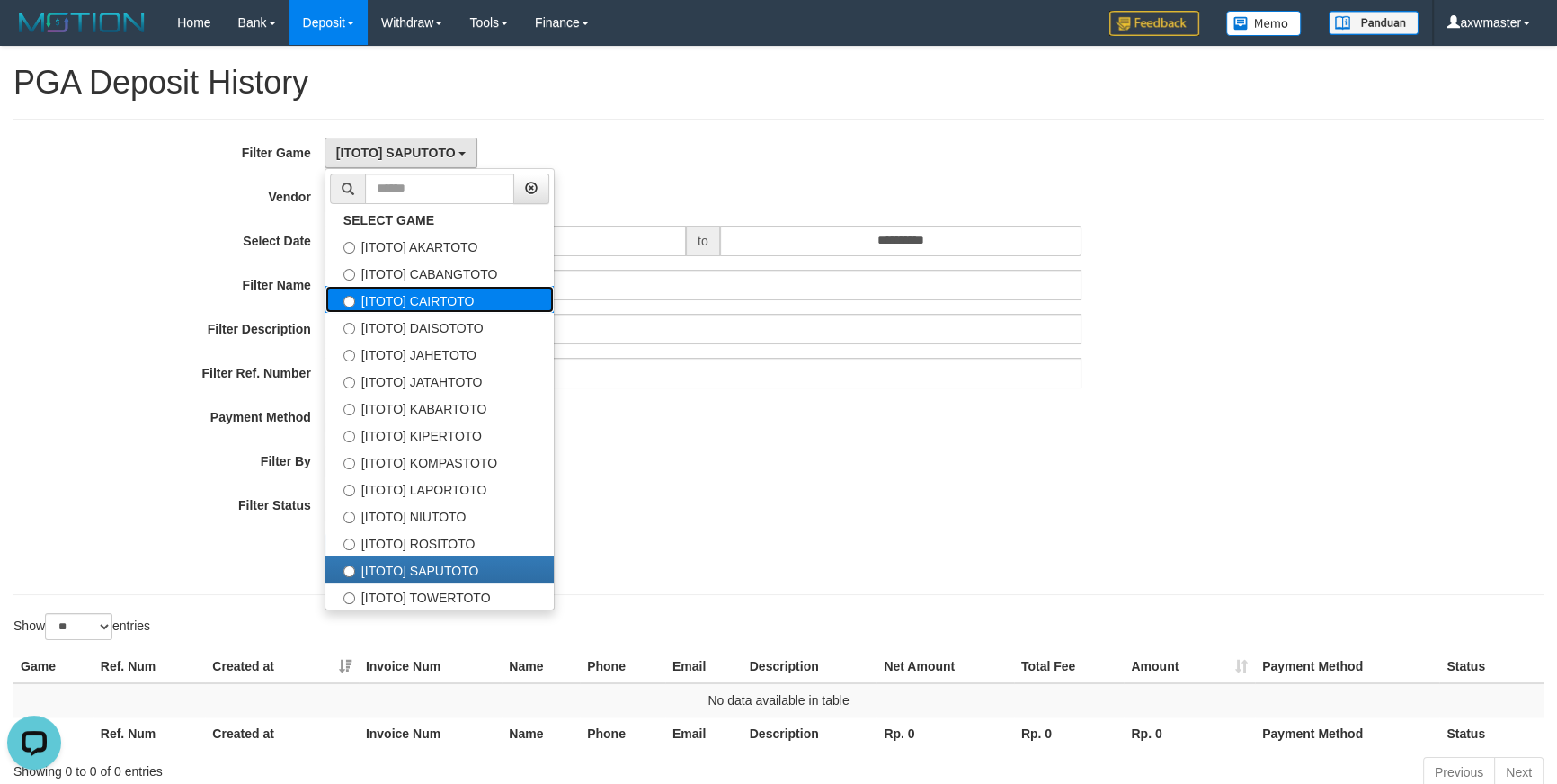
click at [427, 297] on label "[ITOTO] CAIRTOTO" at bounding box center [439, 299] width 228 height 27
select select "***"
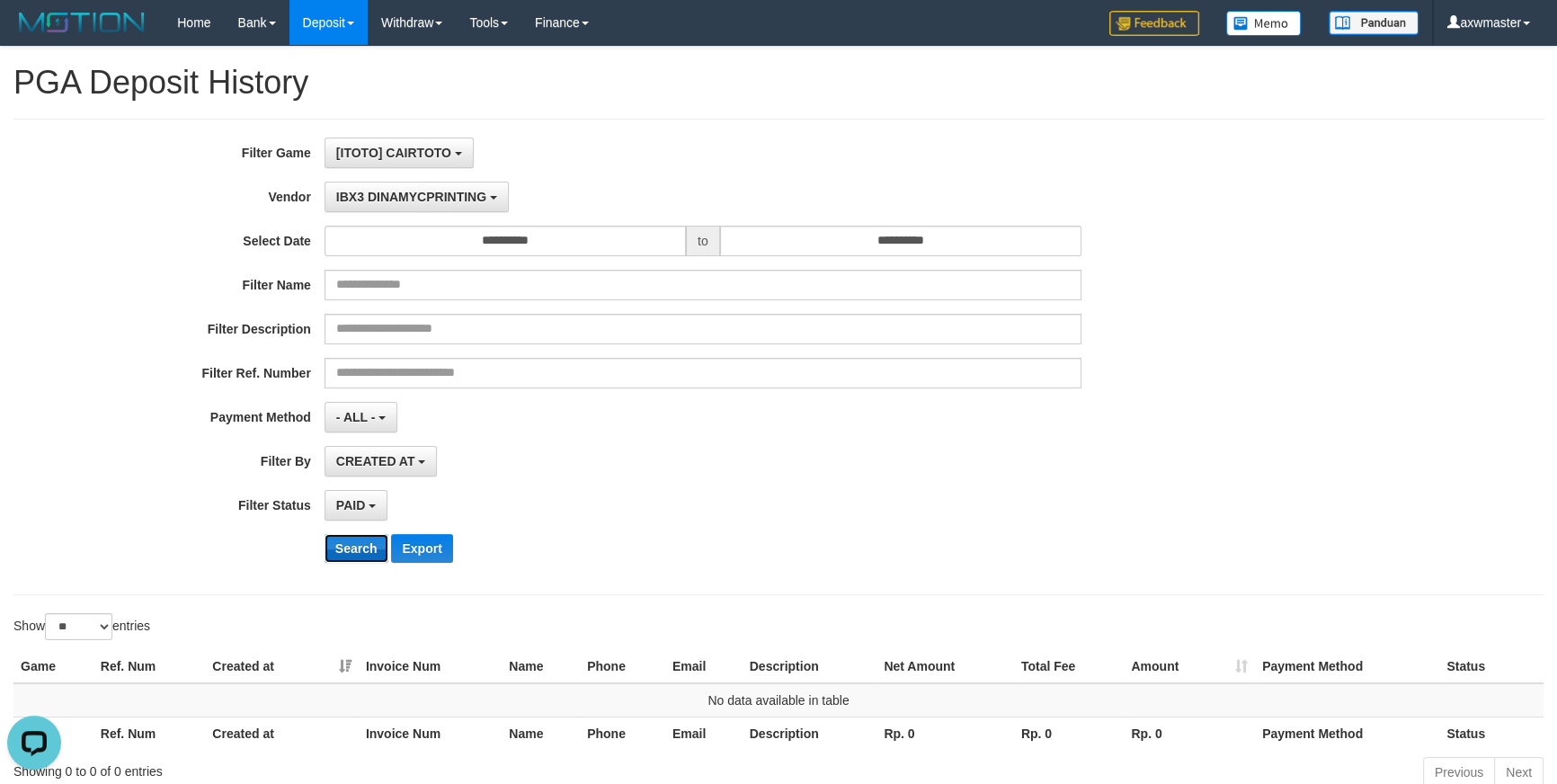
click at [364, 543] on button "Search" at bounding box center [357, 548] width 64 height 29
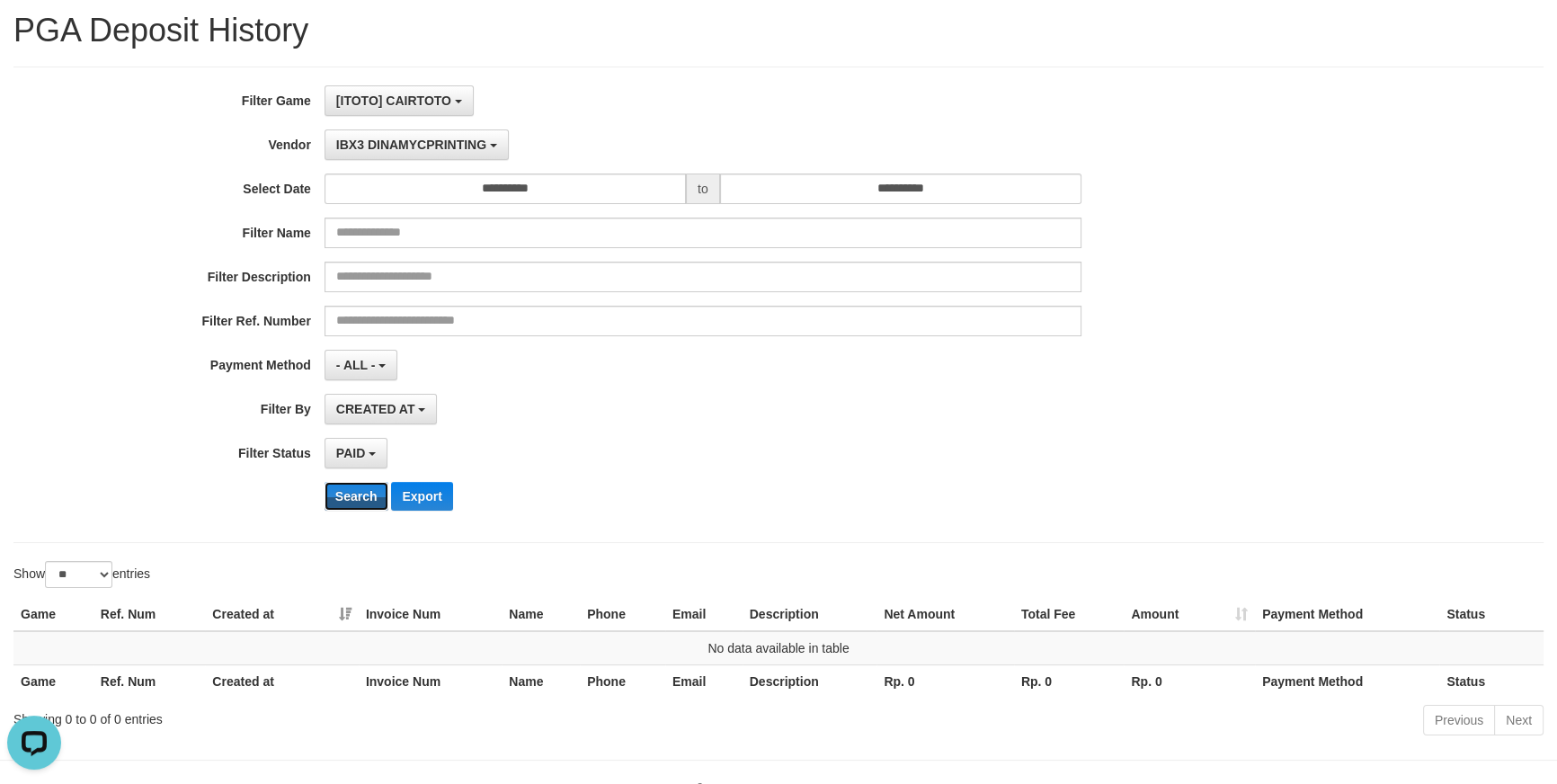
scroll to position [0, 0]
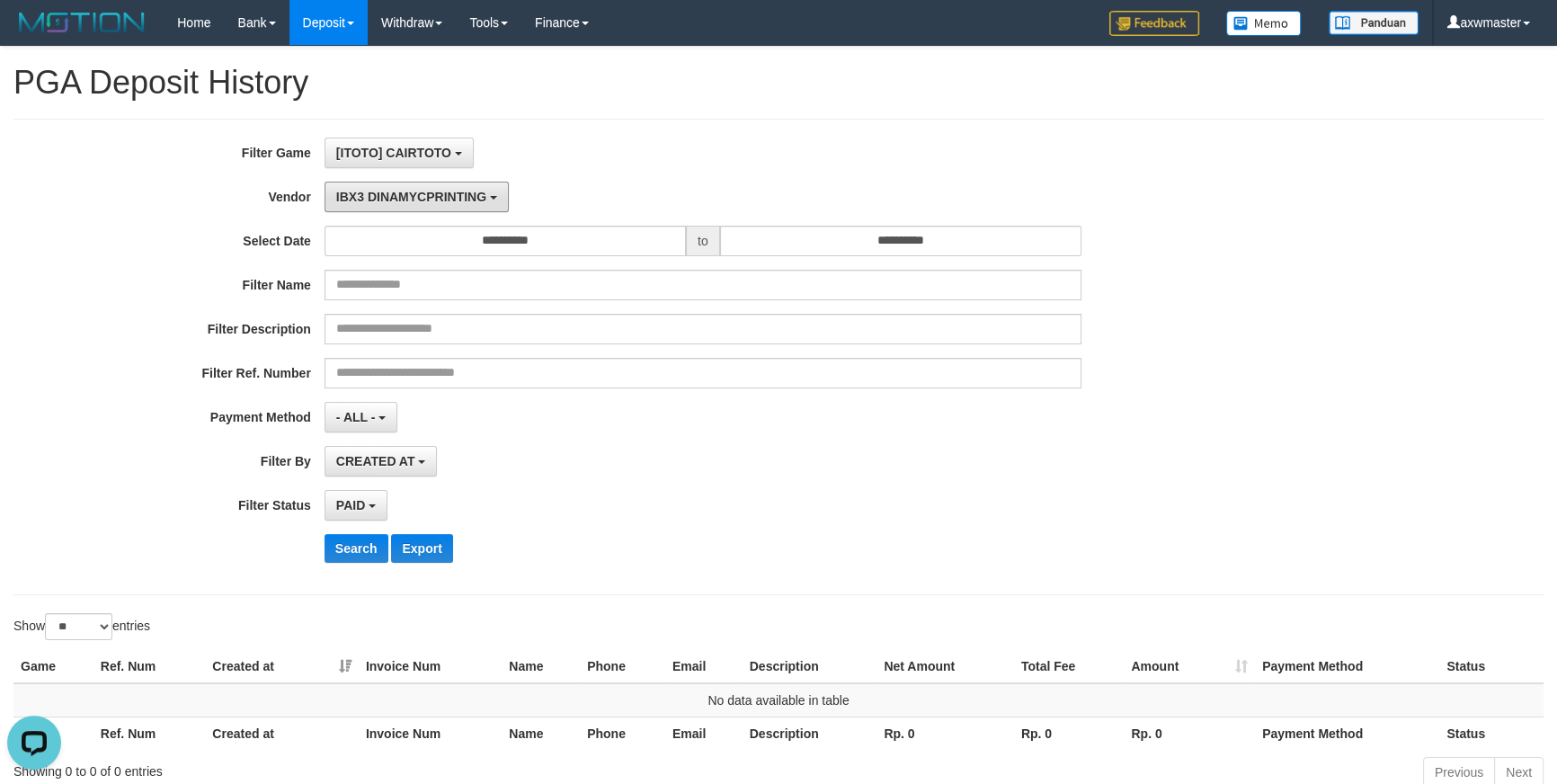
drag, startPoint x: 403, startPoint y: 208, endPoint x: 393, endPoint y: 345, distance: 137.4
click at [403, 208] on button "IBX3 DINAMYCPRINTING" at bounding box center [417, 196] width 184 height 31
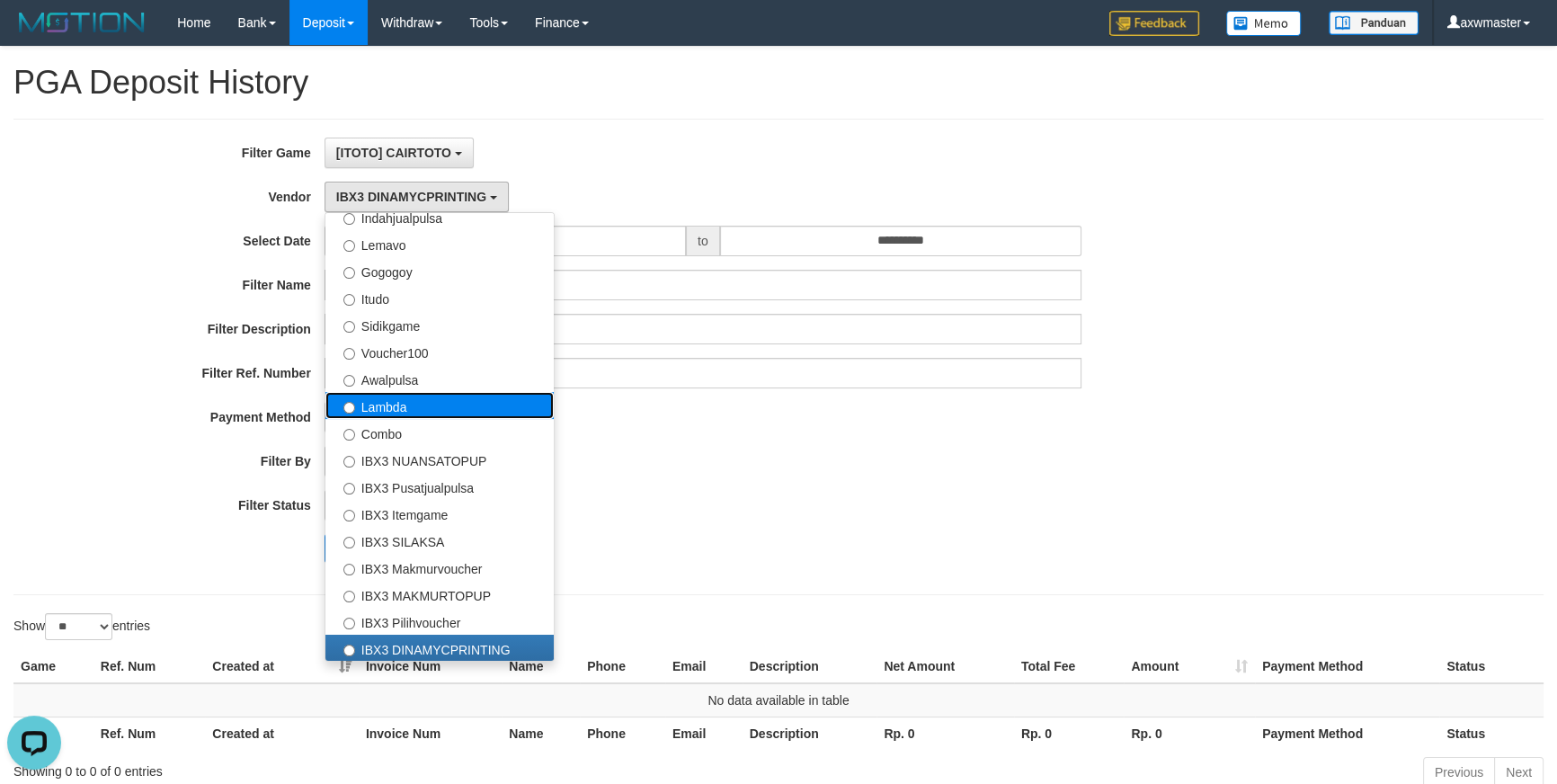
click at [416, 404] on label "Lambda" at bounding box center [439, 405] width 228 height 27
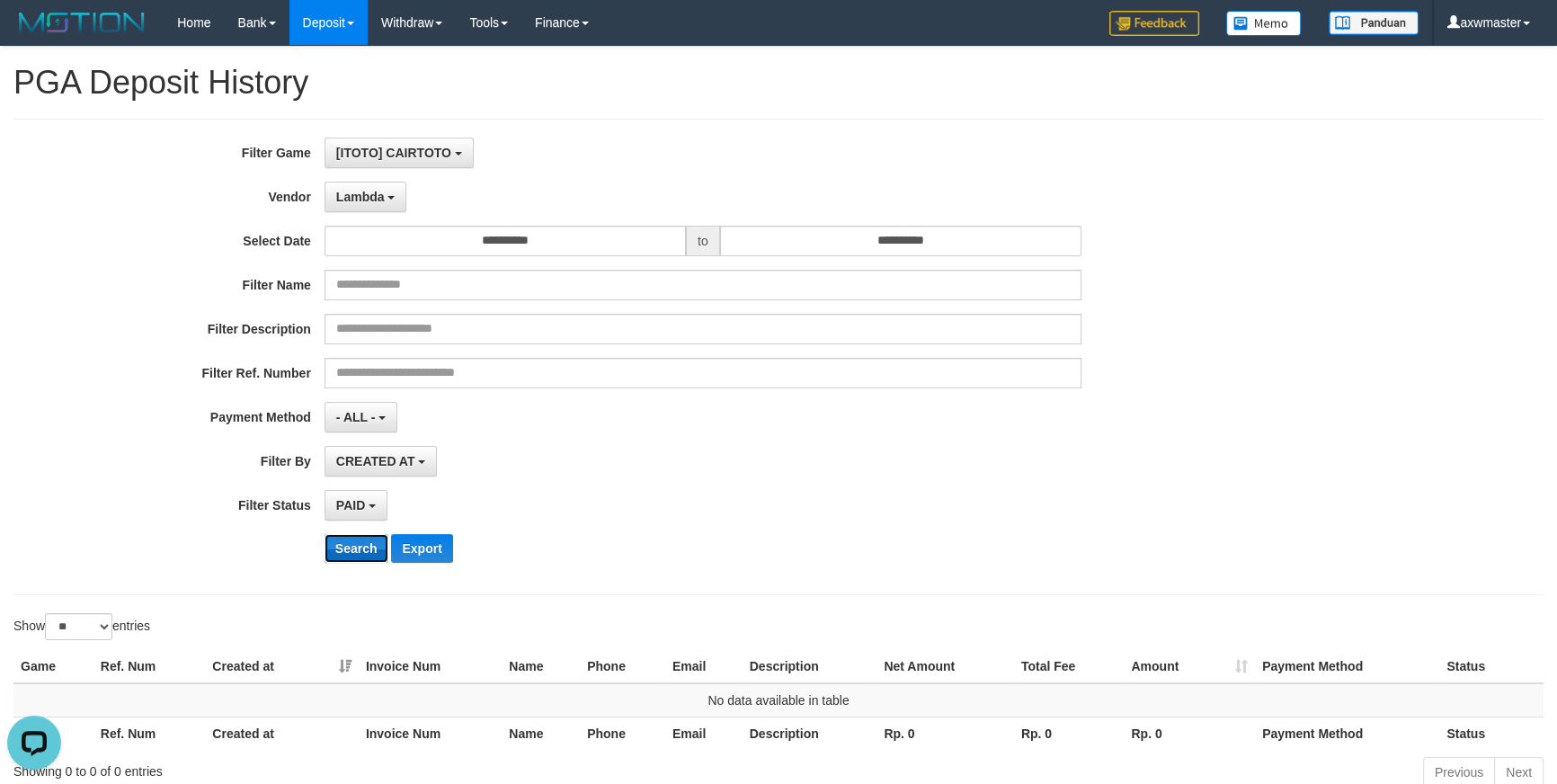
click at [351, 559] on button "Search" at bounding box center [357, 548] width 64 height 29
click at [380, 197] on span "Lambda" at bounding box center [361, 196] width 49 height 14
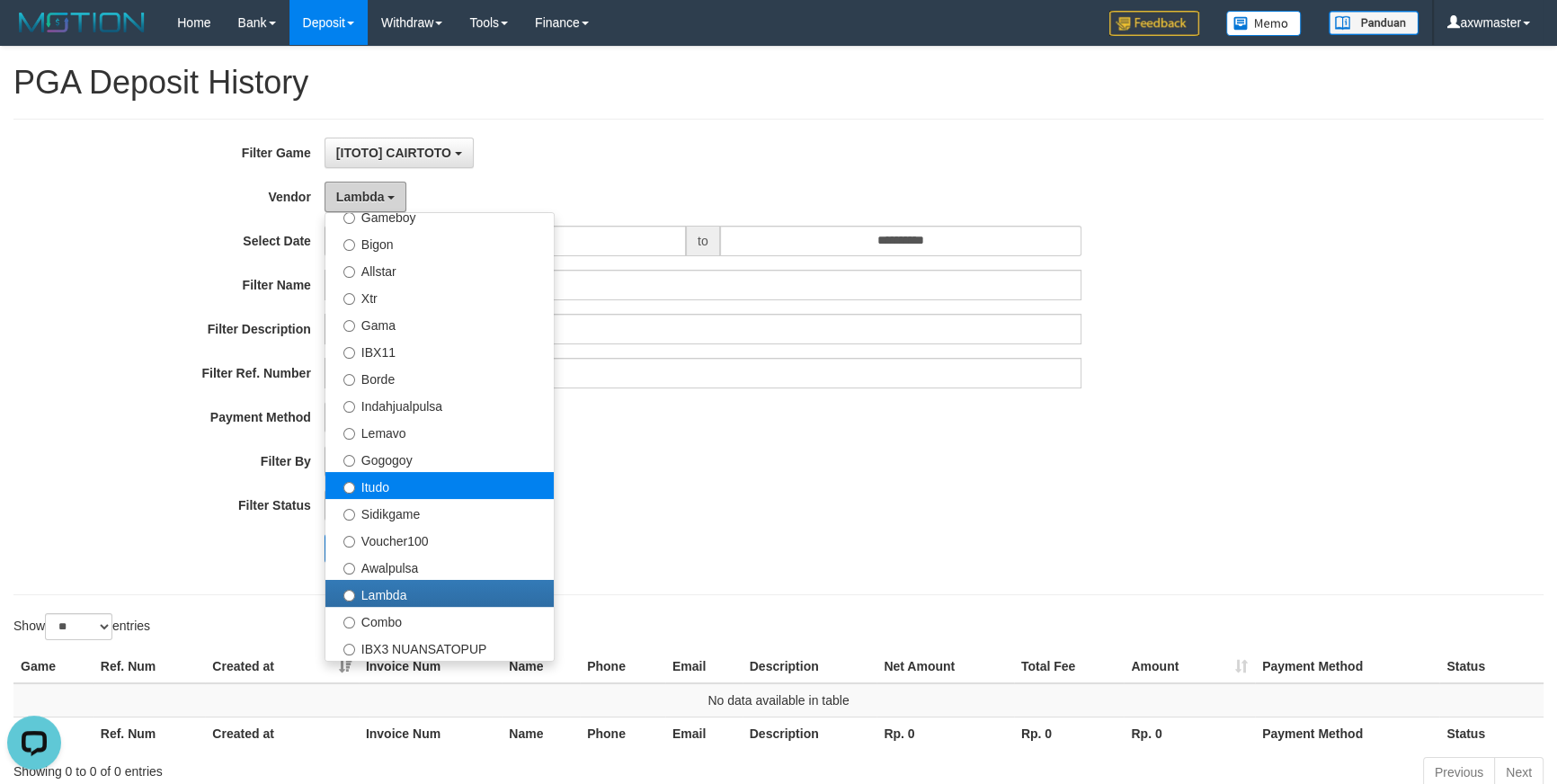
scroll to position [370, 0]
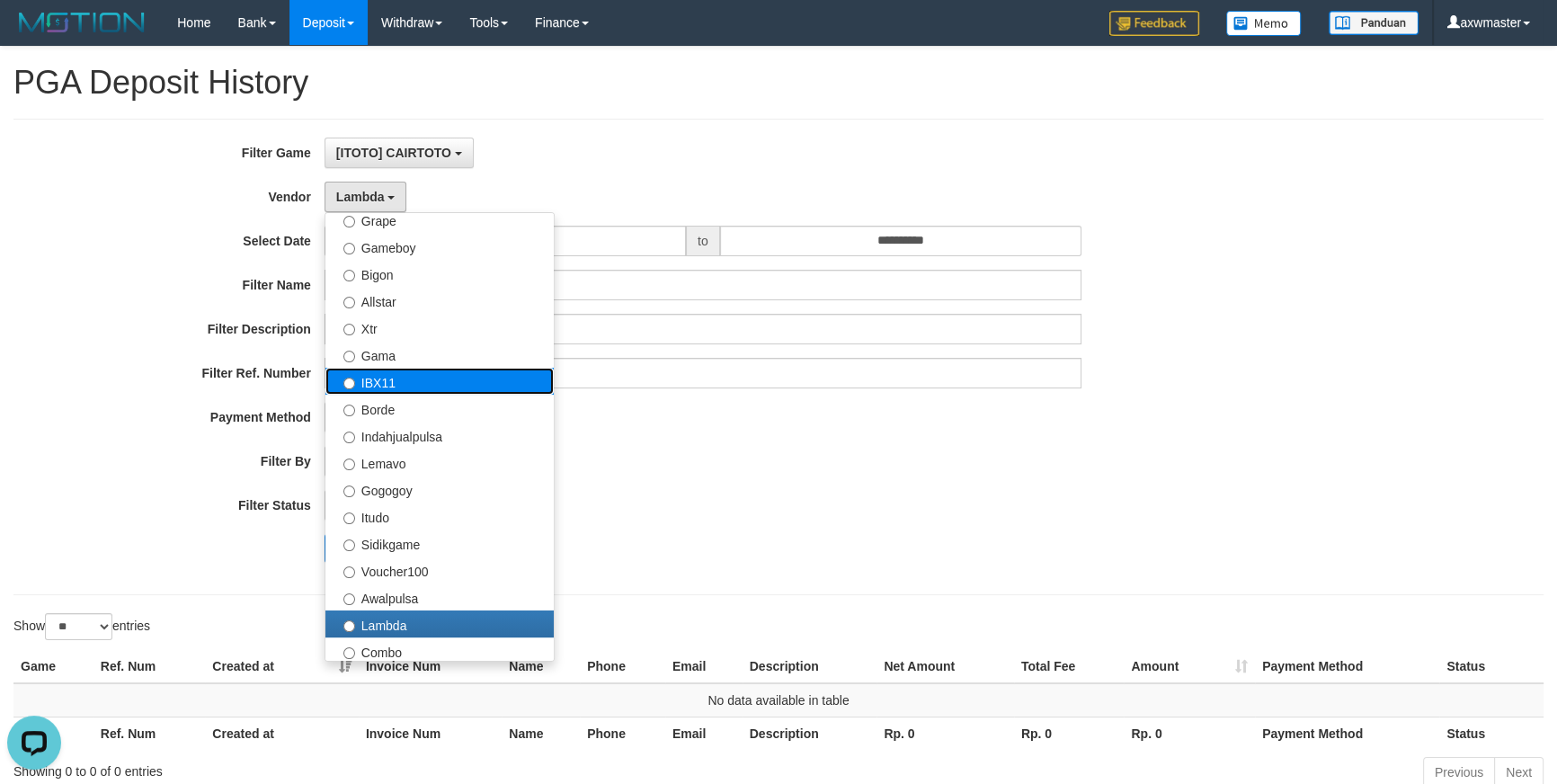
click at [393, 382] on label "IBX11" at bounding box center [439, 381] width 228 height 27
select select "**********"
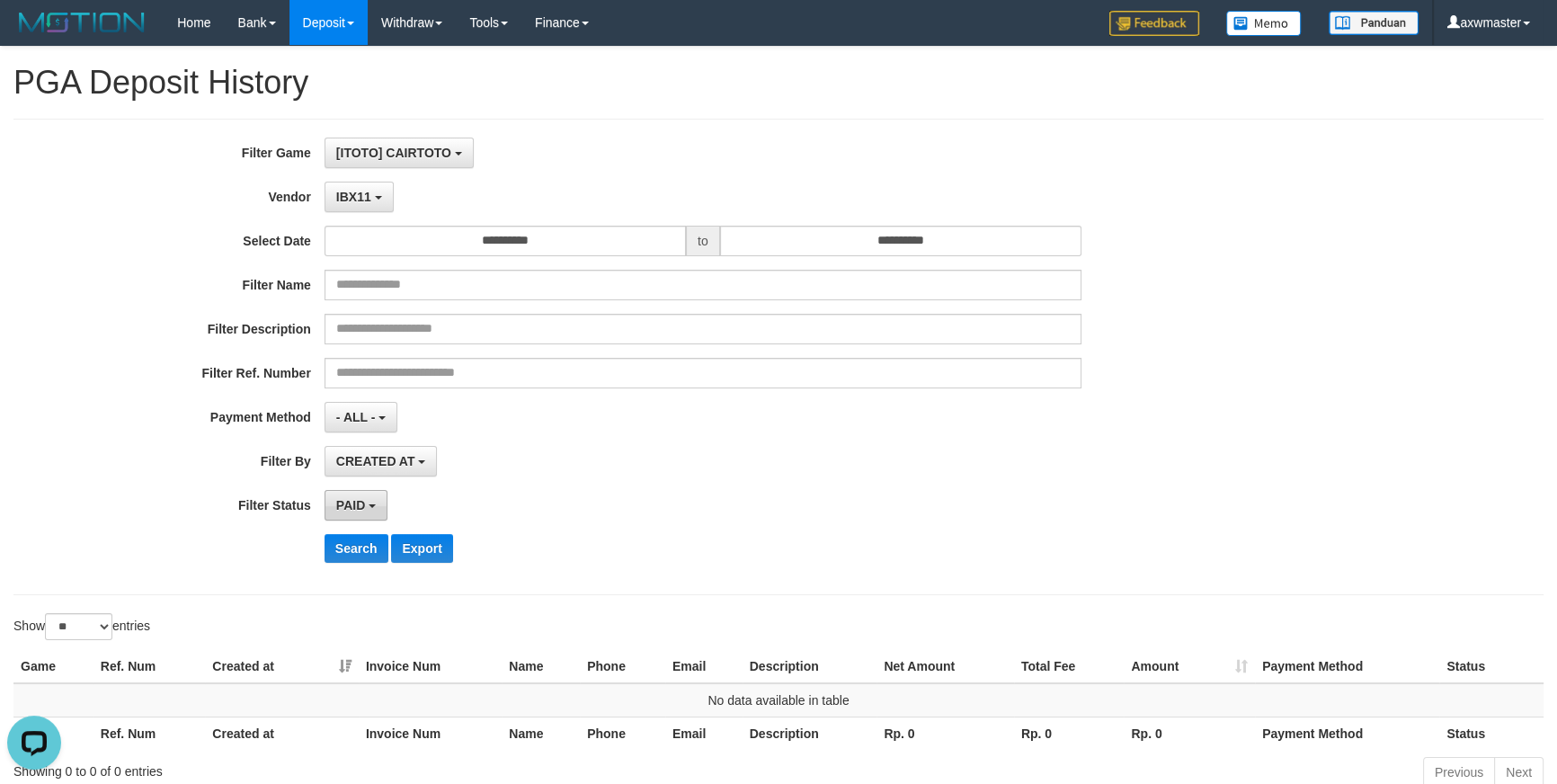
click at [360, 517] on button "PAID" at bounding box center [356, 505] width 63 height 31
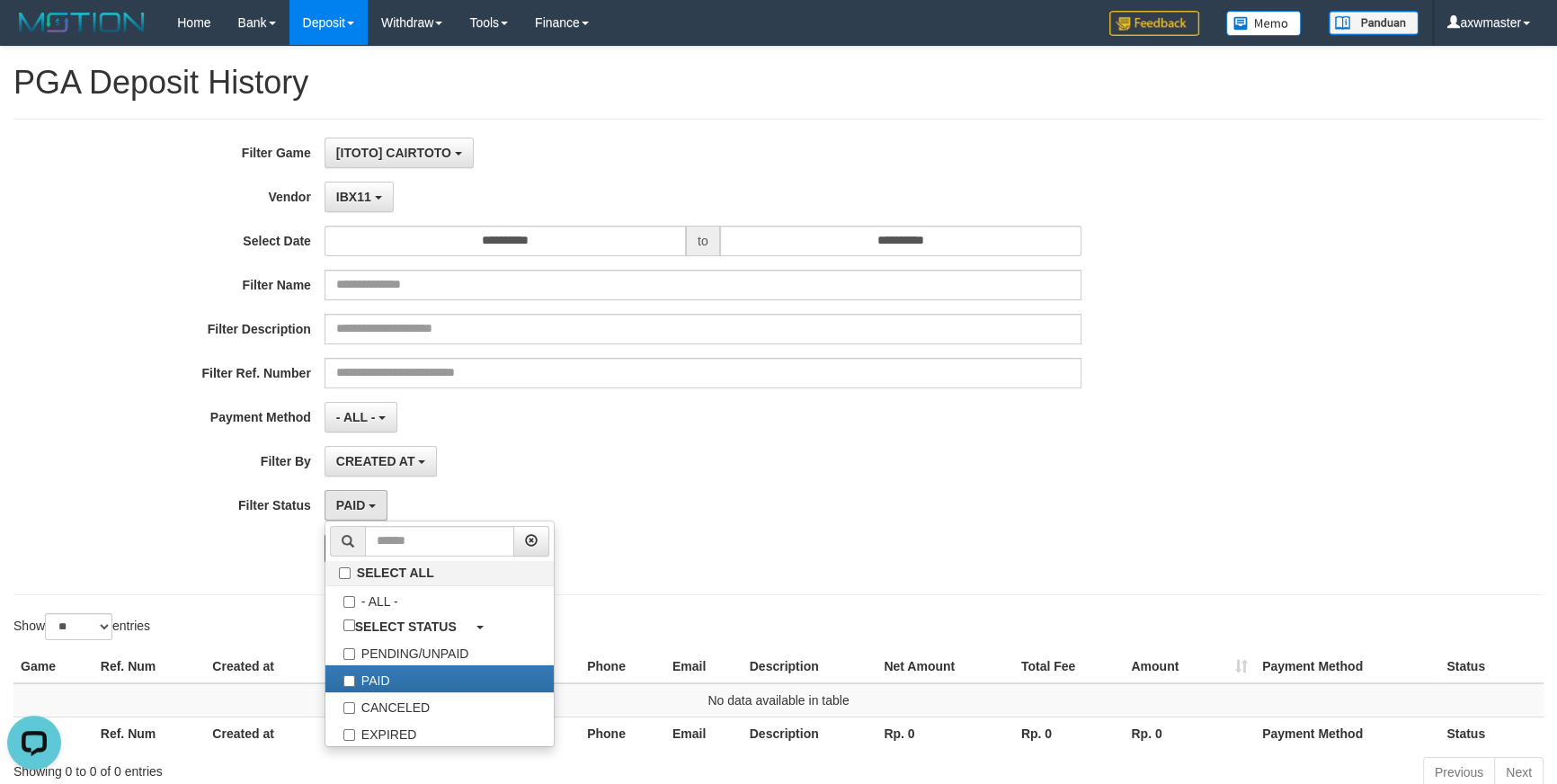
click at [497, 469] on div "CREATED AT PAID AT CREATED AT" at bounding box center [703, 461] width 757 height 31
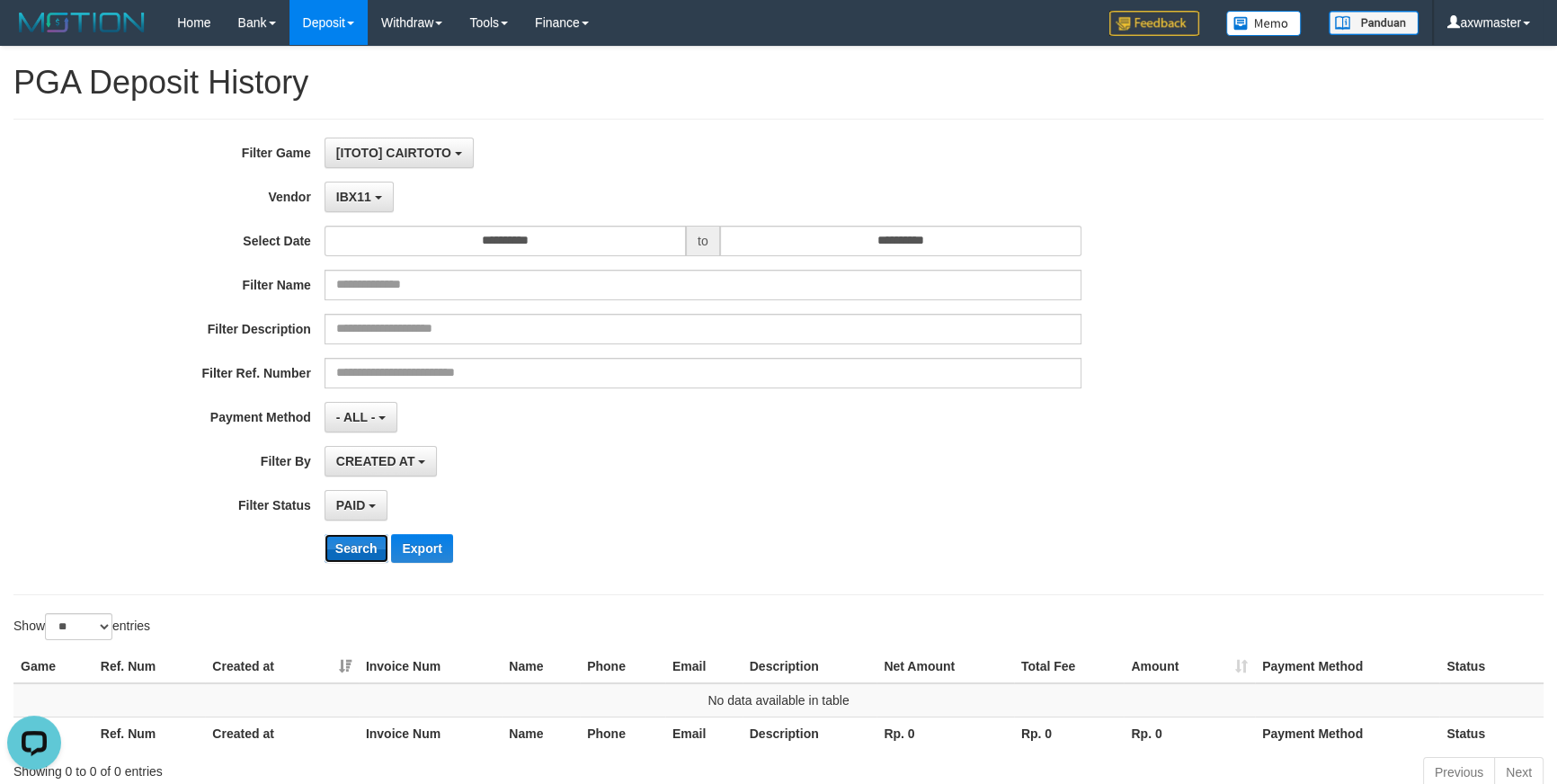
click at [378, 534] on button "Search" at bounding box center [357, 548] width 64 height 29
click at [364, 206] on button "IBX11" at bounding box center [360, 196] width 69 height 31
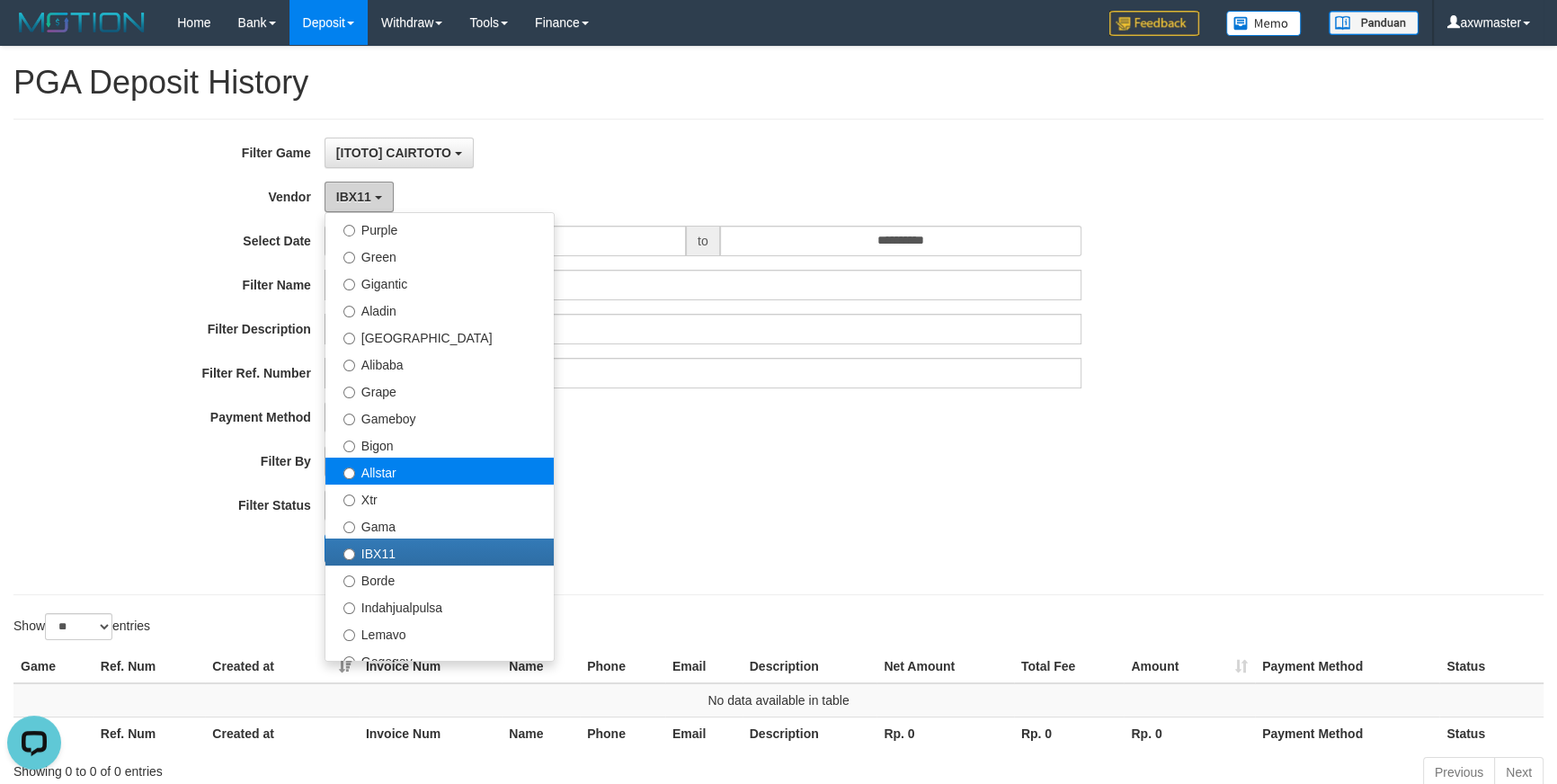
scroll to position [153, 0]
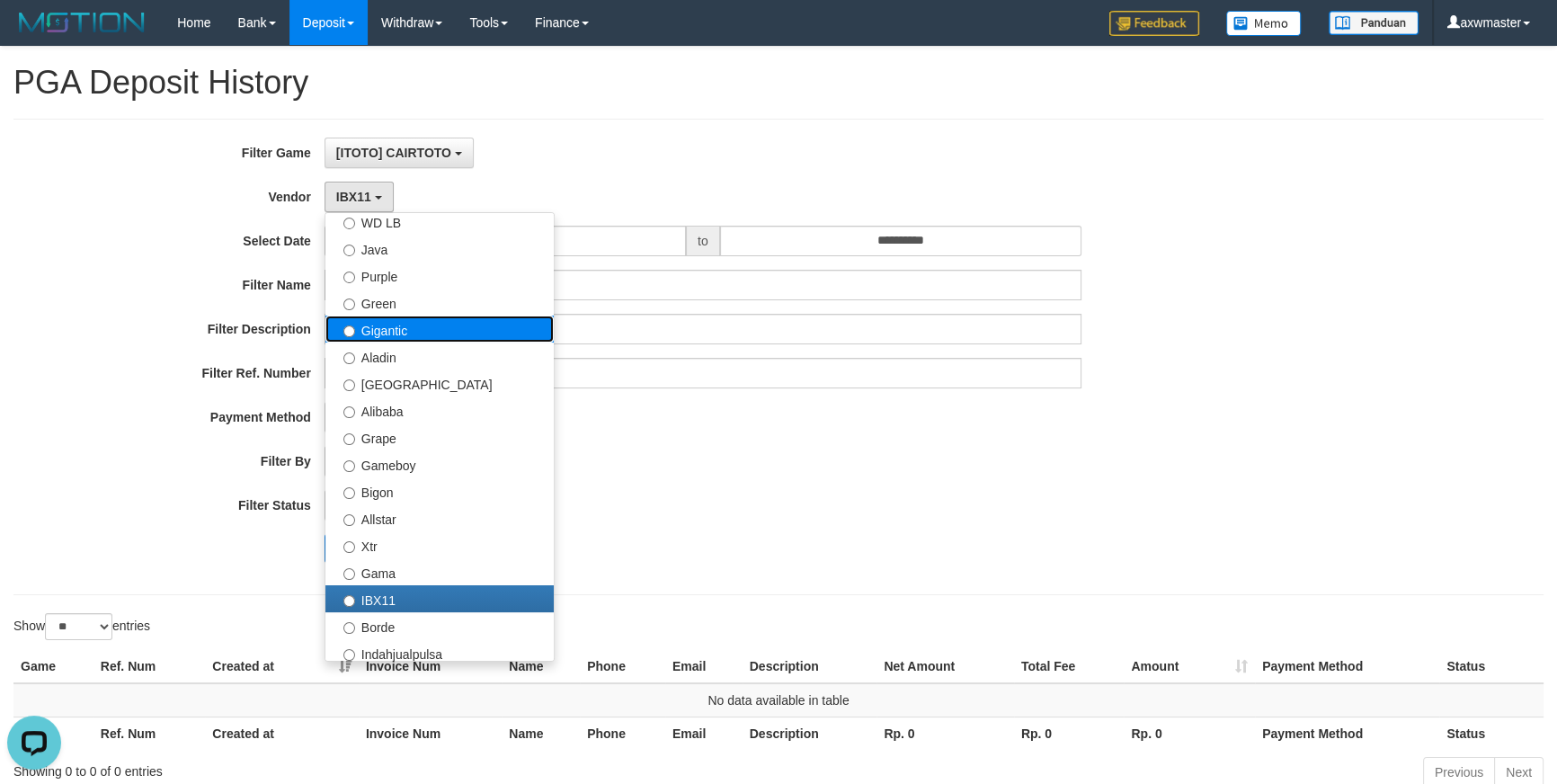
click at [409, 336] on label "Gigantic" at bounding box center [439, 329] width 228 height 27
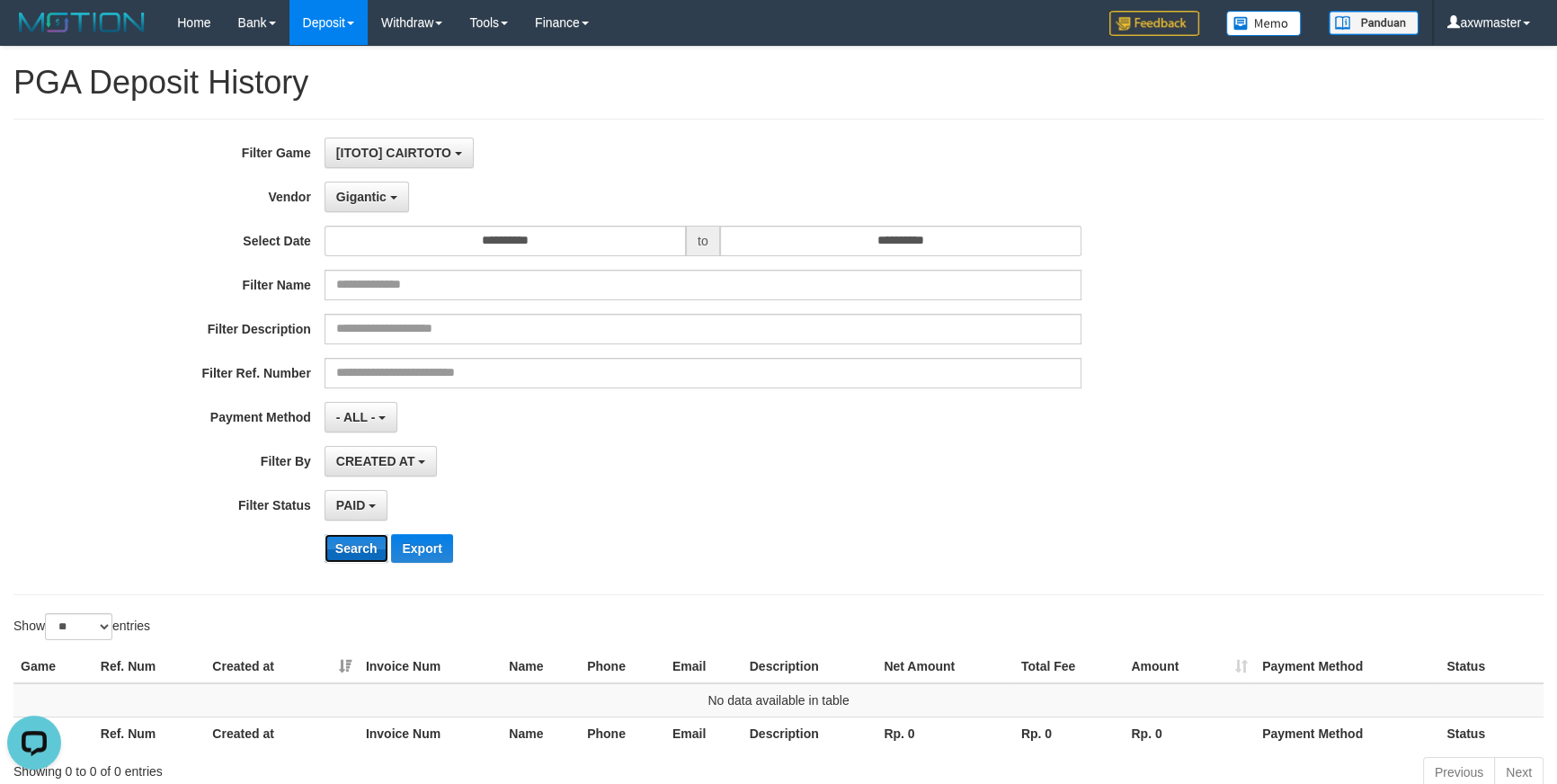
click at [364, 551] on button "Search" at bounding box center [357, 548] width 64 height 29
click at [338, 202] on span "Gigantic" at bounding box center [362, 196] width 51 height 14
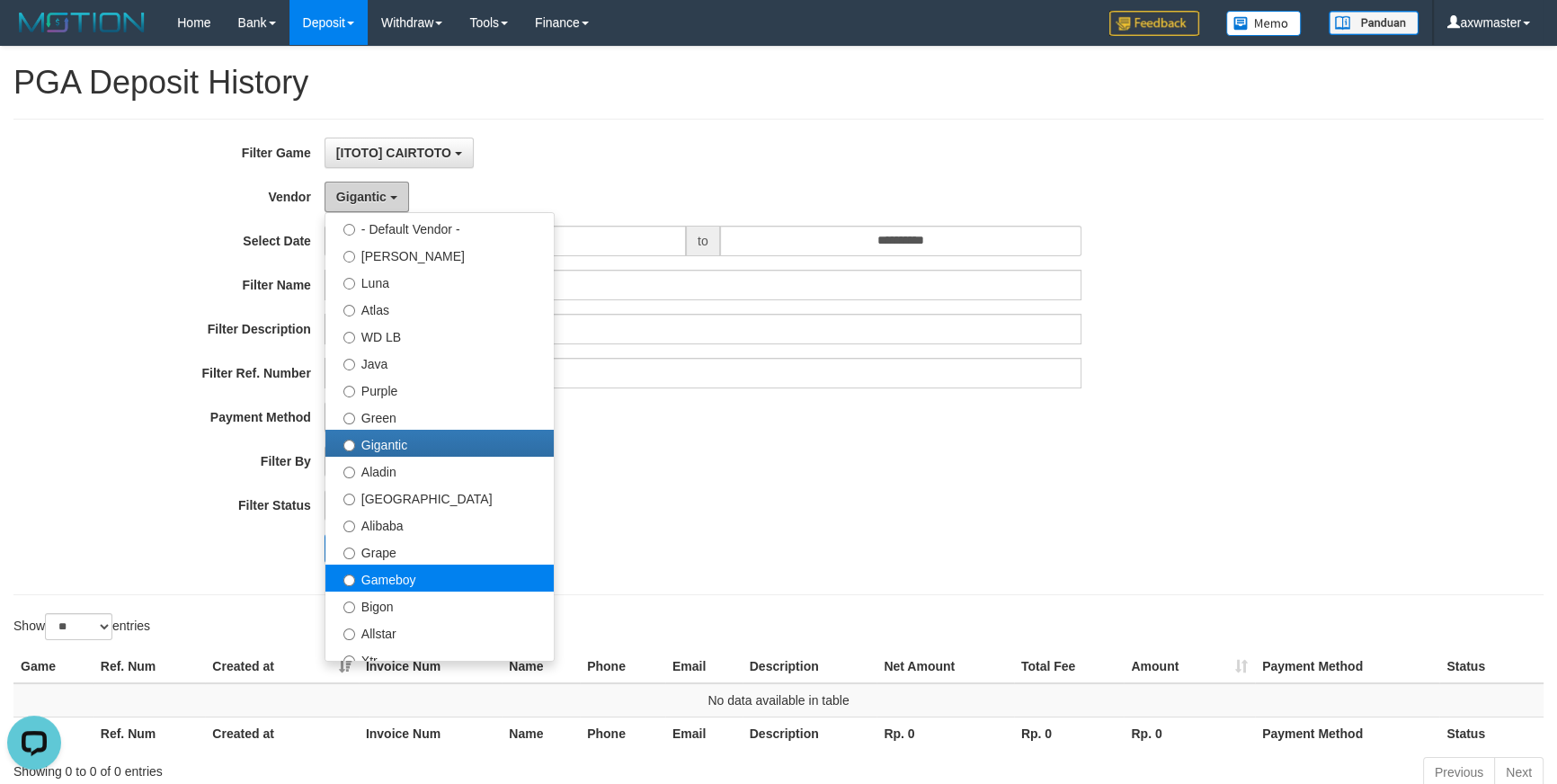
scroll to position [0, 0]
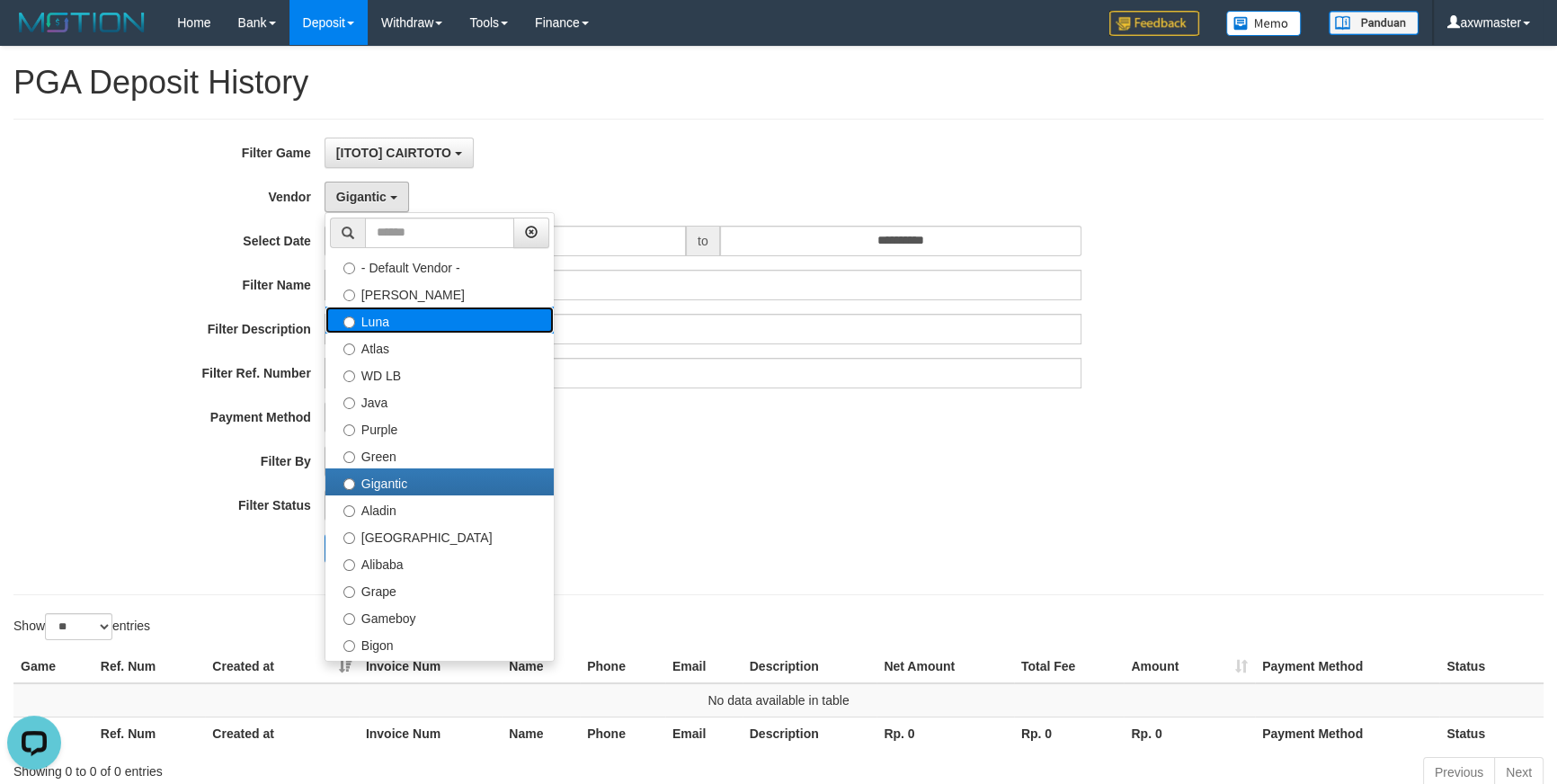
click at [389, 331] on label "Luna" at bounding box center [439, 319] width 228 height 27
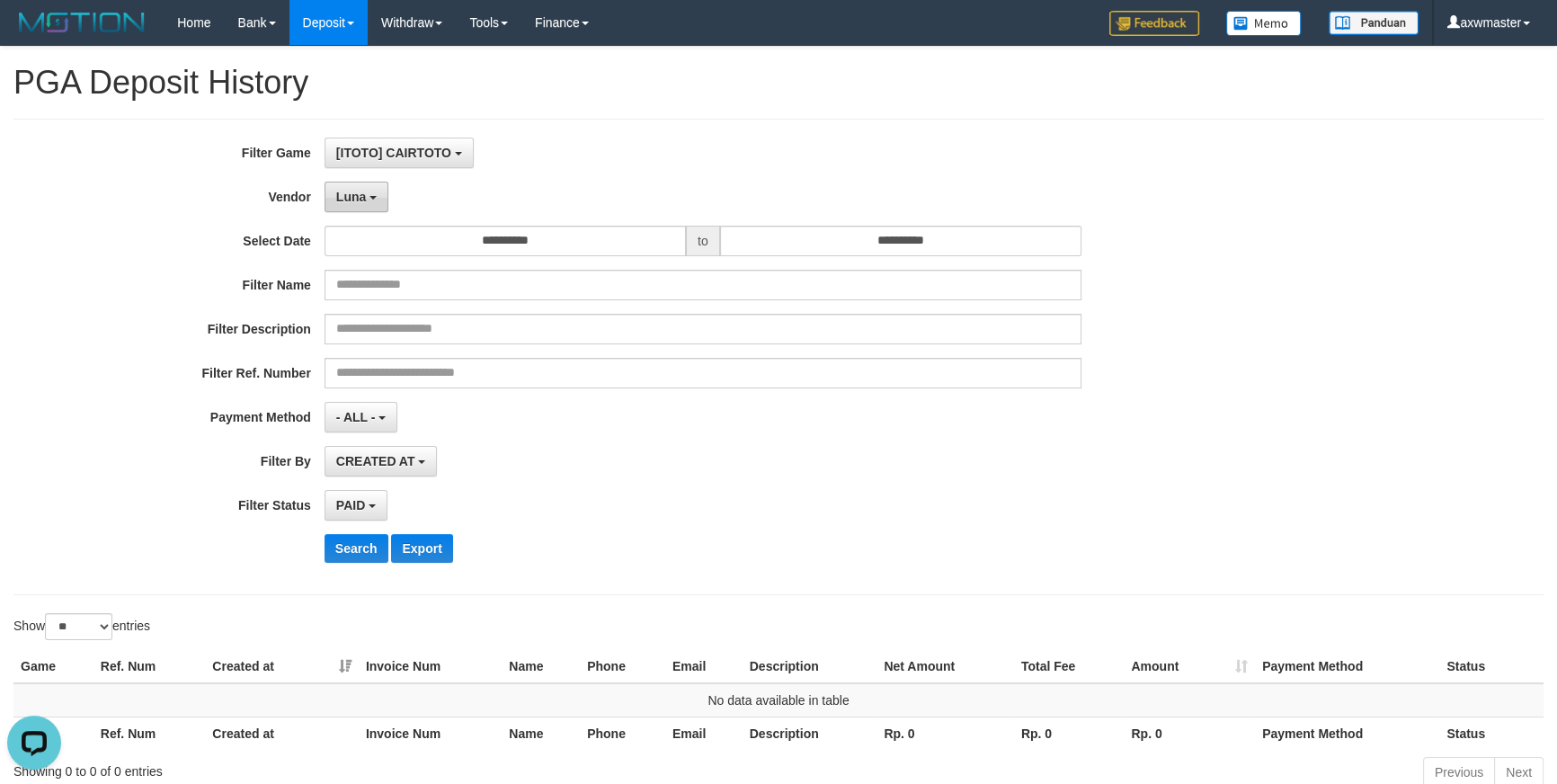
click at [353, 190] on span "Luna" at bounding box center [351, 196] width 30 height 14
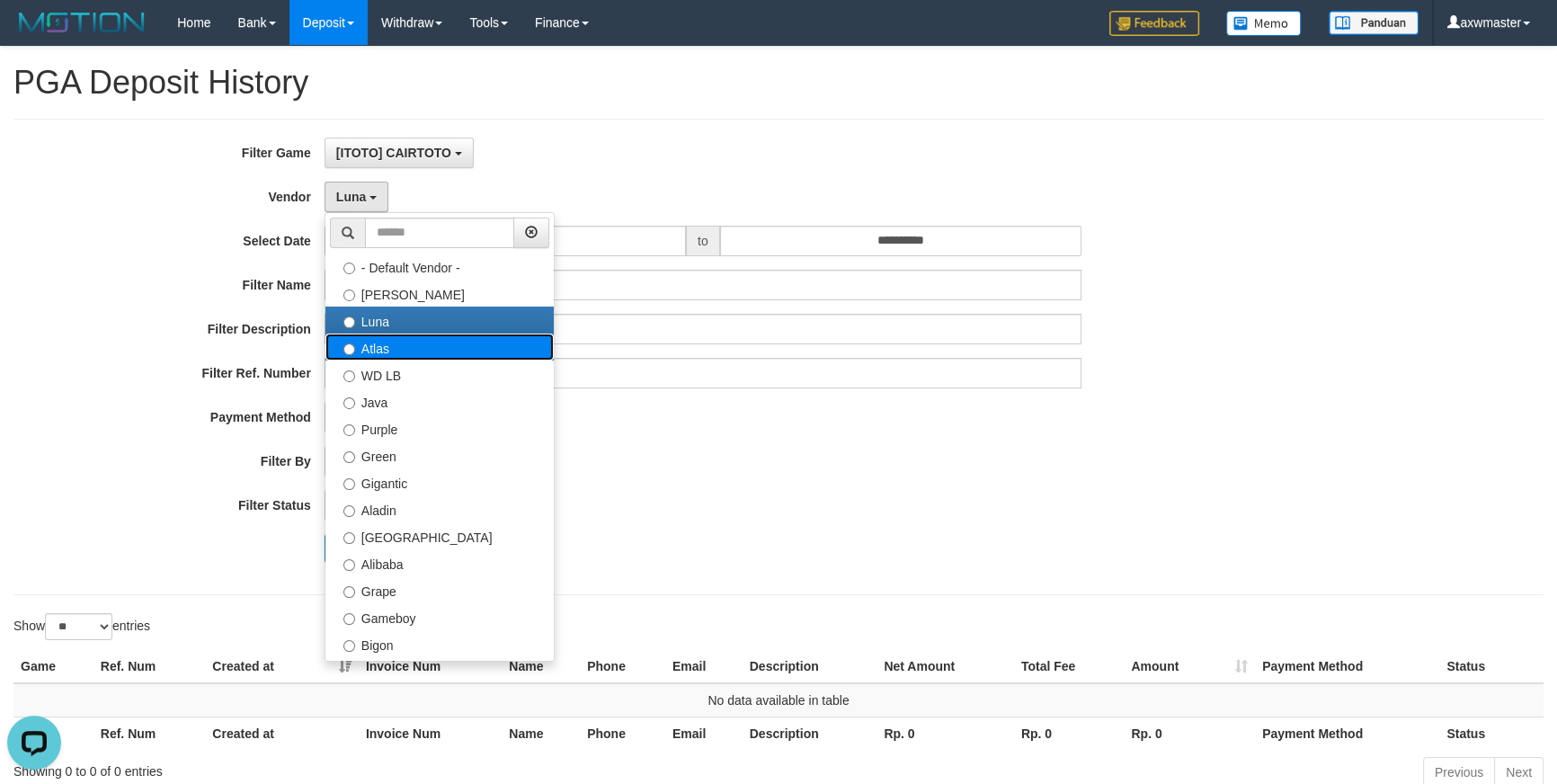
click at [362, 339] on label "Atlas" at bounding box center [439, 346] width 228 height 27
select select "**********"
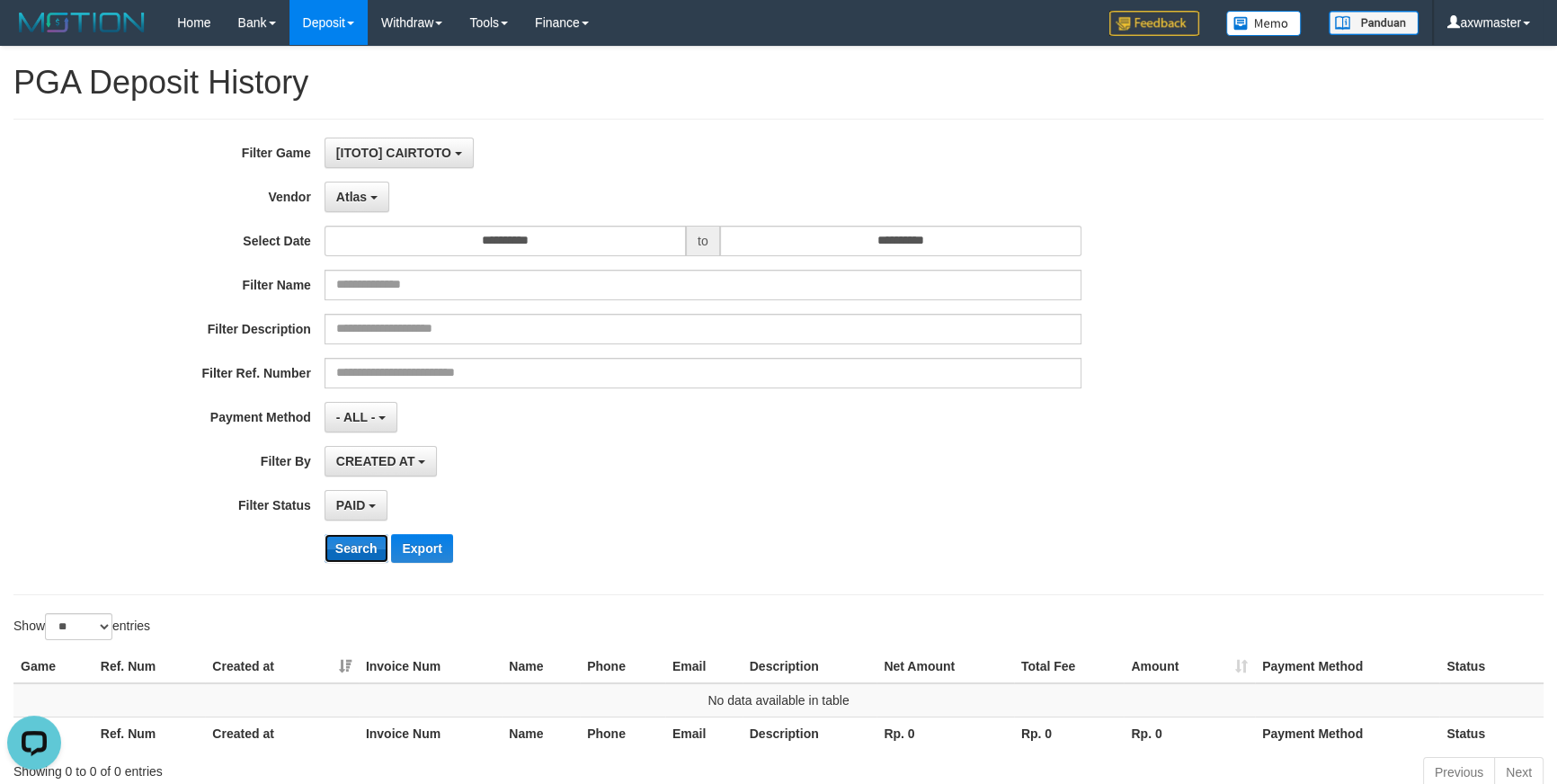
click at [350, 556] on button "Search" at bounding box center [357, 548] width 64 height 29
drag, startPoint x: 1298, startPoint y: 342, endPoint x: 948, endPoint y: 276, distance: 356.2
click at [1289, 339] on div "**********" at bounding box center [778, 356] width 1557 height 438
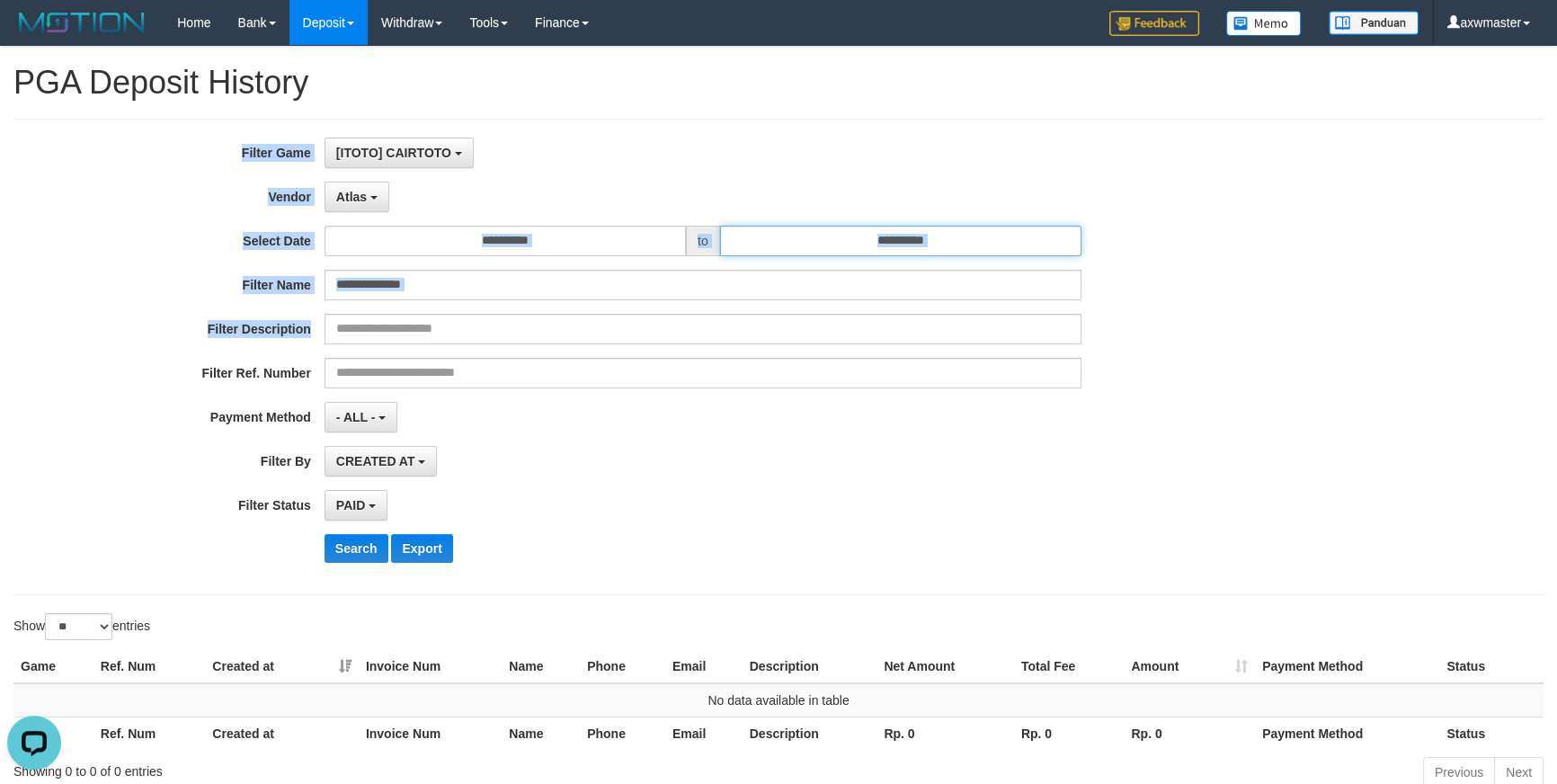
click at [932, 242] on input "**********" at bounding box center [901, 240] width 362 height 31
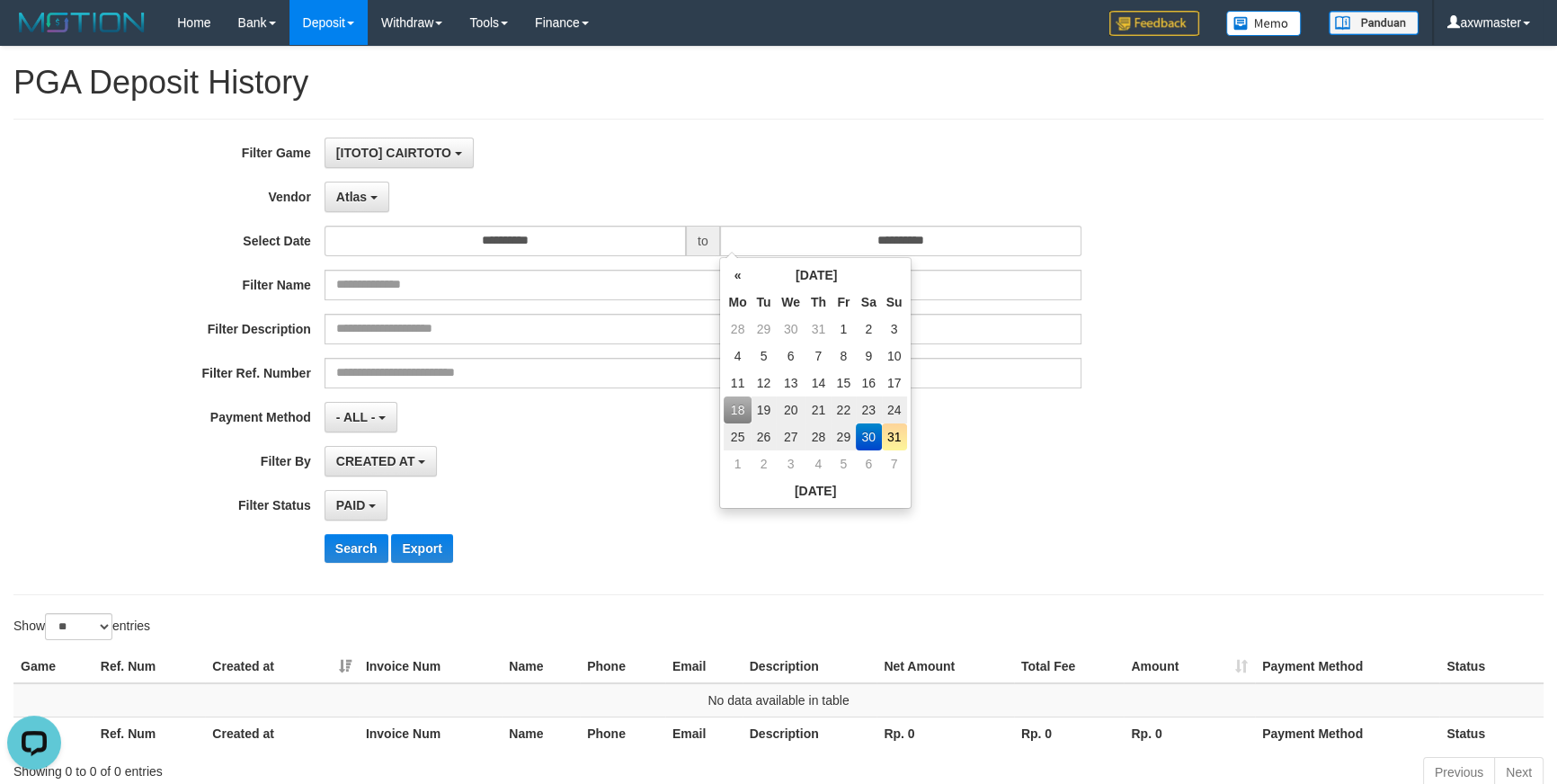
click at [900, 435] on td "31" at bounding box center [894, 437] width 25 height 27
type input "**********"
drag, startPoint x: 582, startPoint y: 491, endPoint x: 431, endPoint y: 525, distance: 154.8
click at [581, 491] on div "PAID SELECT ALL - ALL - SELECT STATUS PENDING/UNPAID PAID CANCELED EXPIRED" at bounding box center [703, 505] width 757 height 31
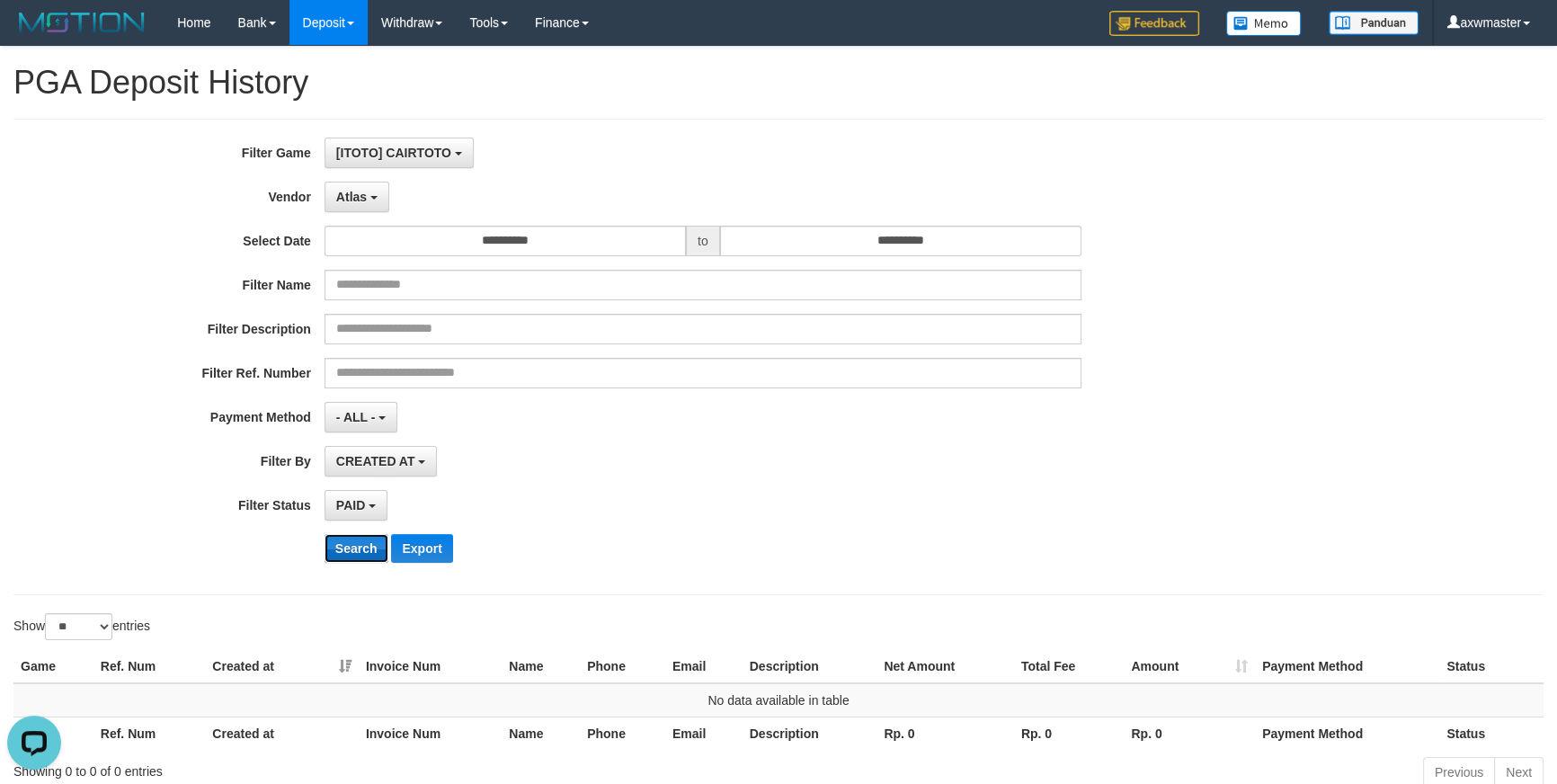
click at [348, 548] on button "Search" at bounding box center [357, 548] width 64 height 29
click at [348, 202] on span "Atlas" at bounding box center [351, 196] width 31 height 14
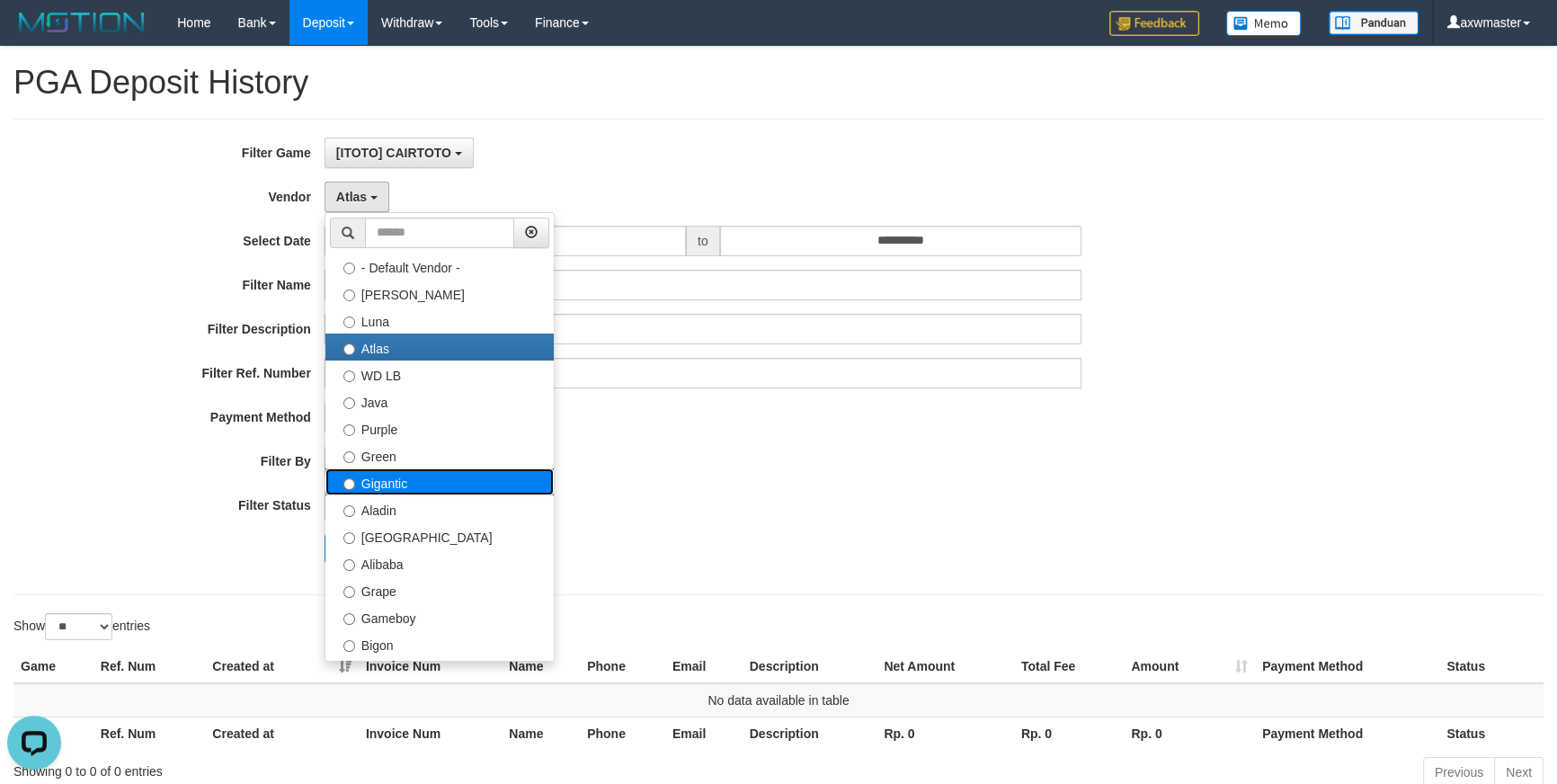
click at [382, 490] on label "Gigantic" at bounding box center [439, 482] width 228 height 27
select select "**********"
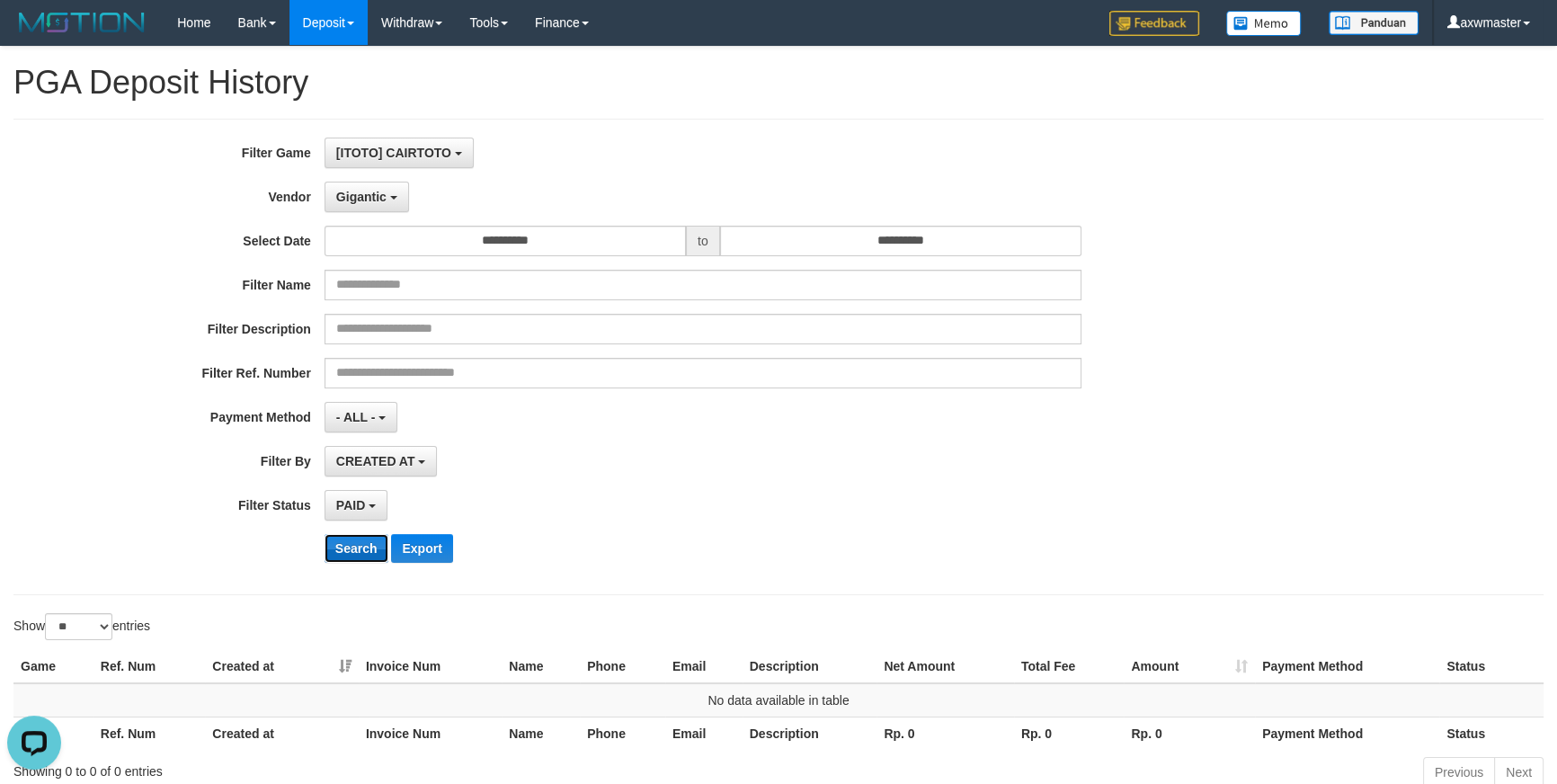
click at [354, 548] on button "Search" at bounding box center [357, 548] width 64 height 29
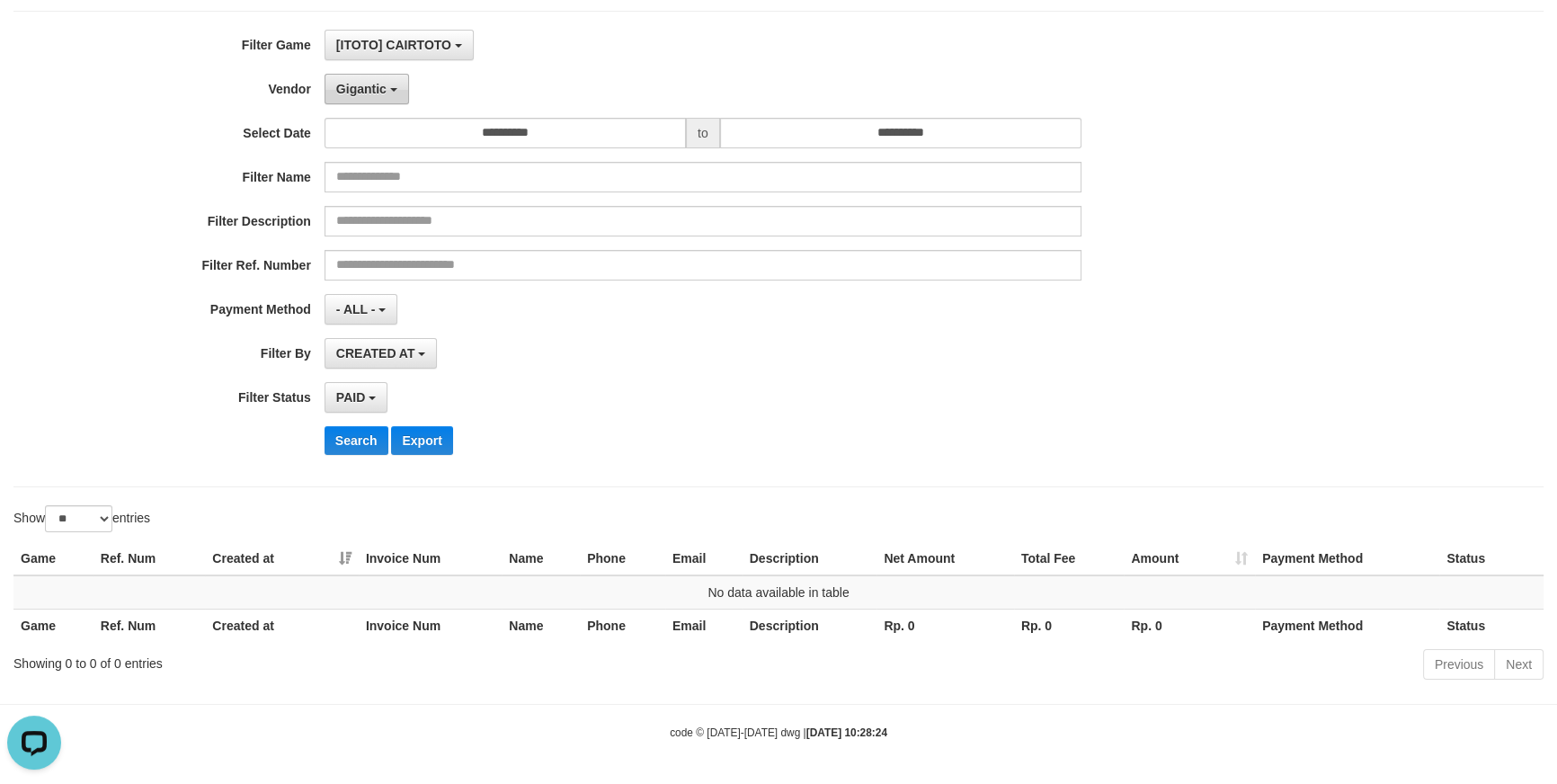
drag, startPoint x: 382, startPoint y: 92, endPoint x: 391, endPoint y: 288, distance: 196.2
click at [382, 94] on span "Gigantic" at bounding box center [362, 88] width 51 height 14
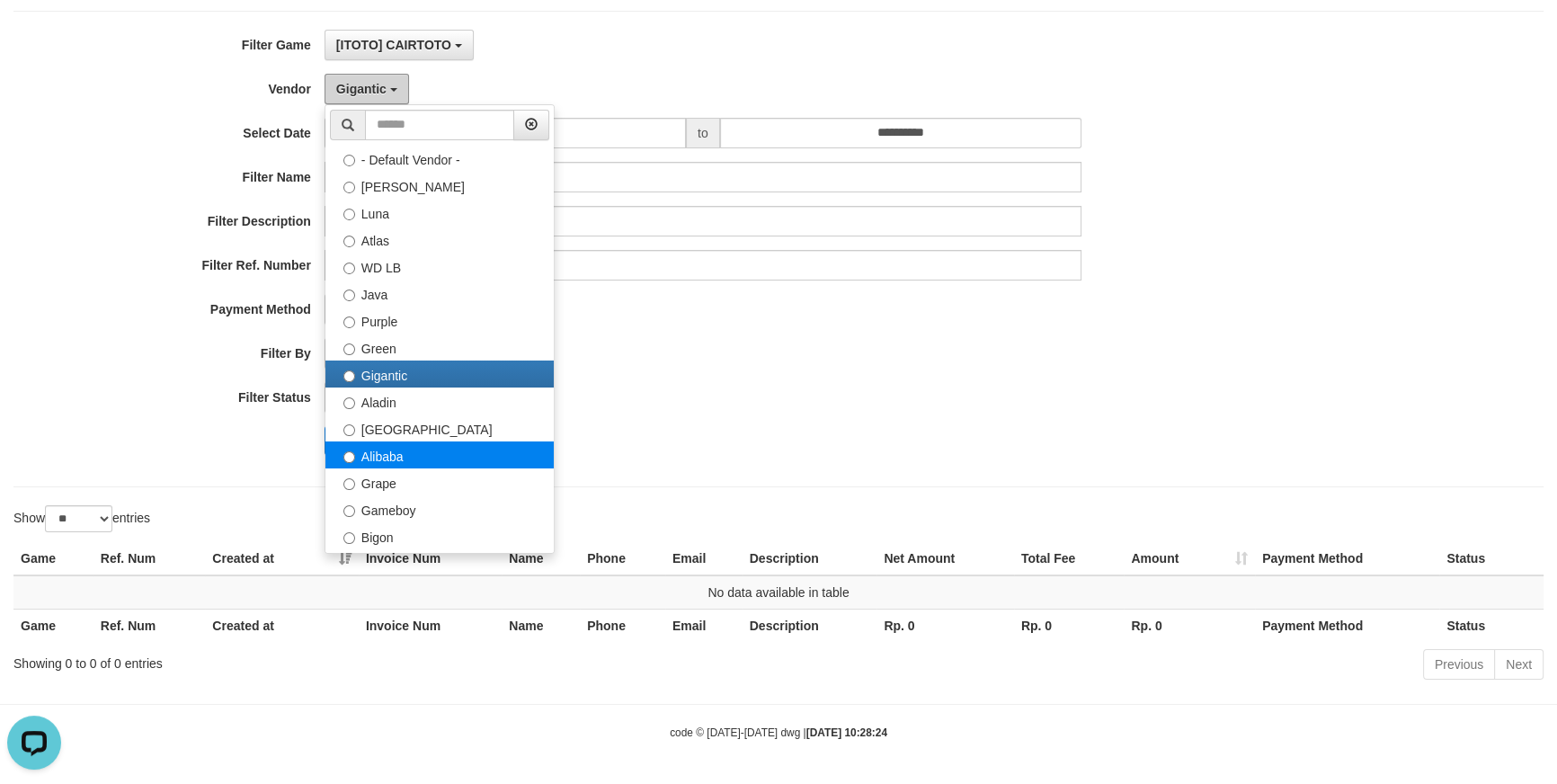
scroll to position [218, 0]
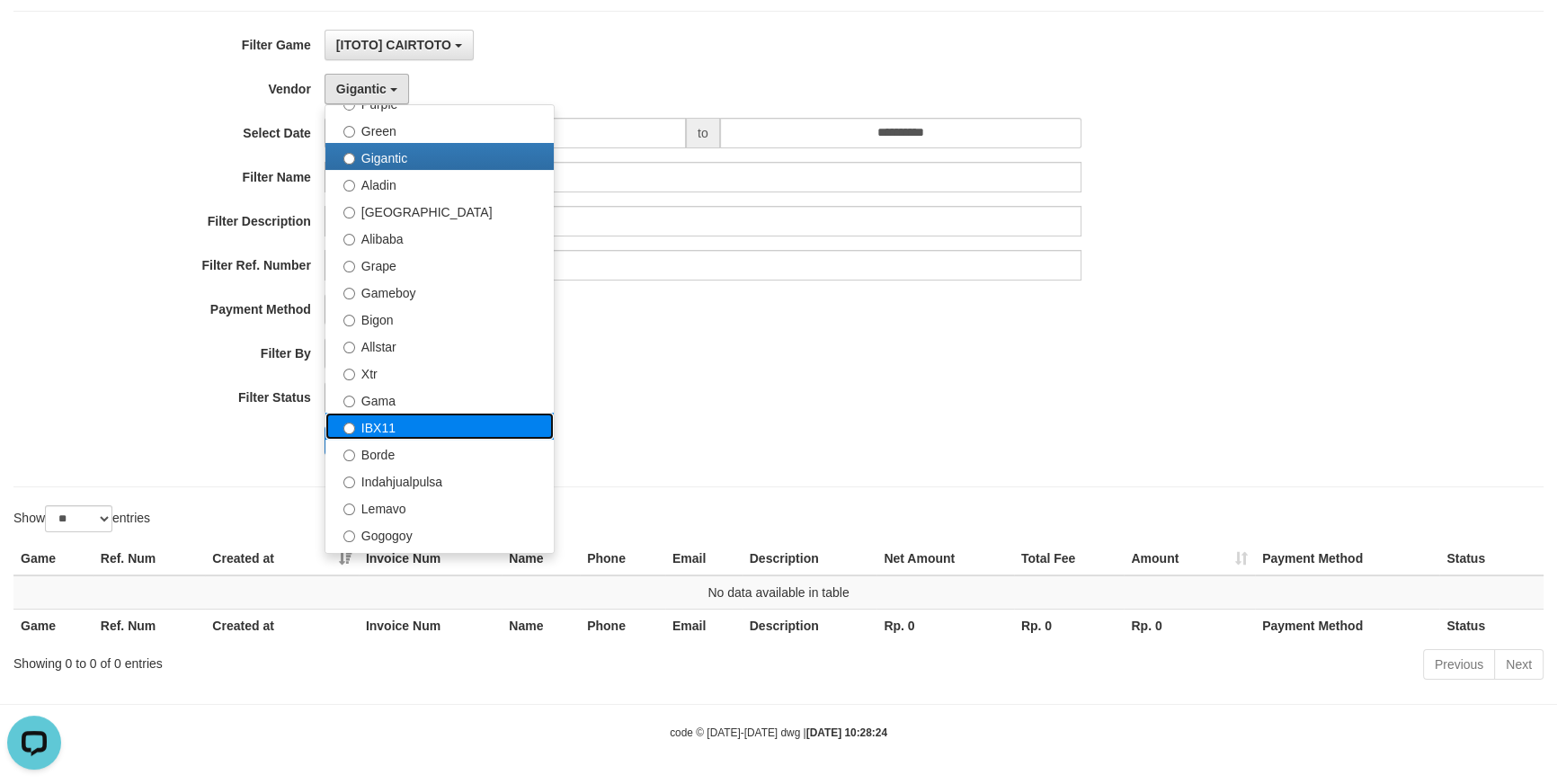
click at [375, 421] on label "IBX11" at bounding box center [439, 425] width 228 height 27
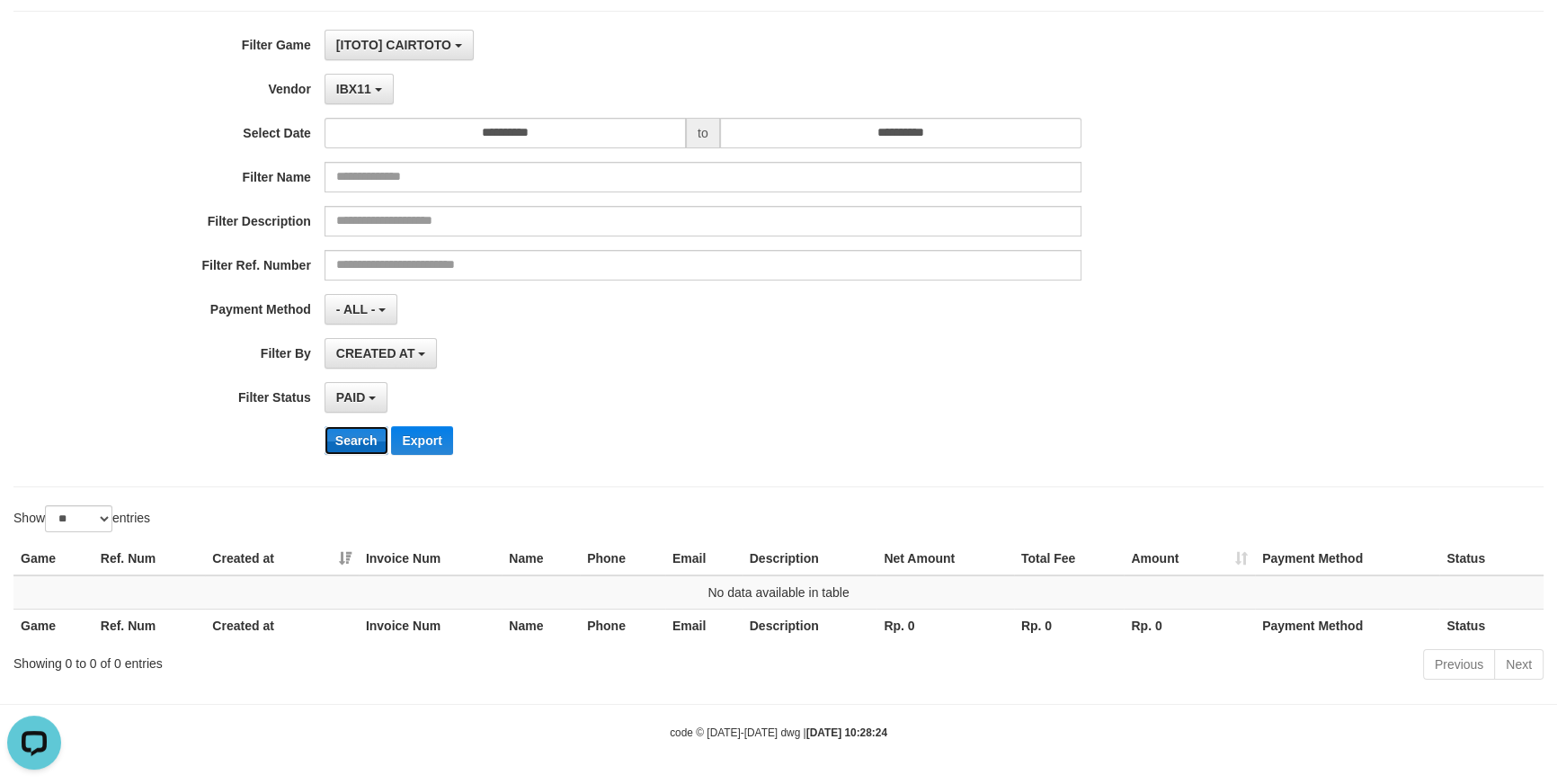
click at [360, 430] on button "Search" at bounding box center [357, 440] width 64 height 29
click at [377, 85] on button "IBX11" at bounding box center [360, 89] width 69 height 31
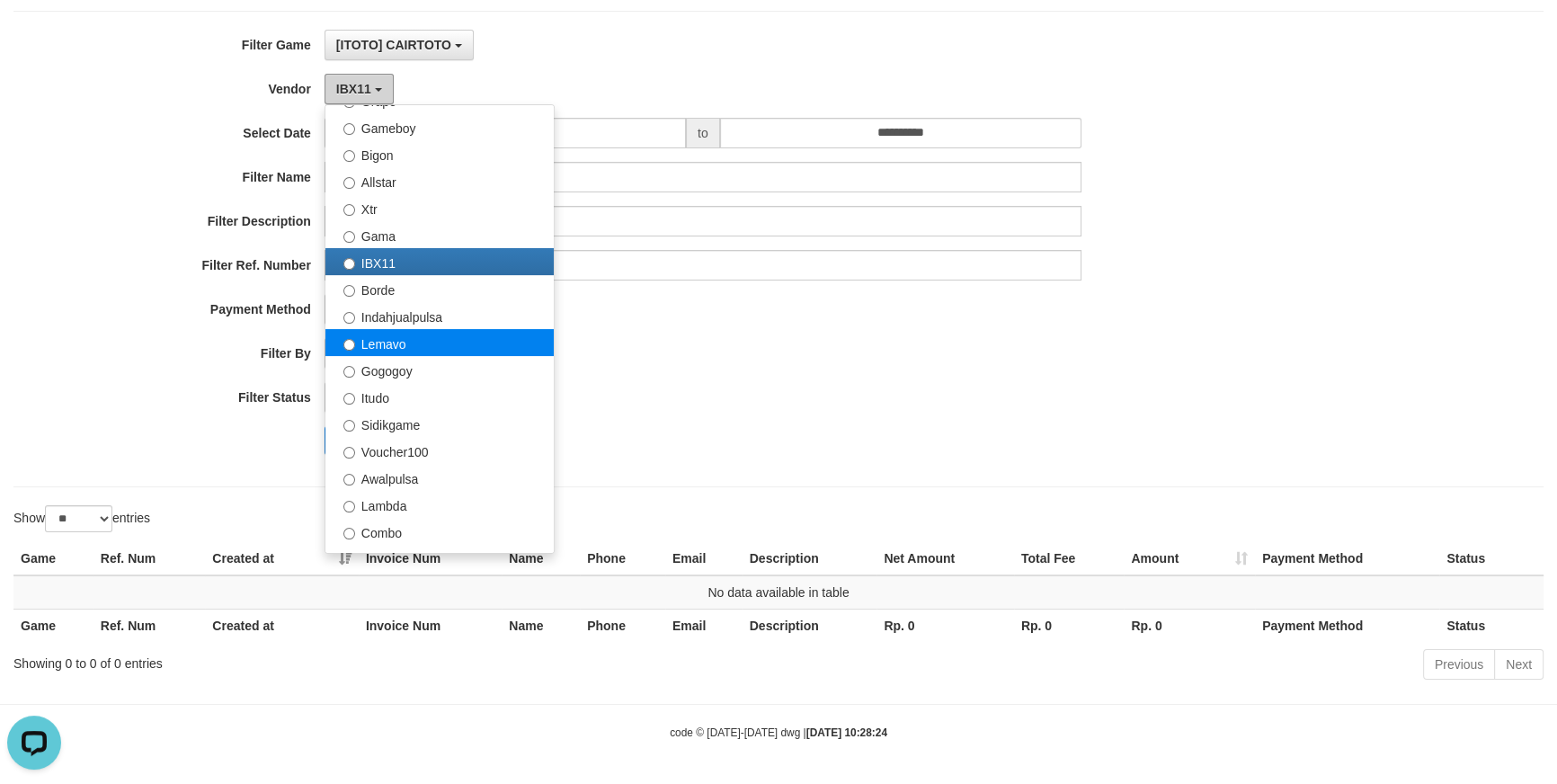
scroll to position [436, 0]
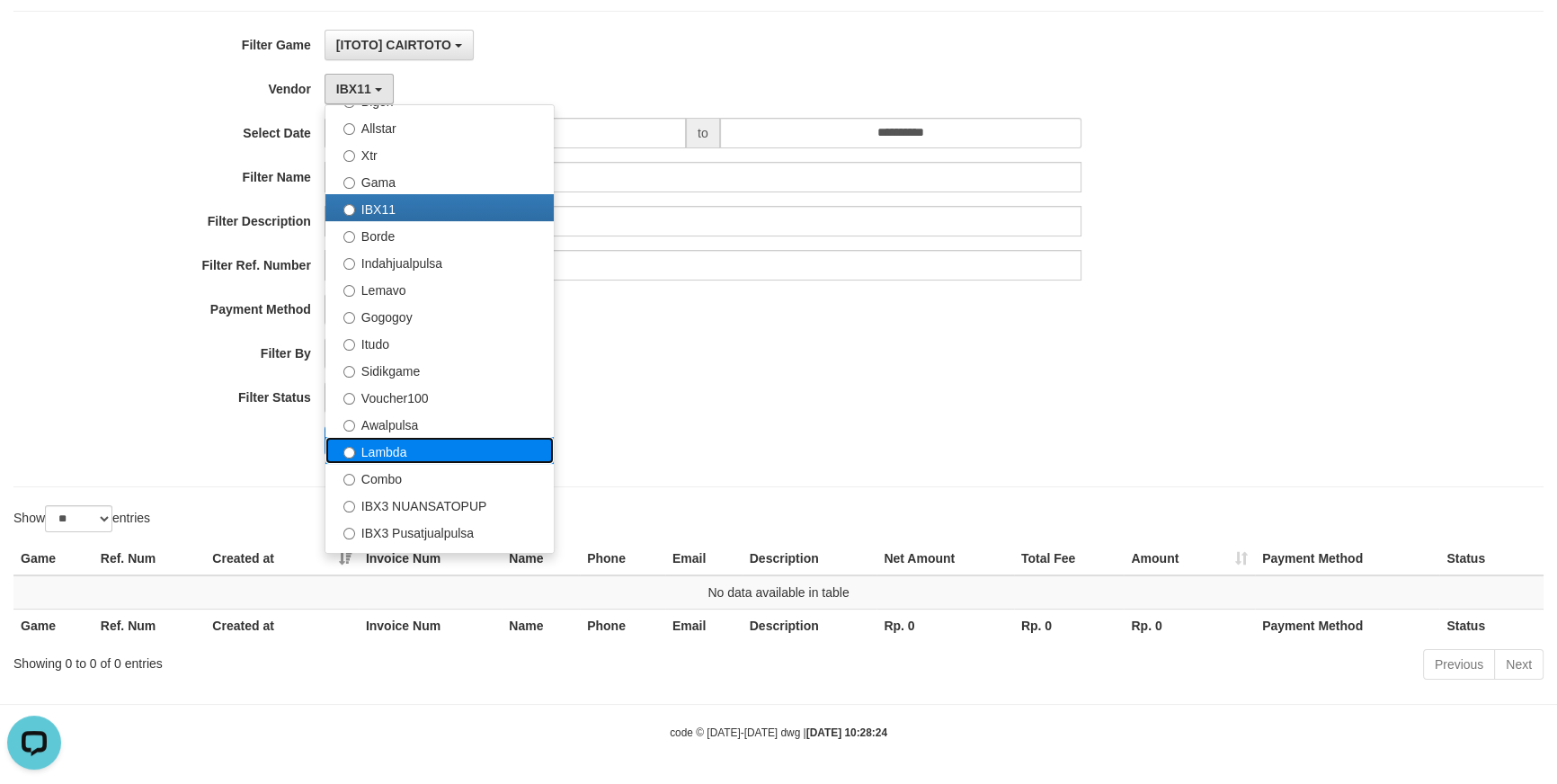
click at [400, 449] on label "Lambda" at bounding box center [439, 450] width 228 height 27
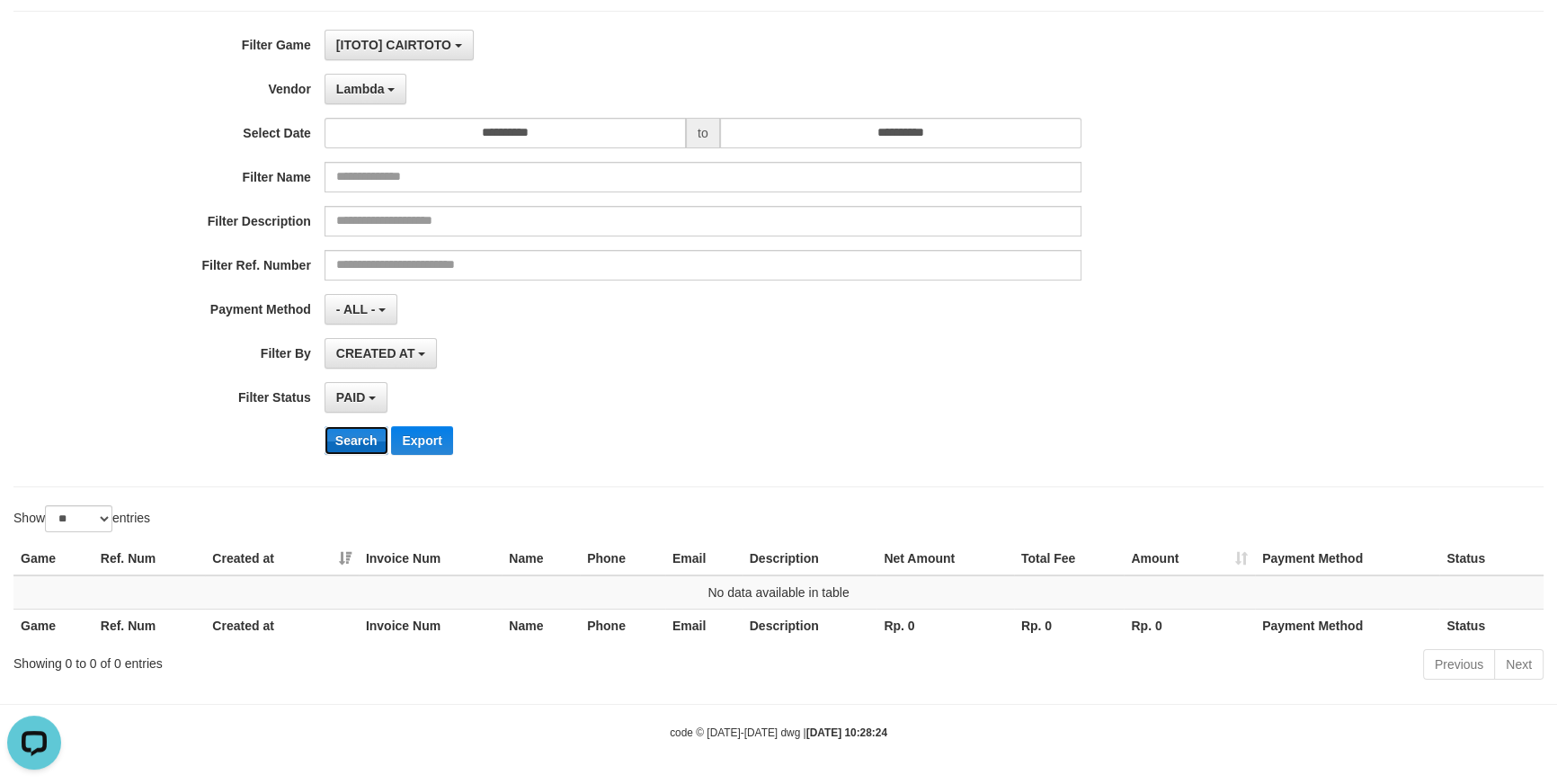
click at [354, 444] on button "Search" at bounding box center [357, 440] width 64 height 29
click at [382, 98] on button "Lambda" at bounding box center [366, 89] width 83 height 31
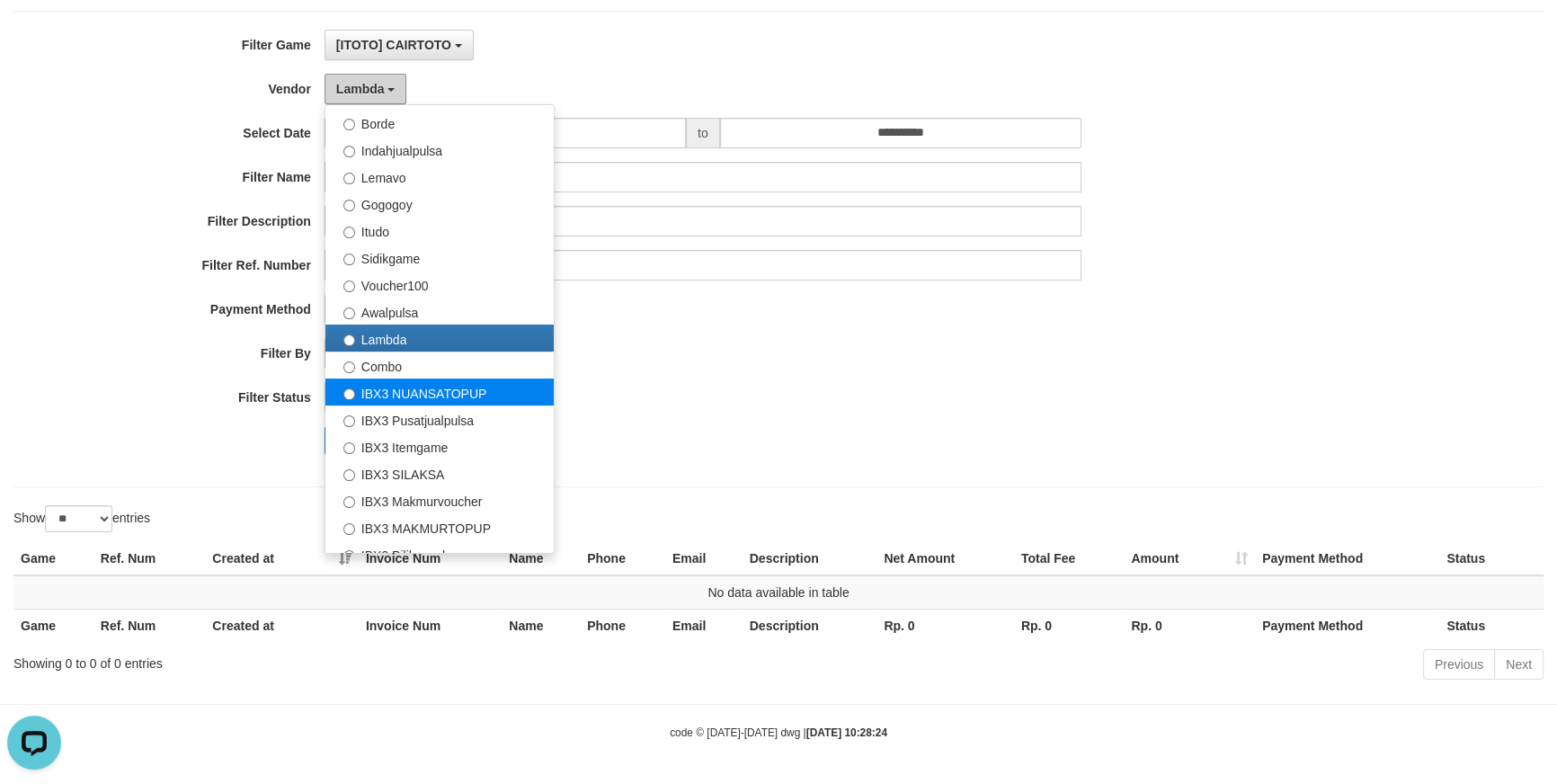
scroll to position [589, 0]
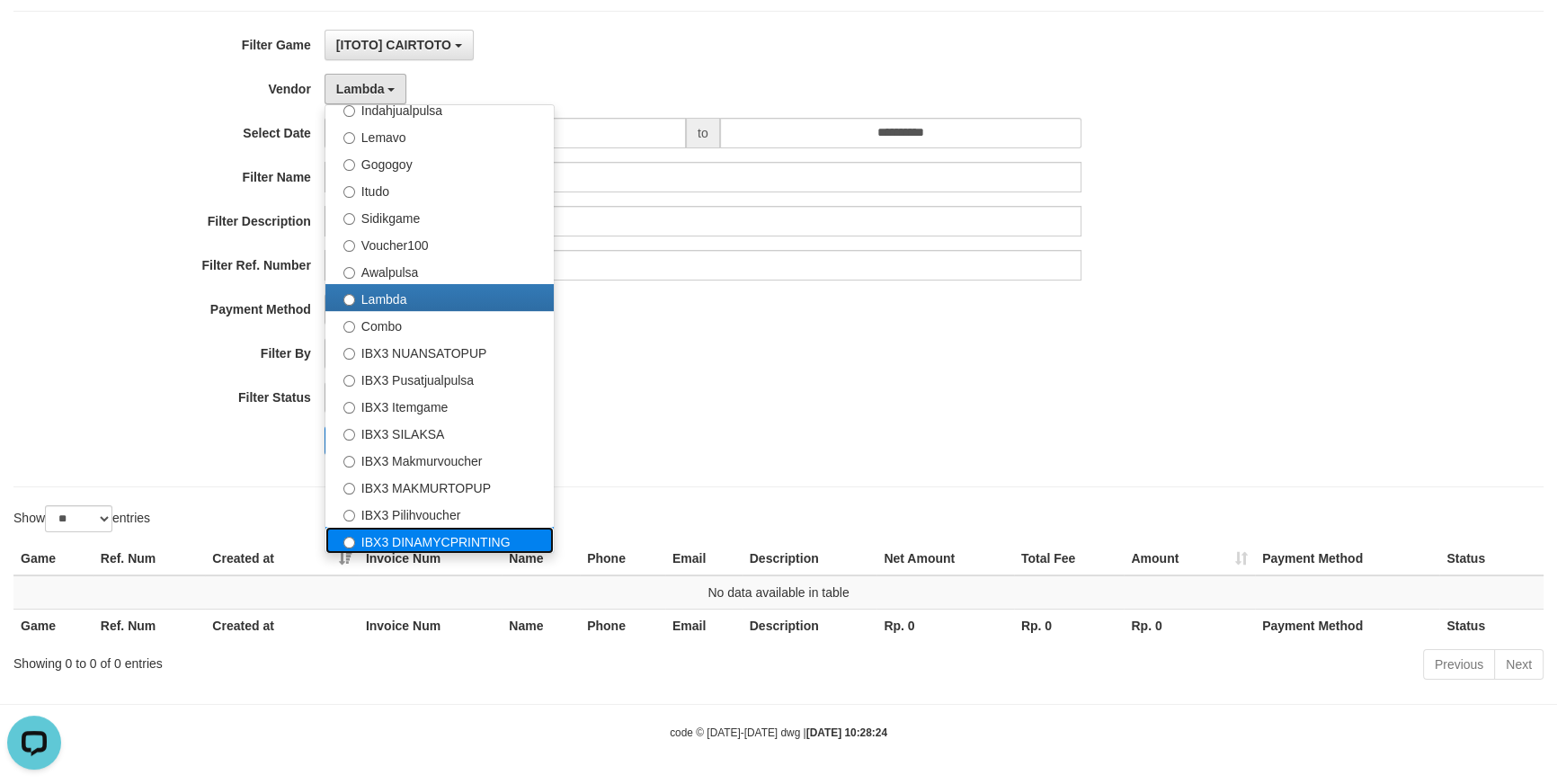
drag, startPoint x: 406, startPoint y: 530, endPoint x: 370, endPoint y: 454, distance: 84.1
click at [404, 530] on label "IBX3 DINAMYCPRINTING" at bounding box center [439, 540] width 228 height 27
select select "**********"
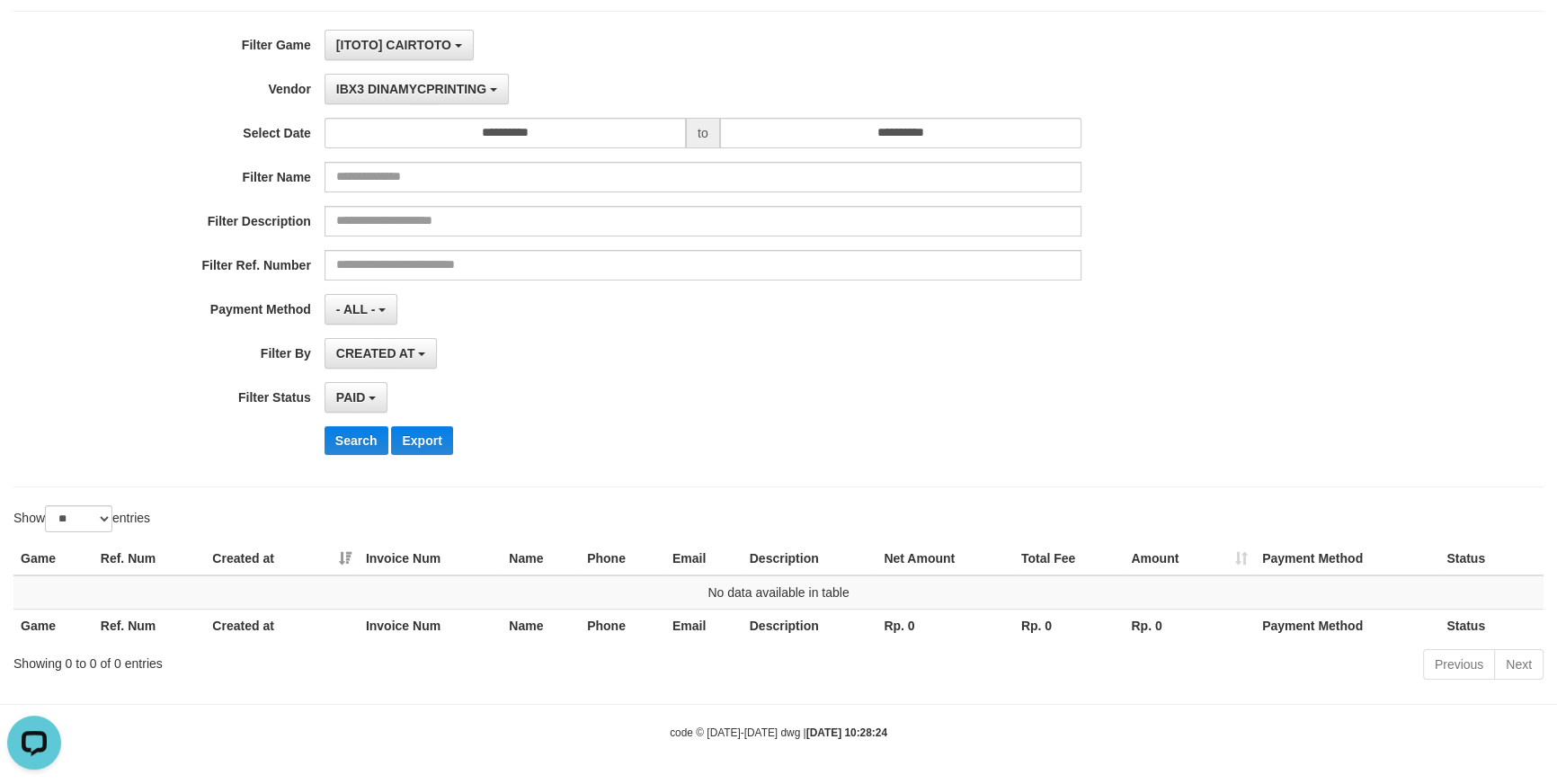
click at [361, 423] on div "**********" at bounding box center [649, 249] width 1298 height 438
click at [360, 432] on button "Search" at bounding box center [357, 440] width 64 height 29
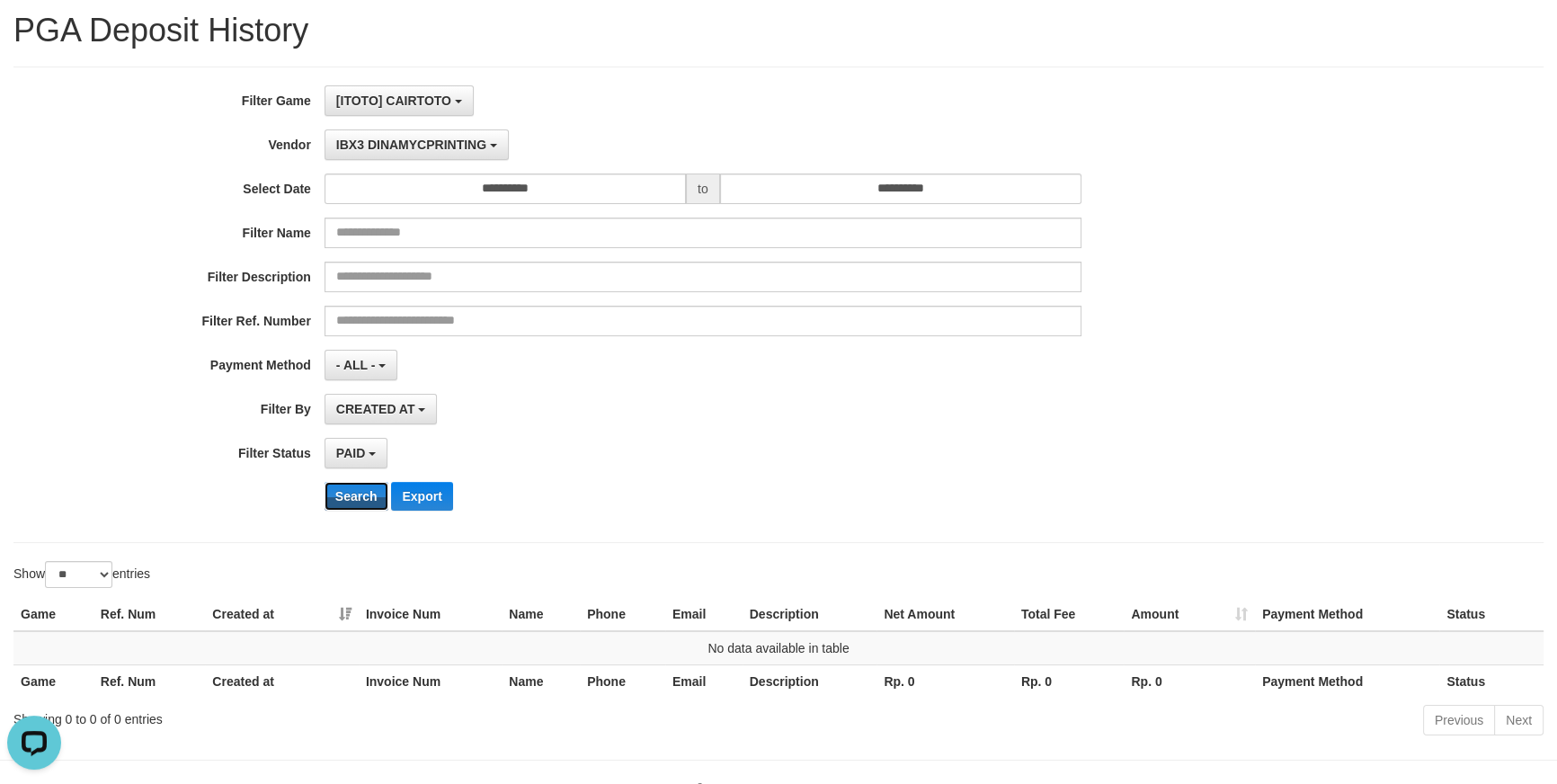
scroll to position [0, 0]
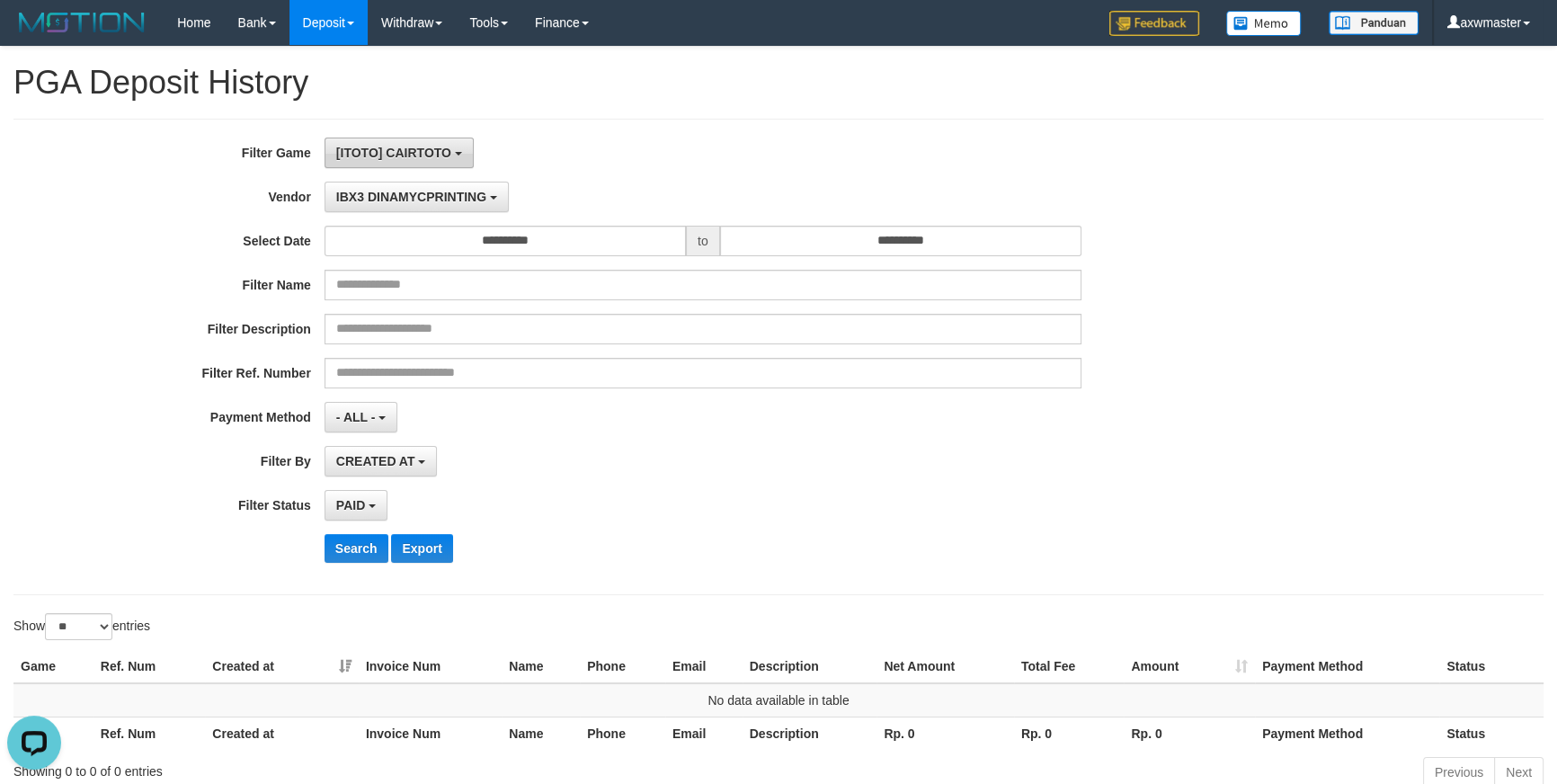
drag, startPoint x: 424, startPoint y: 138, endPoint x: 396, endPoint y: 216, distance: 82.9
click at [424, 141] on button "[ITOTO] CAIRTOTO" at bounding box center [399, 152] width 149 height 31
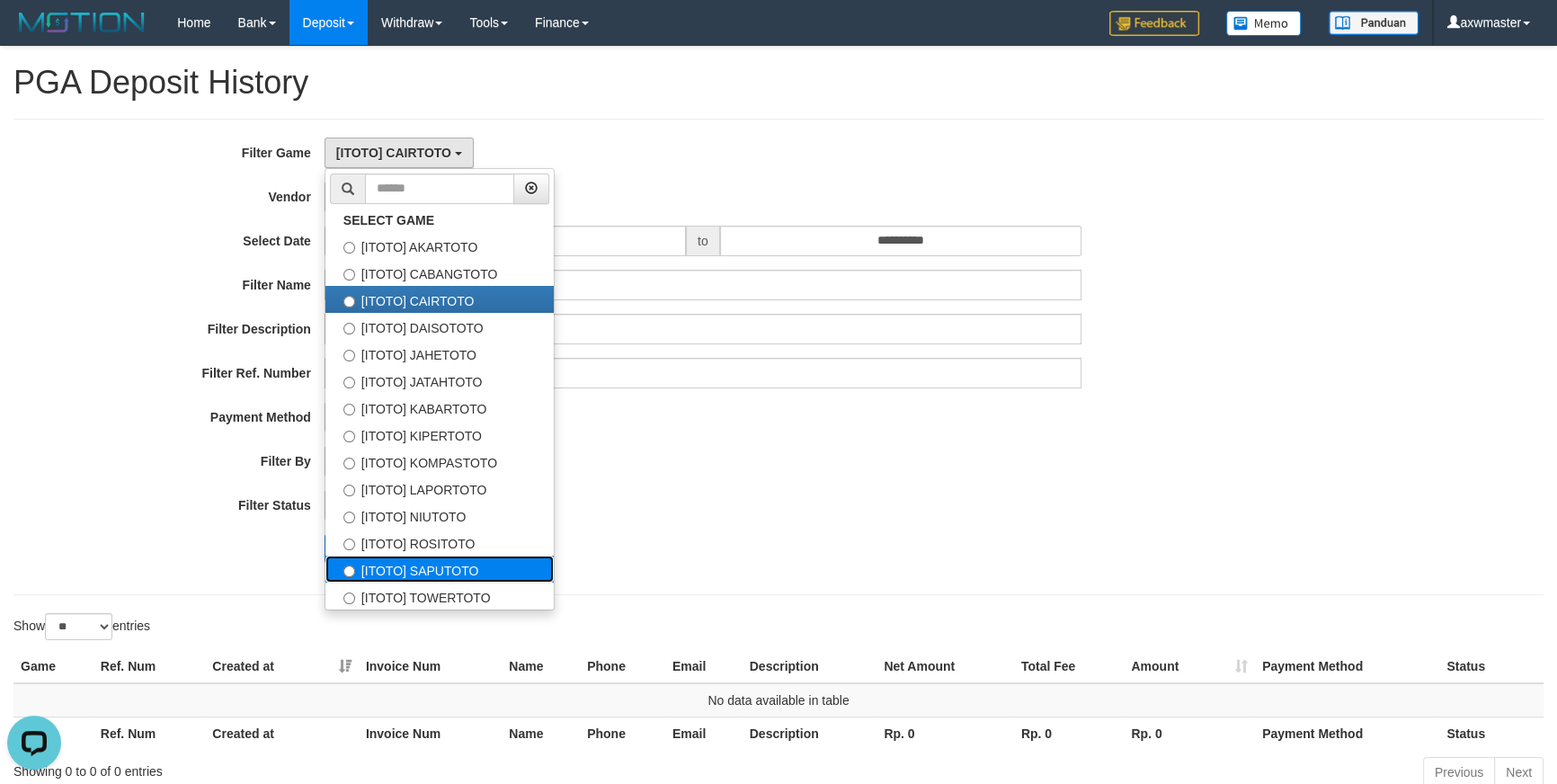
click at [433, 558] on label "[ITOTO] SAPUTOTO" at bounding box center [439, 569] width 228 height 27
select select "***"
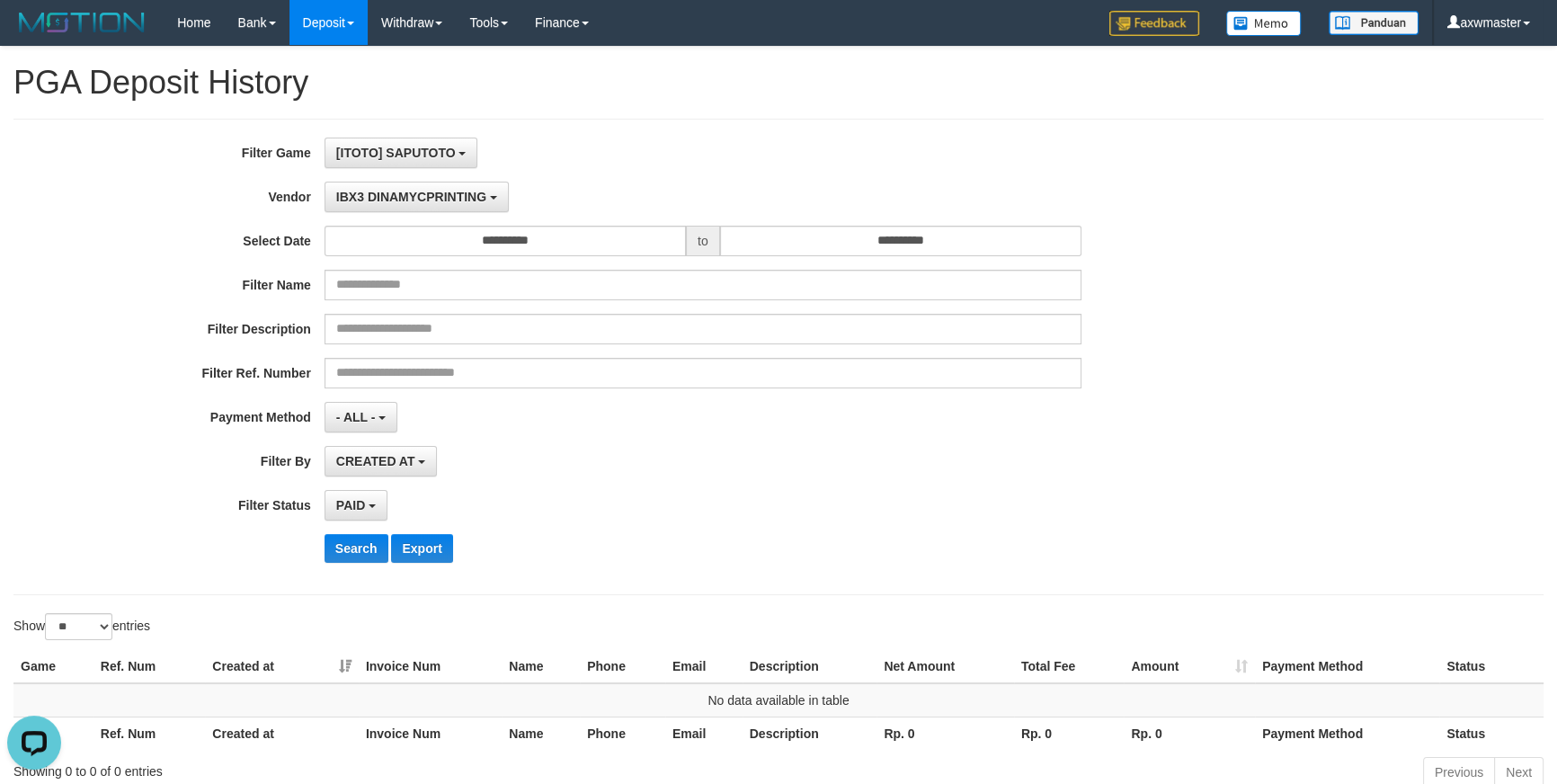
scroll to position [203, 0]
click at [372, 534] on button "Search" at bounding box center [357, 548] width 64 height 29
click at [412, 198] on span "IBX3 DINAMYCPRINTING" at bounding box center [411, 196] width 150 height 14
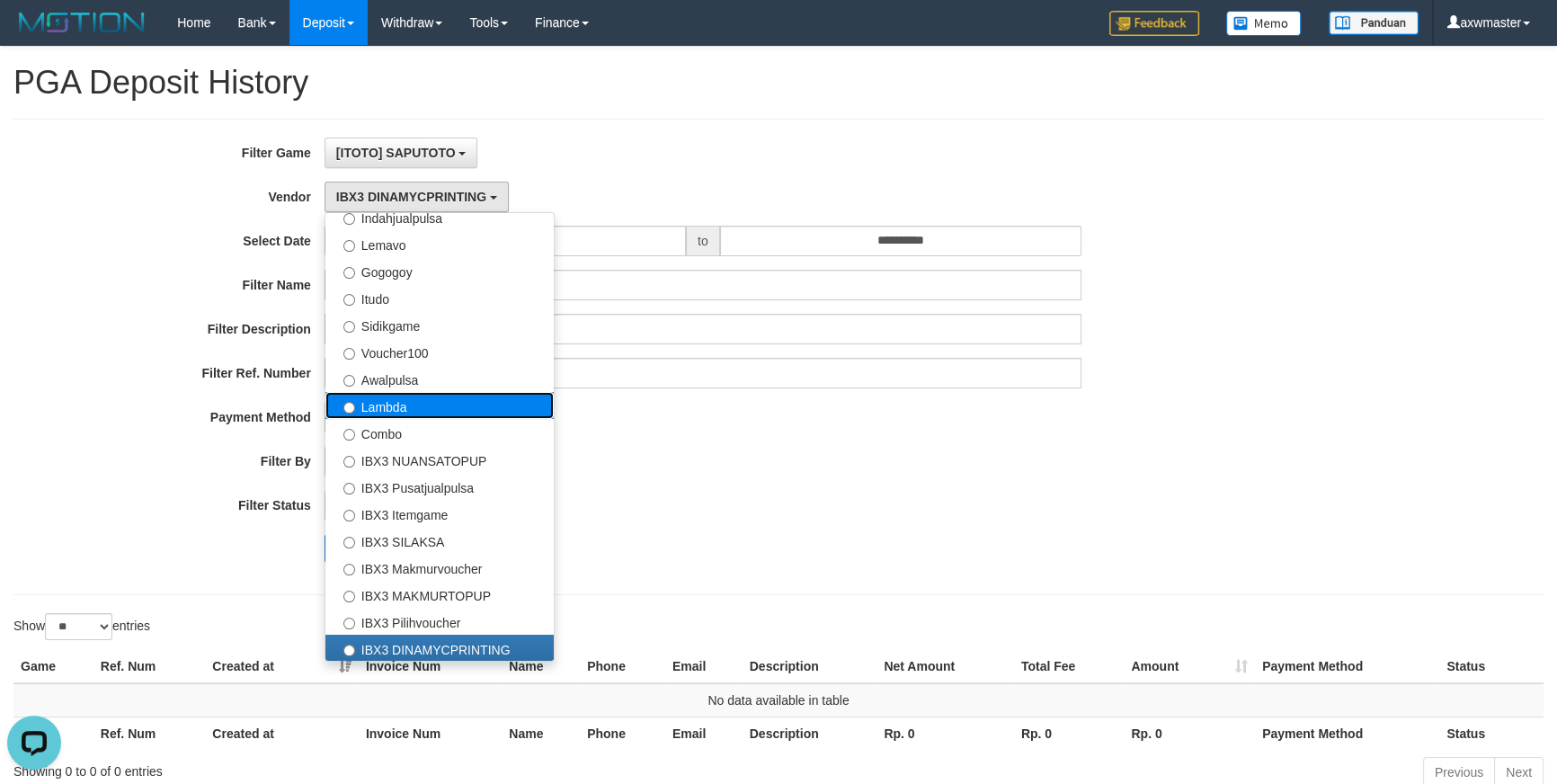
click at [403, 405] on label "Lambda" at bounding box center [439, 405] width 228 height 27
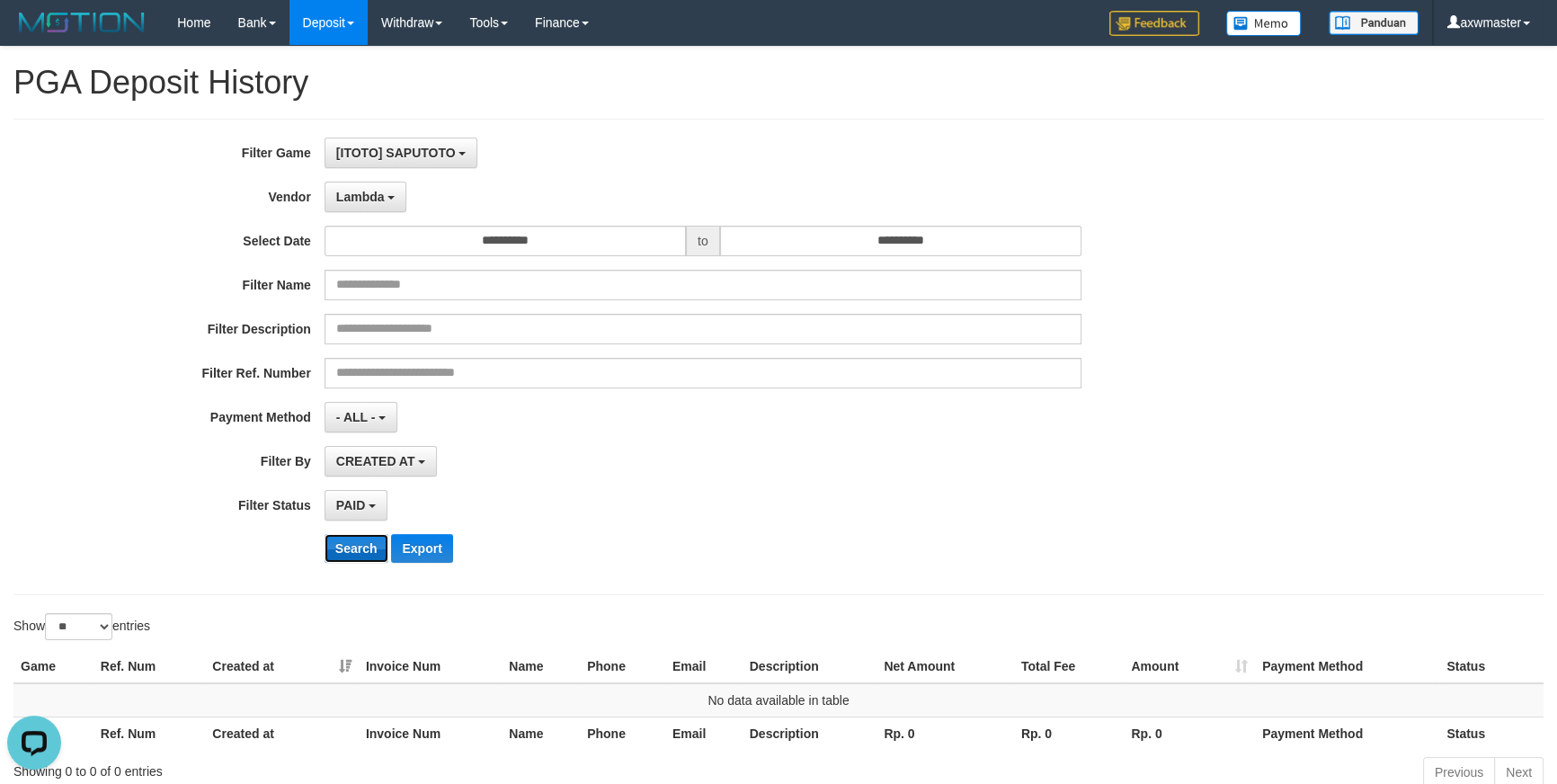
click at [348, 543] on button "Search" at bounding box center [357, 548] width 64 height 29
click at [394, 192] on button "Lambda" at bounding box center [366, 196] width 83 height 31
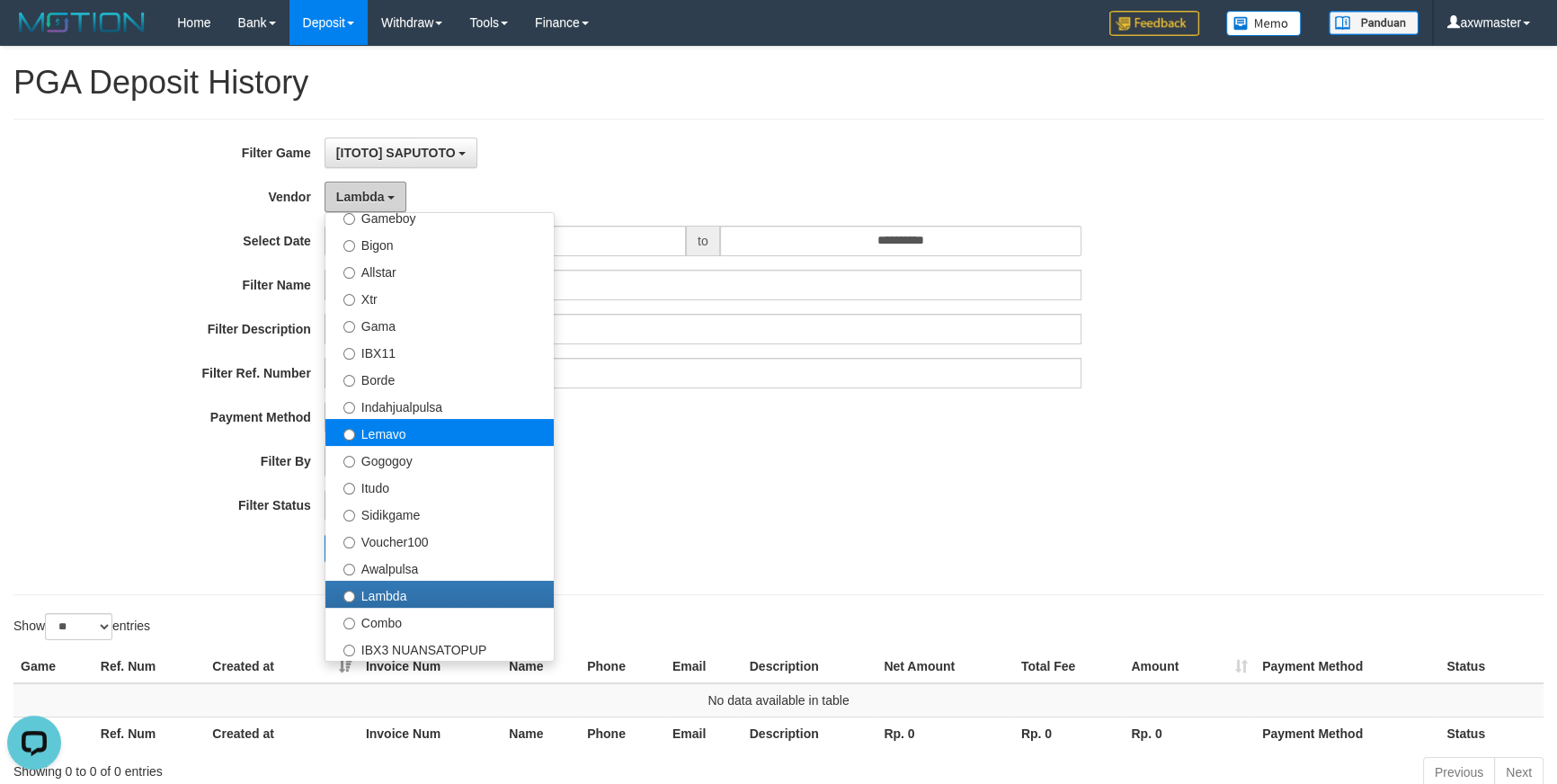
scroll to position [370, 0]
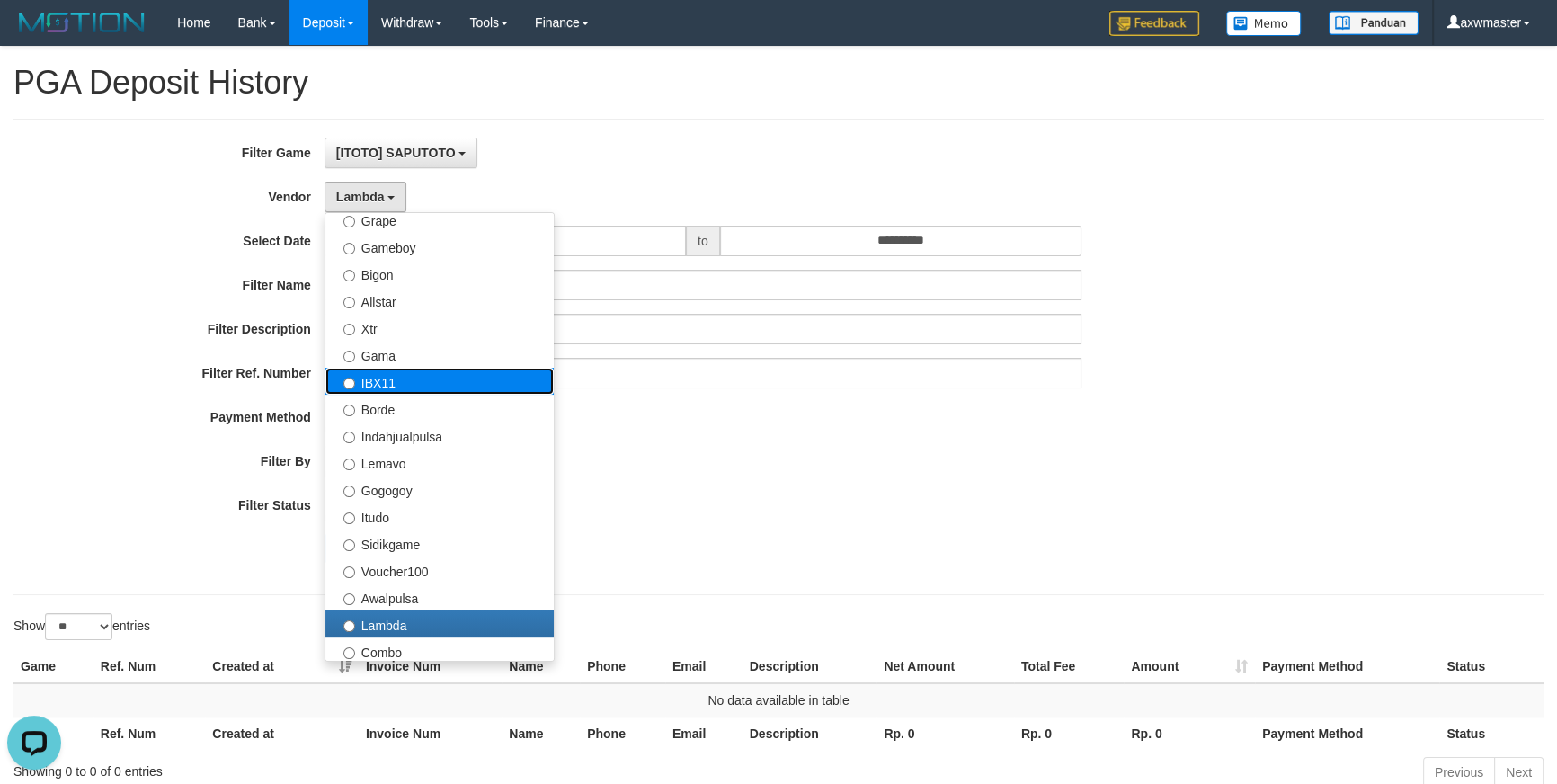
click at [409, 388] on label "IBX11" at bounding box center [439, 381] width 228 height 27
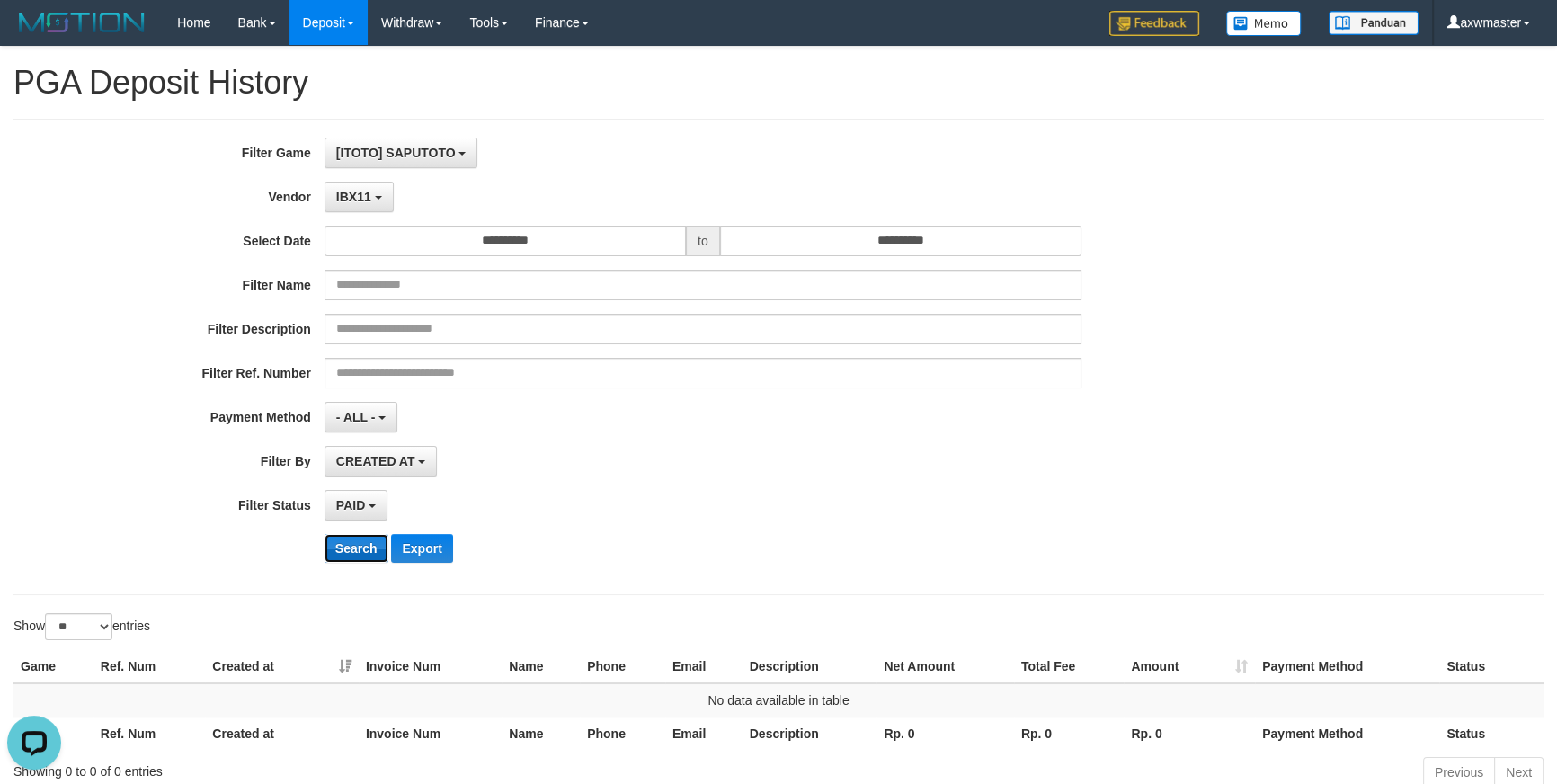
click at [352, 545] on button "Search" at bounding box center [357, 548] width 64 height 29
click at [378, 193] on button "IBX11" at bounding box center [360, 196] width 69 height 31
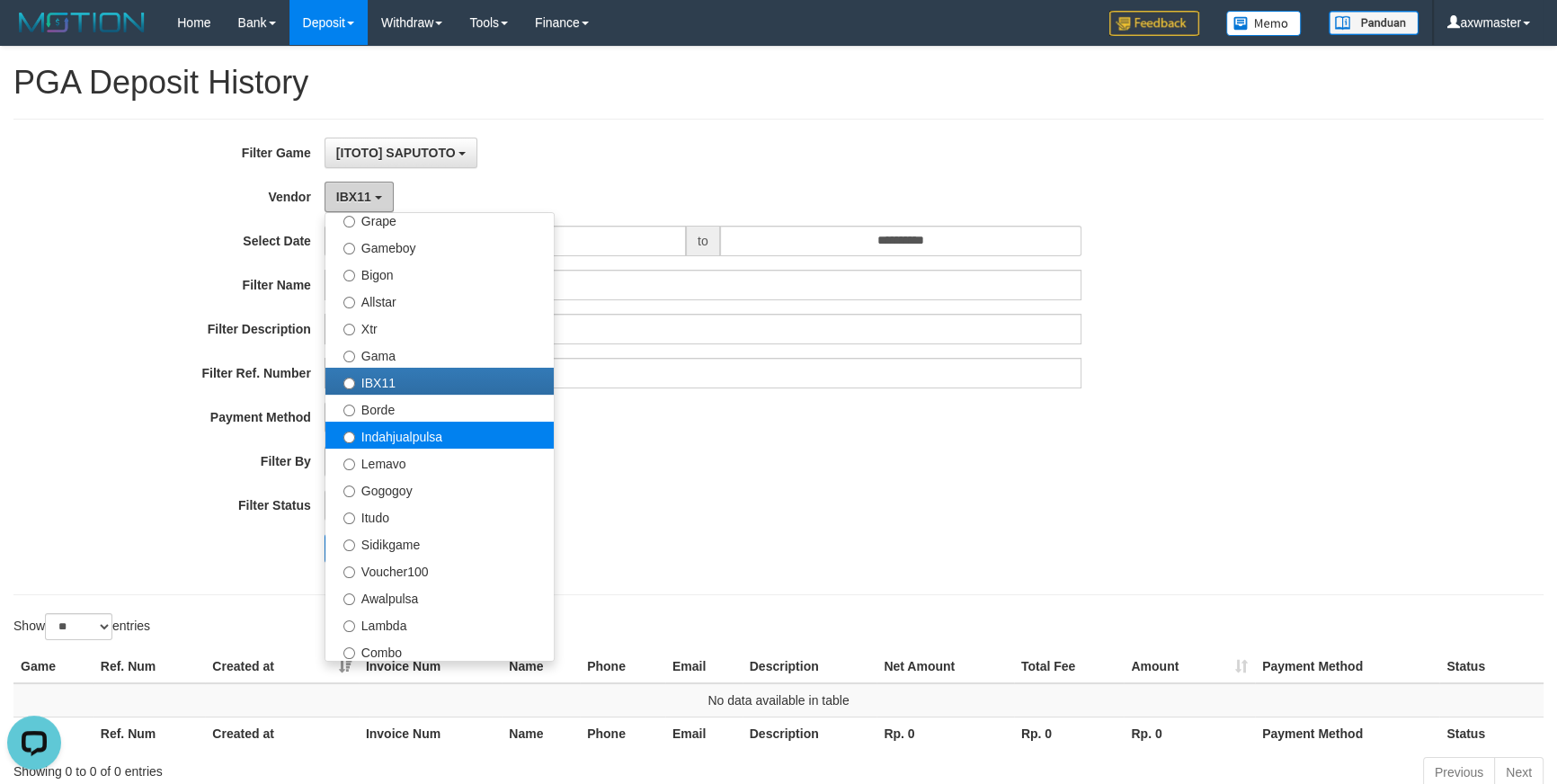
scroll to position [153, 0]
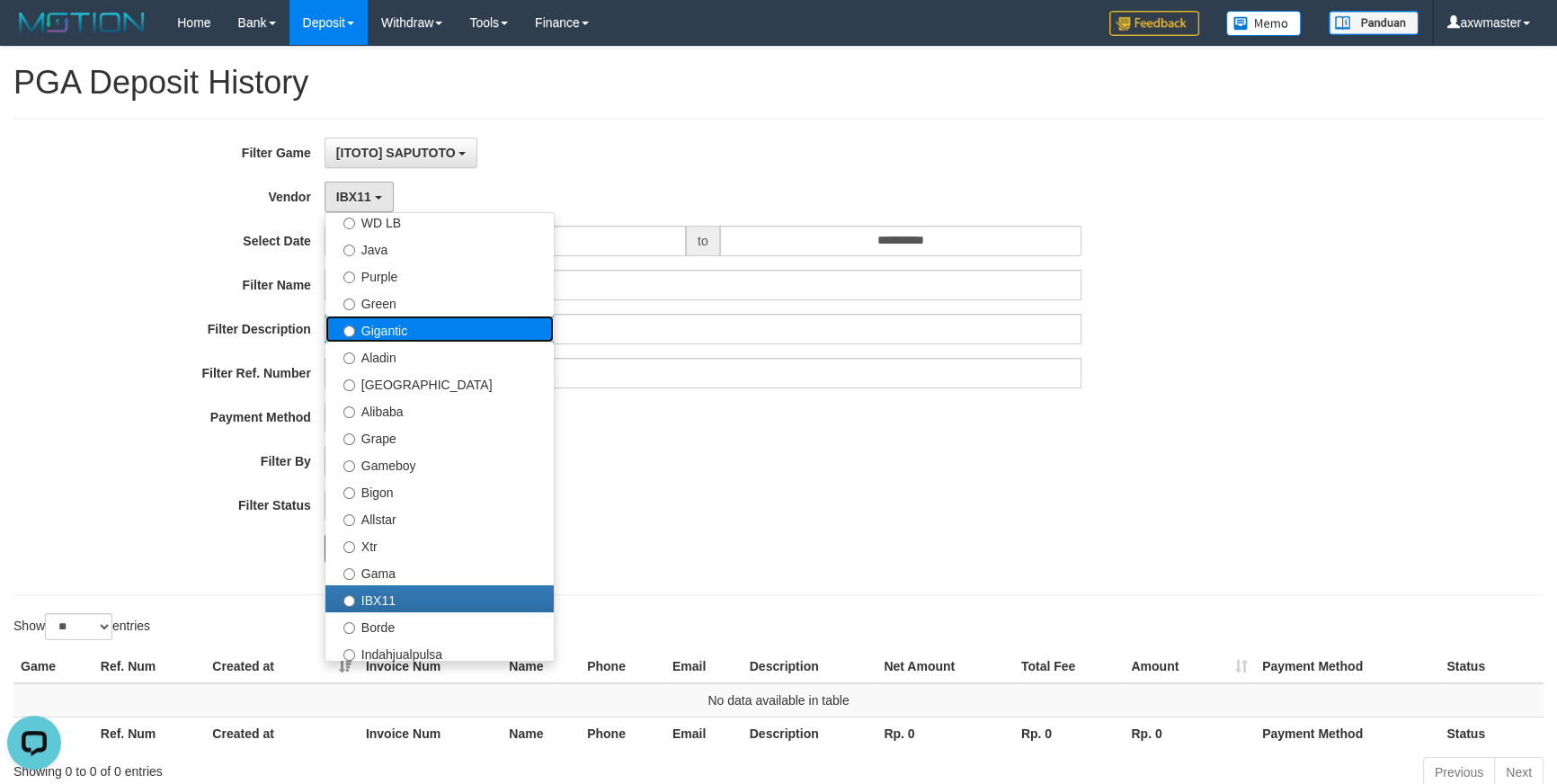
click at [410, 333] on label "Gigantic" at bounding box center [439, 329] width 228 height 27
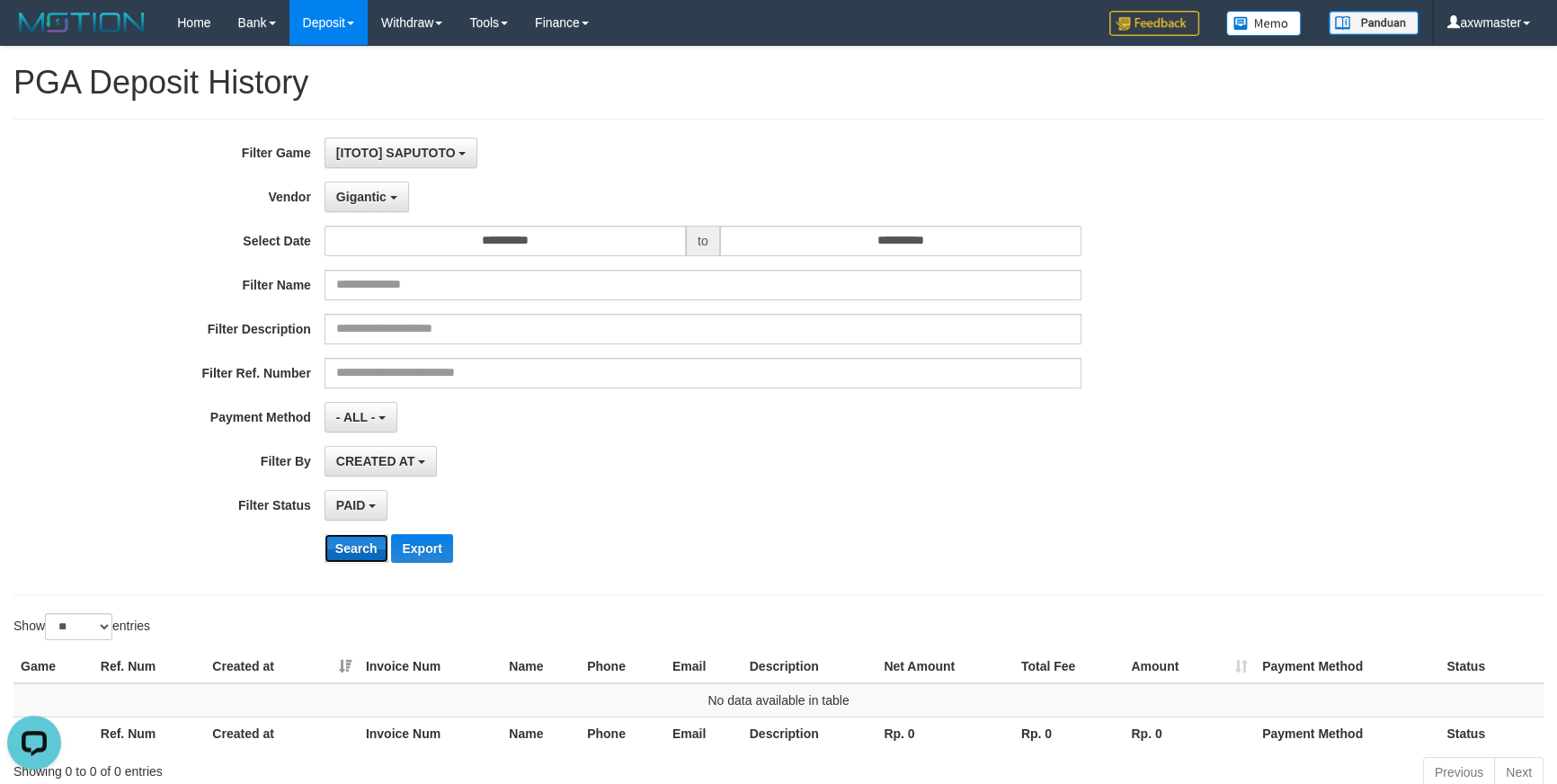
click at [348, 559] on button "Search" at bounding box center [357, 548] width 64 height 29
click at [348, 545] on button "Search" at bounding box center [357, 548] width 64 height 29
click at [392, 201] on button "Gigantic" at bounding box center [367, 196] width 85 height 31
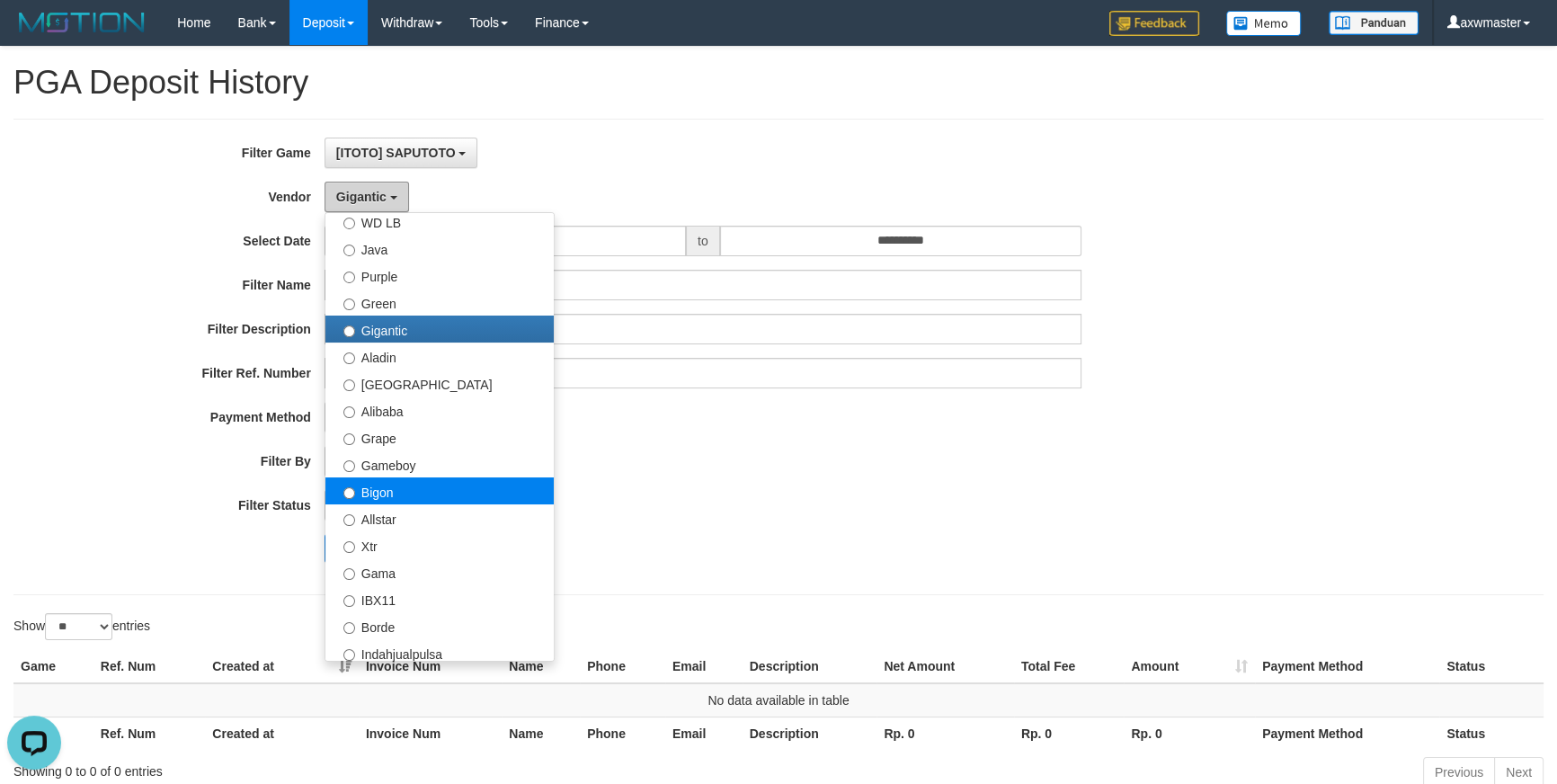
scroll to position [0, 0]
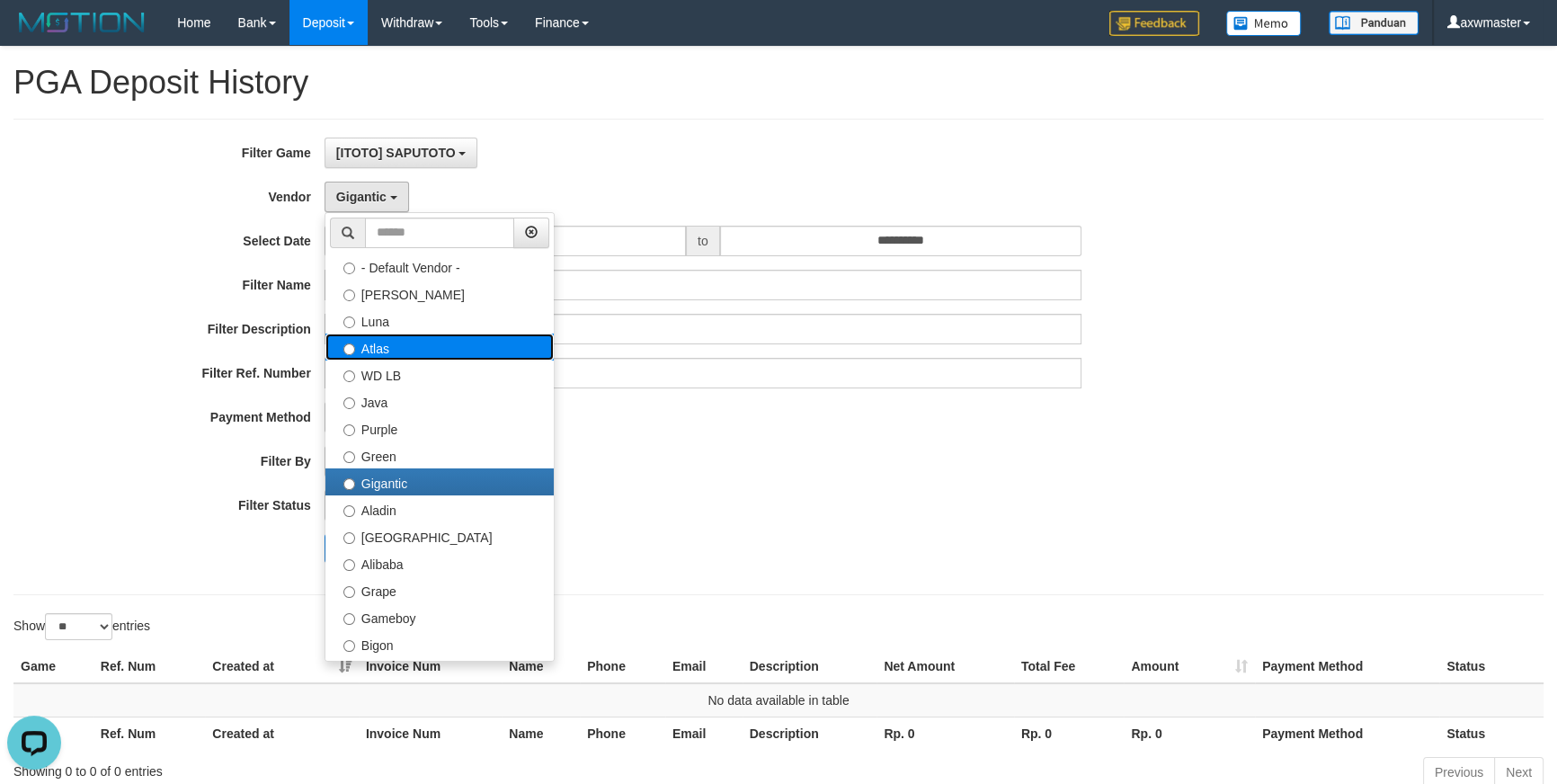
drag, startPoint x: 373, startPoint y: 348, endPoint x: 371, endPoint y: 365, distance: 17.1
click at [373, 348] on label "Atlas" at bounding box center [439, 346] width 228 height 27
select select "**********"
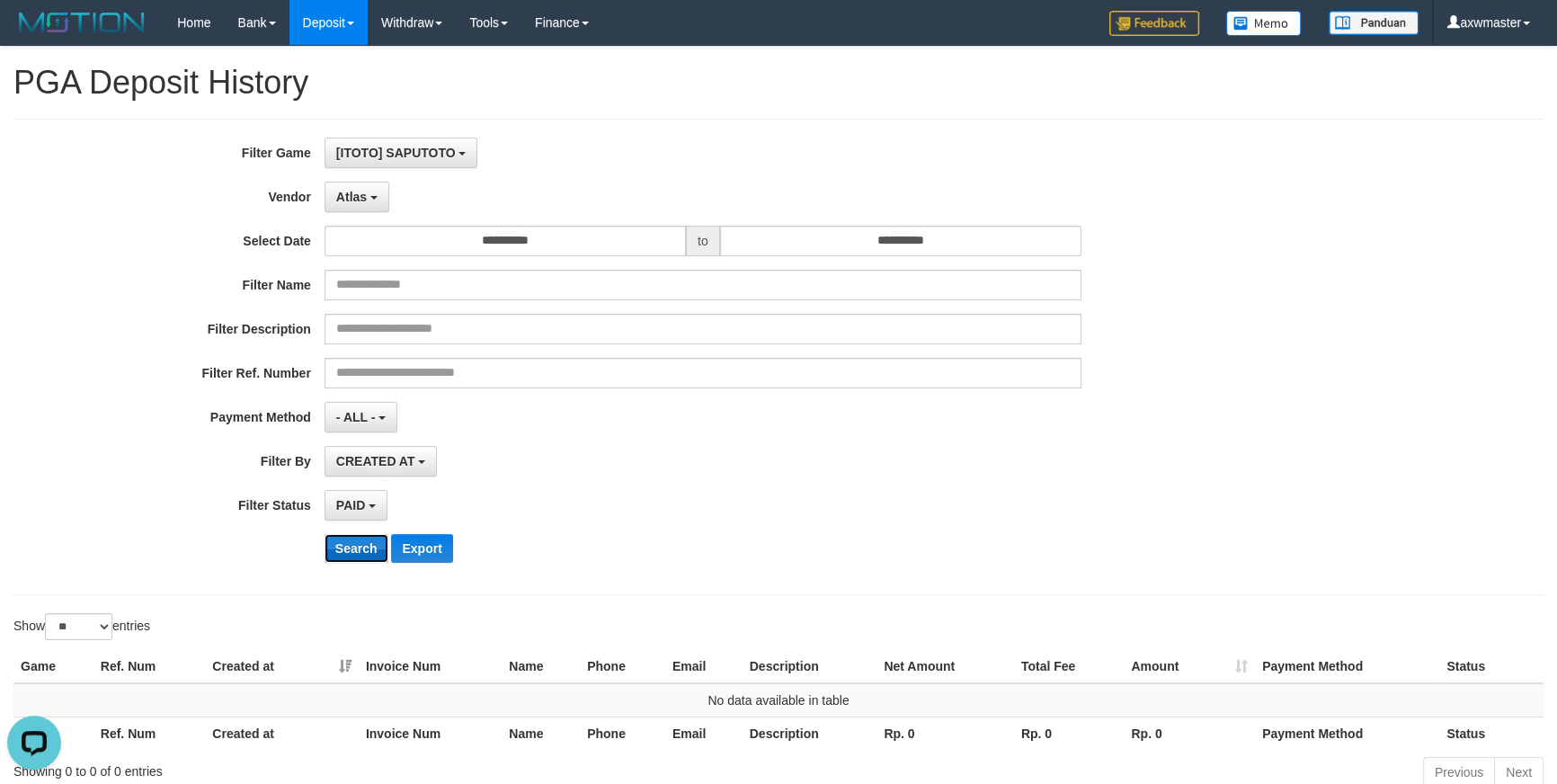
click at [351, 551] on button "Search" at bounding box center [357, 548] width 64 height 29
click at [738, 426] on div "- ALL - SELECT ALL - ALL - SELECT PAYMENT METHOD Mandiri BNI OVO CIMB BRI MAYBA…" at bounding box center [703, 417] width 757 height 31
